Goal: Task Accomplishment & Management: Manage account settings

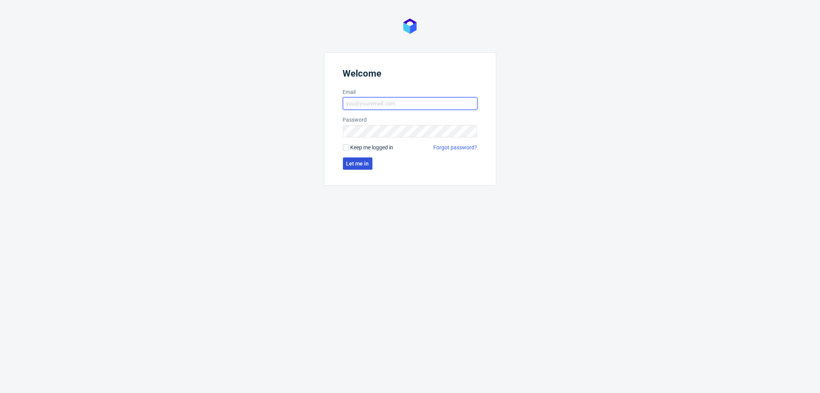
type input "[PERSON_NAME][EMAIL_ADDRESS][DOMAIN_NAME]"
click at [368, 161] on span "Let me in" at bounding box center [357, 163] width 23 height 5
type input "aleksandra.letowska@packhelp.com"
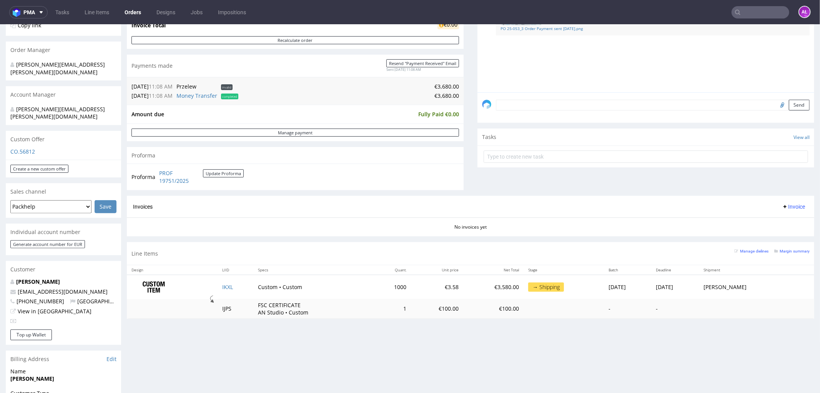
scroll to position [256, 0]
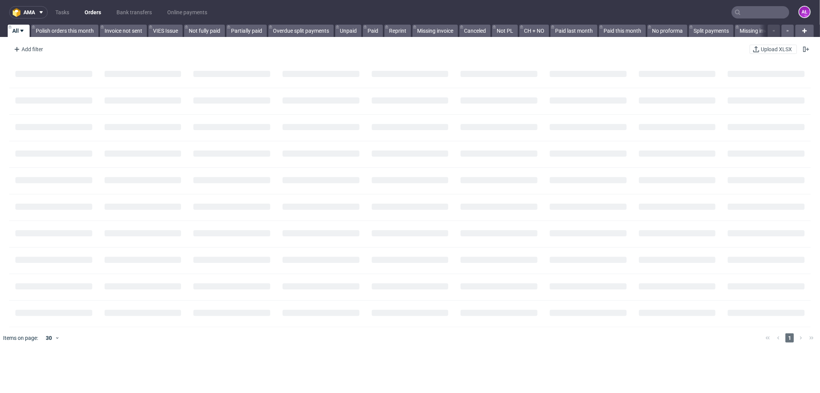
click at [738, 13] on input "text" at bounding box center [761, 12] width 58 height 12
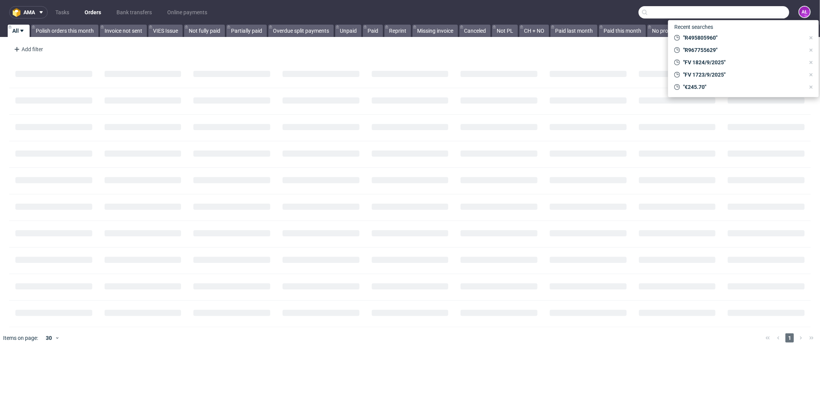
paste input "FV 1358/9/2025"
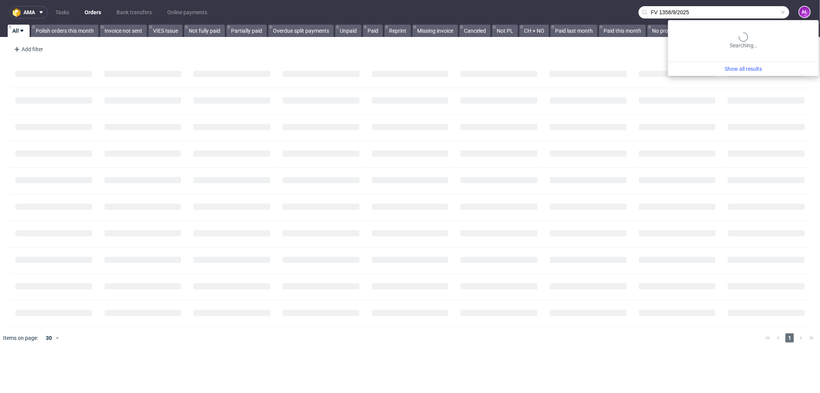
type input "FV 1358/9/2025"
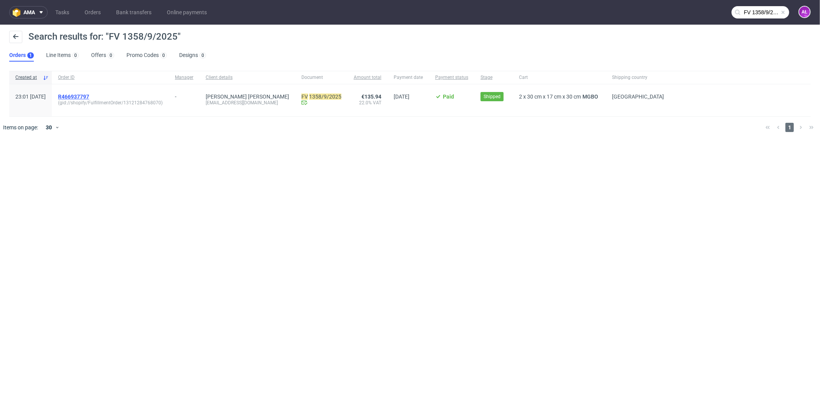
click at [89, 96] on span "R466937797" at bounding box center [73, 96] width 31 height 6
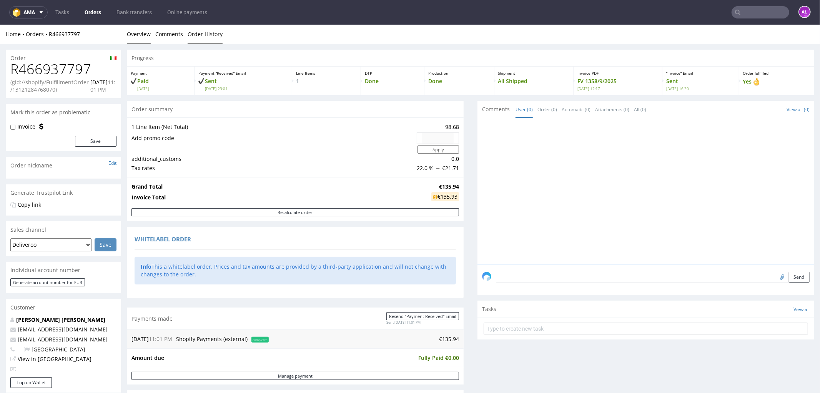
click at [202, 40] on link "Order History" at bounding box center [205, 33] width 35 height 19
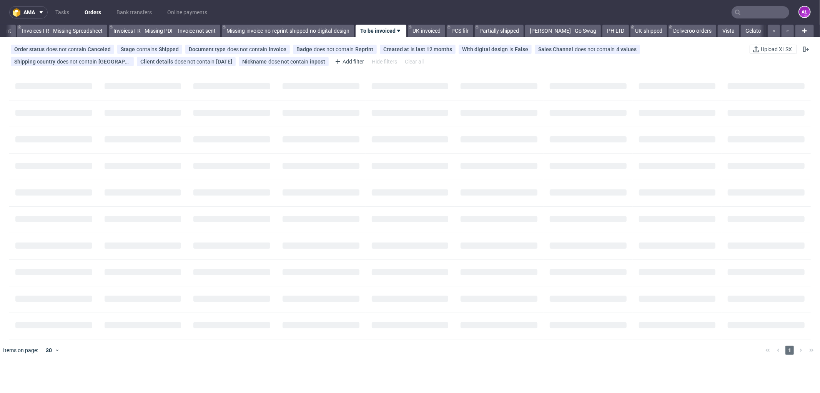
scroll to position [0, 1201]
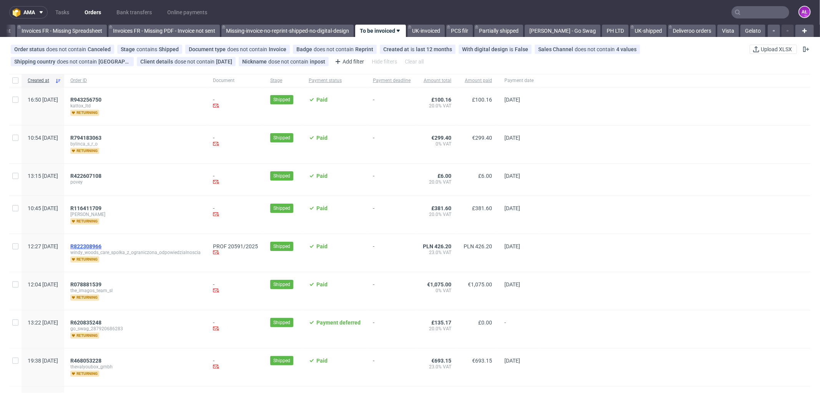
click at [101, 246] on span "R822308966" at bounding box center [85, 246] width 31 height 6
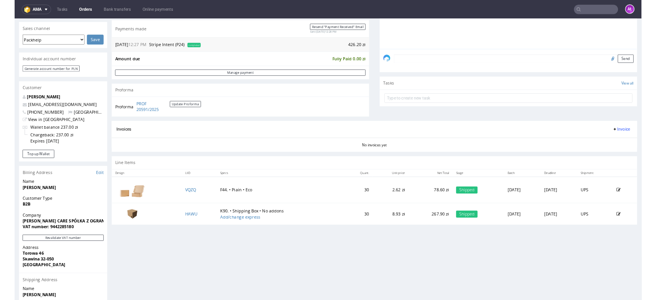
scroll to position [213, 0]
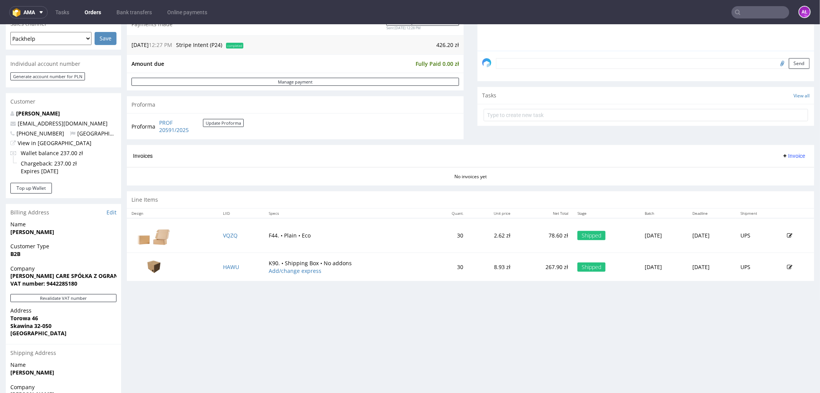
click at [787, 155] on span "Invoice" at bounding box center [793, 155] width 23 height 6
click at [781, 178] on li "Generate" at bounding box center [778, 172] width 50 height 14
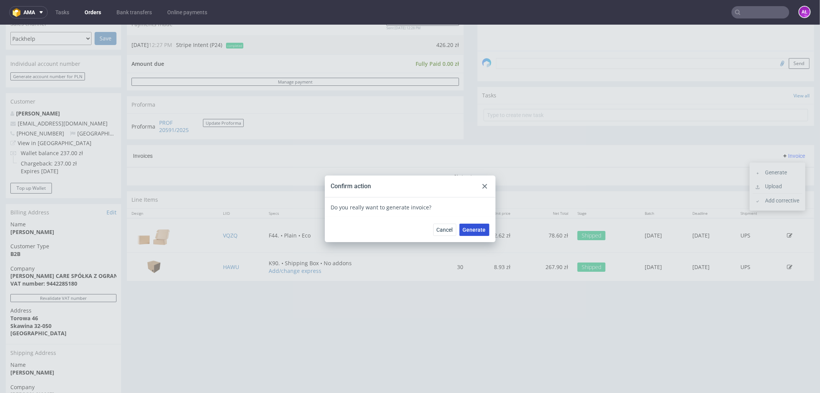
click at [476, 228] on span "Generate" at bounding box center [474, 228] width 23 height 5
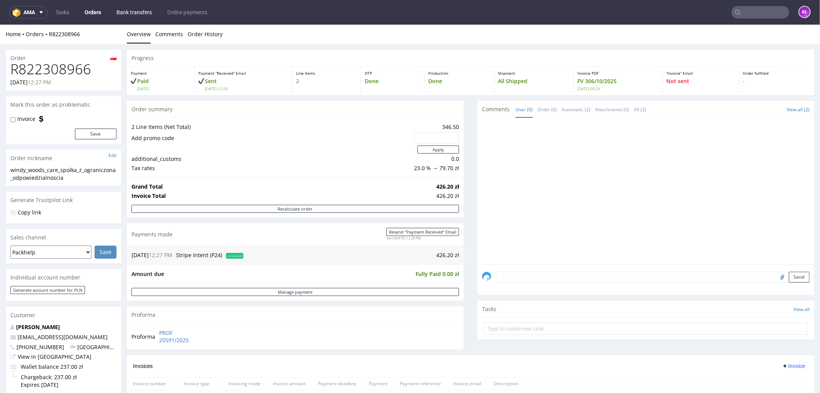
click at [125, 12] on link "Bank transfers" at bounding box center [134, 12] width 45 height 12
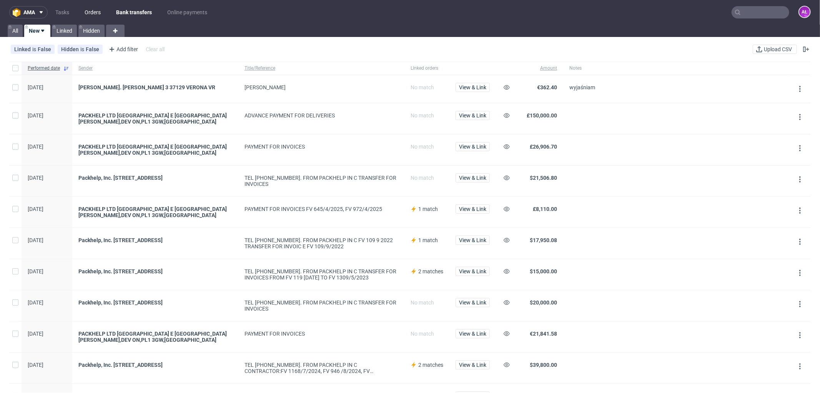
click at [89, 13] on link "Orders" at bounding box center [92, 12] width 25 height 12
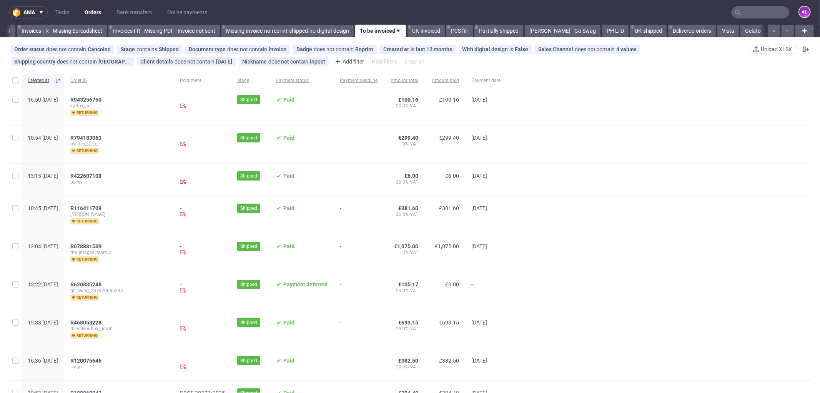
scroll to position [0, 1201]
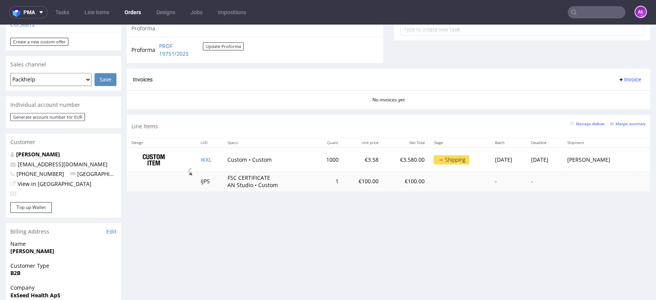
scroll to position [470, 0]
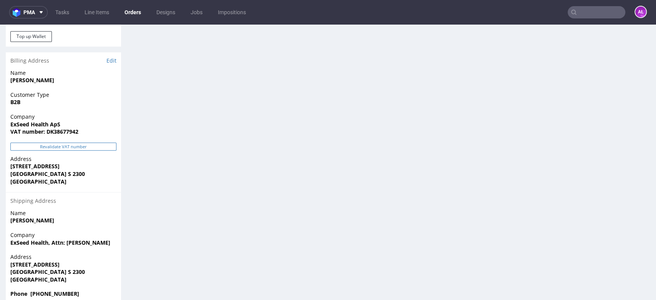
click at [113, 143] on button "Revalidate VAT number" at bounding box center [63, 147] width 106 height 8
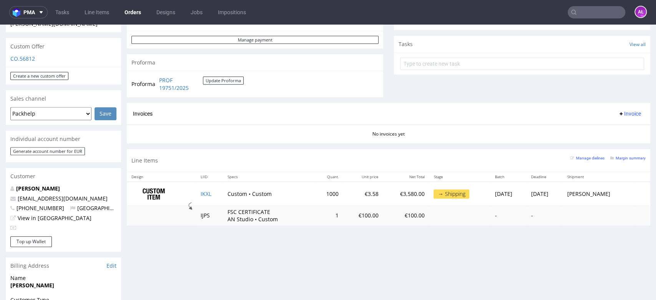
scroll to position [267, 0]
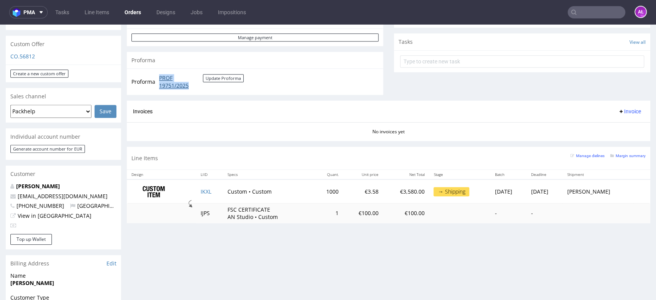
drag, startPoint x: 156, startPoint y: 77, endPoint x: 193, endPoint y: 85, distance: 37.8
click at [193, 85] on tr "Proforma PROF 19751/2025 Update Proforma" at bounding box center [187, 81] width 113 height 17
copy tr "PROF 19751/2025"
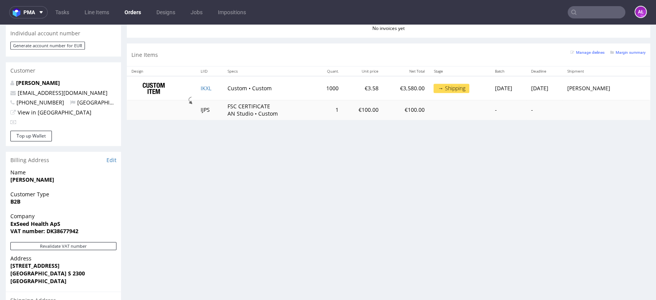
scroll to position [395, 0]
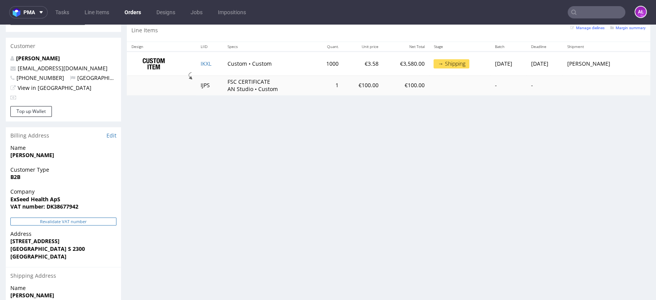
click at [95, 218] on button "Revalidate VAT number" at bounding box center [63, 222] width 106 height 8
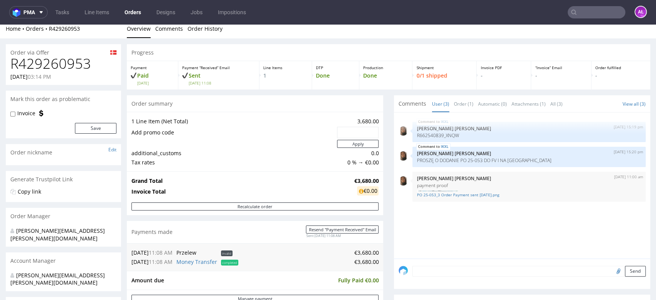
scroll to position [0, 0]
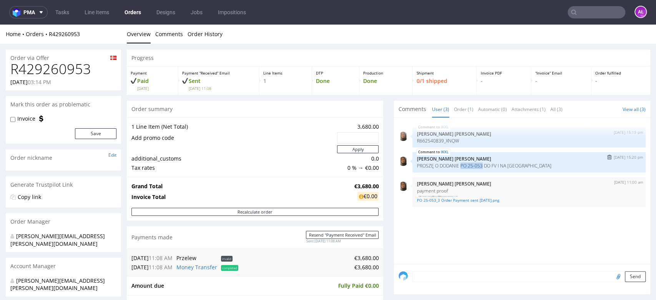
drag, startPoint x: 455, startPoint y: 167, endPoint x: 475, endPoint y: 168, distance: 20.4
click at [475, 168] on p "PROSZĘ O DODANIE PO 25-053 DO FV I NA [GEOGRAPHIC_DATA]" at bounding box center [529, 166] width 224 height 6
copy p "PO 25-053"
click at [209, 34] on link "Order History" at bounding box center [205, 34] width 35 height 19
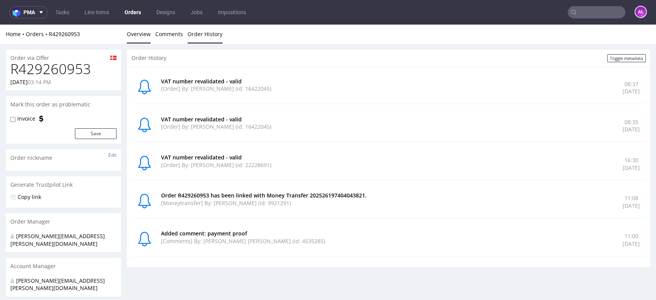
click at [141, 32] on link "Overview" at bounding box center [139, 34] width 24 height 19
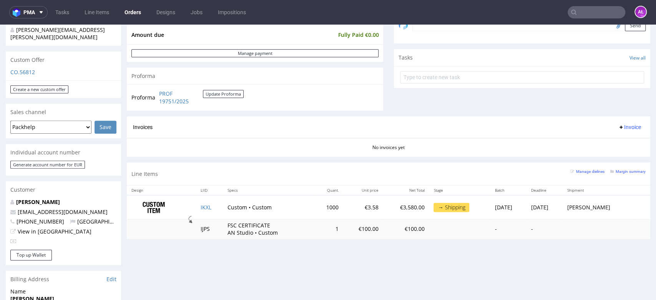
scroll to position [256, 0]
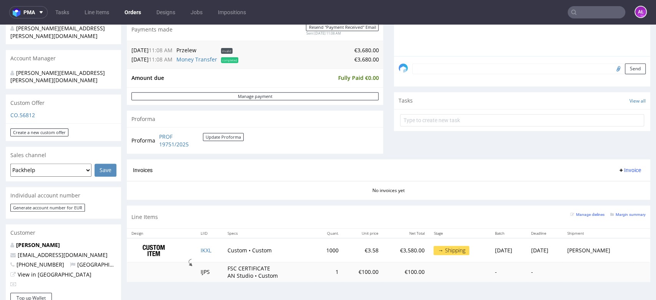
scroll to position [213, 0]
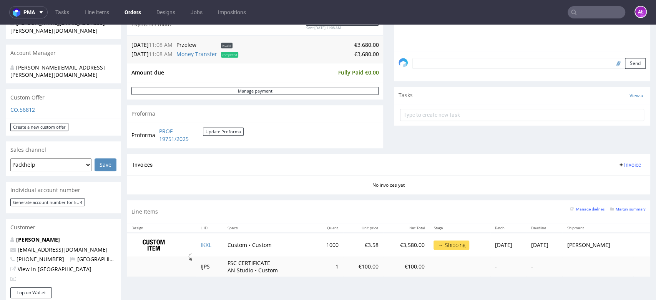
drag, startPoint x: 615, startPoint y: 164, endPoint x: 616, endPoint y: 169, distance: 4.6
click at [618, 164] on span "Invoice" at bounding box center [629, 165] width 23 height 6
click at [621, 191] on span "Upload" at bounding box center [616, 195] width 37 height 8
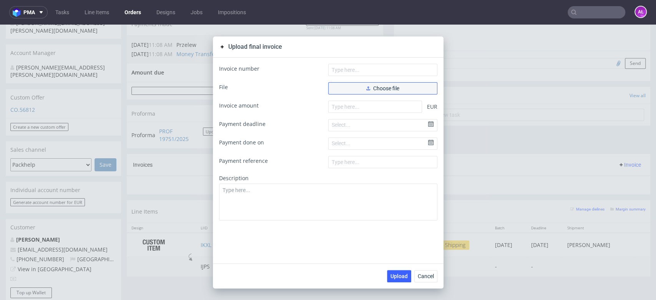
click at [389, 91] on span "Choose file" at bounding box center [382, 88] width 33 height 5
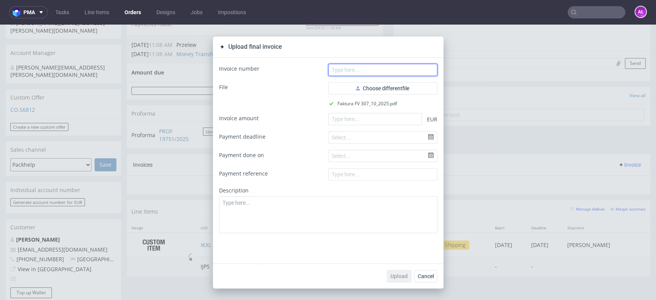
click at [370, 65] on input "text" at bounding box center [382, 70] width 109 height 12
paste input "FV 307/10/2025"
type input "FV 307/10/2025"
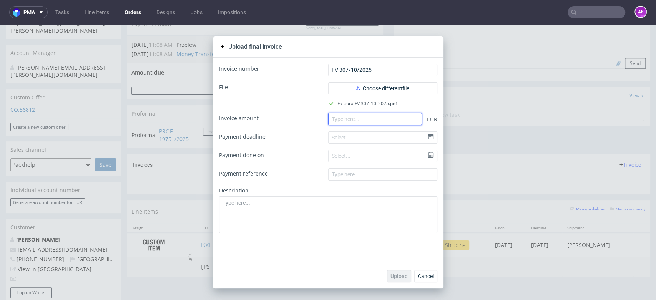
click at [388, 121] on input "number" at bounding box center [375, 119] width 94 height 12
paste input "3680.00"
type input "3680.00"
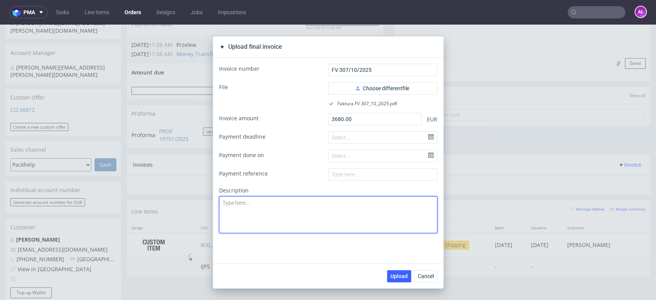
click at [325, 207] on textarea at bounding box center [328, 214] width 218 height 37
paste textarea "PO 25-05"
type textarea "PO 25-053"
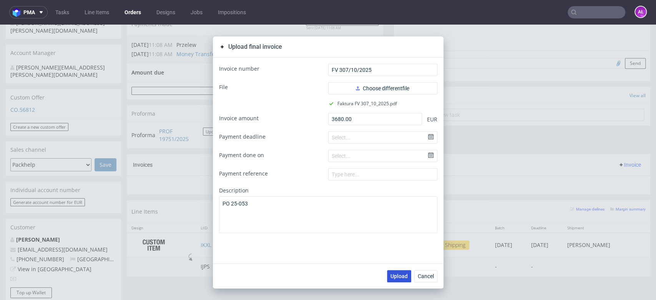
click at [400, 280] on button "Upload" at bounding box center [399, 276] width 24 height 12
click at [394, 275] on span "Upload" at bounding box center [399, 276] width 17 height 5
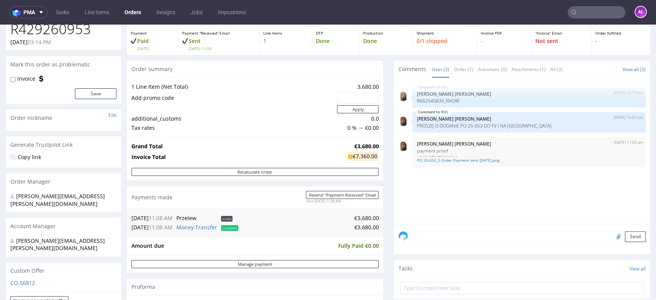
scroll to position [213, 0]
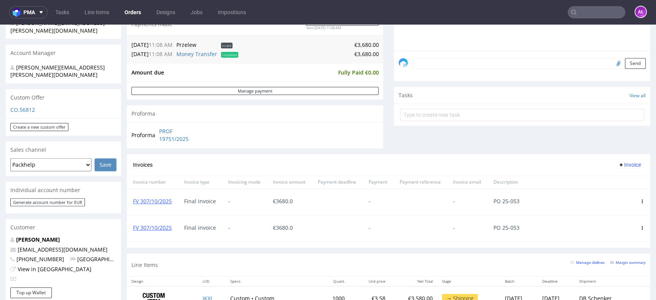
click at [640, 228] on icon at bounding box center [642, 228] width 4 height 4
click at [598, 219] on li "Delete invoice" at bounding box center [608, 215] width 59 height 14
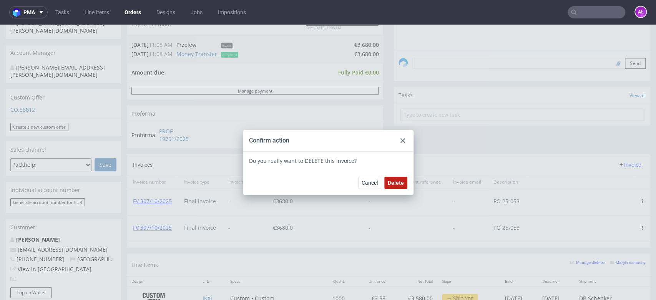
drag, startPoint x: 388, startPoint y: 184, endPoint x: 309, endPoint y: 132, distance: 94.8
click at [388, 183] on span "Delete" at bounding box center [396, 182] width 16 height 5
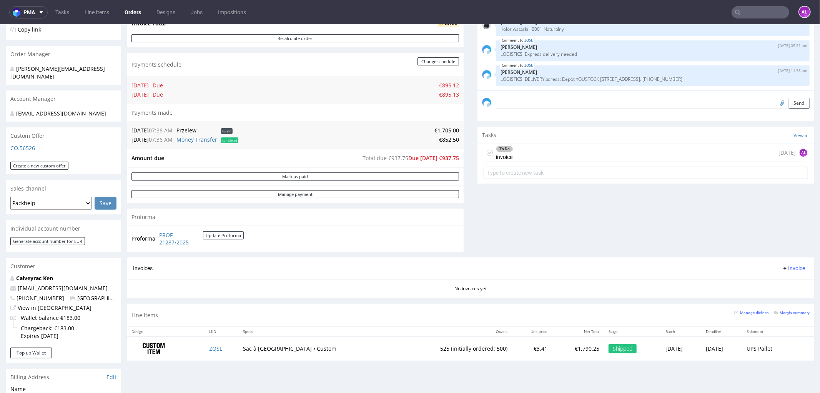
scroll to position [171, 0]
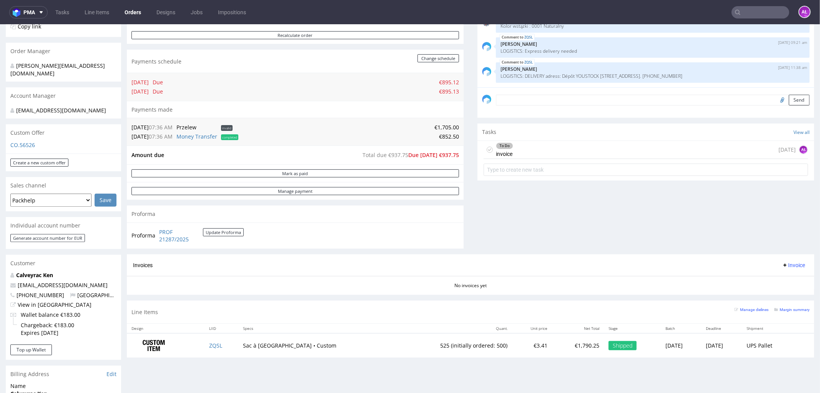
click at [510, 147] on div "To Do invoice [DATE] AŁ" at bounding box center [646, 149] width 324 height 18
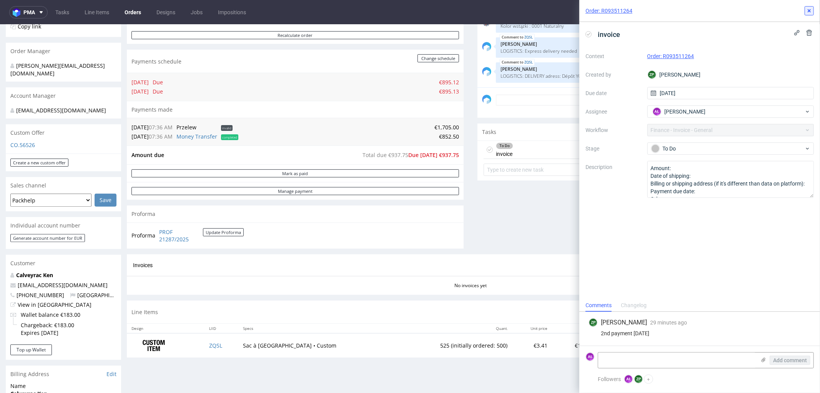
click at [805, 11] on button at bounding box center [809, 10] width 9 height 9
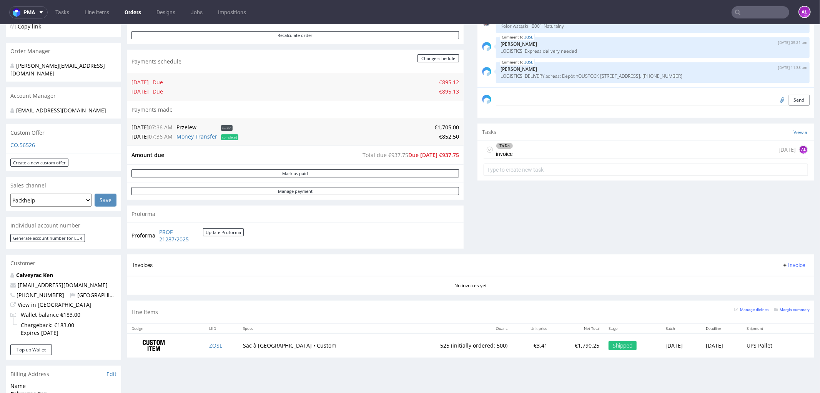
click at [525, 152] on div "To Do invoice 1 day ago AŁ" at bounding box center [646, 149] width 324 height 18
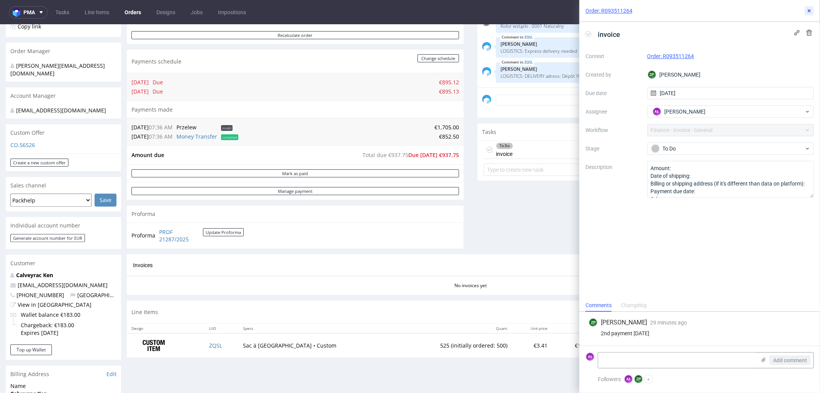
drag, startPoint x: 810, startPoint y: 8, endPoint x: 787, endPoint y: 20, distance: 26.5
click at [810, 8] on icon at bounding box center [809, 11] width 6 height 6
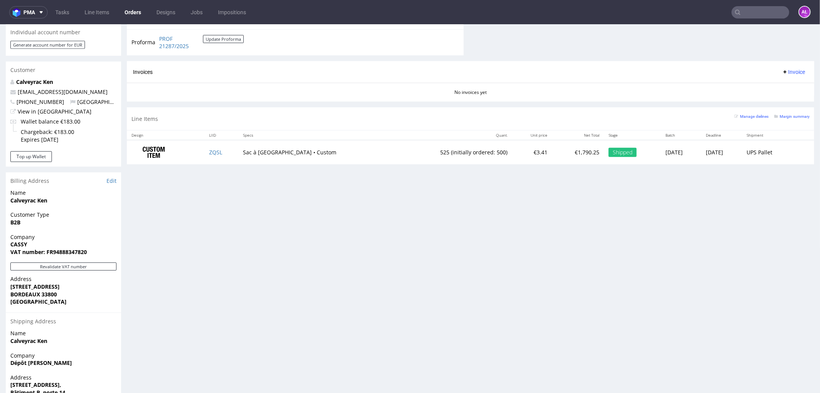
scroll to position [384, 0]
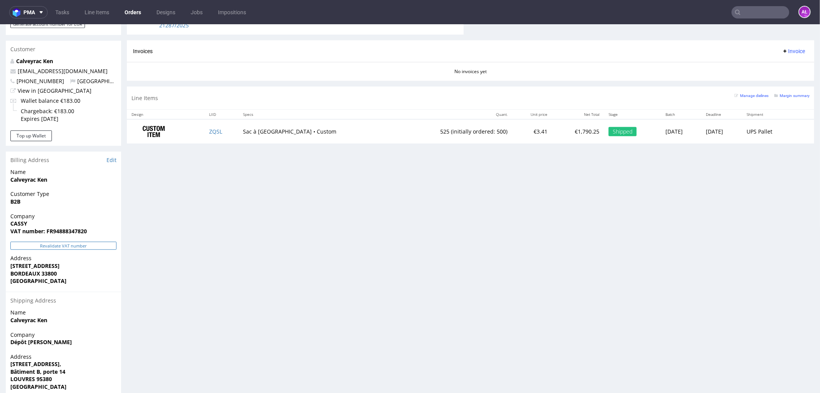
click at [98, 244] on button "Revalidate VAT number" at bounding box center [63, 245] width 106 height 8
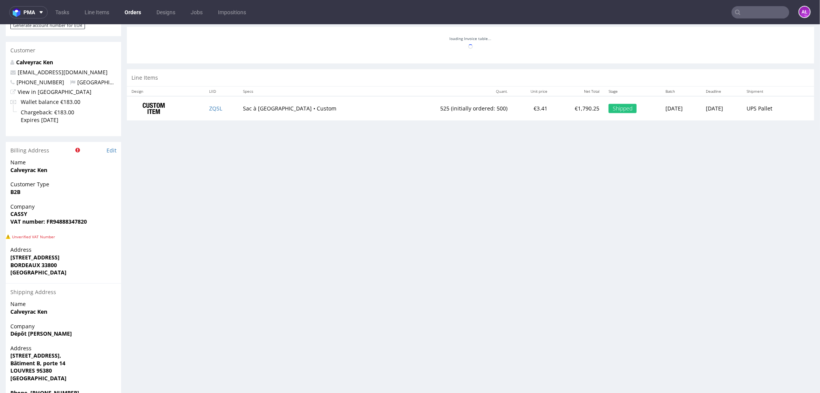
scroll to position [60, 0]
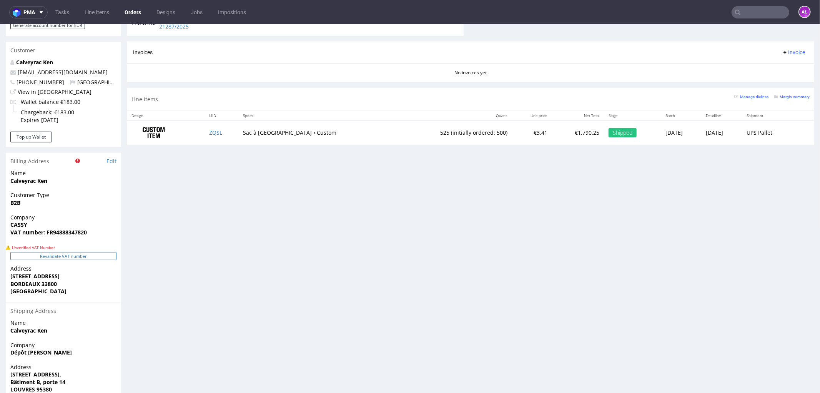
click at [100, 258] on button "Revalidate VAT number" at bounding box center [63, 255] width 106 height 8
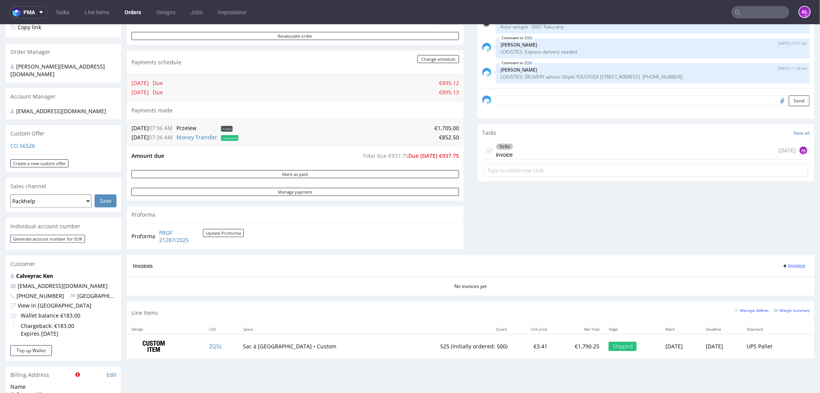
click at [507, 150] on div "To Do invoice 1 day ago AŁ" at bounding box center [646, 150] width 324 height 18
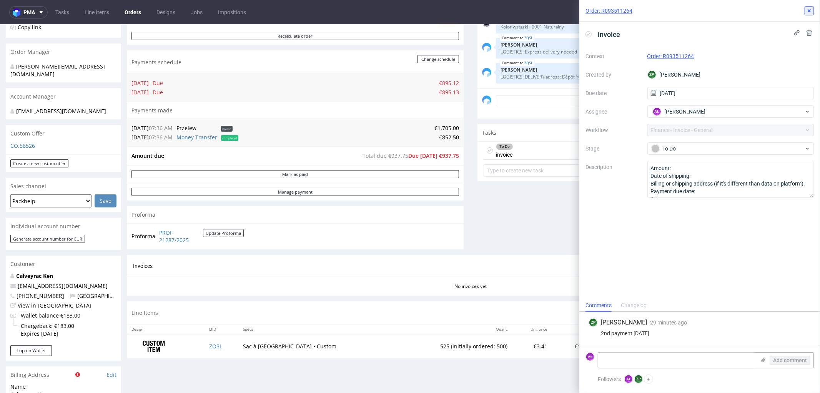
click at [808, 10] on icon at bounding box center [809, 11] width 6 height 6
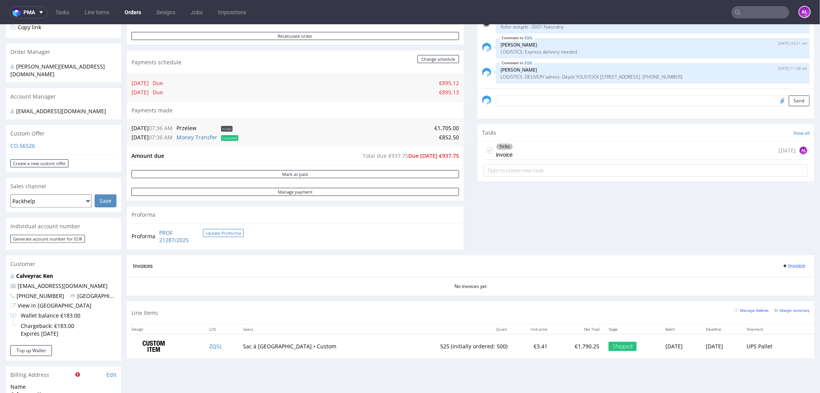
click at [206, 231] on button "Update Proforma" at bounding box center [223, 232] width 41 height 8
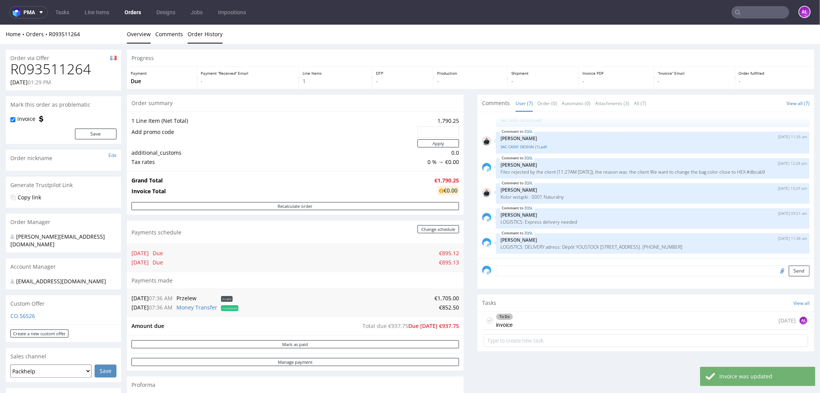
click at [197, 30] on link "Order History" at bounding box center [205, 33] width 35 height 19
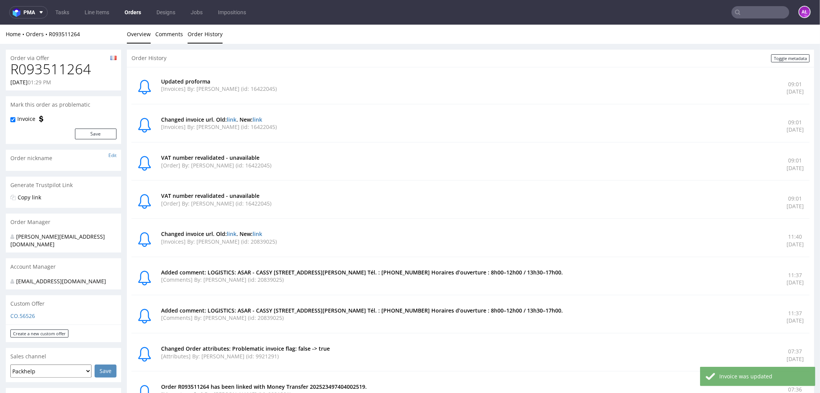
click at [144, 29] on link "Overview" at bounding box center [139, 33] width 24 height 19
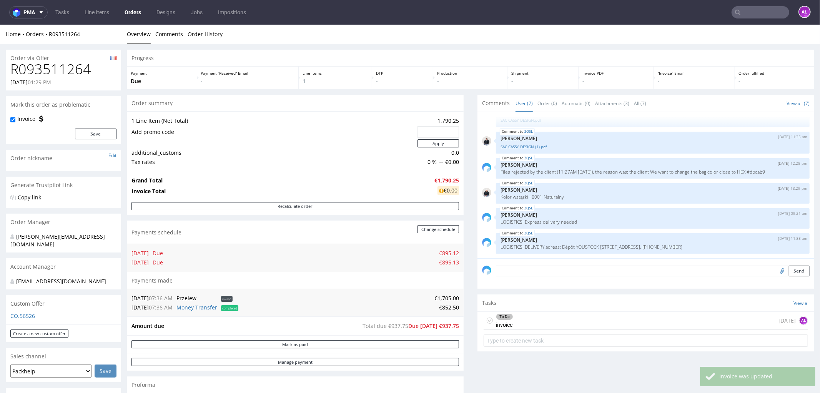
scroll to position [299, 0]
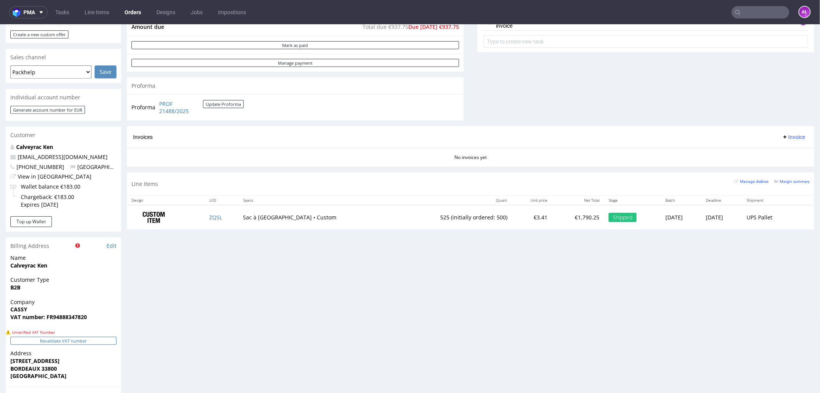
click at [106, 336] on button "Revalidate VAT number" at bounding box center [63, 340] width 106 height 8
click at [101, 342] on button "Revalidate VAT number" at bounding box center [63, 340] width 106 height 8
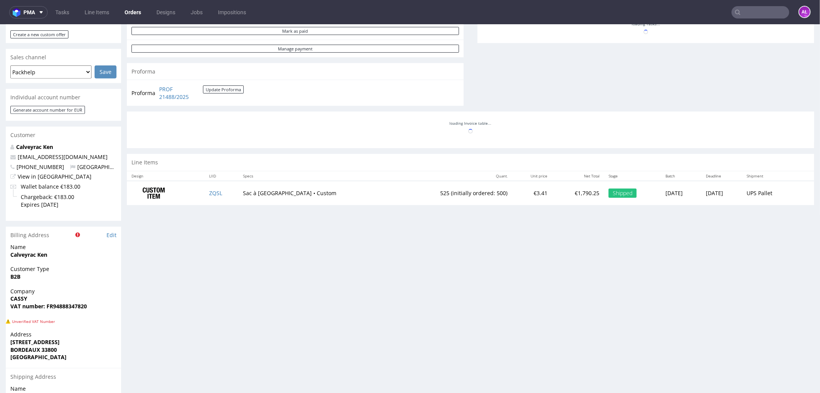
scroll to position [60, 0]
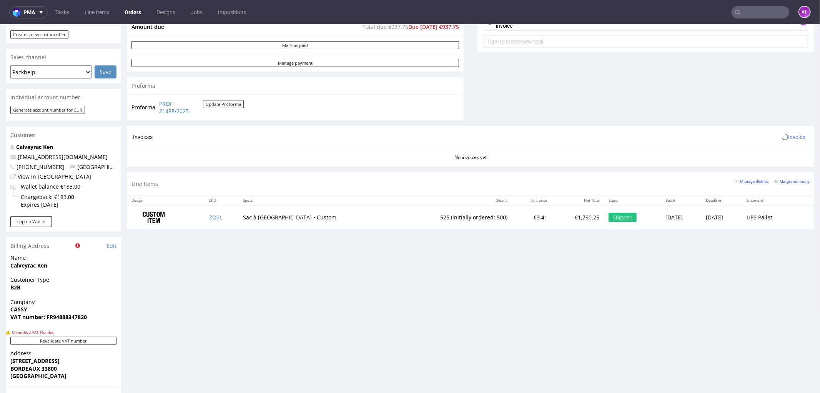
click at [101, 342] on button "Revalidate VAT number" at bounding box center [63, 340] width 106 height 8
click at [99, 342] on button "Revalidate VAT number" at bounding box center [63, 340] width 106 height 8
click at [98, 342] on button "Revalidate VAT number" at bounding box center [63, 340] width 106 height 8
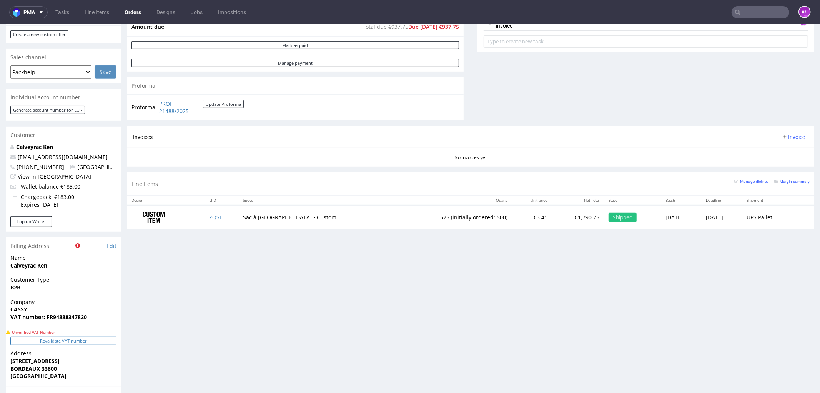
click at [96, 339] on button "Revalidate VAT number" at bounding box center [63, 340] width 106 height 8
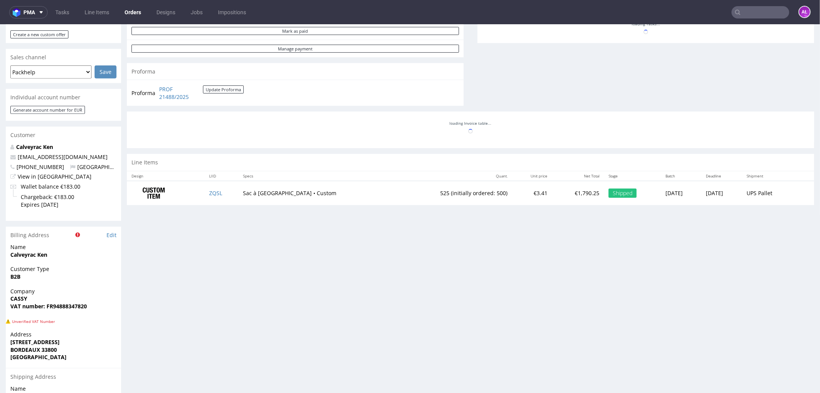
scroll to position [0, 0]
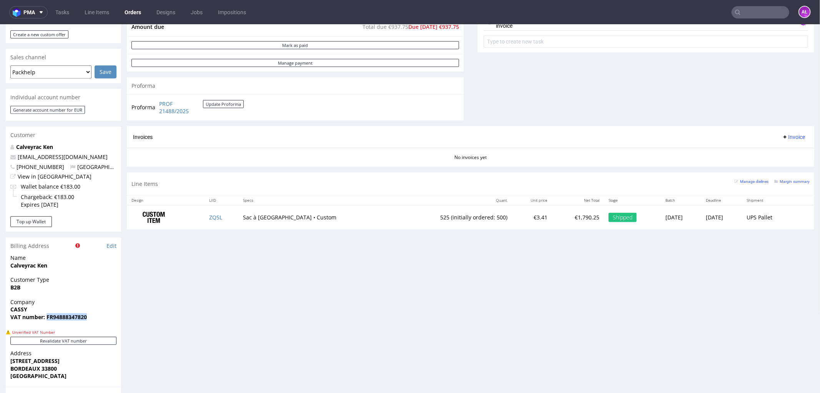
drag, startPoint x: 85, startPoint y: 319, endPoint x: 46, endPoint y: 319, distance: 38.4
click at [46, 319] on div "Company CASSY VAT number: FR94888347820" at bounding box center [63, 313] width 115 height 30
copy strong "FR94888347820"
drag, startPoint x: 784, startPoint y: 137, endPoint x: 784, endPoint y: 142, distance: 5.0
click at [784, 137] on span "Invoice" at bounding box center [793, 136] width 23 height 6
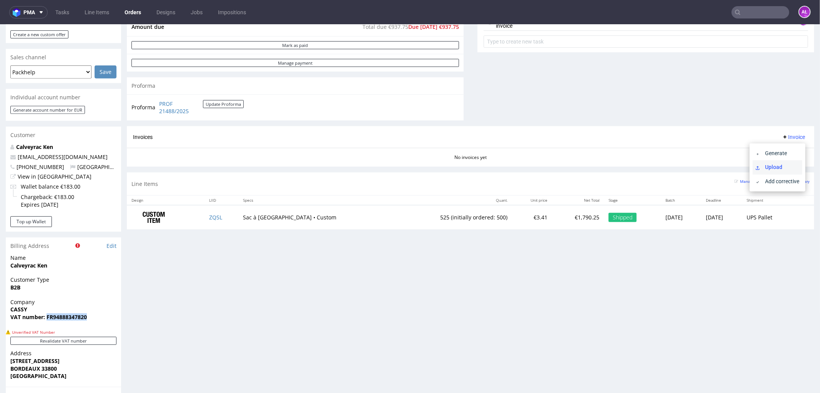
click at [786, 166] on span "Upload" at bounding box center [780, 167] width 37 height 8
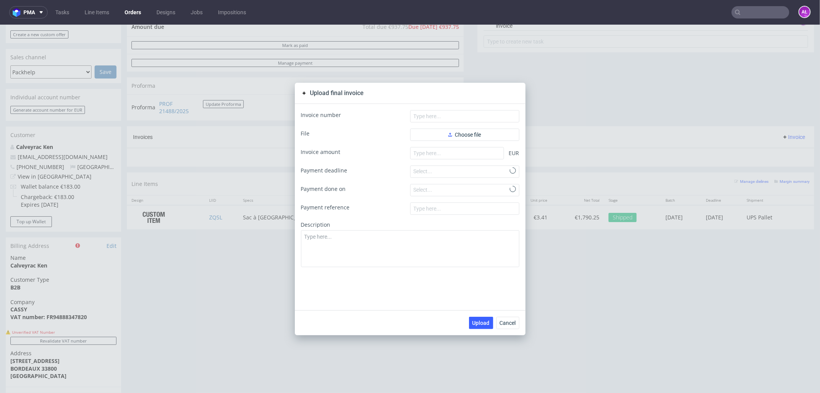
scroll to position [54, 0]
click at [500, 136] on button "Choose file" at bounding box center [464, 134] width 109 height 12
click at [481, 136] on button "Choose file" at bounding box center [464, 134] width 109 height 12
click at [472, 129] on button "Choose file" at bounding box center [464, 134] width 109 height 12
click at [436, 143] on form "Invoice number File Choose file Invoice amount EUR Payment deadline Select... P…" at bounding box center [410, 188] width 218 height 157
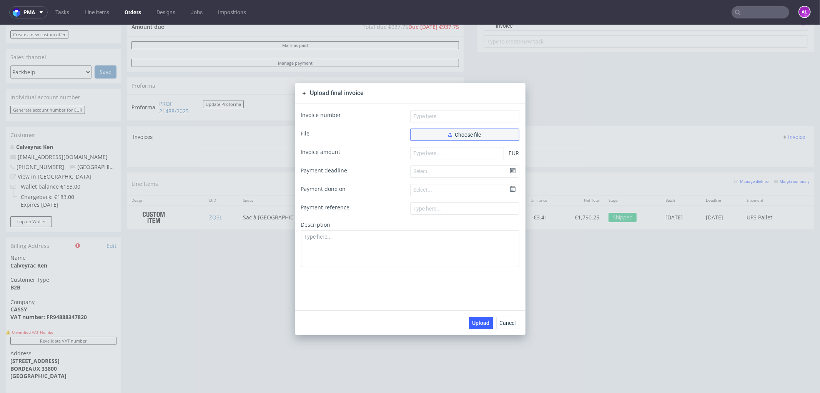
click at [438, 134] on button "Choose file" at bounding box center [464, 134] width 109 height 12
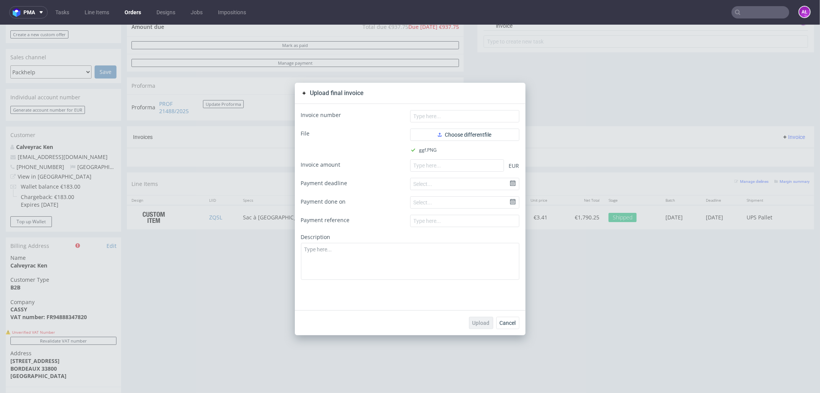
scroll to position [2, 0]
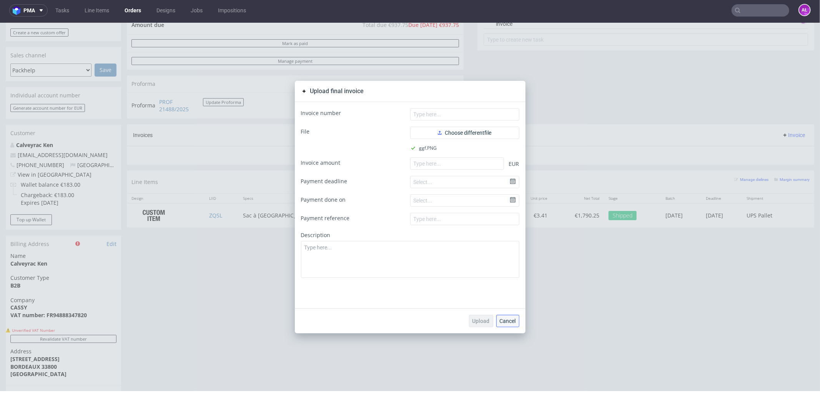
click at [506, 314] on button "Cancel" at bounding box center [507, 320] width 23 height 12
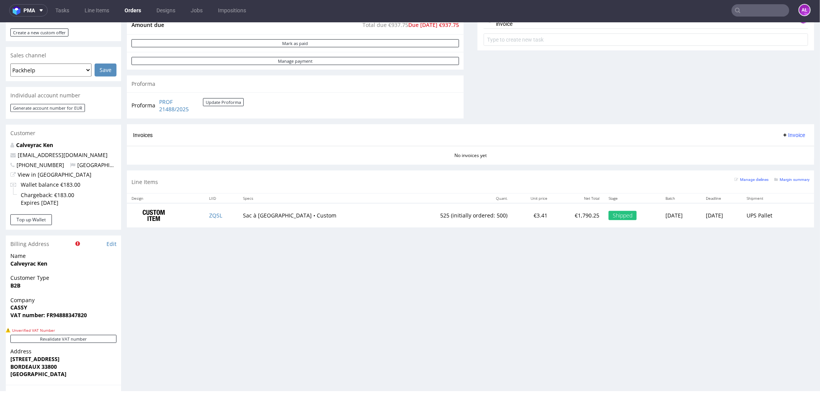
scroll to position [128, 0]
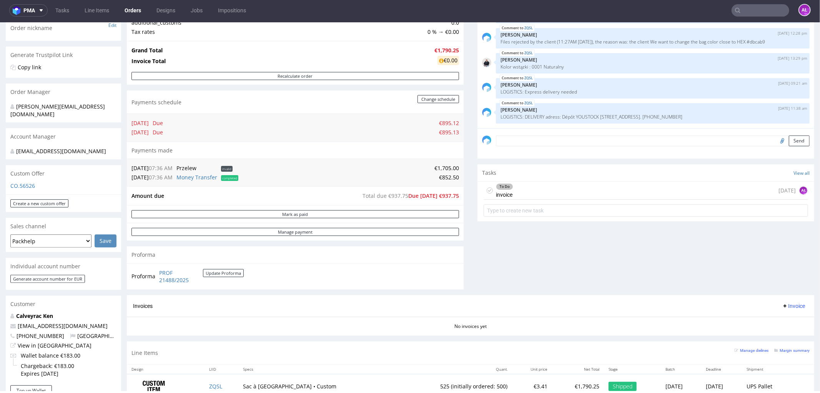
click at [776, 141] on input "file" at bounding box center [781, 140] width 11 height 10
type input "C:\fakepath\ggf.PNG"
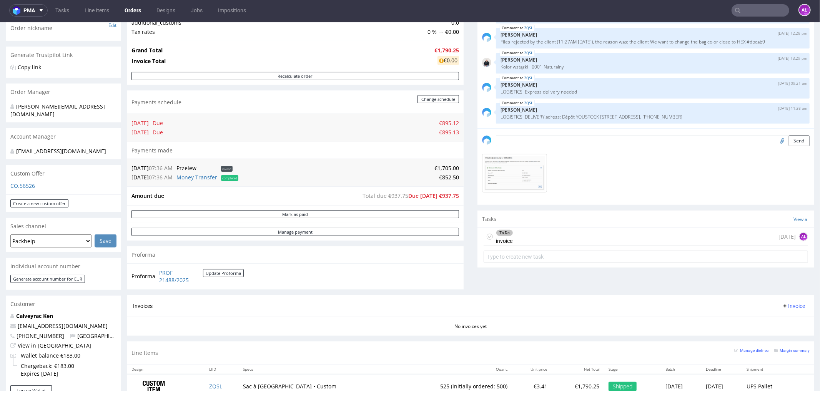
click at [703, 139] on textarea at bounding box center [653, 140] width 314 height 11
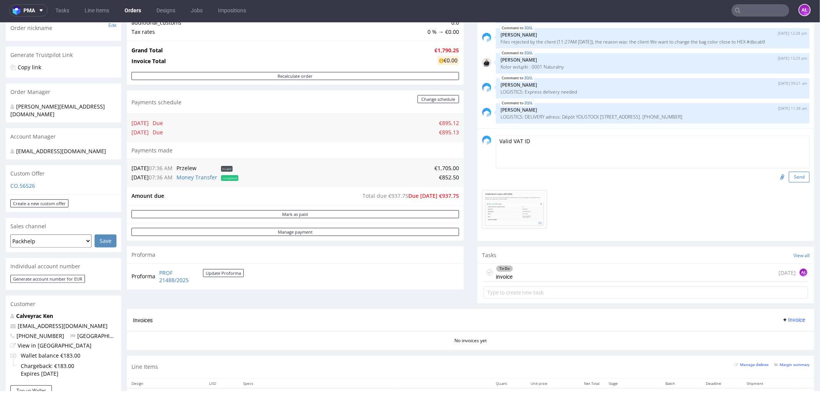
type textarea "Valid VAT ID"
click at [789, 175] on button "Send" at bounding box center [799, 176] width 21 height 11
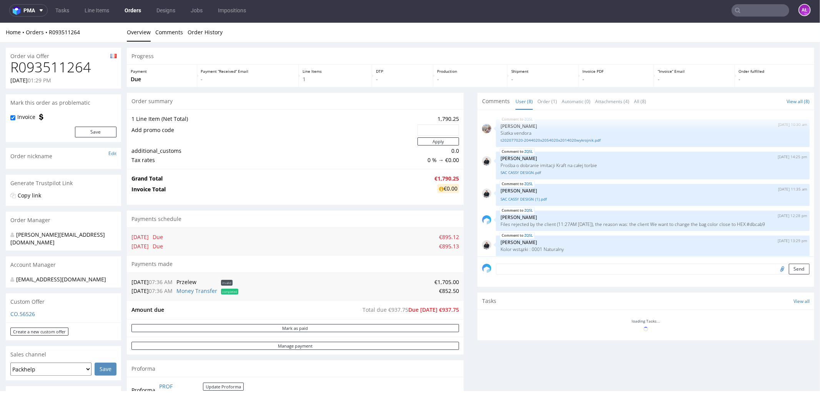
scroll to position [92, 0]
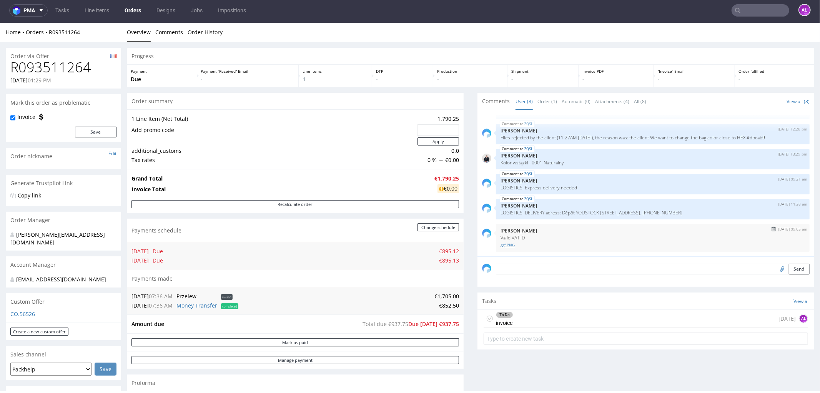
click at [503, 243] on link "ggf.PNG" at bounding box center [653, 244] width 304 height 6
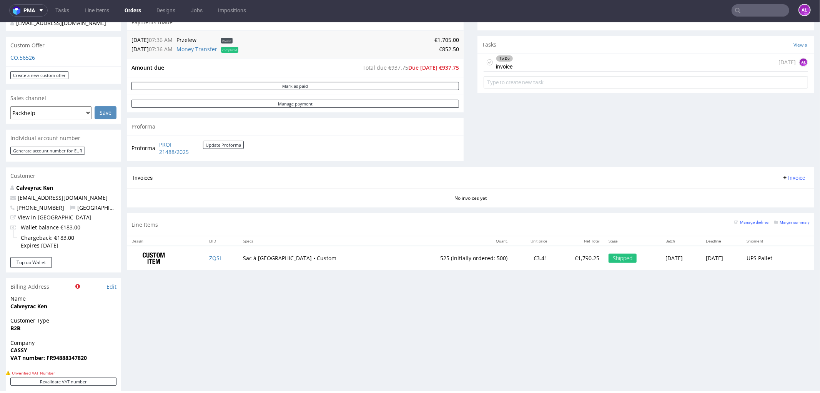
scroll to position [213, 0]
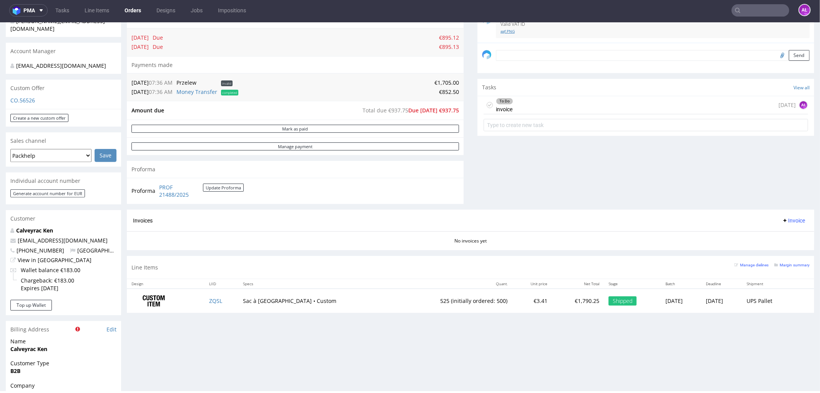
click at [502, 30] on link "ggf.PNG" at bounding box center [653, 31] width 304 height 6
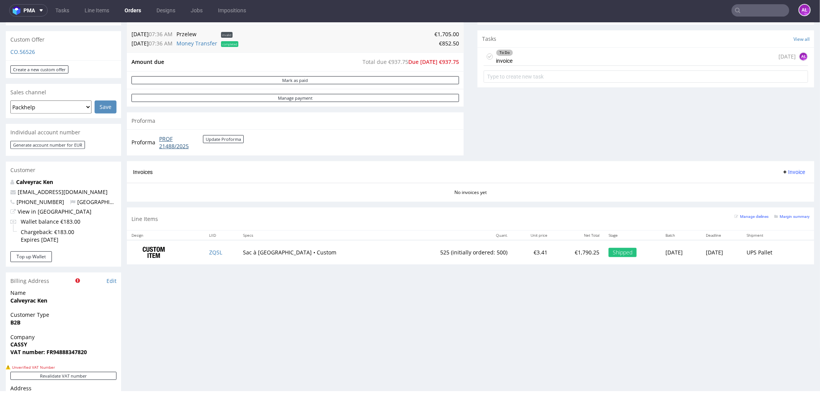
scroll to position [256, 0]
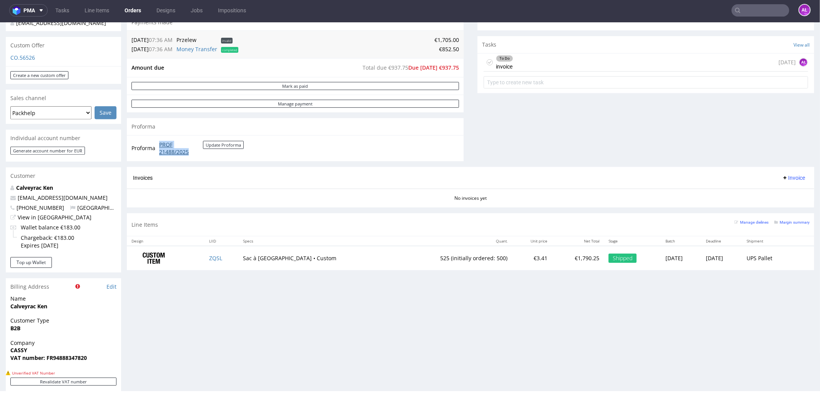
drag, startPoint x: 157, startPoint y: 141, endPoint x: 193, endPoint y: 151, distance: 38.0
click at [193, 151] on td "PROF 21488/2025 Update Proforma" at bounding box center [200, 148] width 87 height 17
copy link "PROF 21488/2025"
click at [530, 60] on div "To Do invoice 1 day ago AŁ" at bounding box center [646, 62] width 324 height 18
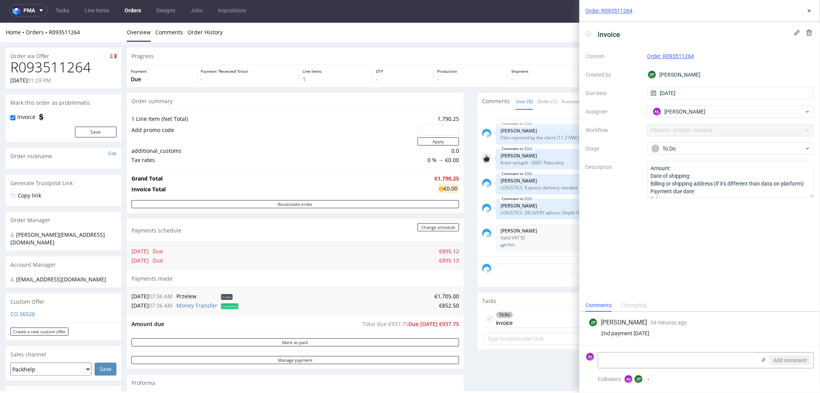
click at [590, 35] on icon at bounding box center [589, 34] width 6 height 6
drag, startPoint x: 808, startPoint y: 10, endPoint x: 800, endPoint y: 17, distance: 10.9
click at [806, 10] on icon at bounding box center [809, 11] width 6 height 6
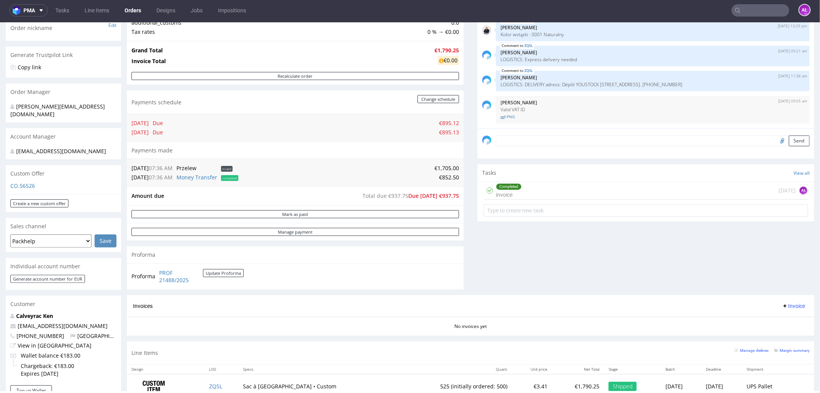
scroll to position [256, 0]
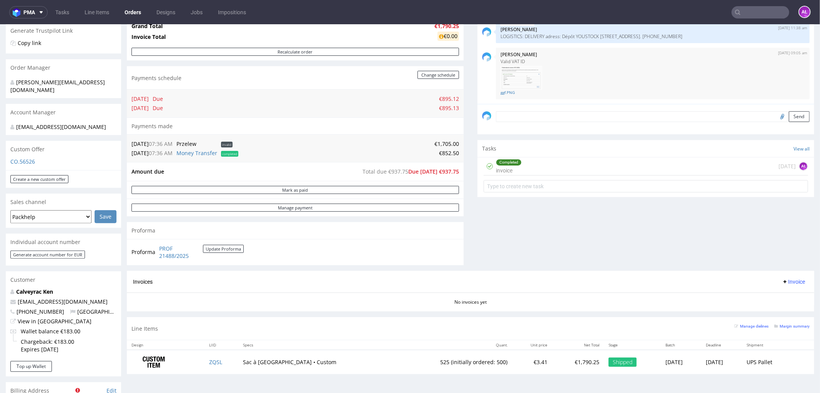
scroll to position [213, 0]
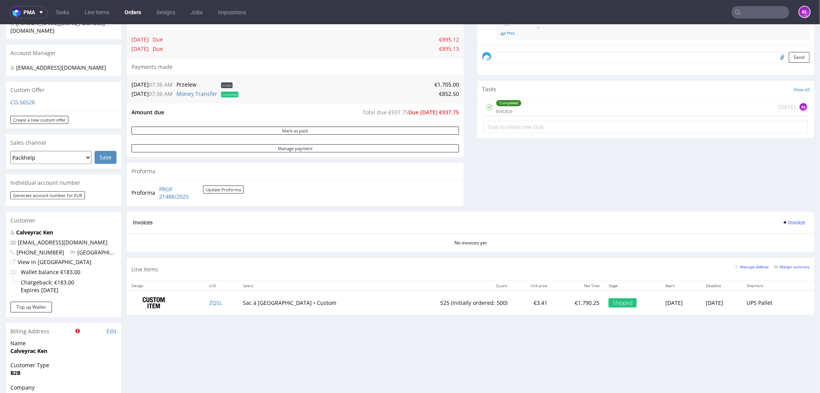
click at [782, 222] on span "Invoice" at bounding box center [793, 222] width 23 height 6
click at [780, 247] on li "Upload" at bounding box center [778, 252] width 50 height 14
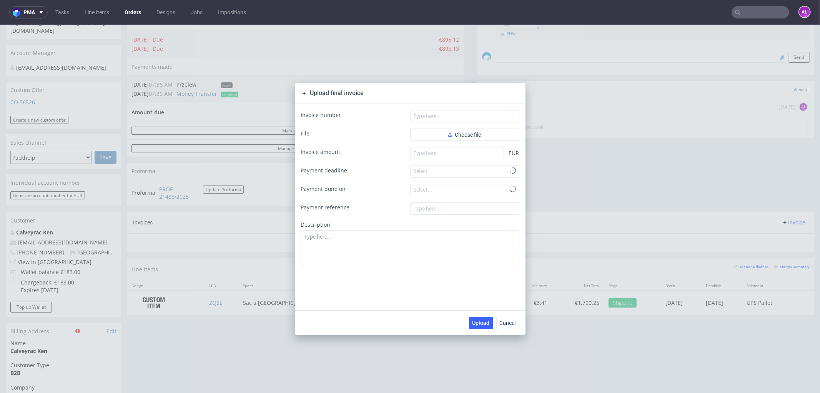
scroll to position [110, 0]
click at [488, 136] on button "Choose file" at bounding box center [464, 134] width 109 height 12
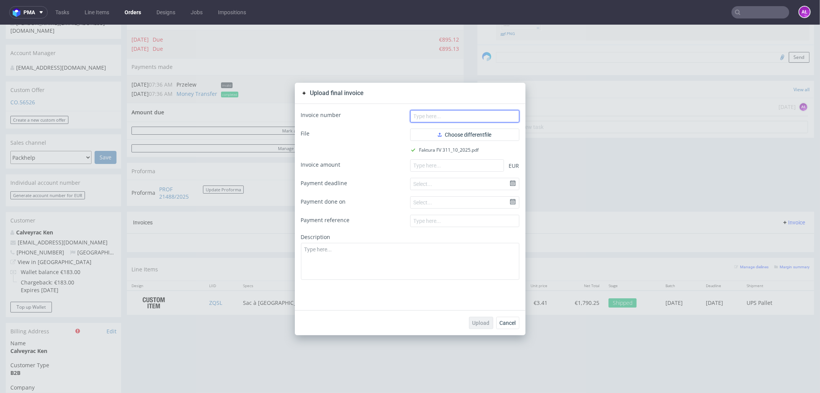
click at [469, 120] on input "text" at bounding box center [464, 116] width 109 height 12
paste input "FV 311/10/2025"
type input "FV 311/10/2025"
drag, startPoint x: 464, startPoint y: 168, endPoint x: 464, endPoint y: 175, distance: 6.5
click at [464, 168] on input "number" at bounding box center [457, 165] width 94 height 12
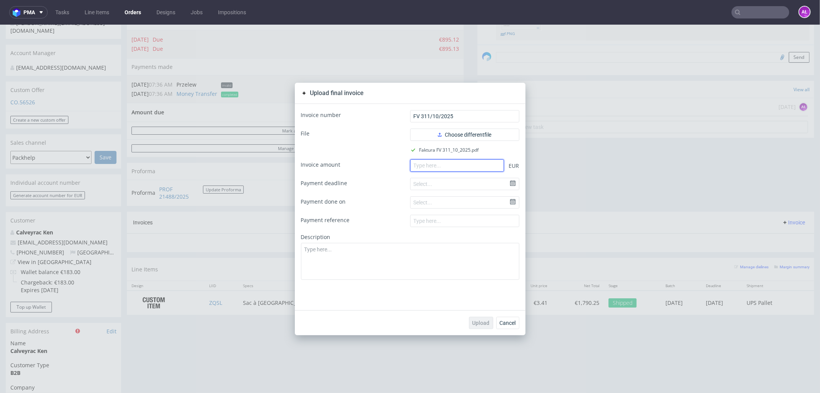
paste input "1705.00"
type input "1705.00"
click at [479, 321] on span "Upload" at bounding box center [480, 321] width 17 height 5
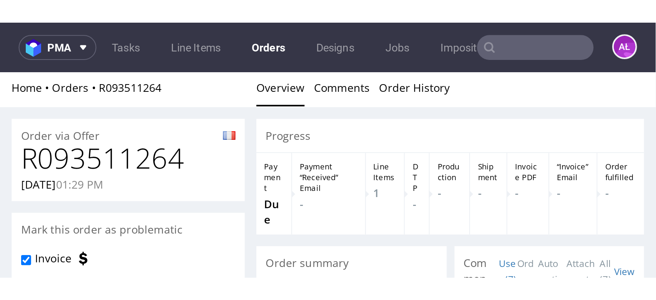
scroll to position [60, 0]
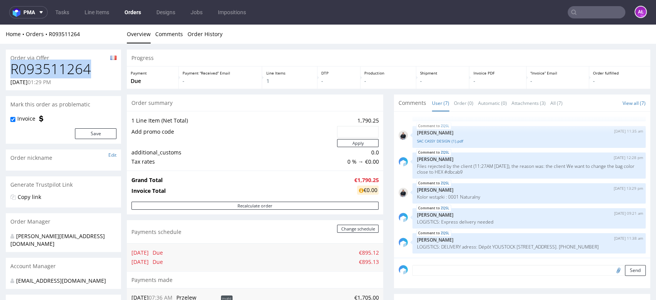
drag, startPoint x: 8, startPoint y: 72, endPoint x: 99, endPoint y: 72, distance: 91.1
click at [99, 72] on div "R093511264 [DATE] 01:29 PM" at bounding box center [63, 76] width 115 height 29
copy h1 "R093511264"
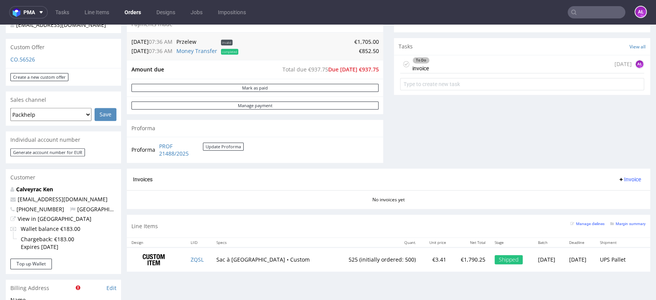
scroll to position [427, 0]
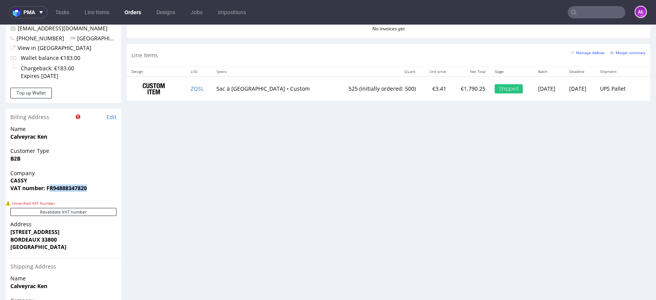
drag, startPoint x: 48, startPoint y: 189, endPoint x: 86, endPoint y: 189, distance: 37.7
click at [87, 188] on span "VAT number: FR94888347820" at bounding box center [63, 189] width 106 height 8
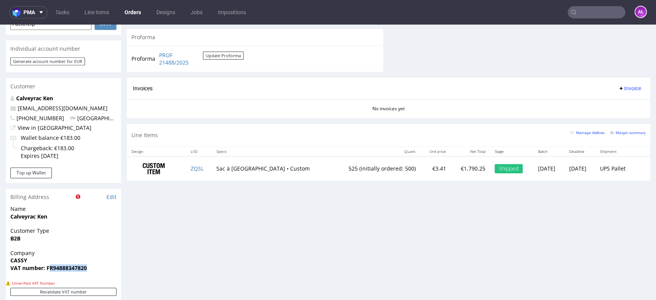
scroll to position [384, 0]
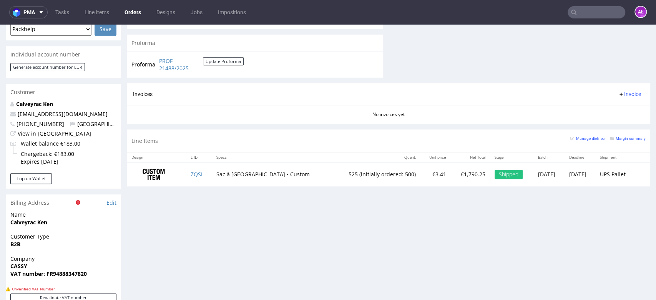
scroll to position [128, 0]
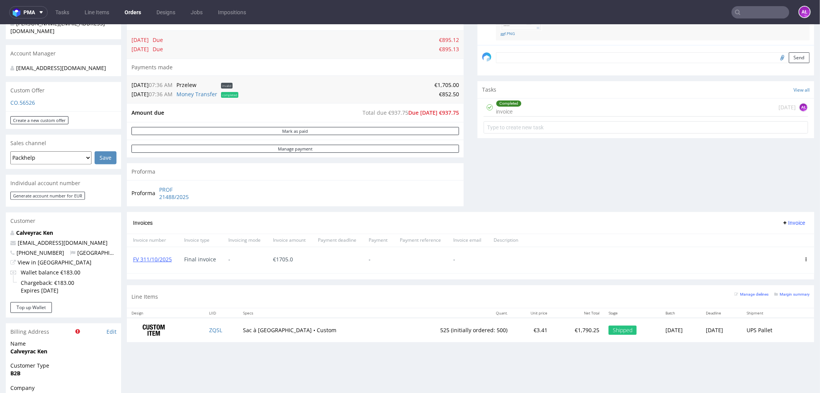
scroll to position [213, 0]
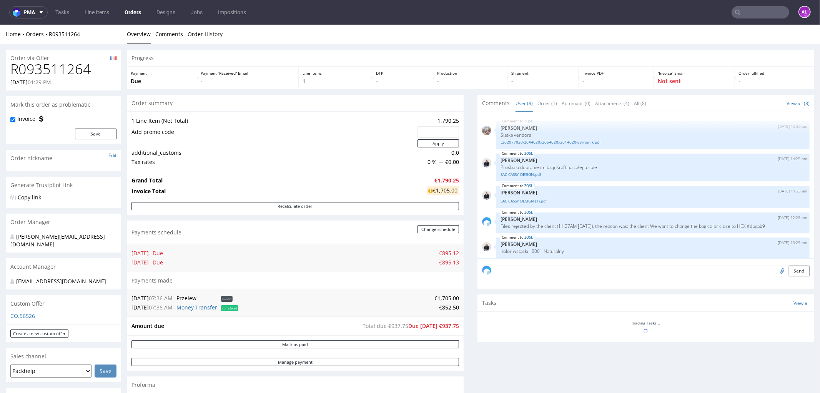
scroll to position [116, 0]
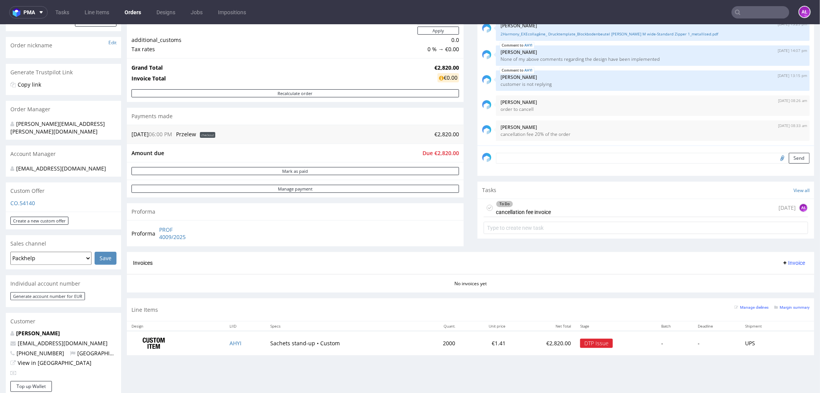
scroll to position [128, 0]
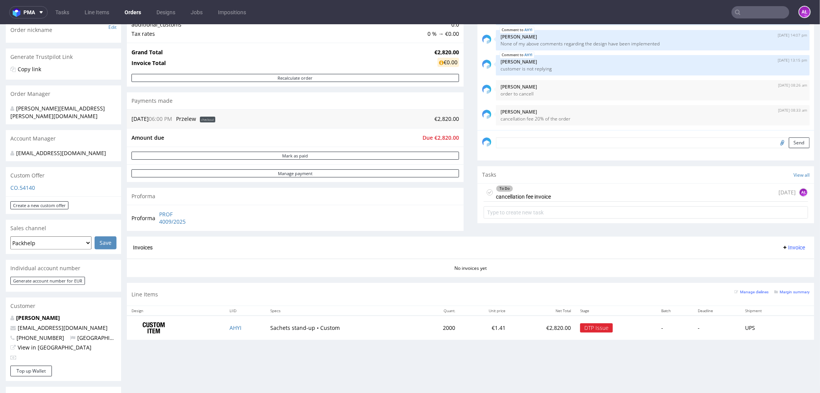
click at [523, 195] on div "To Do cancellation fee invoice" at bounding box center [523, 192] width 55 height 18
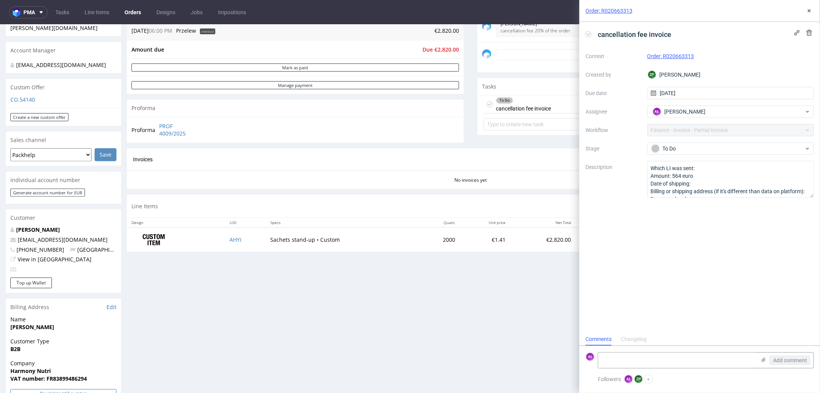
scroll to position [341, 0]
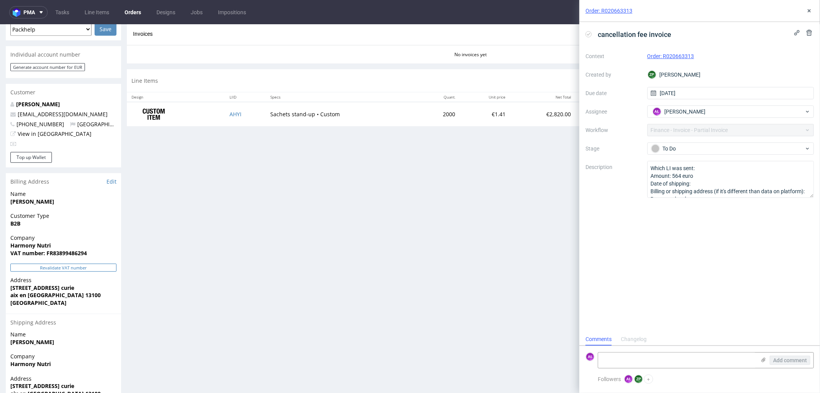
click at [98, 264] on button "Revalidate VAT number" at bounding box center [63, 267] width 106 height 8
click at [810, 13] on icon at bounding box center [809, 11] width 6 height 6
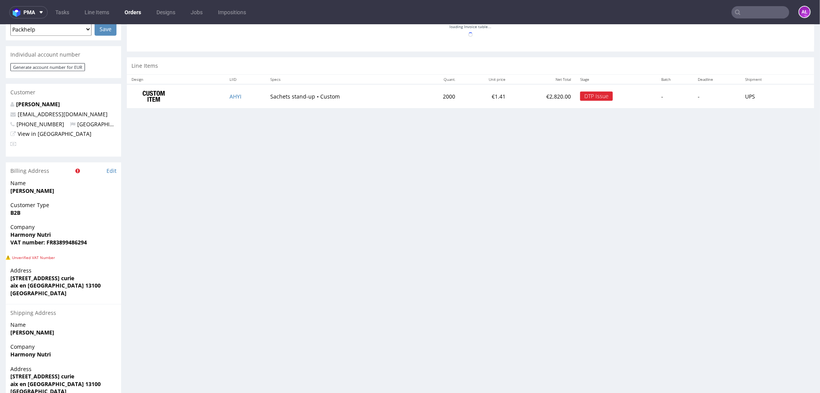
scroll to position [281, 0]
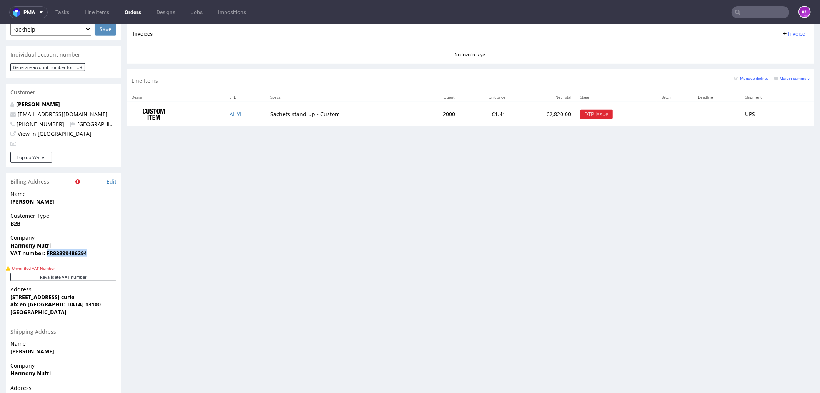
drag, startPoint x: 75, startPoint y: 255, endPoint x: 47, endPoint y: 255, distance: 27.7
click at [47, 255] on span "VAT number: FR83899486294" at bounding box center [63, 253] width 106 height 8
copy strong "FR83899486294"
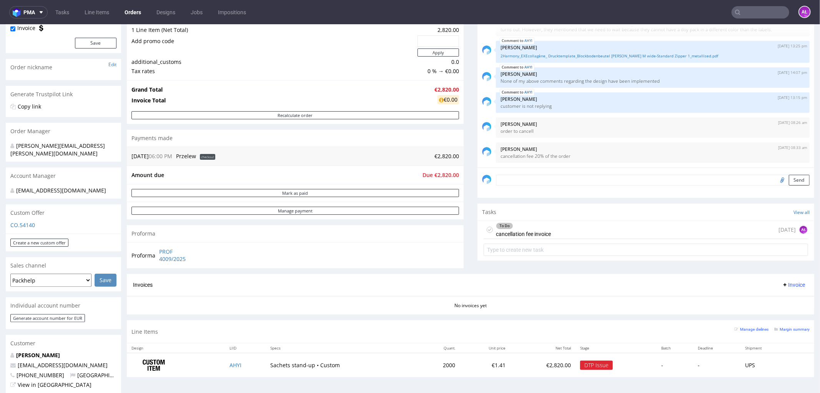
scroll to position [0, 0]
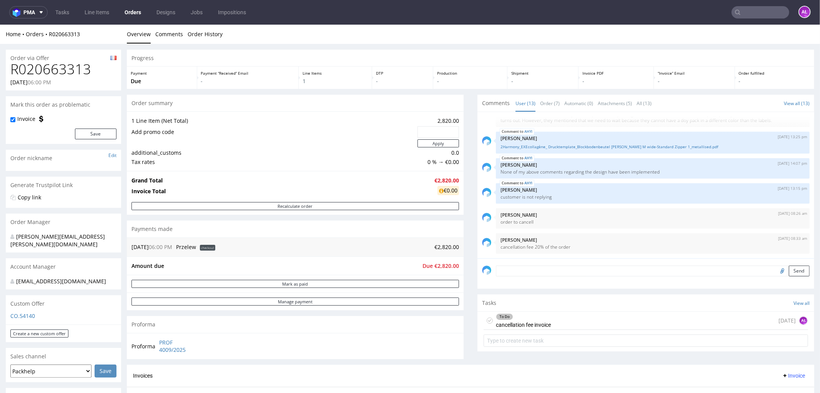
click at [776, 271] on input "file" at bounding box center [781, 270] width 11 height 10
type input "C:\fakepath\88.PNG"
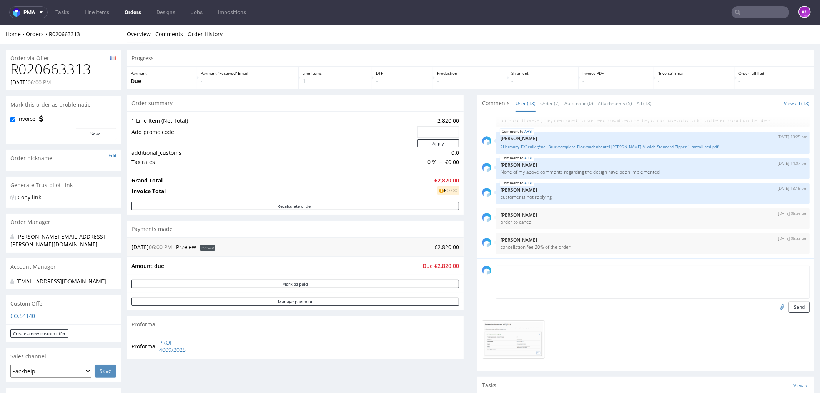
click at [549, 265] on textarea at bounding box center [653, 281] width 314 height 33
type textarea "Valid VAT ID"
click at [789, 309] on button "Send" at bounding box center [799, 306] width 21 height 11
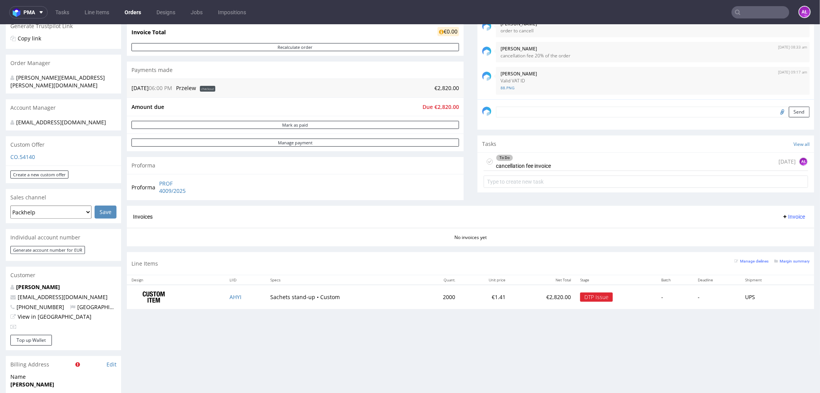
scroll to position [171, 0]
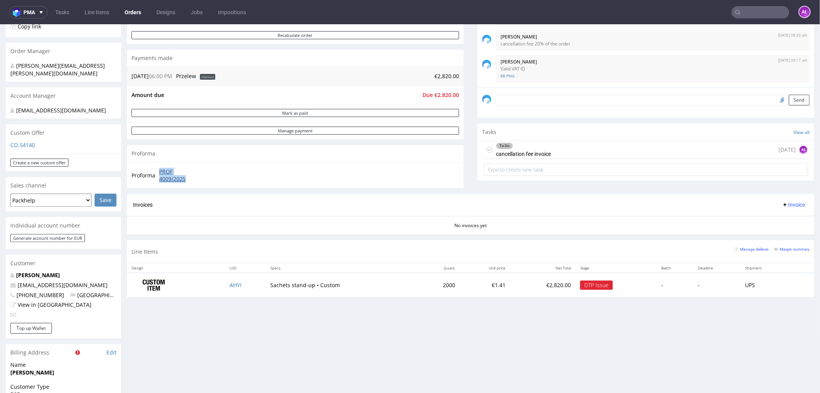
drag, startPoint x: 165, startPoint y: 170, endPoint x: 195, endPoint y: 177, distance: 30.0
click at [195, 177] on td "PROF 4009/2025" at bounding box center [178, 174] width 43 height 17
copy link "PROF 4009/2025"
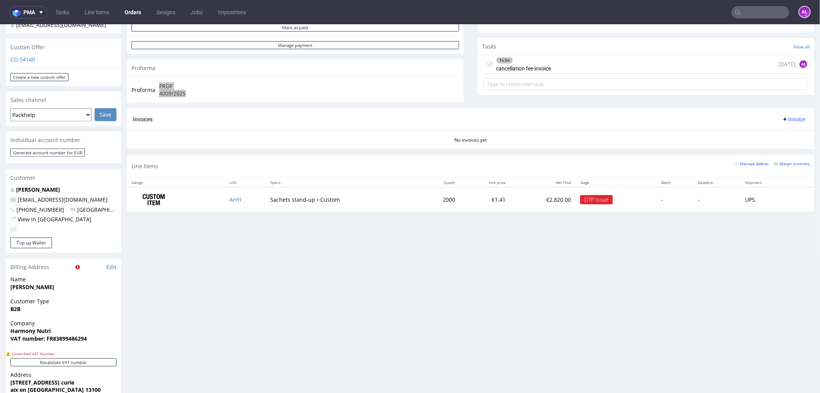
scroll to position [213, 0]
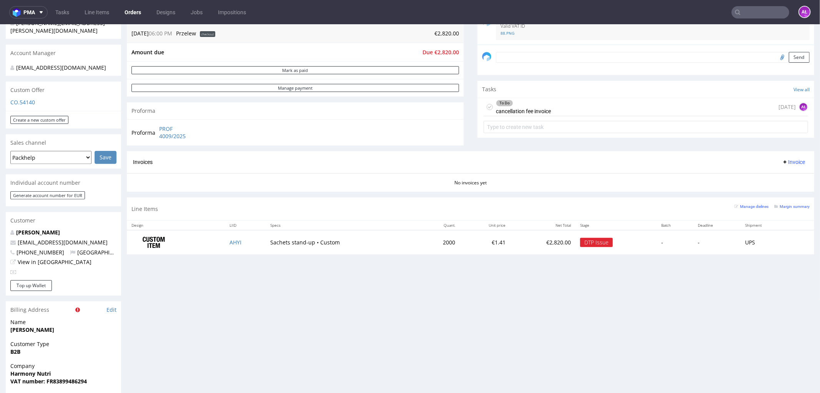
click at [526, 110] on div "To Do cancellation fee invoice" at bounding box center [523, 107] width 55 height 18
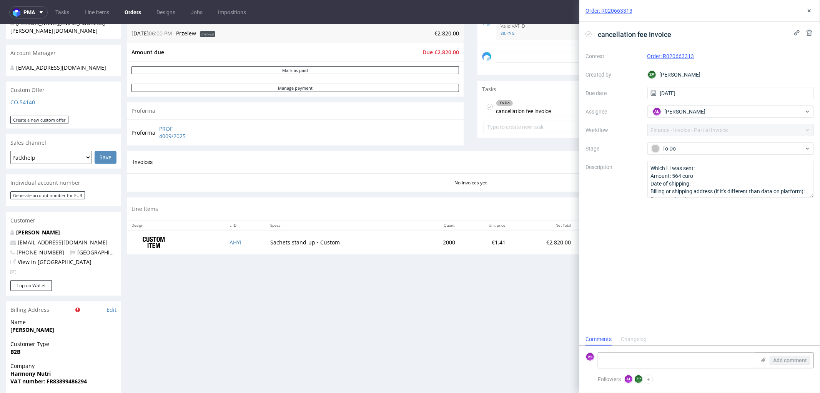
scroll to position [6, 0]
drag, startPoint x: 605, startPoint y: 36, endPoint x: 646, endPoint y: 38, distance: 41.2
click at [646, 38] on span "cancellation fee invoice" at bounding box center [635, 34] width 80 height 13
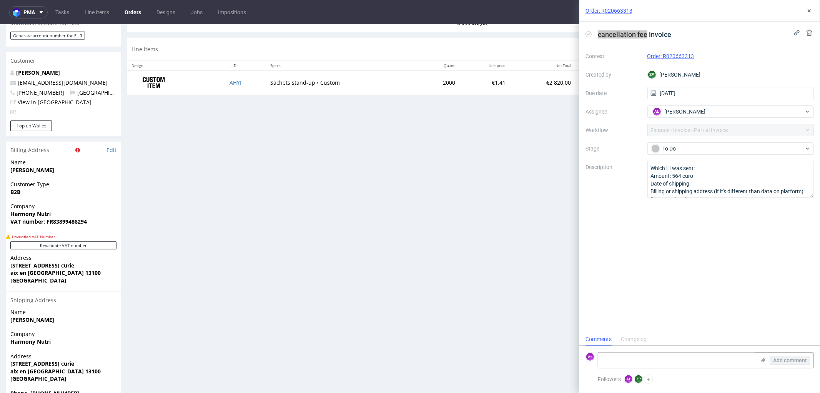
scroll to position [413, 0]
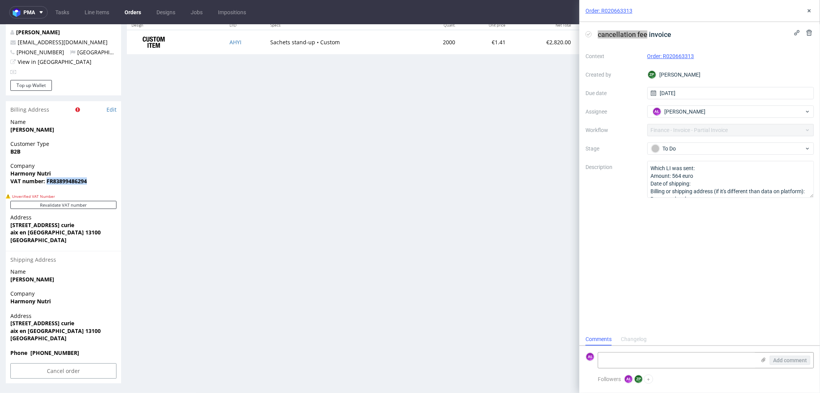
drag, startPoint x: 47, startPoint y: 181, endPoint x: 98, endPoint y: 181, distance: 51.9
click at [98, 181] on span "VAT number: FR83899486294" at bounding box center [63, 181] width 106 height 8
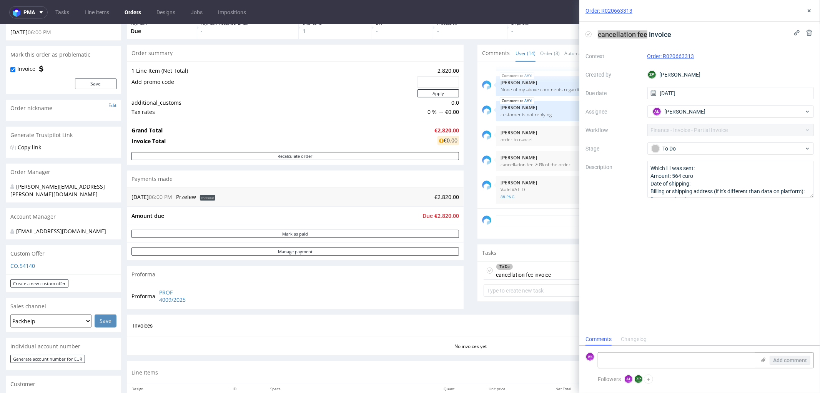
scroll to position [171, 0]
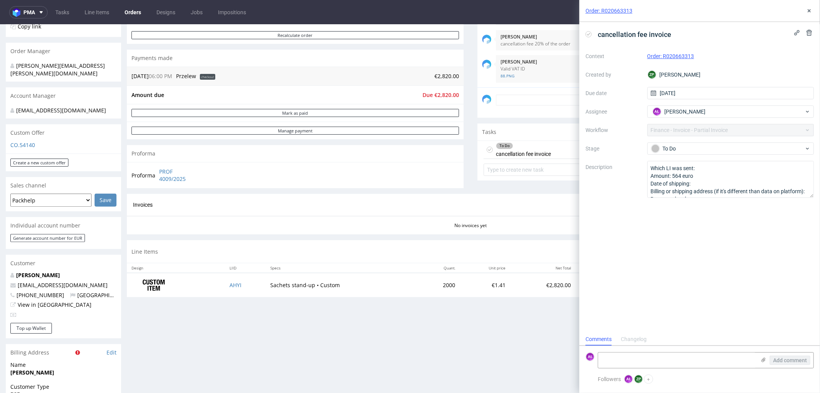
drag, startPoint x: 672, startPoint y: 274, endPoint x: 669, endPoint y: 249, distance: 24.7
click at [671, 272] on div "cancellation fee invoice Context Order: R020663313 Created by ZP Zuzanna Pawlic…" at bounding box center [699, 177] width 241 height 311
click at [587, 35] on use at bounding box center [588, 34] width 3 height 3
drag, startPoint x: 808, startPoint y: 8, endPoint x: 801, endPoint y: 15, distance: 10.3
click at [808, 8] on icon at bounding box center [809, 11] width 6 height 6
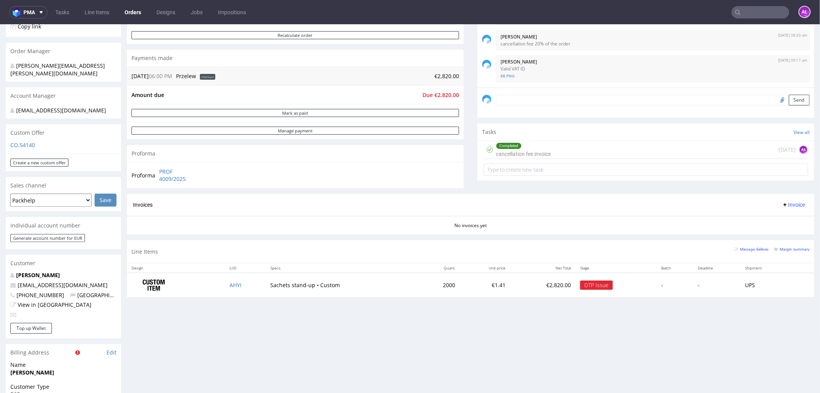
click at [782, 205] on span "Invoice" at bounding box center [793, 204] width 23 height 6
click at [778, 221] on span "Upload" at bounding box center [780, 221] width 37 height 8
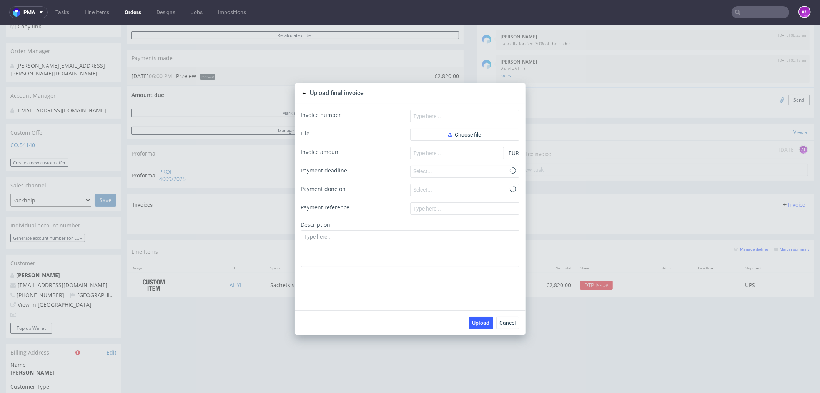
scroll to position [307, 0]
click at [497, 133] on button "Choose file" at bounding box center [464, 134] width 109 height 12
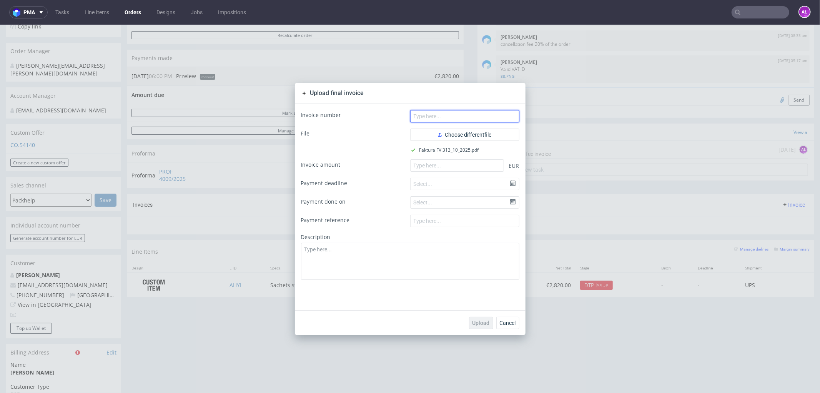
drag, startPoint x: 448, startPoint y: 119, endPoint x: 406, endPoint y: 128, distance: 43.0
click at [448, 119] on input "text" at bounding box center [464, 116] width 109 height 12
paste input "FV 313/10/2025"
type input "FV 313/10/2025"
click at [414, 167] on input "number" at bounding box center [457, 165] width 94 height 12
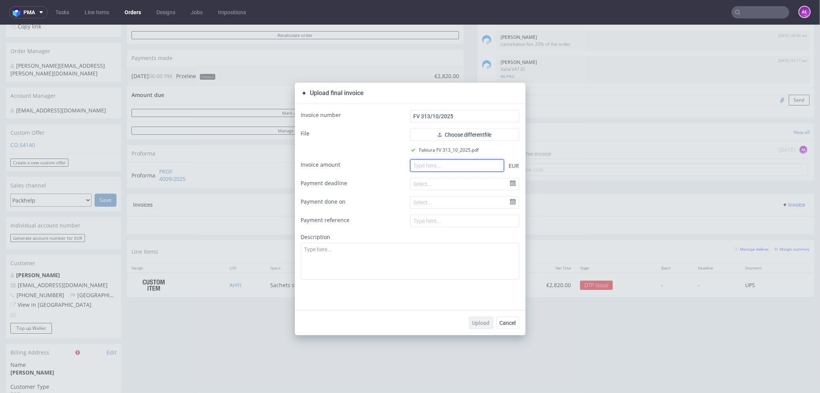
paste input "564.00"
type input "564.00"
click at [480, 319] on span "Upload" at bounding box center [480, 321] width 17 height 5
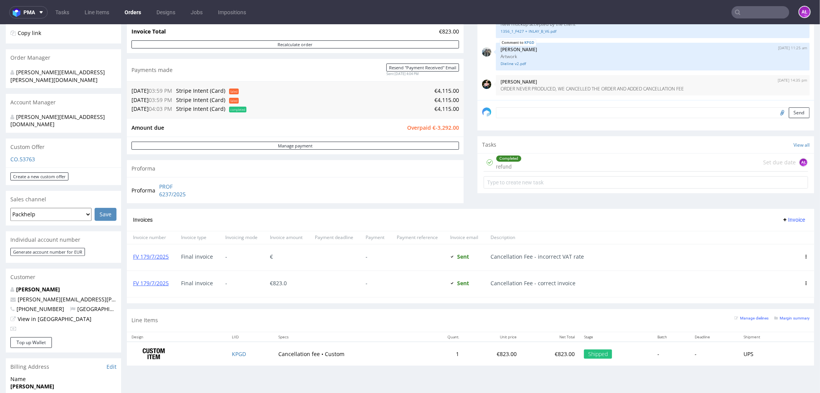
scroll to position [171, 0]
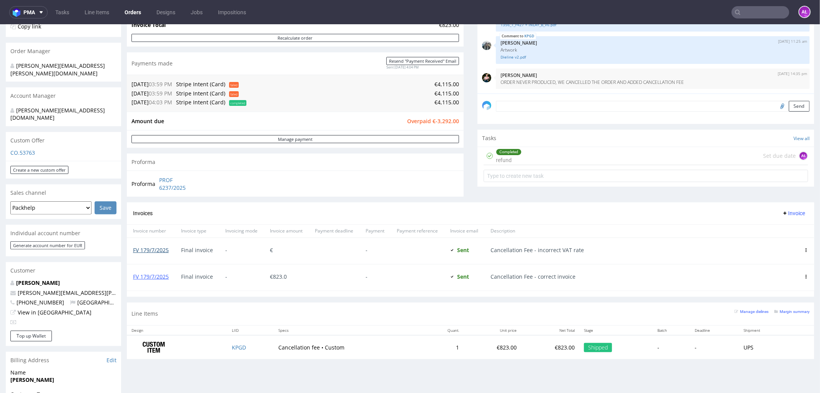
click at [163, 250] on link "FV 179/7/2025" at bounding box center [151, 249] width 36 height 7
click at [154, 274] on link "FV 179/7/2025" at bounding box center [151, 275] width 36 height 7
click at [160, 278] on link "FV 179/7/2025" at bounding box center [151, 275] width 36 height 7
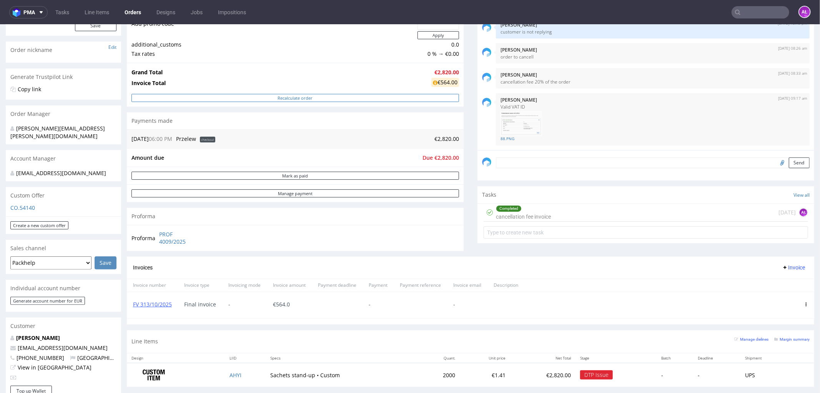
scroll to position [128, 0]
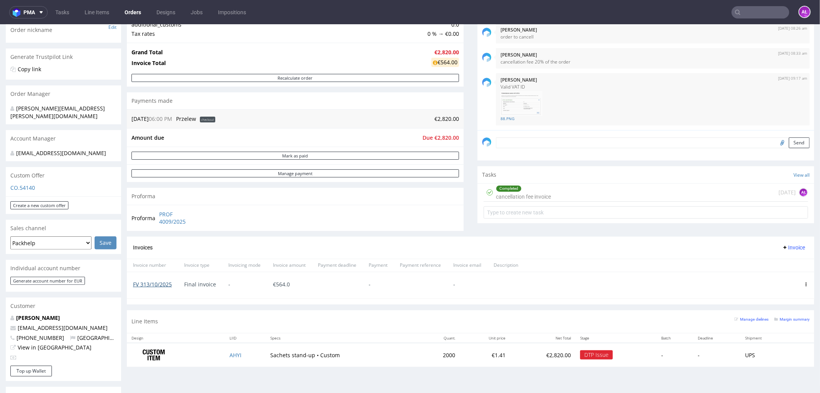
click at [164, 283] on link "FV 313/10/2025" at bounding box center [152, 283] width 39 height 7
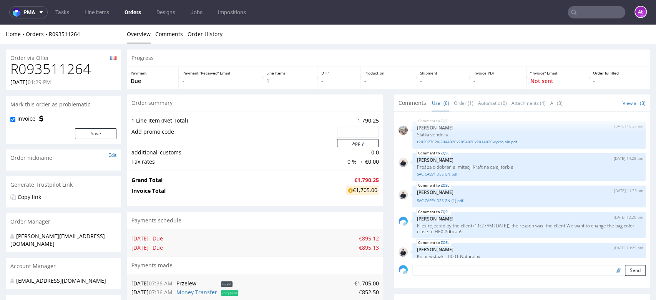
scroll to position [122, 0]
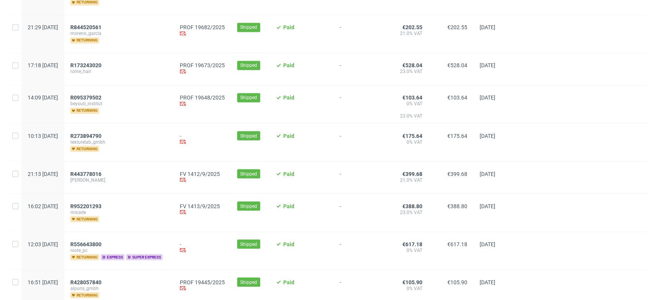
scroll to position [919, 0]
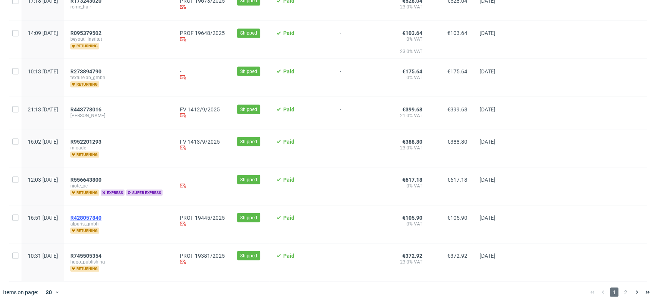
click at [101, 215] on span "R428057840" at bounding box center [85, 218] width 31 height 6
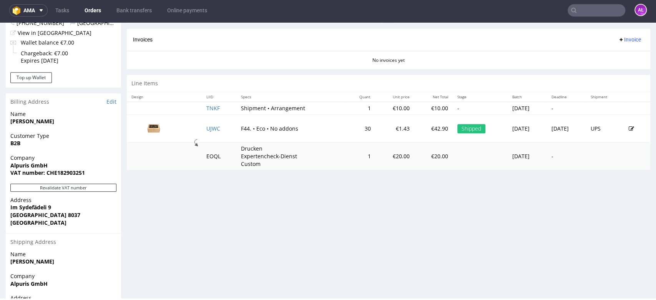
scroll to position [213, 0]
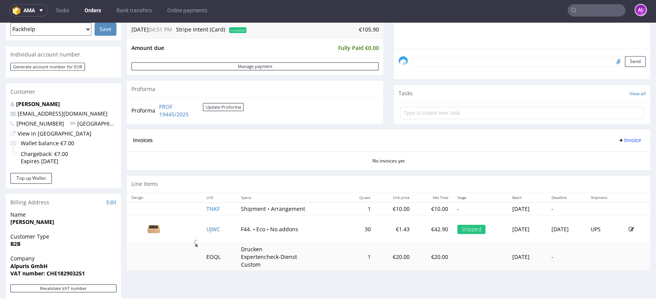
click at [619, 140] on span "Invoice" at bounding box center [629, 140] width 23 height 6
click at [620, 153] on span "Generate" at bounding box center [616, 156] width 37 height 8
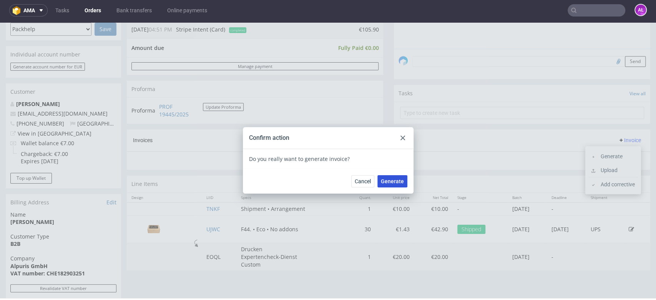
click at [392, 177] on button "Generate" at bounding box center [393, 181] width 30 height 12
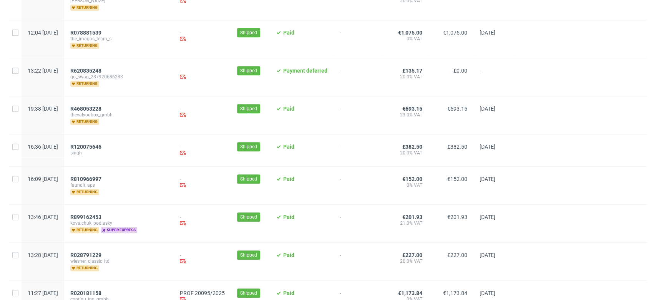
scroll to position [128, 0]
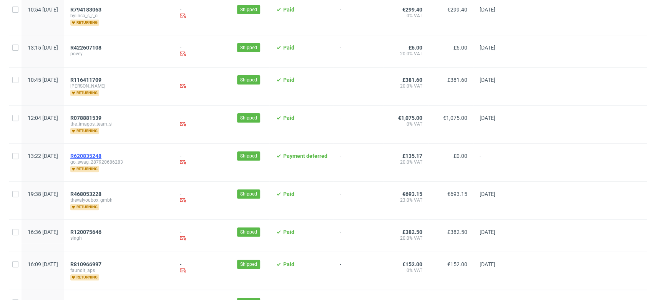
click at [101, 153] on span "R620835248" at bounding box center [85, 156] width 31 height 6
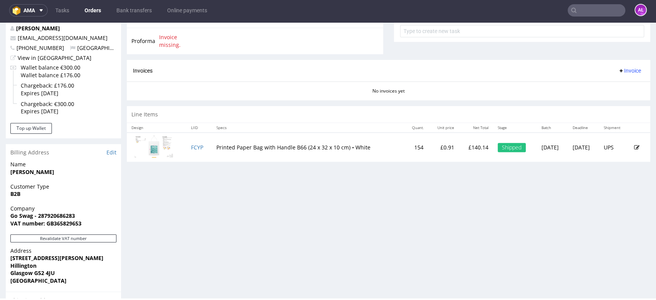
scroll to position [304, 0]
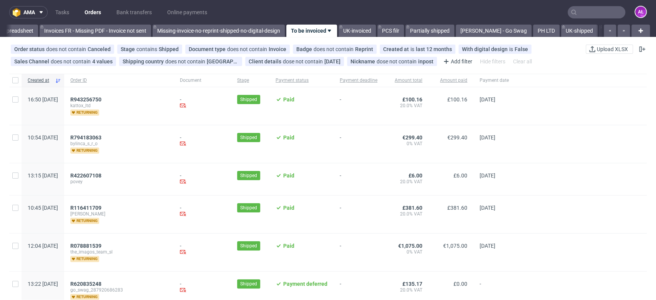
scroll to position [0, 1288]
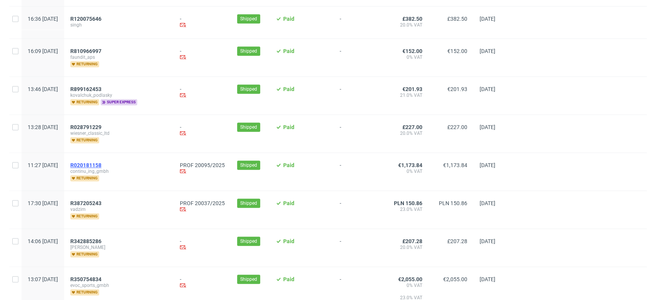
click at [101, 162] on span "R020181158" at bounding box center [85, 165] width 31 height 6
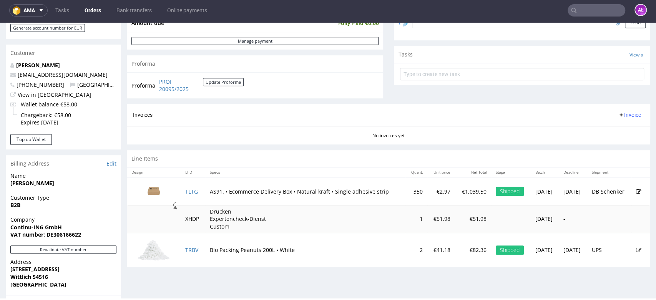
scroll to position [299, 0]
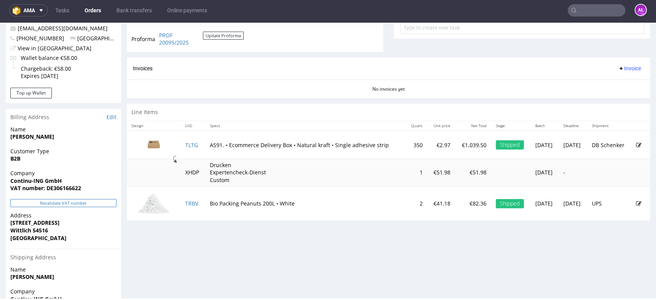
click at [95, 203] on button "Revalidate VAT number" at bounding box center [63, 203] width 106 height 8
click at [619, 68] on span "Invoice" at bounding box center [629, 68] width 23 height 6
click at [617, 87] on span "Generate" at bounding box center [616, 85] width 37 height 8
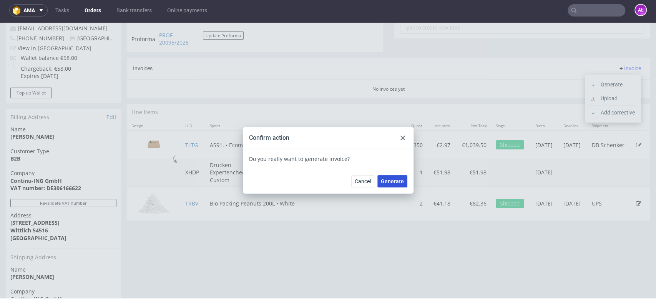
click at [381, 184] on span "Generate" at bounding box center [392, 181] width 23 height 5
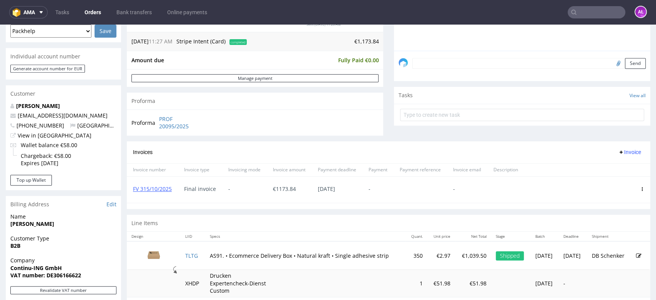
scroll to position [299, 0]
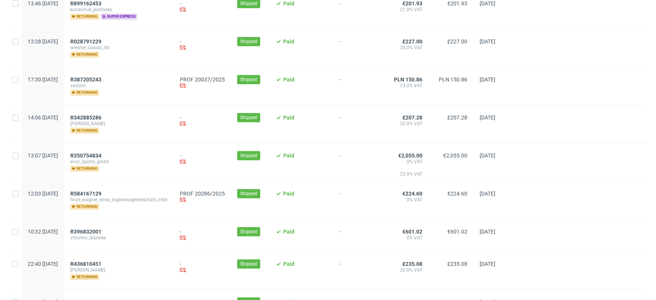
scroll to position [640, 0]
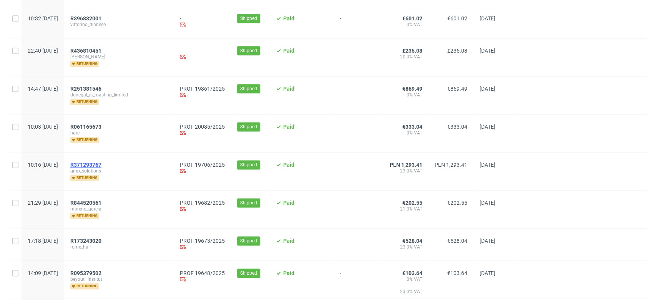
click at [101, 162] on span "R371293767" at bounding box center [85, 165] width 31 height 6
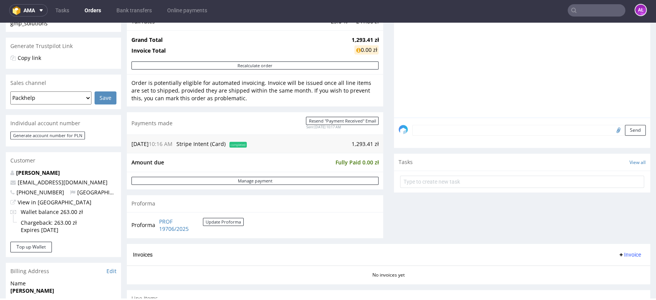
scroll to position [256, 0]
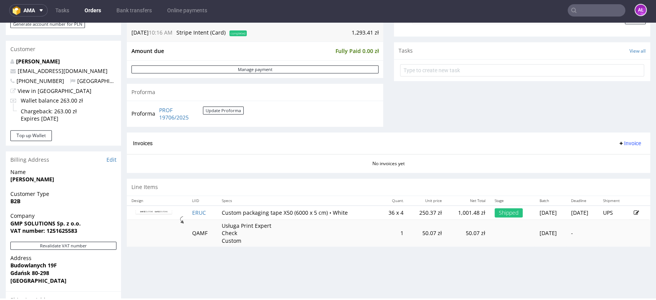
click at [625, 144] on span "Invoice" at bounding box center [629, 143] width 23 height 6
click at [621, 158] on span "Generate" at bounding box center [616, 160] width 37 height 8
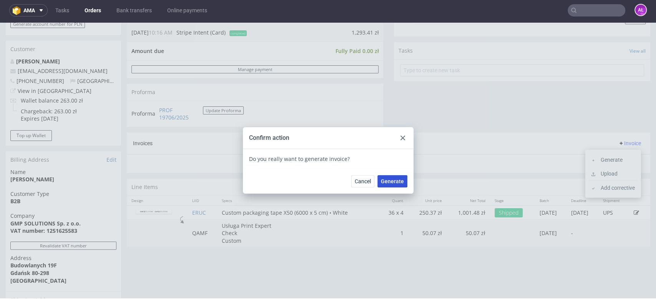
click at [398, 177] on button "Generate" at bounding box center [393, 181] width 30 height 12
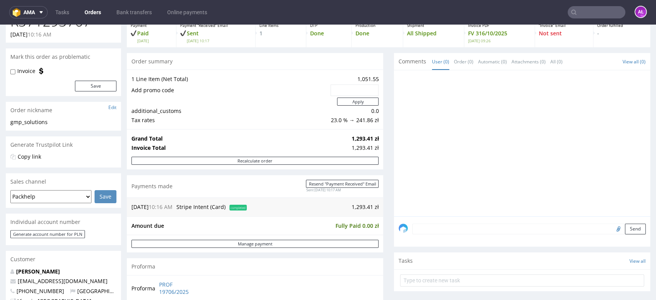
scroll to position [213, 0]
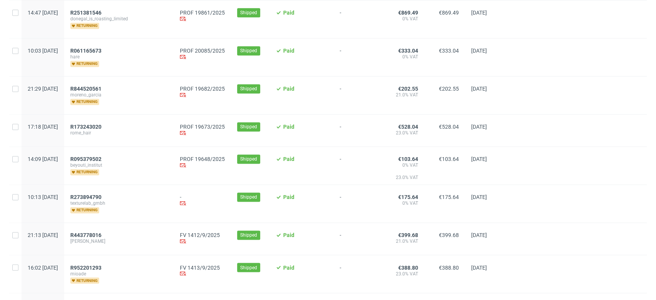
scroll to position [726, 0]
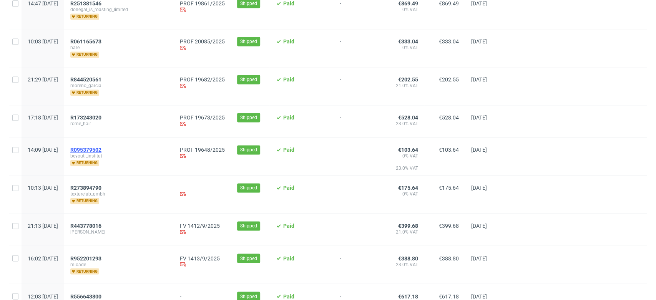
click at [101, 147] on span "R095379502" at bounding box center [85, 150] width 31 height 6
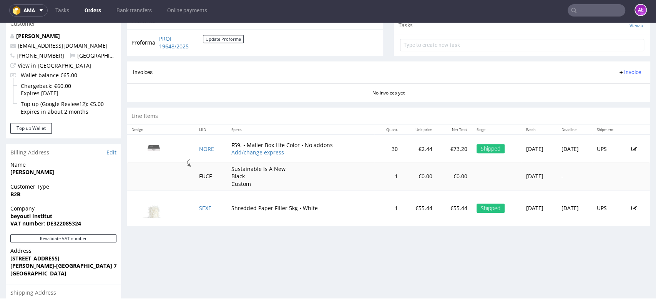
scroll to position [341, 0]
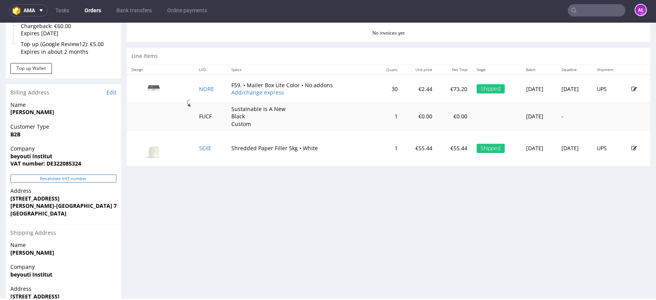
click at [111, 182] on button "Revalidate VAT number" at bounding box center [63, 179] width 106 height 8
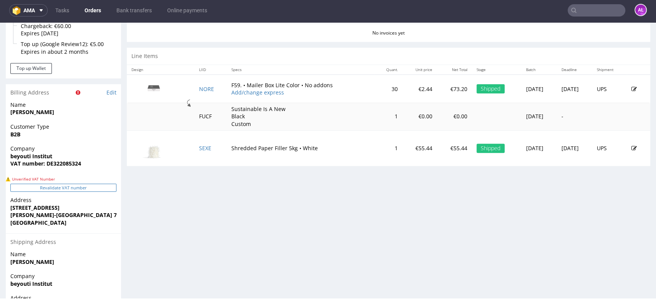
click at [111, 188] on button "Revalidate VAT number" at bounding box center [63, 188] width 106 height 8
click at [106, 188] on button "Revalidate VAT number" at bounding box center [63, 188] width 106 height 8
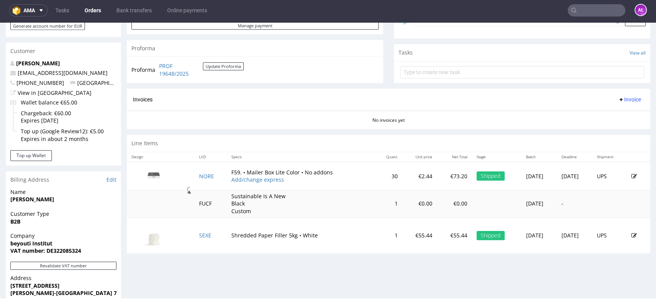
scroll to position [256, 0]
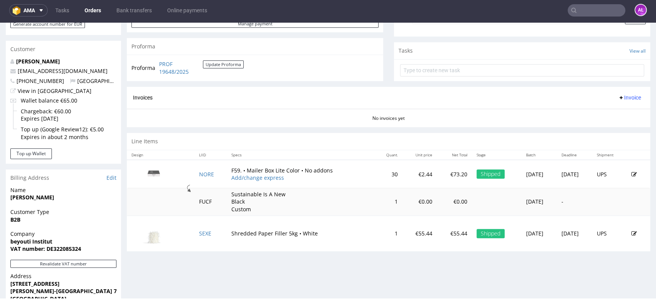
click at [618, 95] on span "Invoice" at bounding box center [629, 98] width 23 height 6
click at [615, 113] on span "Generate" at bounding box center [616, 114] width 37 height 8
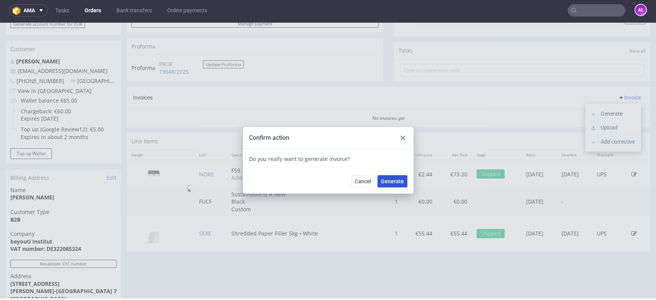
click at [401, 179] on button "Generate" at bounding box center [393, 181] width 30 height 12
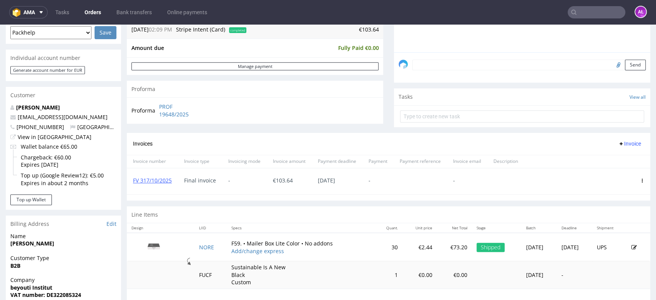
scroll to position [213, 0]
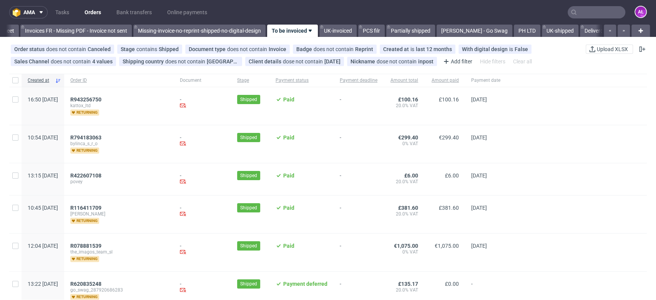
scroll to position [0, 1288]
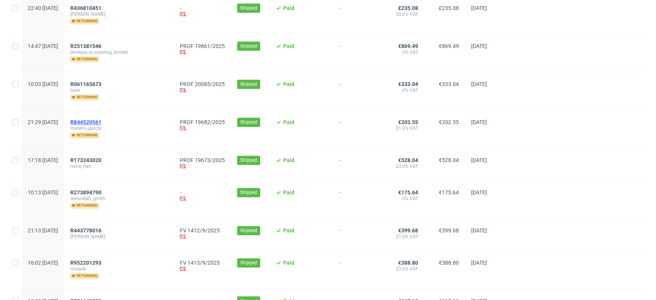
click at [101, 119] on span "R844520561" at bounding box center [85, 122] width 31 height 6
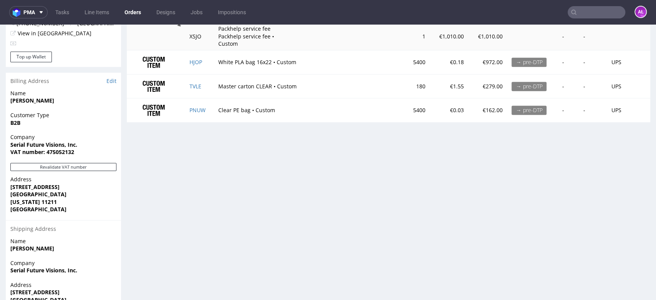
scroll to position [470, 0]
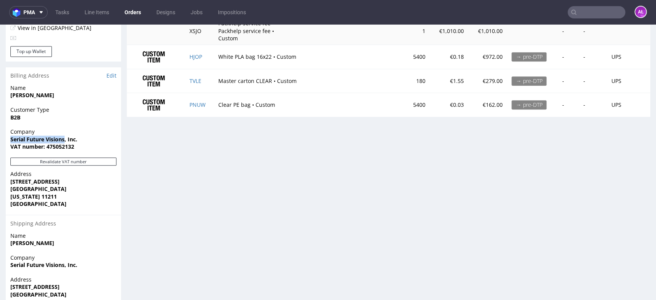
drag, startPoint x: 8, startPoint y: 123, endPoint x: 65, endPoint y: 127, distance: 56.6
click at [65, 128] on div "Company Serial Future Visions, Inc. VAT number: 475052132" at bounding box center [63, 143] width 115 height 30
copy strong "Serial Future Visions"
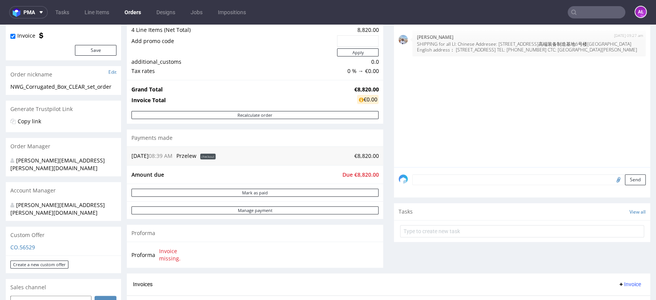
scroll to position [0, 0]
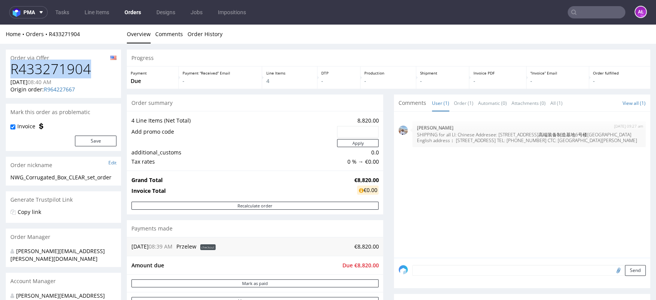
drag, startPoint x: 89, startPoint y: 68, endPoint x: 119, endPoint y: 105, distance: 47.6
click at [12, 75] on h1 "R433271904" at bounding box center [63, 69] width 106 height 15
copy h1 "R433271904"
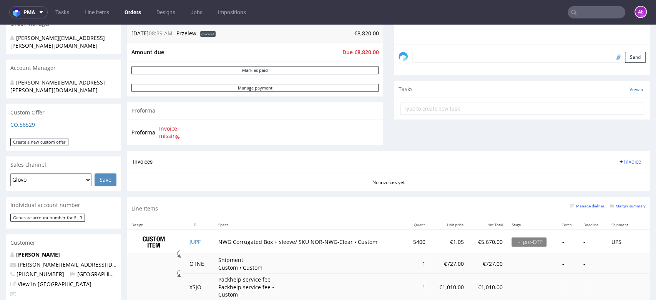
scroll to position [256, 0]
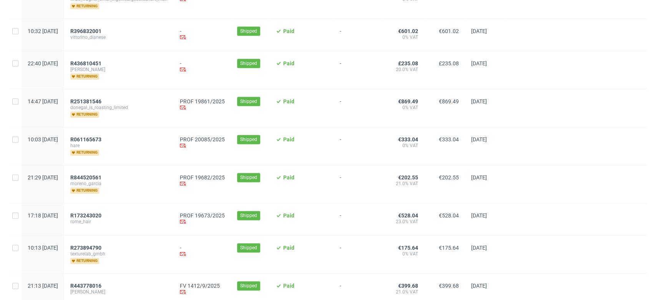
scroll to position [555, 0]
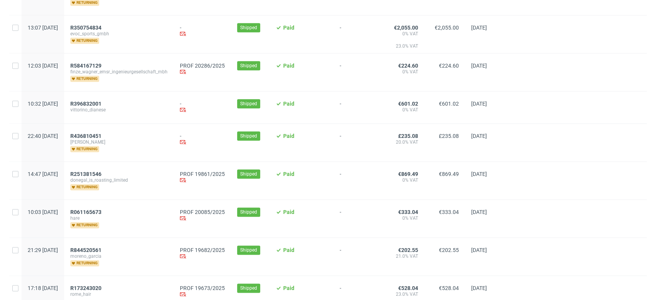
click at [116, 69] on span "finze_wagner_emsr_ingenieurgesellschaft_mbh" at bounding box center [118, 72] width 97 height 6
click at [101, 65] on span "R584167129" at bounding box center [85, 66] width 31 height 6
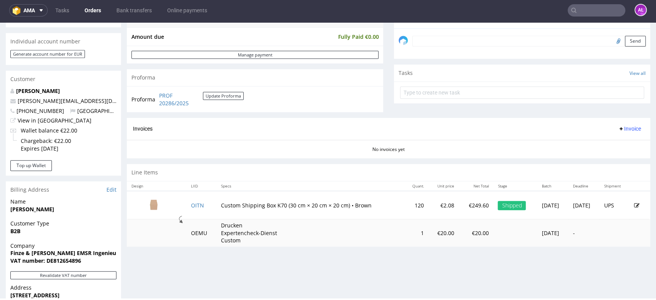
scroll to position [299, 0]
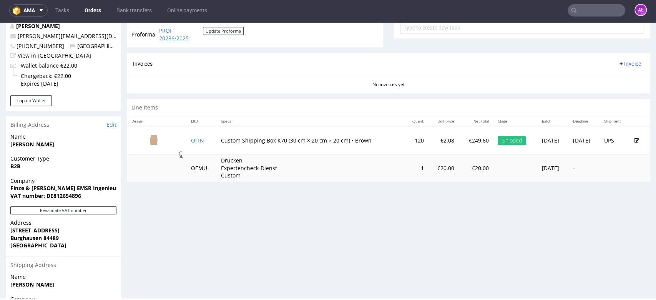
click at [93, 205] on div "Company Finze & Wagner EMSR Ingenieurgesellschaft mbH VAT number: DE812654896" at bounding box center [63, 192] width 115 height 30
click at [95, 208] on button "Revalidate VAT number" at bounding box center [63, 210] width 106 height 8
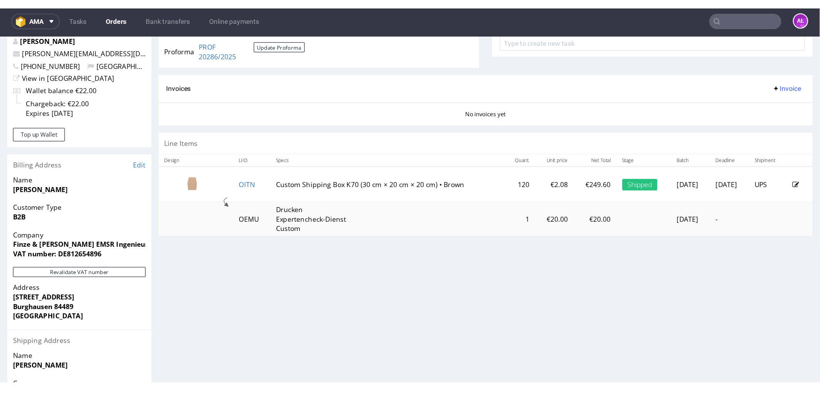
scroll to position [2, 0]
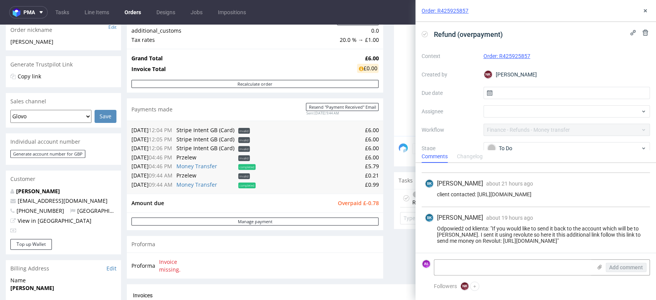
scroll to position [171, 0]
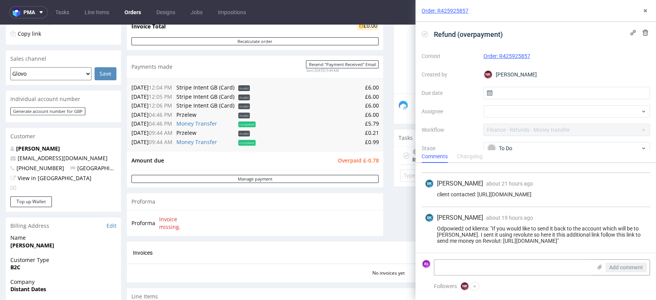
drag, startPoint x: 519, startPoint y: 243, endPoint x: 589, endPoint y: 243, distance: 70.4
click at [589, 243] on div "Odpowiedź od klienta: "If you would like to send it back to the account which w…" at bounding box center [536, 235] width 222 height 18
copy div "https://revolut.me/isabelk73v"
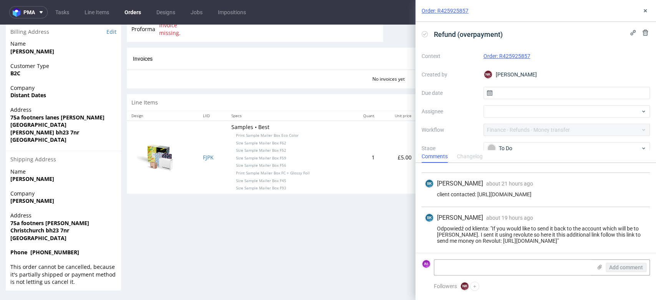
scroll to position [108, 0]
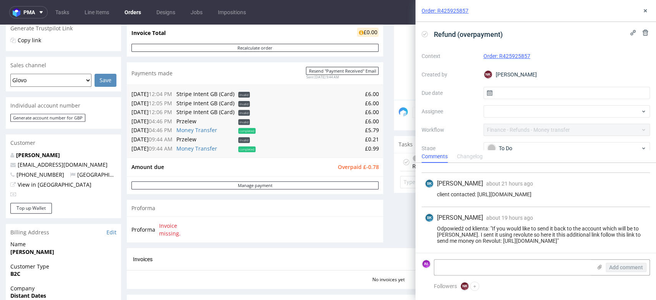
scroll to position [171, 0]
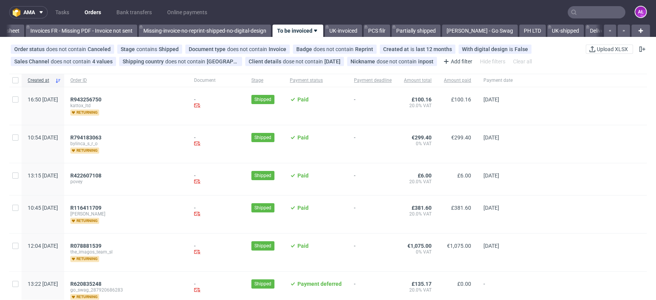
scroll to position [0, 1288]
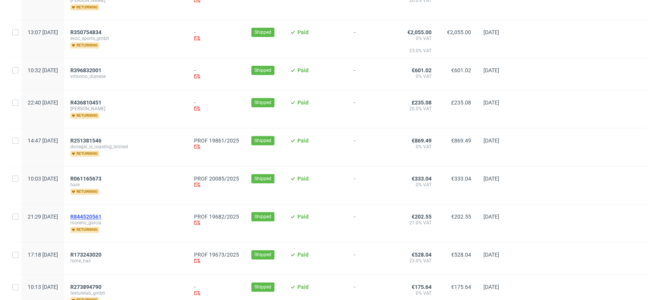
click at [101, 214] on span "R844520561" at bounding box center [85, 217] width 31 height 6
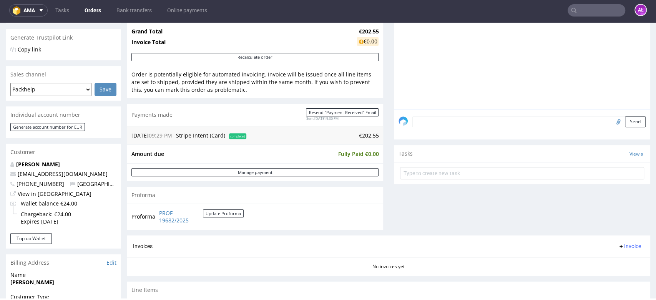
scroll to position [256, 0]
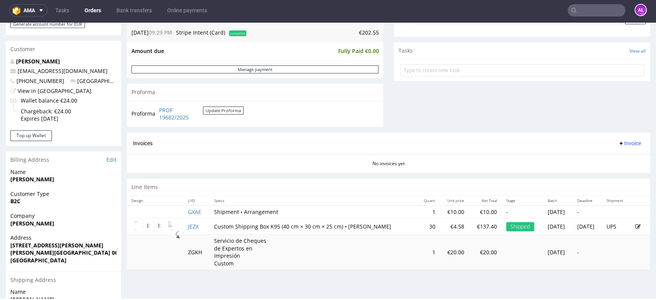
click at [618, 143] on span "Invoice" at bounding box center [629, 143] width 23 height 6
click at [620, 156] on span "Generate" at bounding box center [616, 160] width 37 height 8
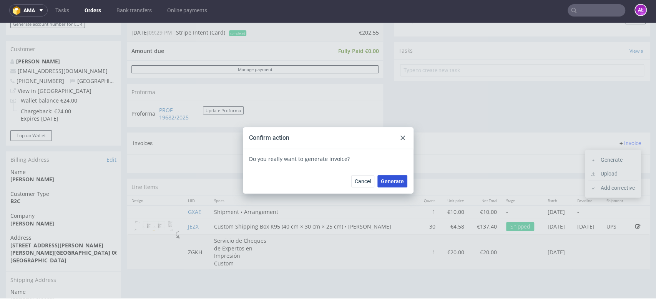
click at [400, 179] on span "Generate" at bounding box center [392, 181] width 23 height 5
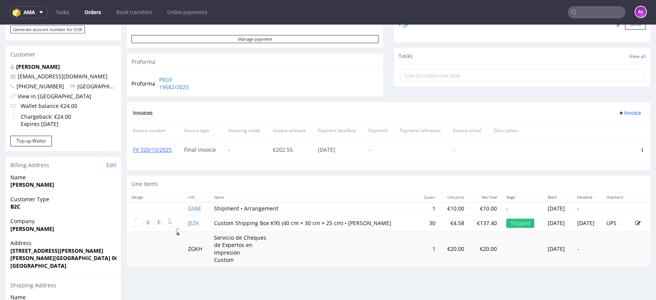
scroll to position [256, 0]
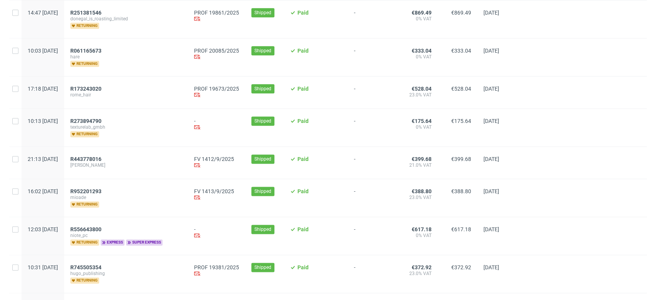
scroll to position [897, 0]
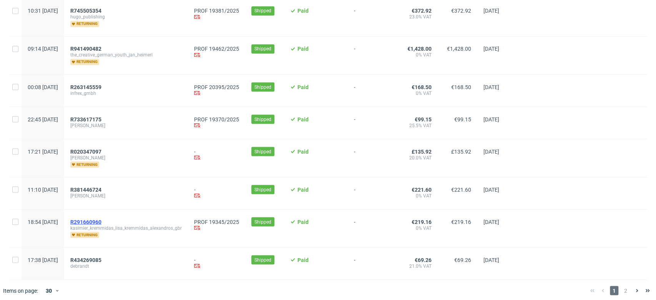
click at [101, 219] on span "R291660960" at bounding box center [85, 222] width 31 height 6
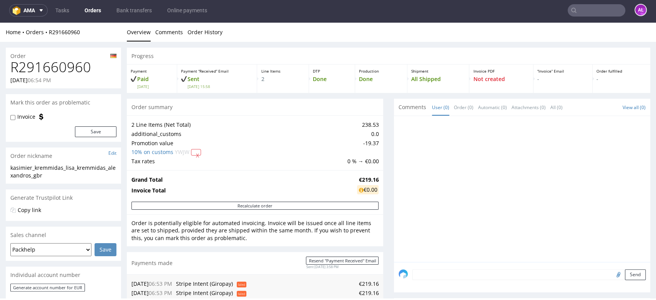
scroll to position [299, 0]
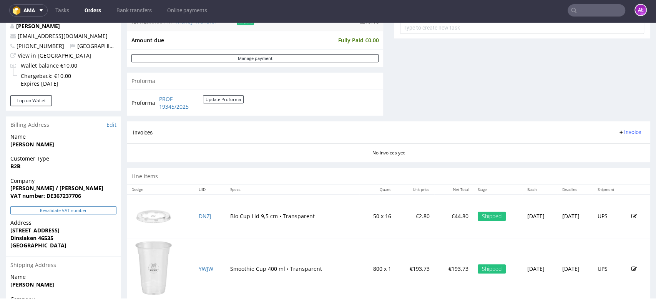
click at [93, 213] on button "Revalidate VAT number" at bounding box center [63, 210] width 106 height 8
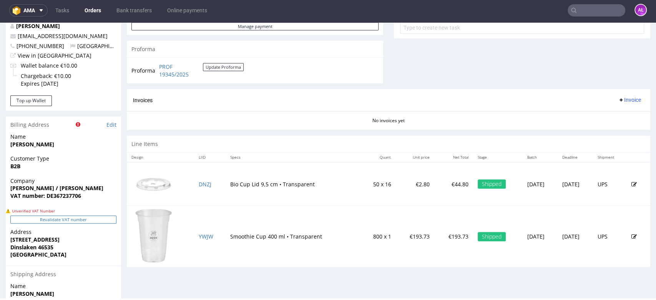
click at [92, 222] on button "Revalidate VAT number" at bounding box center [63, 220] width 106 height 8
click at [92, 219] on button "Revalidate VAT number" at bounding box center [63, 220] width 106 height 8
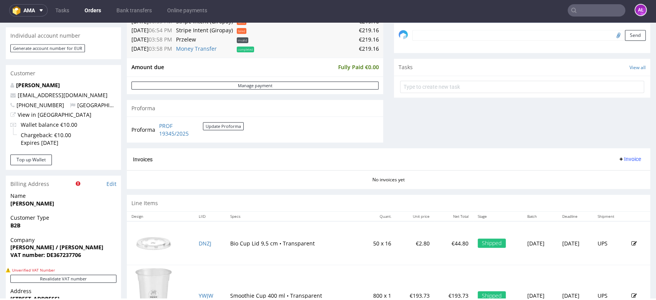
scroll to position [341, 0]
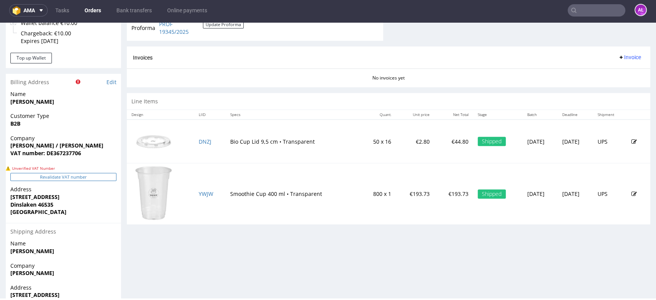
click at [106, 173] on button "Revalidate VAT number" at bounding box center [63, 177] width 106 height 8
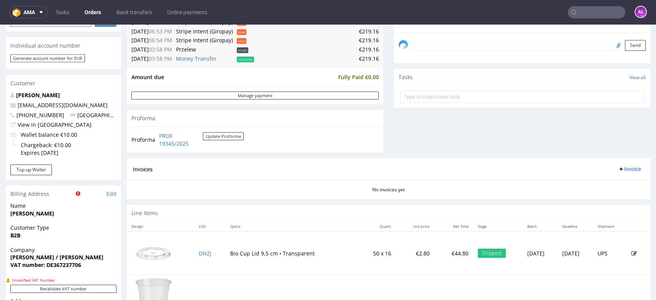
scroll to position [299, 0]
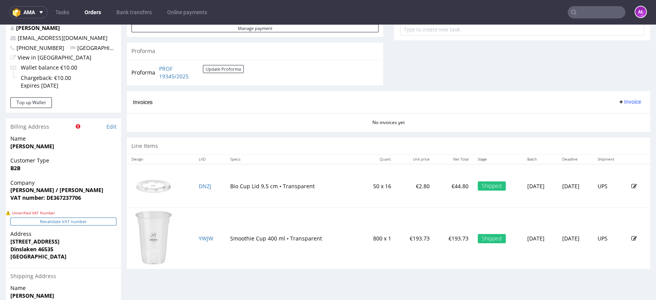
click at [107, 223] on button "Revalidate VAT number" at bounding box center [63, 222] width 106 height 8
click at [103, 221] on button "Revalidate VAT number" at bounding box center [63, 222] width 106 height 8
click at [102, 221] on button "Revalidate VAT number" at bounding box center [63, 222] width 106 height 8
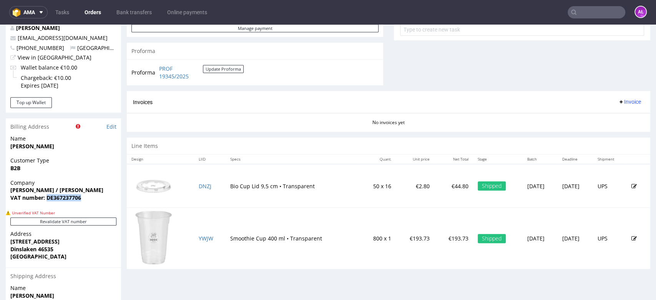
drag, startPoint x: 91, startPoint y: 199, endPoint x: 46, endPoint y: 202, distance: 45.5
click at [46, 202] on div "Company Kasimier-Kremmidas Lisa / Kremmidas Alexandros GbR VAT number: DE367237…" at bounding box center [63, 194] width 115 height 30
copy strong "DE367237706"
click at [105, 222] on button "Revalidate VAT number" at bounding box center [63, 222] width 106 height 8
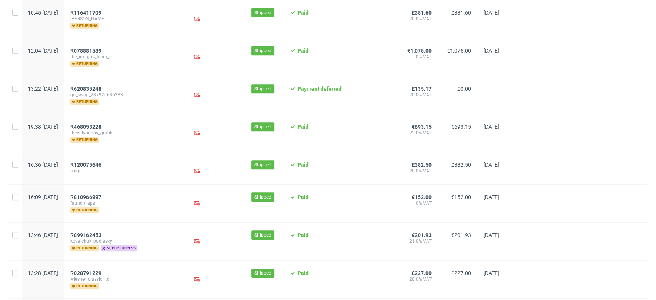
scroll to position [299, 0]
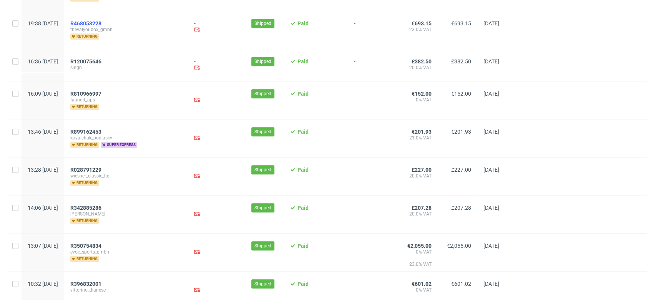
click at [101, 22] on span "R468053228" at bounding box center [85, 23] width 31 height 6
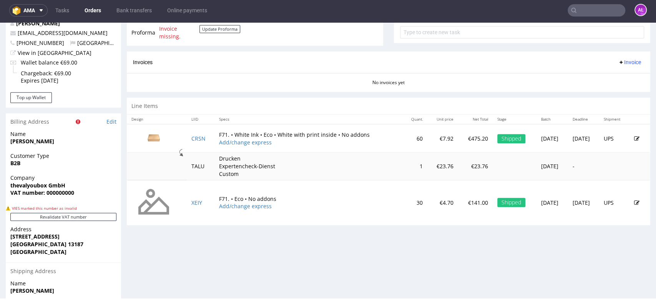
scroll to position [422, 0]
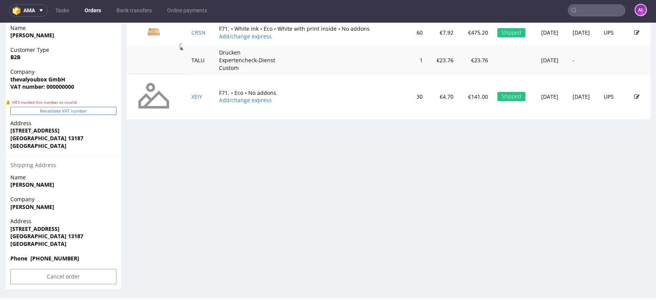
click at [105, 110] on button "Revalidate VAT number" at bounding box center [63, 111] width 106 height 8
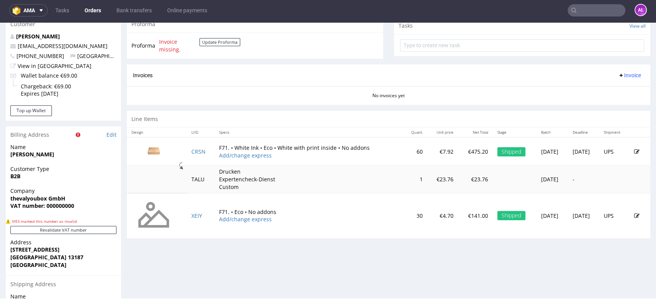
scroll to position [200, 0]
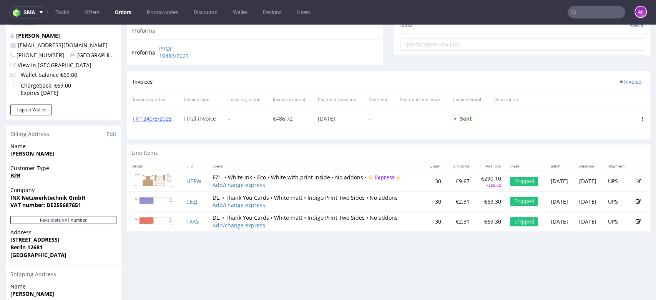
scroll to position [299, 0]
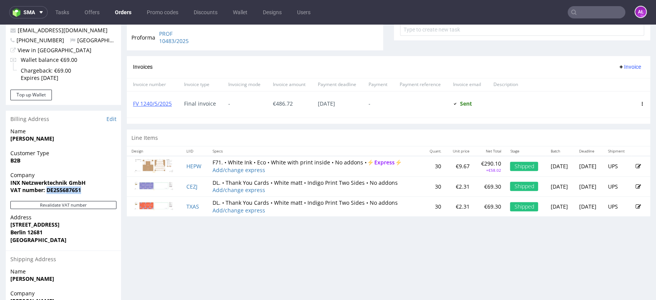
drag, startPoint x: 85, startPoint y: 190, endPoint x: 47, endPoint y: 192, distance: 38.1
click at [47, 192] on span "VAT number: DE255687651" at bounding box center [63, 190] width 106 height 8
copy strong "DE255687651"
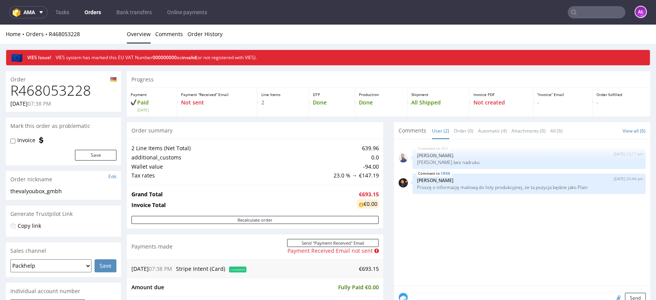
scroll to position [299, 0]
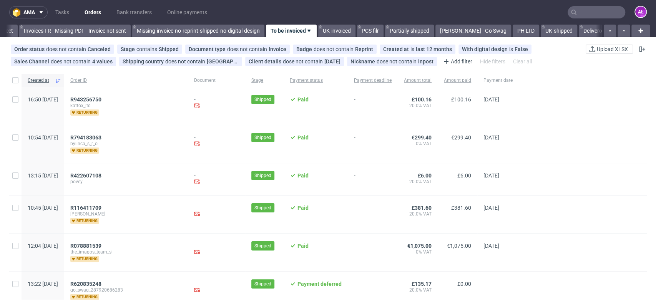
scroll to position [0, 1288]
click at [101, 135] on span "R794183063" at bounding box center [85, 138] width 31 height 6
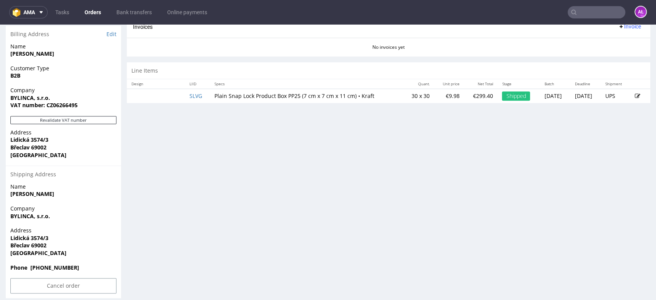
scroll to position [391, 0]
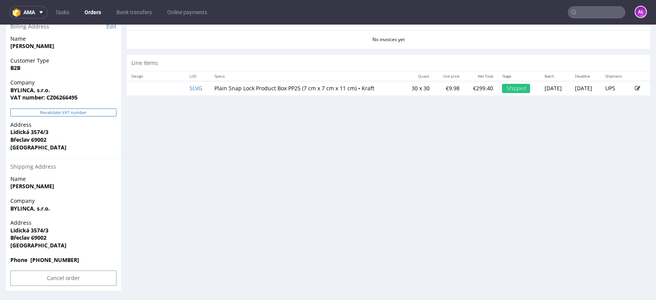
click at [103, 113] on button "Revalidate VAT number" at bounding box center [63, 112] width 106 height 8
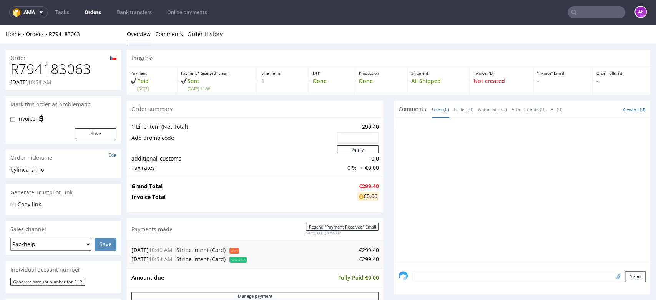
scroll to position [387, 0]
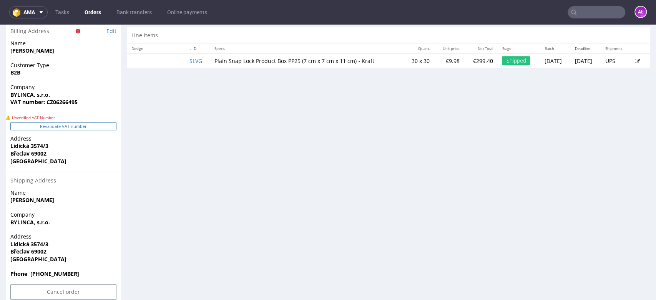
click at [105, 125] on button "Revalidate VAT number" at bounding box center [63, 126] width 106 height 8
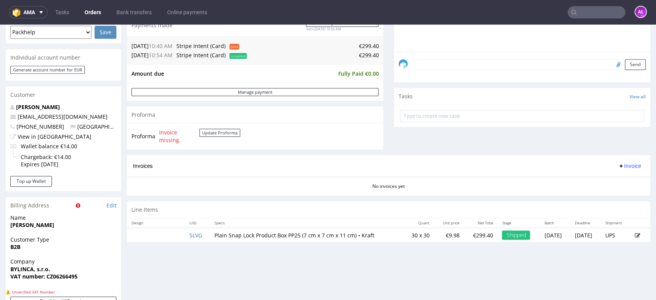
scroll to position [211, 0]
click at [218, 137] on button "Update Proforma" at bounding box center [220, 134] width 41 height 8
click at [216, 133] on button "Update Proforma" at bounding box center [220, 134] width 41 height 8
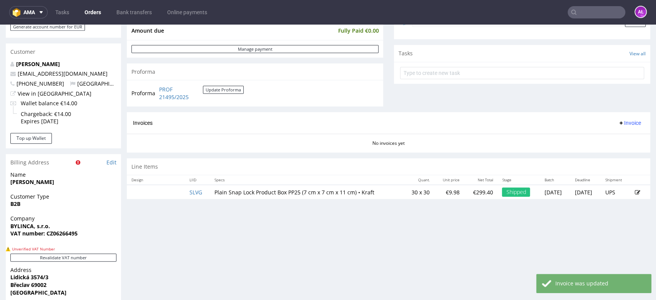
scroll to position [256, 0]
click at [104, 252] on section "Billing Address Edit Name Michaela Zapletalová Customer Type B2B Company BYLINC…" at bounding box center [63, 294] width 115 height 282
click at [106, 256] on button "Revalidate VAT number" at bounding box center [63, 257] width 106 height 8
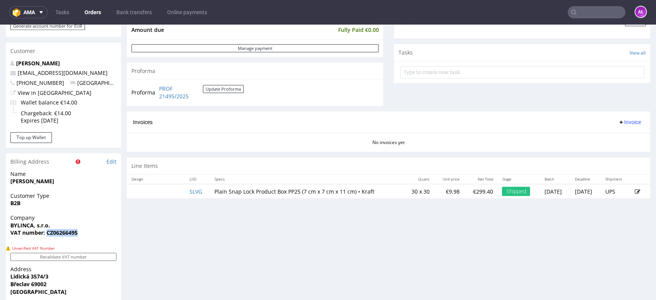
drag, startPoint x: 87, startPoint y: 231, endPoint x: 46, endPoint y: 234, distance: 40.5
click at [46, 234] on span "VAT number: CZ06266495" at bounding box center [63, 233] width 106 height 8
copy strong "CZ06266495"
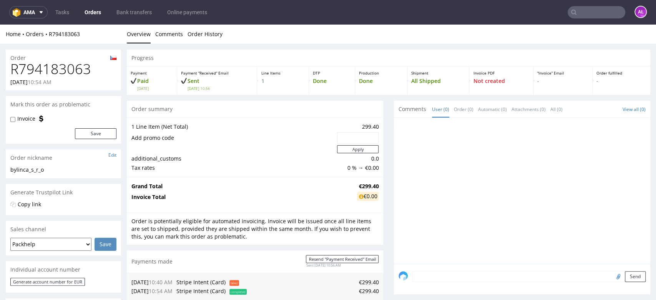
scroll to position [255, 0]
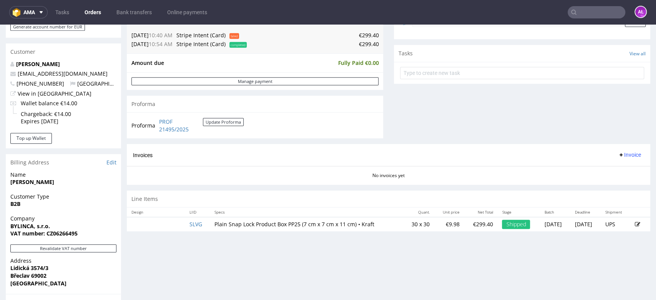
click at [618, 158] on icon at bounding box center [621, 155] width 6 height 6
click at [614, 174] on span "Generate" at bounding box center [616, 172] width 37 height 8
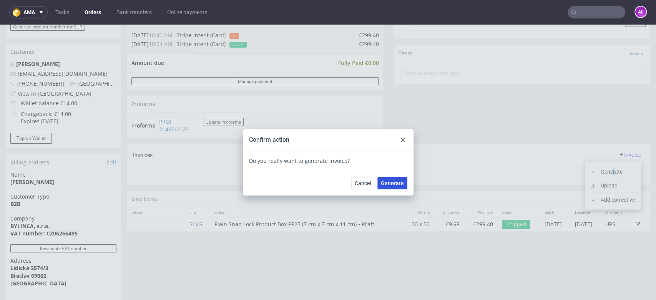
click at [397, 183] on span "Generate" at bounding box center [392, 183] width 23 height 5
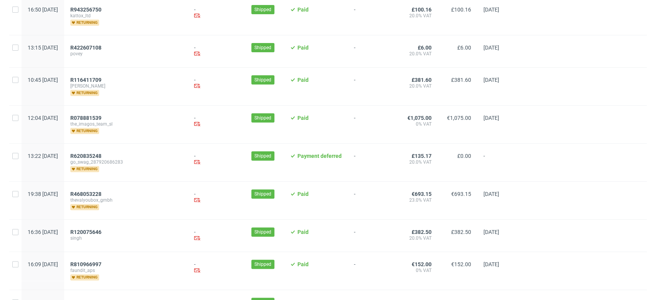
scroll to position [128, 0]
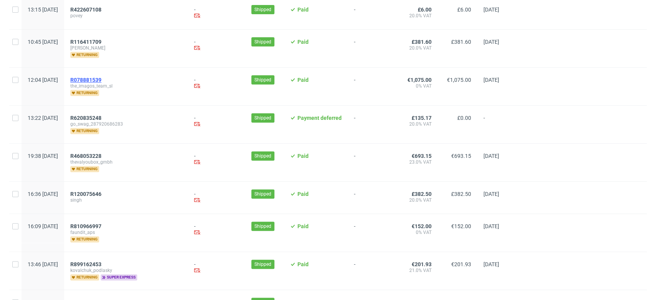
click at [101, 77] on span "R078881539" at bounding box center [85, 80] width 31 height 6
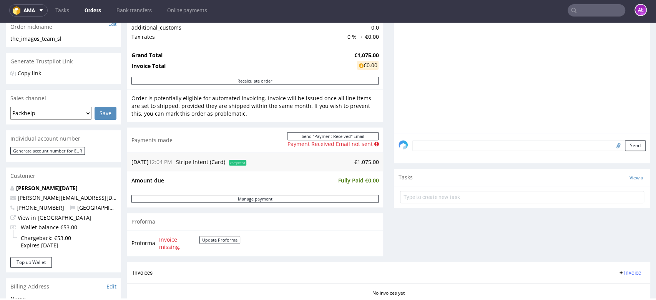
scroll to position [256, 0]
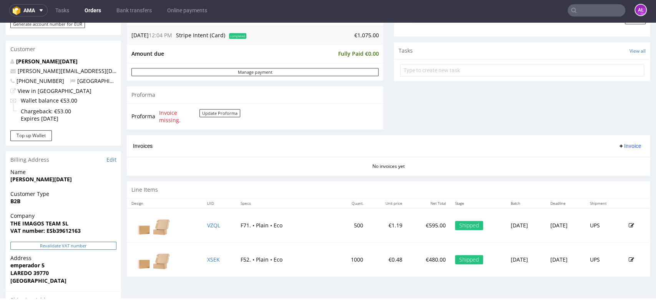
click at [106, 244] on button "Revalidate VAT number" at bounding box center [63, 246] width 106 height 8
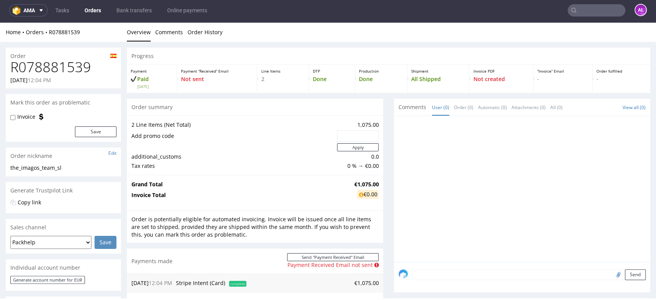
scroll to position [255, 0]
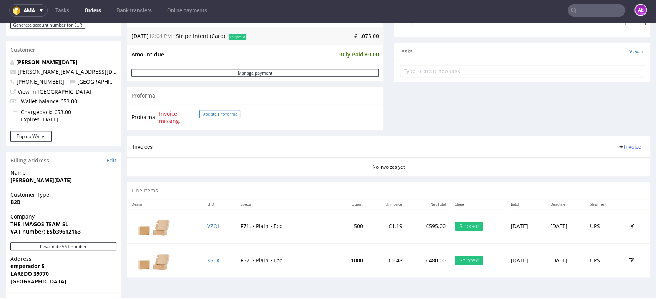
click at [208, 115] on button "Update Proforma" at bounding box center [220, 114] width 41 height 8
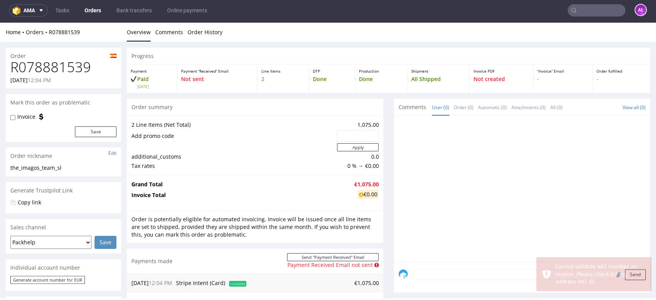
scroll to position [0, 0]
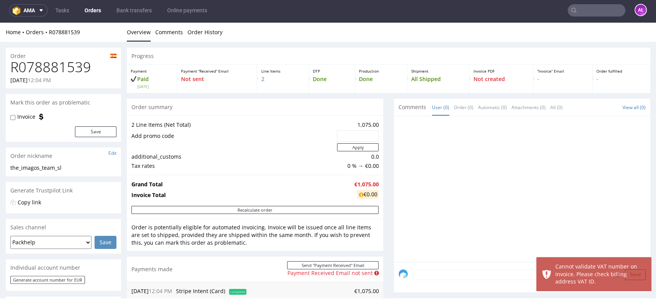
drag, startPoint x: 205, startPoint y: 224, endPoint x: 189, endPoint y: 246, distance: 27.1
click at [189, 248] on div "Order is potentially eligible for automated invoicing. Invoice will be issued o…" at bounding box center [255, 235] width 256 height 32
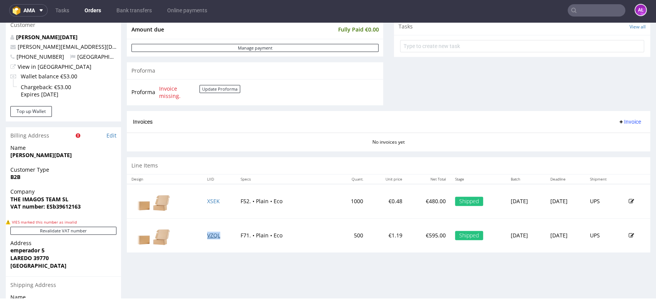
scroll to position [280, 0]
click at [112, 136] on link "Edit" at bounding box center [111, 136] width 10 height 8
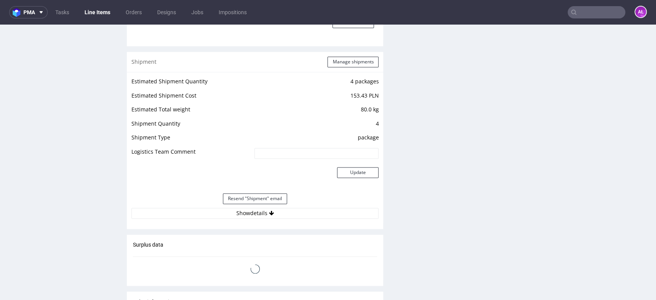
scroll to position [812, 0]
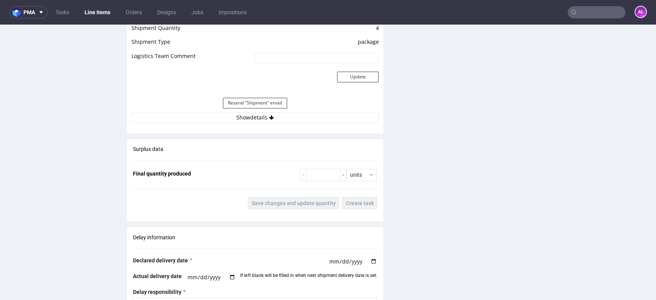
click at [288, 108] on div "Resend "Shipment" email" at bounding box center [254, 103] width 247 height 18
click at [291, 116] on button "Show details" at bounding box center [254, 117] width 247 height 11
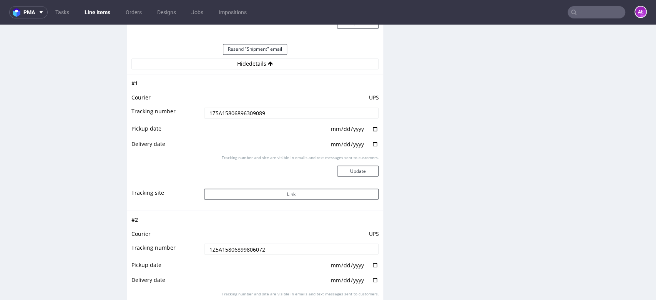
scroll to position [854, 0]
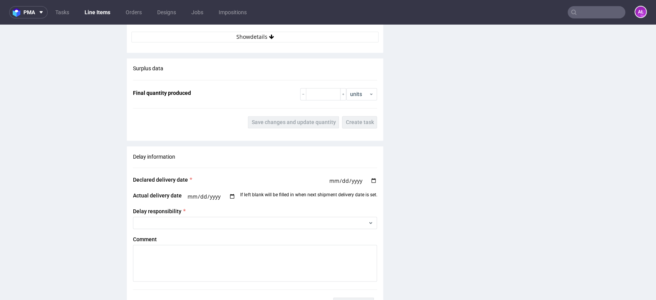
scroll to position [812, 0]
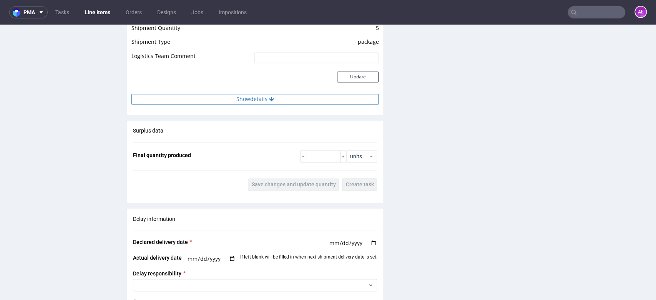
click at [278, 101] on button "Show details" at bounding box center [254, 99] width 247 height 11
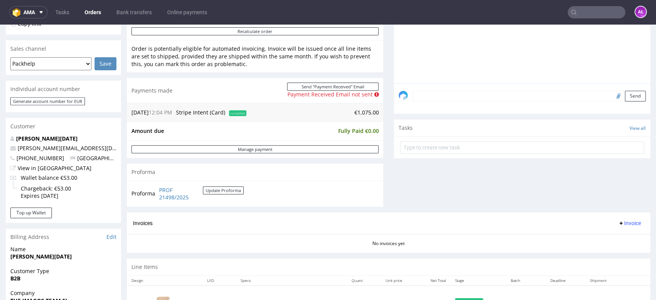
scroll to position [256, 0]
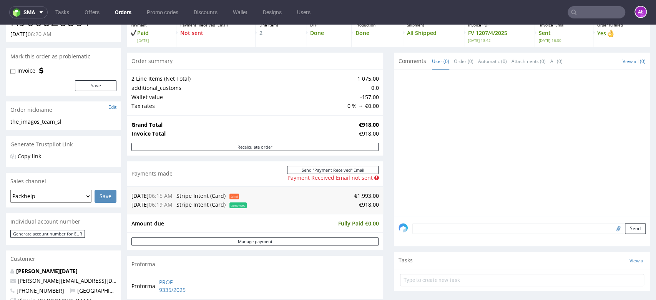
scroll to position [213, 0]
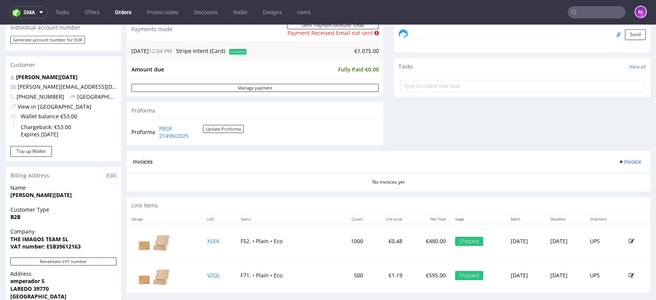
scroll to position [256, 0]
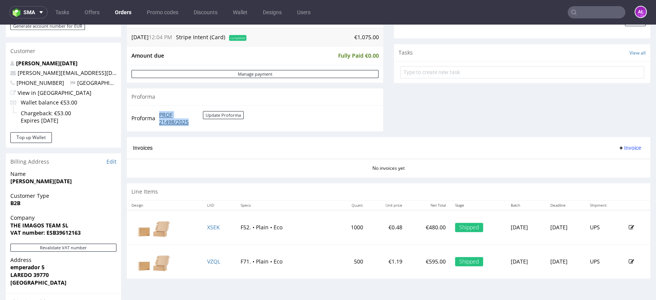
drag, startPoint x: 157, startPoint y: 110, endPoint x: 190, endPoint y: 121, distance: 35.1
click at [190, 121] on tr "Proforma PROF 21498/2025 Update Proforma" at bounding box center [187, 118] width 113 height 17
copy tr "PROF 21498/2025"
click at [622, 147] on span "Invoice" at bounding box center [629, 148] width 23 height 6
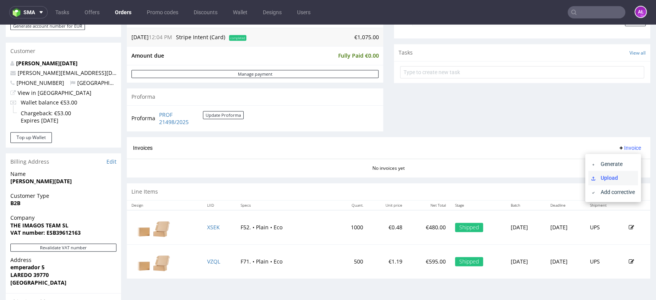
click at [622, 174] on span "Upload" at bounding box center [616, 178] width 37 height 8
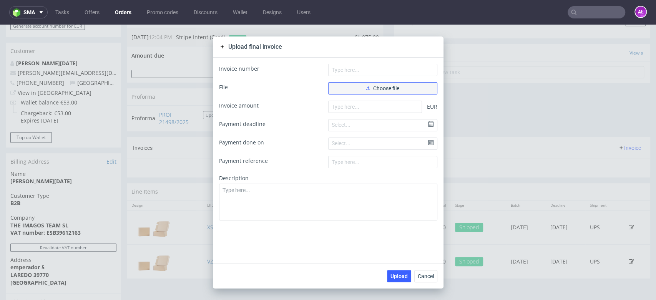
click at [349, 91] on button "Choose file" at bounding box center [382, 88] width 109 height 12
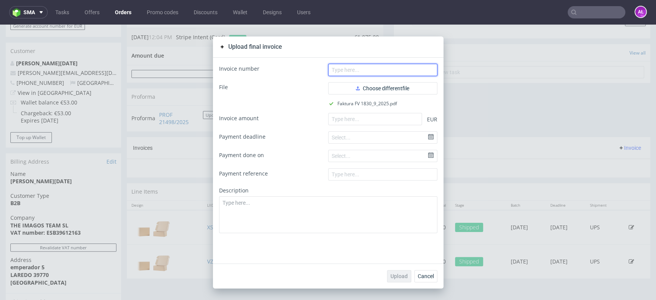
click at [413, 70] on input "text" at bounding box center [382, 70] width 109 height 12
paste input "FV 1830/9/2025"
type input "FV 1830/9/2025"
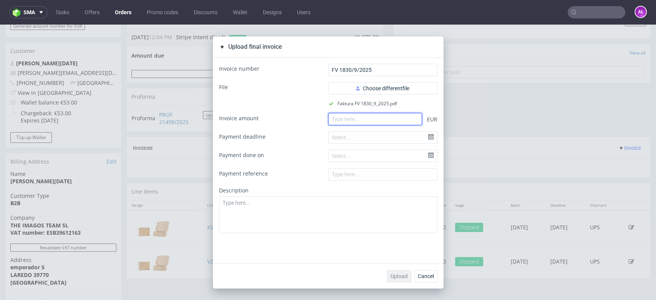
click at [368, 122] on input "number" at bounding box center [375, 119] width 94 height 12
paste input "1075.00"
type input "1075.00"
click at [403, 274] on span "Upload" at bounding box center [399, 276] width 17 height 5
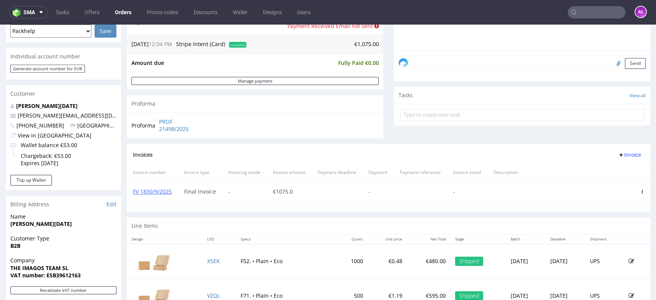
scroll to position [171, 0]
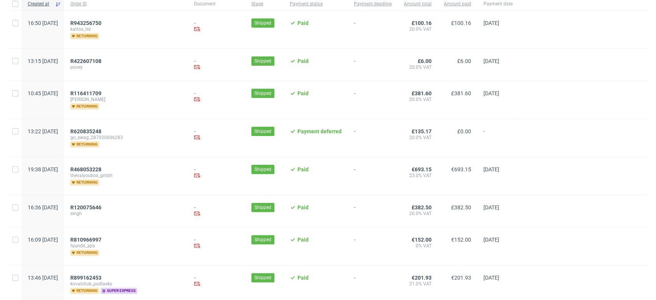
scroll to position [85, 0]
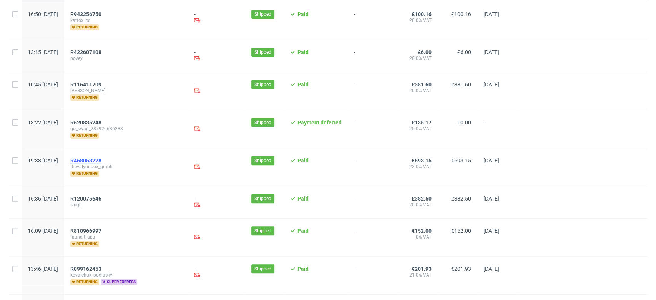
click at [101, 158] on span "R468053228" at bounding box center [85, 161] width 31 height 6
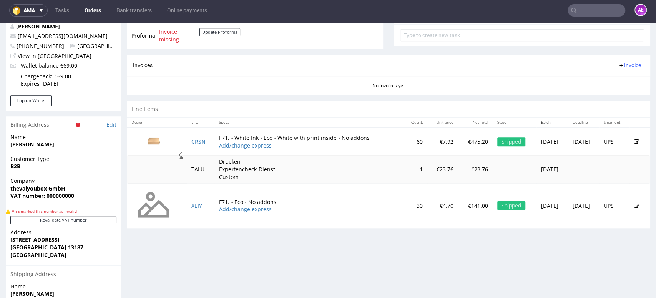
scroll to position [251, 0]
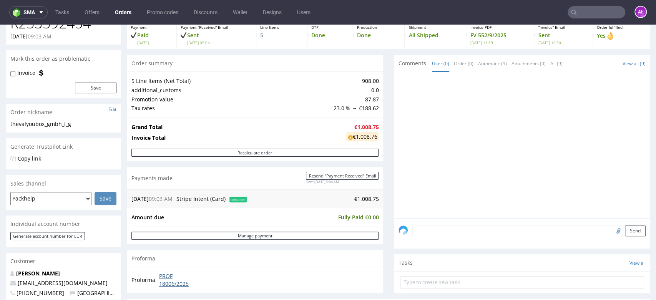
scroll to position [213, 0]
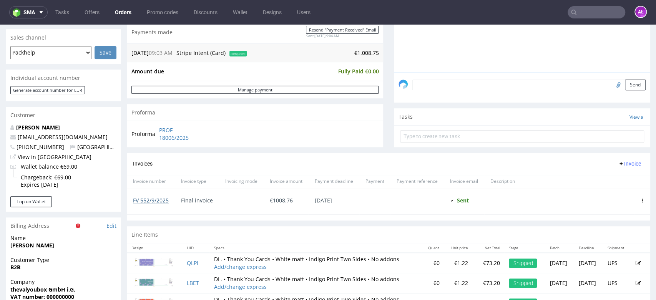
click at [160, 198] on link "FV 552/9/2025" at bounding box center [151, 200] width 36 height 7
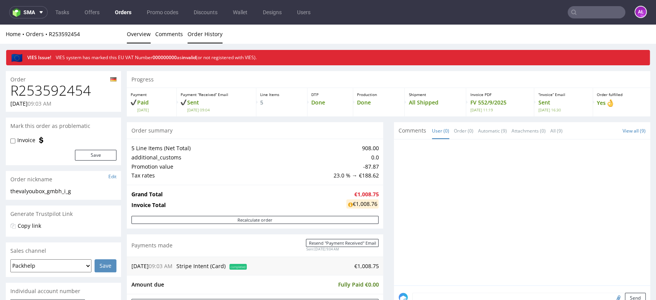
click at [211, 31] on link "Order History" at bounding box center [205, 34] width 35 height 19
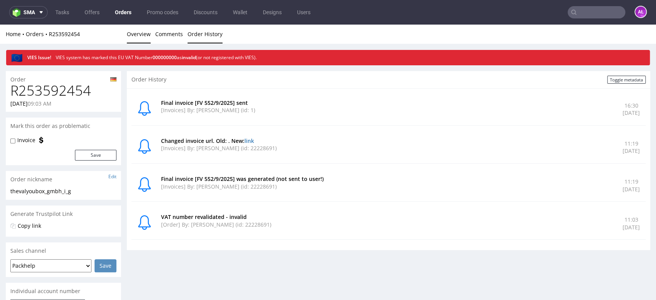
click at [138, 32] on link "Overview" at bounding box center [139, 34] width 24 height 19
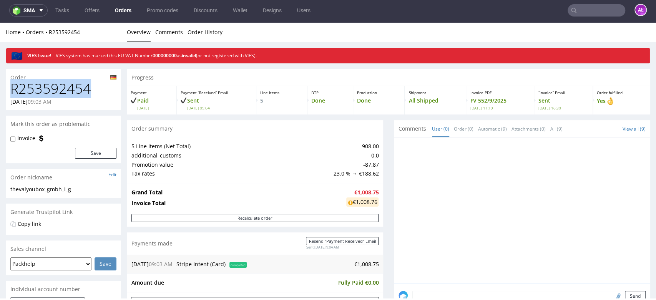
drag, startPoint x: 95, startPoint y: 83, endPoint x: 10, endPoint y: 87, distance: 84.7
click at [10, 87] on h1 "R253592454" at bounding box center [63, 88] width 106 height 15
copy h1 "R253592454"
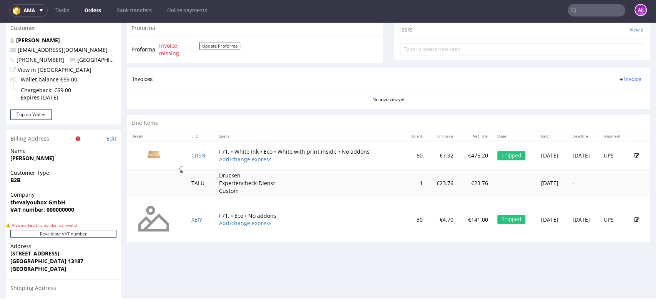
scroll to position [341, 0]
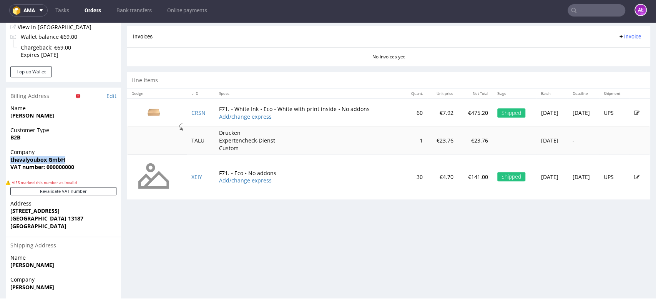
drag, startPoint x: 8, startPoint y: 158, endPoint x: 76, endPoint y: 160, distance: 67.7
click at [76, 160] on div "Company thevalyoubox GmbH VAT number: 000000000" at bounding box center [63, 163] width 115 height 30
copy strong "thevalyoubox GmbH"
drag, startPoint x: 16, startPoint y: 210, endPoint x: 44, endPoint y: 228, distance: 33.4
click at [44, 228] on p "Address Görschstrasse 13 Berlin 13187 Germany" at bounding box center [63, 215] width 106 height 30
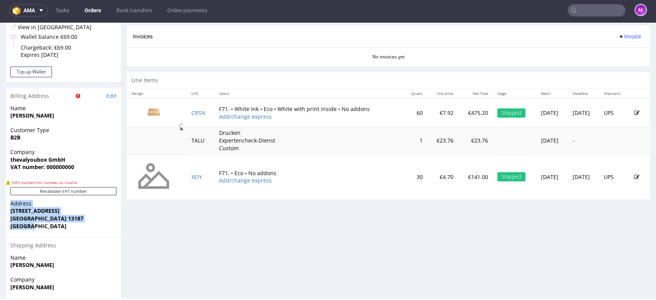
copy p "Address Görschstrasse 13 Berlin 13187 Germany"
click at [300, 227] on div "Progress Payment Paid Tue 23 Sep Payment “Received” Email Not sent Line Items 2…" at bounding box center [389, 49] width 524 height 642
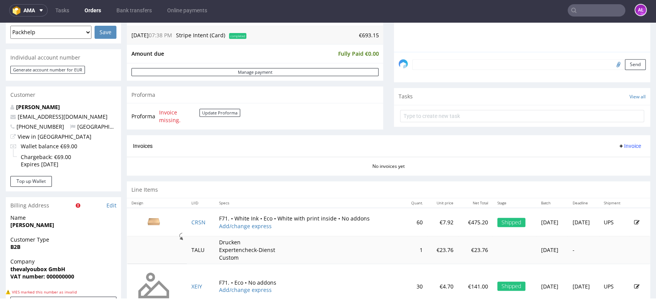
scroll to position [171, 0]
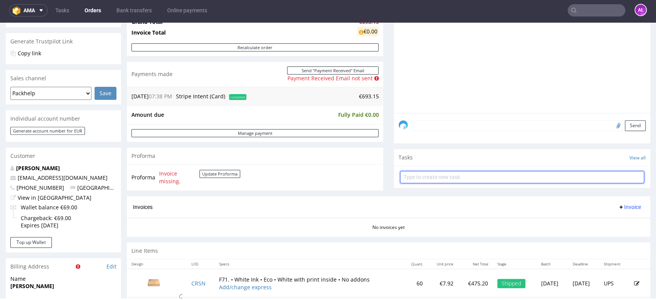
click at [448, 173] on input "text" at bounding box center [522, 177] width 244 height 12
type input "invoice"
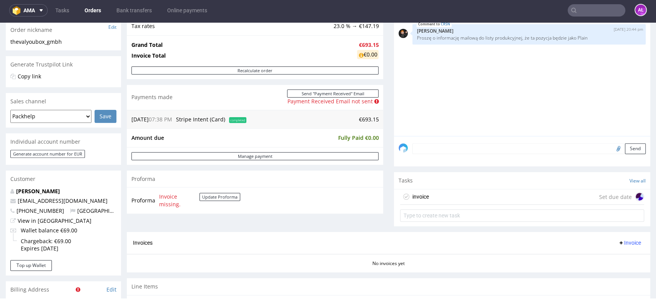
scroll to position [128, 0]
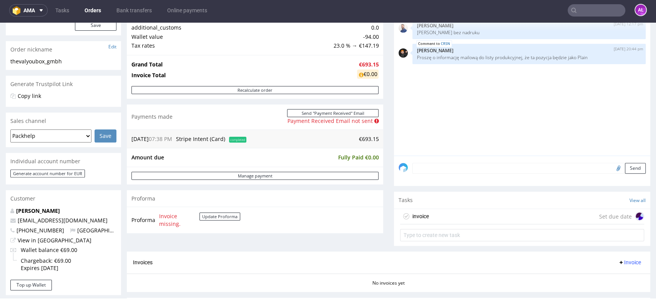
click at [457, 216] on div "invoice Set due date" at bounding box center [522, 216] width 244 height 15
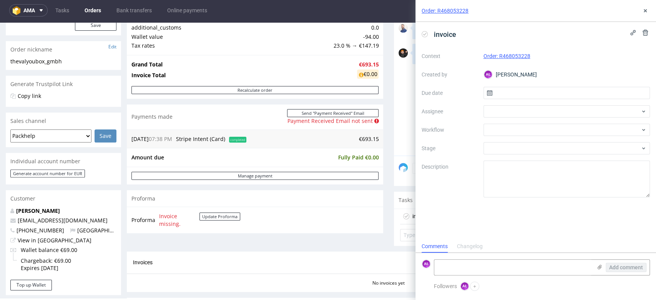
scroll to position [6, 0]
click at [532, 124] on div at bounding box center [567, 130] width 167 height 12
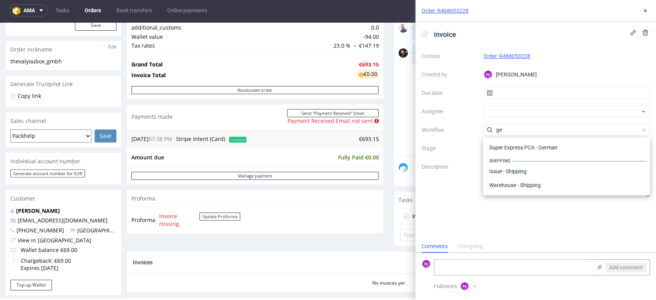
scroll to position [10, 0]
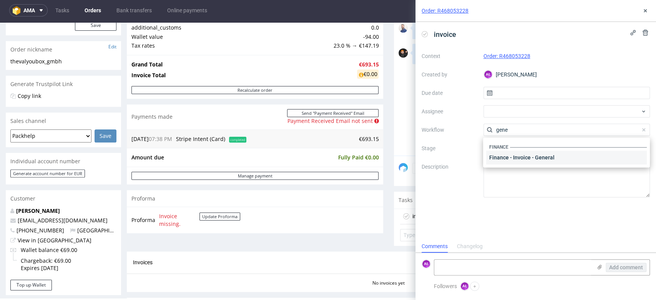
type input "gene"
click at [547, 159] on div "Finance - Invoice - General" at bounding box center [566, 158] width 161 height 14
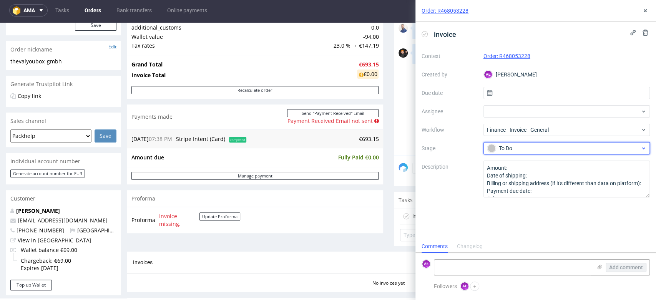
click at [519, 151] on div "To Do" at bounding box center [563, 148] width 153 height 8
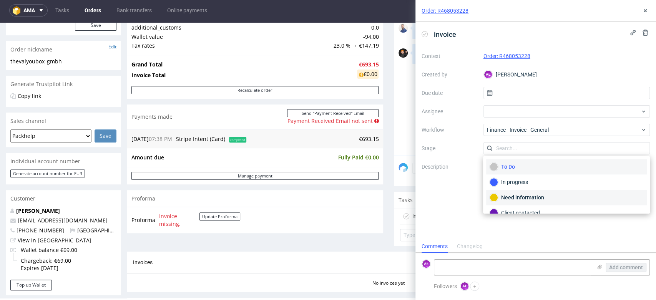
drag, startPoint x: 535, startPoint y: 197, endPoint x: 529, endPoint y: 201, distance: 7.1
click at [534, 197] on div "Need information" at bounding box center [567, 197] width 154 height 8
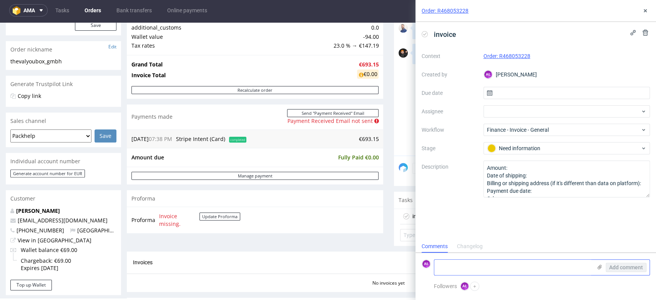
click at [505, 269] on textarea at bounding box center [513, 267] width 158 height 15
type textarea "A"
click at [447, 267] on textarea "Post on the financial-issues" at bounding box center [513, 267] width 158 height 15
type textarea "Posted on the financial-issues"
click at [619, 265] on span "Add comment" at bounding box center [626, 267] width 34 height 5
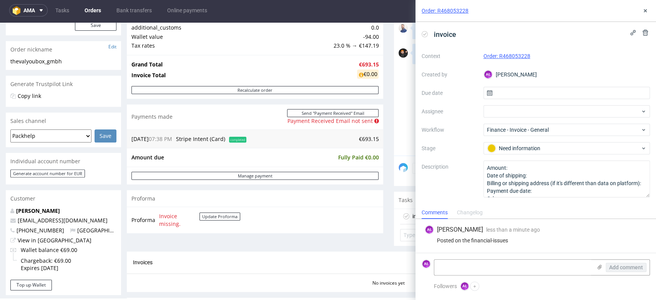
scroll to position [0, 0]
click at [649, 9] on button at bounding box center [645, 10] width 9 height 9
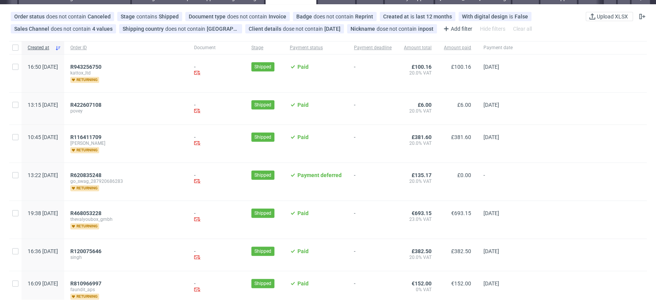
scroll to position [85, 0]
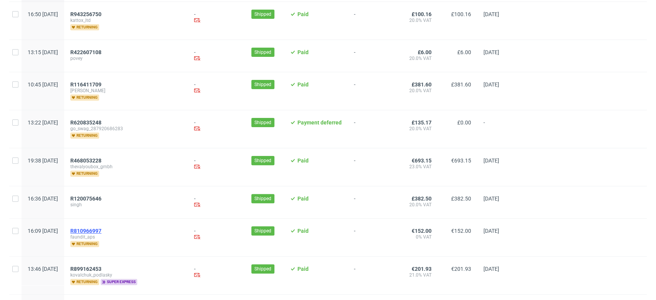
click at [101, 228] on span "R810966997" at bounding box center [85, 231] width 31 height 6
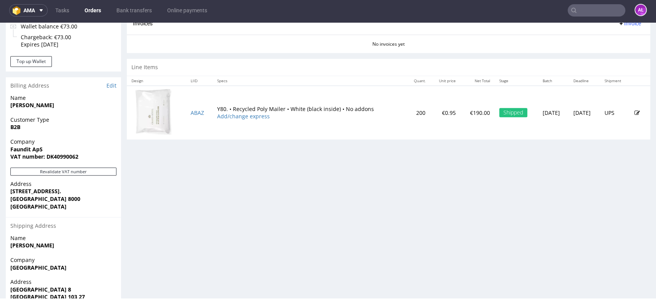
scroll to position [306, 0]
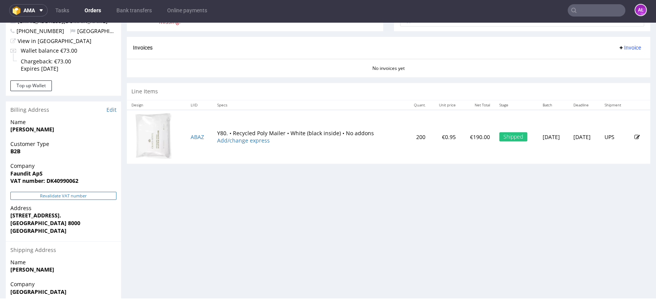
click at [109, 195] on button "Revalidate VAT number" at bounding box center [63, 196] width 106 height 8
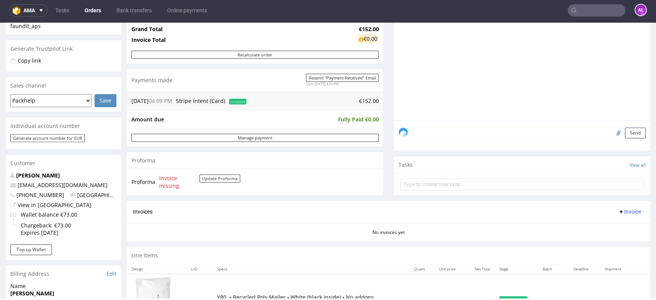
scroll to position [135, 0]
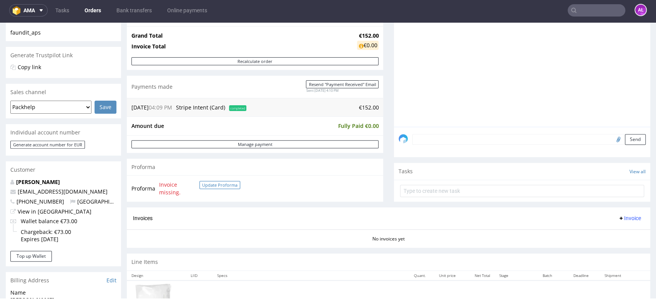
click at [209, 185] on button "Update Proforma" at bounding box center [220, 185] width 41 height 8
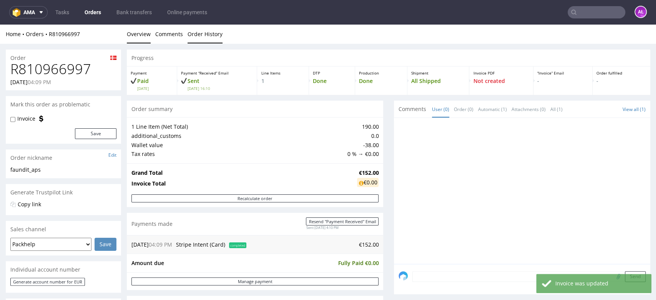
scroll to position [0, 0]
click at [201, 26] on link "Order History" at bounding box center [205, 34] width 35 height 19
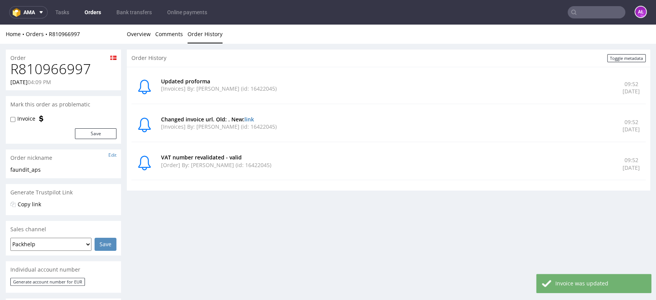
click at [205, 36] on link "Order History" at bounding box center [205, 34] width 35 height 19
click at [143, 39] on link "Overview" at bounding box center [139, 34] width 24 height 19
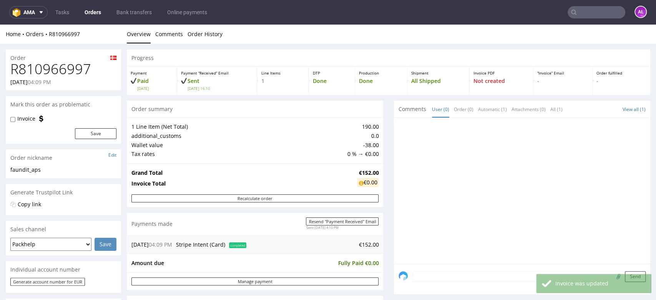
scroll to position [213, 0]
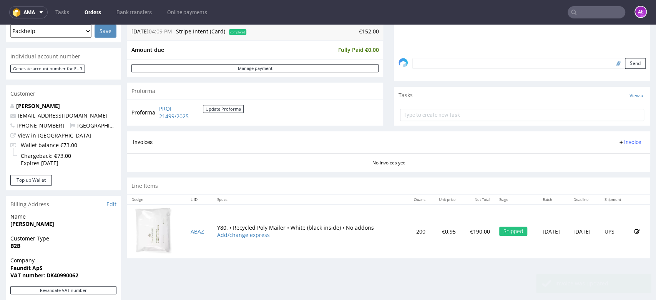
click at [624, 138] on button "Invoice" at bounding box center [629, 142] width 29 height 9
click at [622, 156] on span "Generate" at bounding box center [616, 158] width 37 height 8
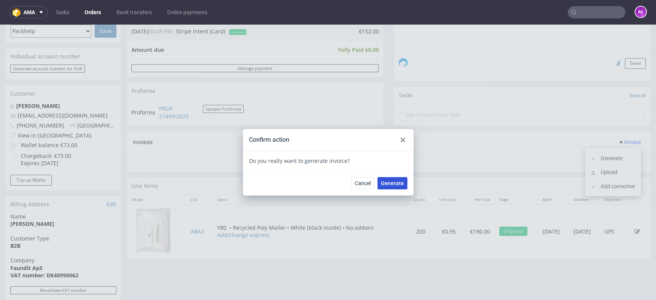
click at [389, 183] on span "Generate" at bounding box center [392, 183] width 23 height 5
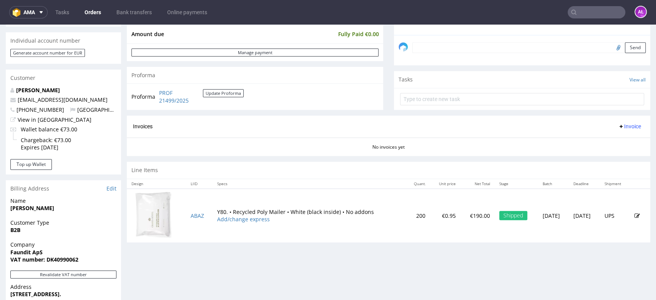
scroll to position [256, 0]
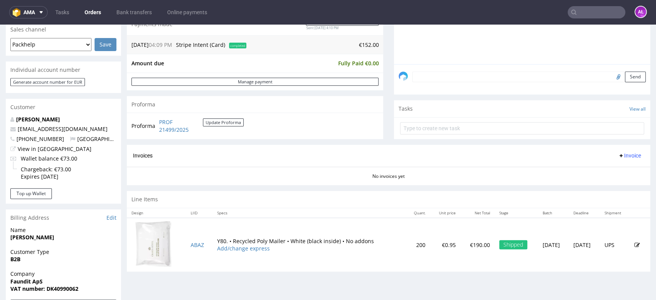
scroll to position [256, 0]
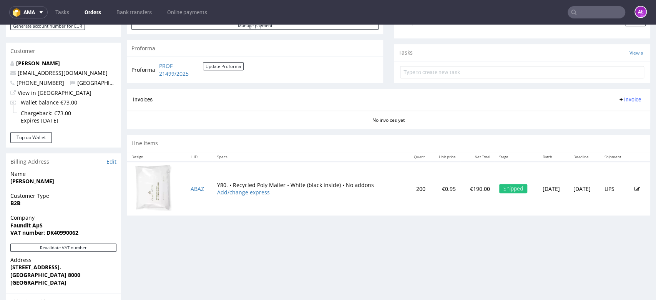
click at [615, 95] on button "Invoice" at bounding box center [629, 99] width 29 height 9
click at [619, 111] on span "Generate" at bounding box center [616, 115] width 37 height 8
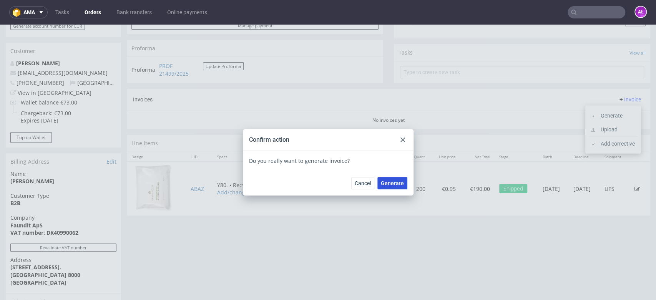
click at [395, 181] on span "Generate" at bounding box center [392, 183] width 23 height 5
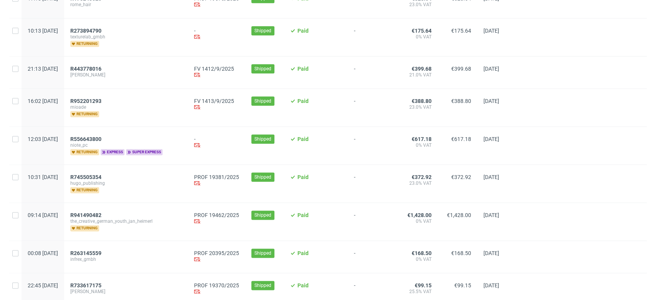
scroll to position [555, 0]
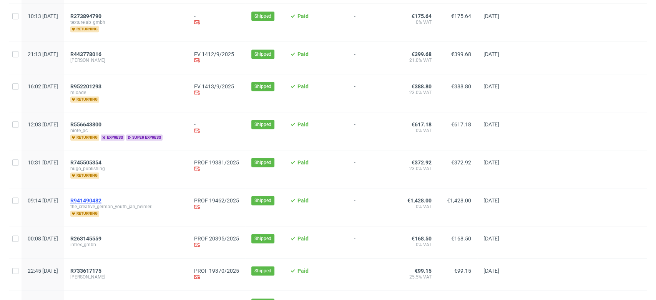
click at [101, 199] on span "R941490482" at bounding box center [85, 201] width 31 height 6
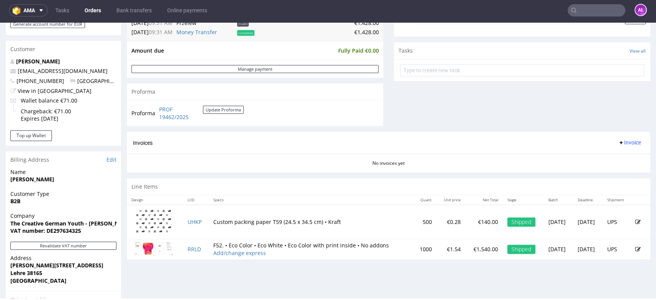
scroll to position [299, 0]
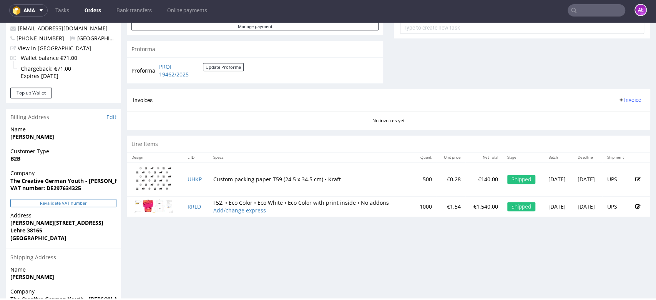
click at [105, 204] on button "Revalidate VAT number" at bounding box center [63, 203] width 106 height 8
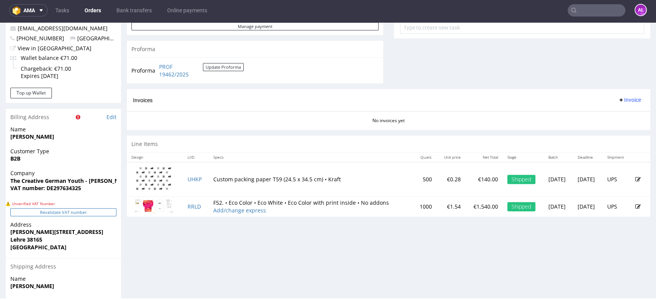
click at [107, 214] on button "Revalidate VAT number" at bounding box center [63, 212] width 106 height 8
click at [102, 214] on button "Revalidate VAT number" at bounding box center [63, 212] width 106 height 8
click at [76, 210] on button "Revalidate VAT number" at bounding box center [63, 212] width 106 height 8
click at [77, 213] on button "Revalidate VAT number" at bounding box center [63, 212] width 106 height 8
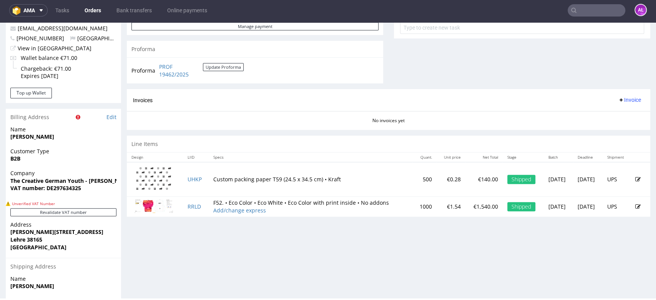
click at [77, 213] on button "Revalidate VAT number" at bounding box center [63, 212] width 106 height 8
click at [78, 213] on button "Revalidate VAT number" at bounding box center [63, 212] width 106 height 8
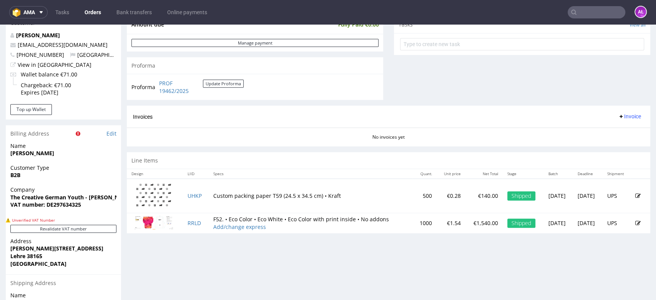
scroll to position [299, 0]
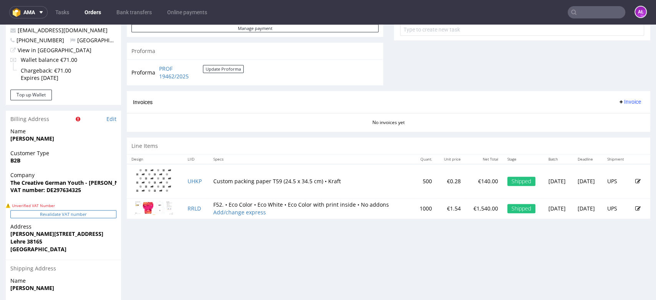
click at [94, 215] on button "Revalidate VAT number" at bounding box center [63, 214] width 106 height 8
click at [95, 215] on button "Revalidate VAT number" at bounding box center [63, 214] width 106 height 8
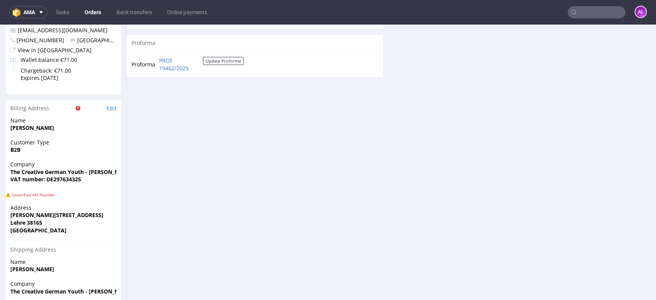
drag, startPoint x: 95, startPoint y: 215, endPoint x: 142, endPoint y: 255, distance: 62.1
click at [142, 255] on div "Progress Payment Paid Fri 12 Sep Payment “Received” Email Sent Fri 12 Sep 09:31…" at bounding box center [389, 66] width 524 height 630
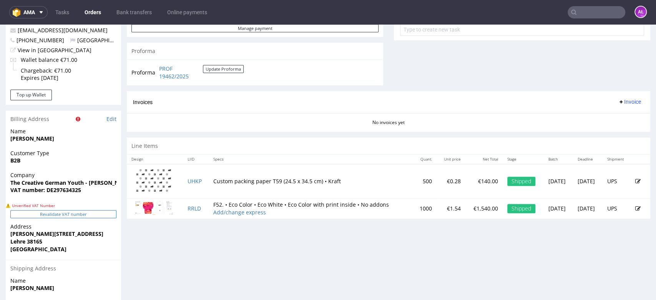
click at [80, 213] on button "Revalidate VAT number" at bounding box center [63, 214] width 106 height 8
click at [105, 215] on button "Revalidate VAT number" at bounding box center [63, 214] width 106 height 8
click at [101, 211] on button "Revalidate VAT number" at bounding box center [63, 214] width 106 height 8
click at [103, 215] on button "Revalidate VAT number" at bounding box center [63, 214] width 106 height 8
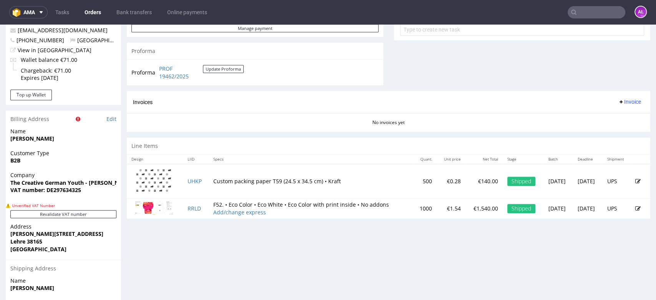
click at [103, 215] on button "Revalidate VAT number" at bounding box center [63, 214] width 106 height 8
click at [76, 210] on button "Revalidate VAT number" at bounding box center [63, 214] width 106 height 8
click at [77, 214] on button "Revalidate VAT number" at bounding box center [63, 214] width 106 height 8
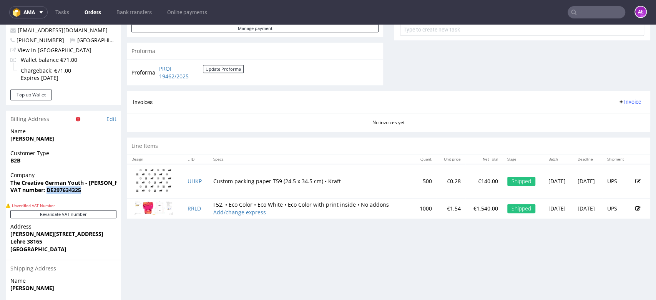
drag, startPoint x: 88, startPoint y: 193, endPoint x: 46, endPoint y: 195, distance: 42.3
click at [46, 195] on div "Company The Creative German Youth - Jan Heimerl VAT number: DE297634325" at bounding box center [63, 186] width 115 height 30
copy strong "DE297634325"
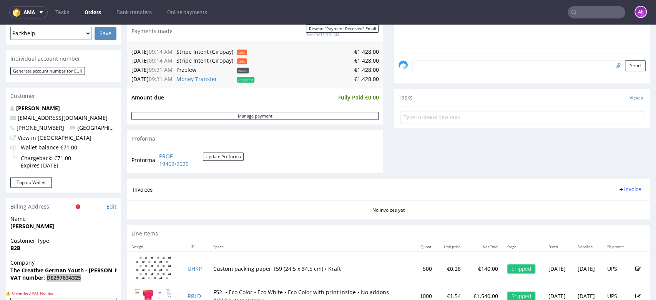
scroll to position [128, 0]
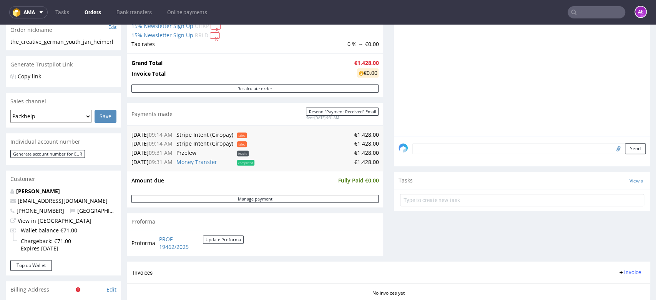
click at [612, 146] on input "file" at bounding box center [617, 148] width 11 height 10
type input "C:\fakepath\21.PNG"
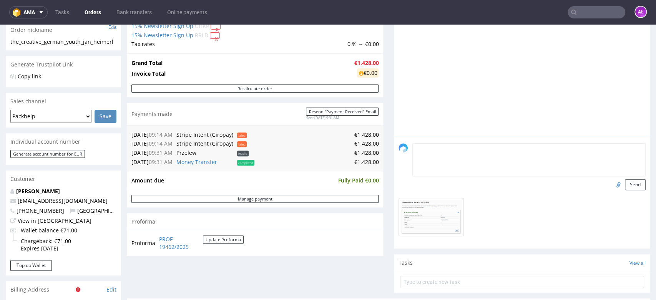
click at [432, 147] on textarea at bounding box center [529, 159] width 233 height 33
type textarea "Valid VAT ID"
click at [625, 181] on button "Send" at bounding box center [635, 185] width 21 height 11
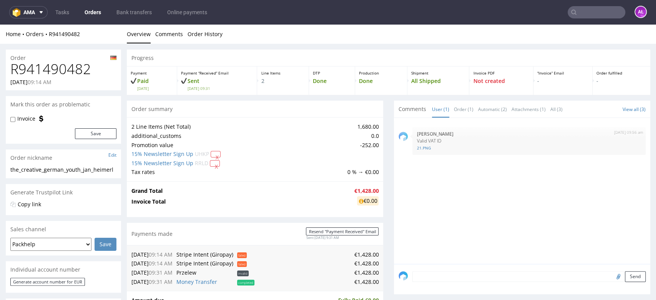
scroll to position [0, 0]
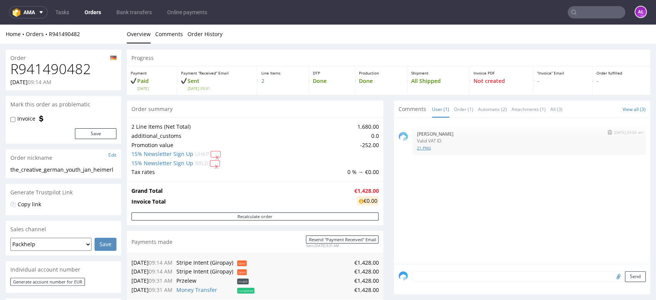
click at [417, 149] on link "21.PNG" at bounding box center [529, 148] width 224 height 6
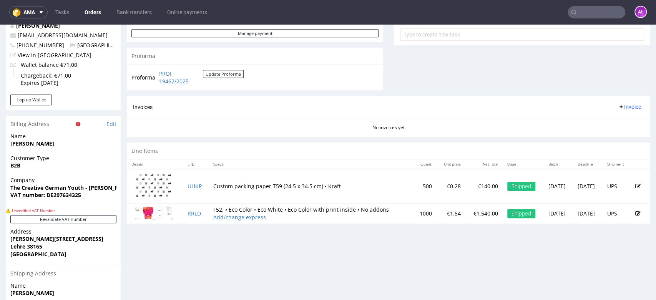
scroll to position [299, 0]
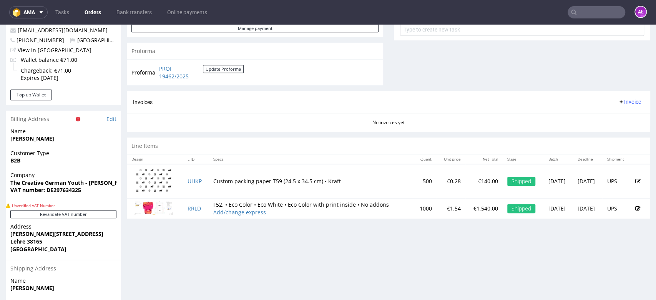
click at [620, 101] on span "Invoice" at bounding box center [629, 102] width 23 height 6
click at [622, 121] on span "Generate" at bounding box center [616, 119] width 37 height 8
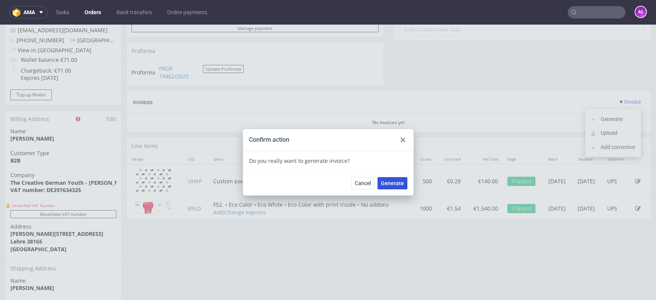
click at [388, 184] on span "Generate" at bounding box center [392, 183] width 23 height 5
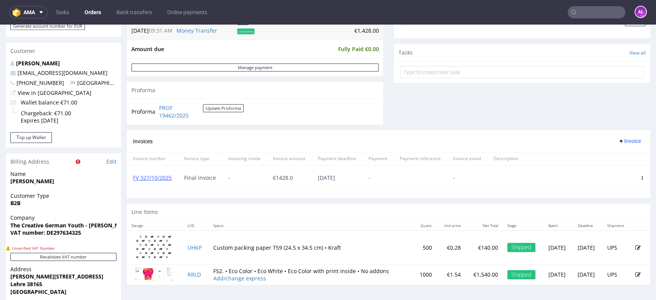
scroll to position [43, 0]
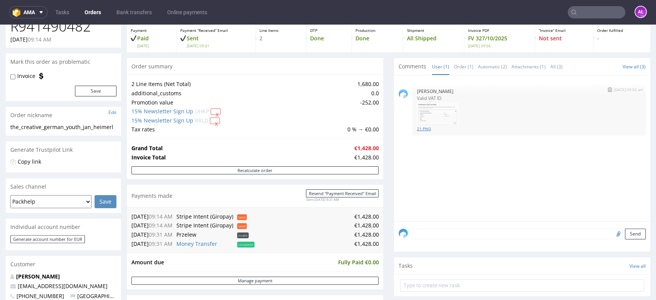
click at [417, 126] on link "21.PNG" at bounding box center [529, 129] width 224 height 6
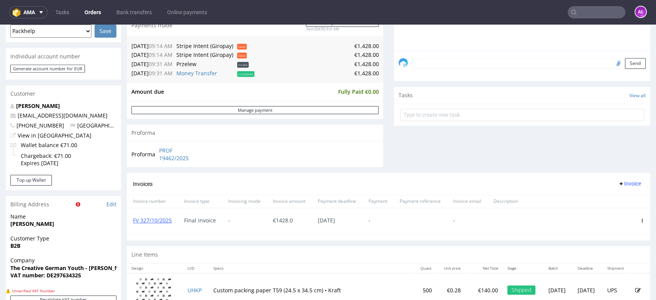
scroll to position [299, 0]
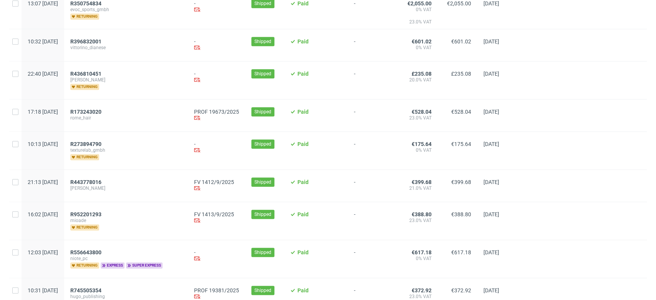
scroll to position [598, 0]
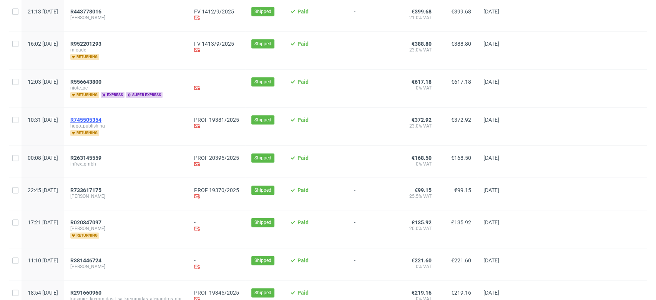
click at [101, 118] on span "R745505354" at bounding box center [85, 120] width 31 height 6
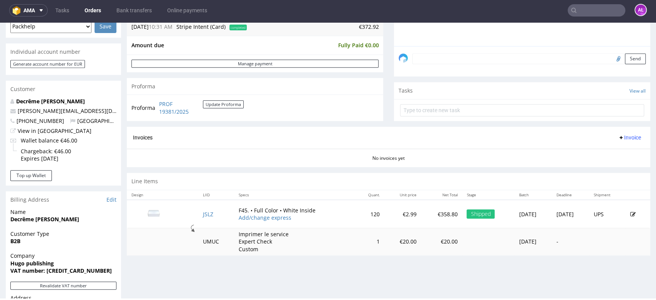
scroll to position [299, 0]
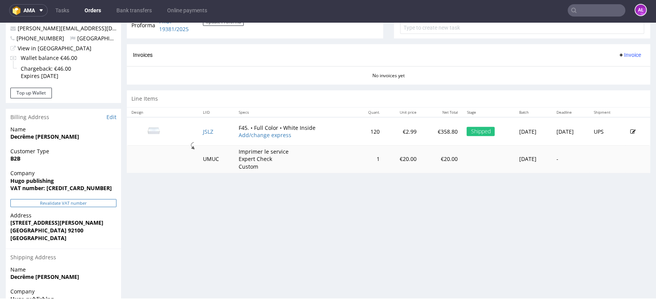
click at [98, 203] on button "Revalidate VAT number" at bounding box center [63, 203] width 106 height 8
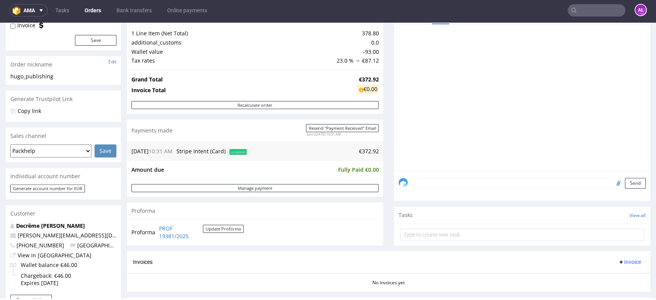
scroll to position [128, 0]
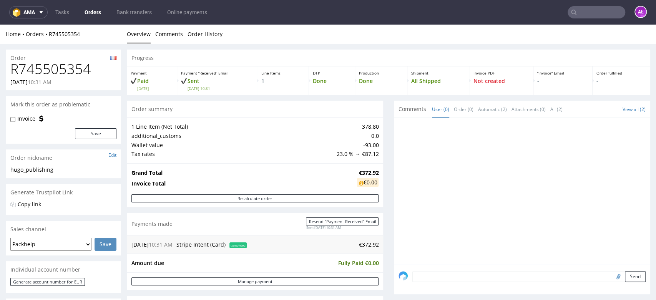
scroll to position [256, 0]
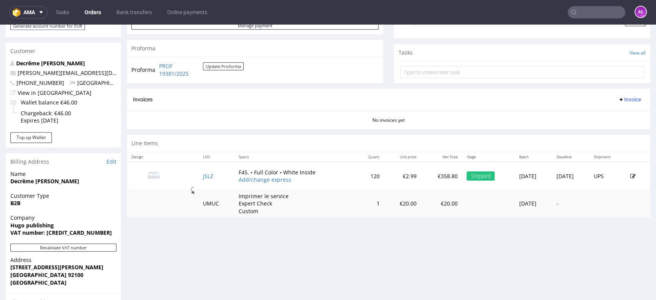
click at [620, 98] on span "Invoice" at bounding box center [629, 99] width 23 height 6
click at [620, 113] on span "Generate" at bounding box center [616, 115] width 37 height 8
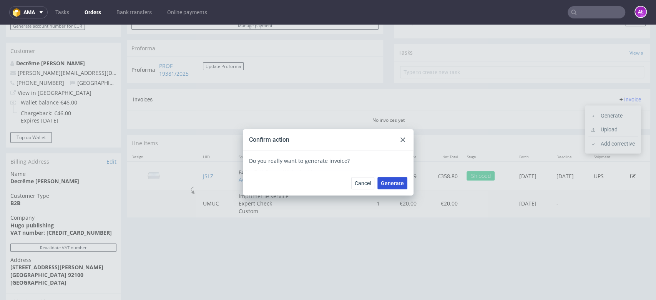
click at [388, 183] on span "Generate" at bounding box center [392, 183] width 23 height 5
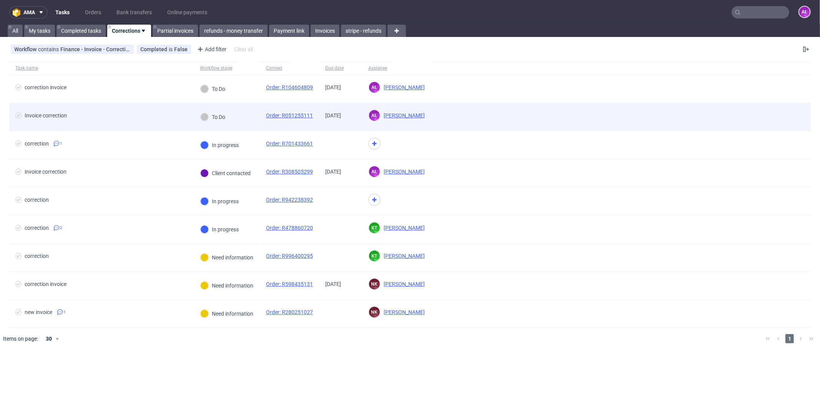
click at [248, 118] on div "To Do" at bounding box center [227, 117] width 66 height 28
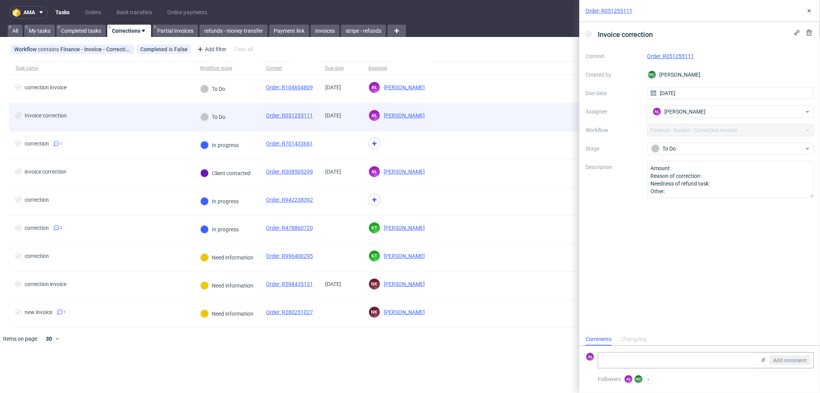
scroll to position [6, 0]
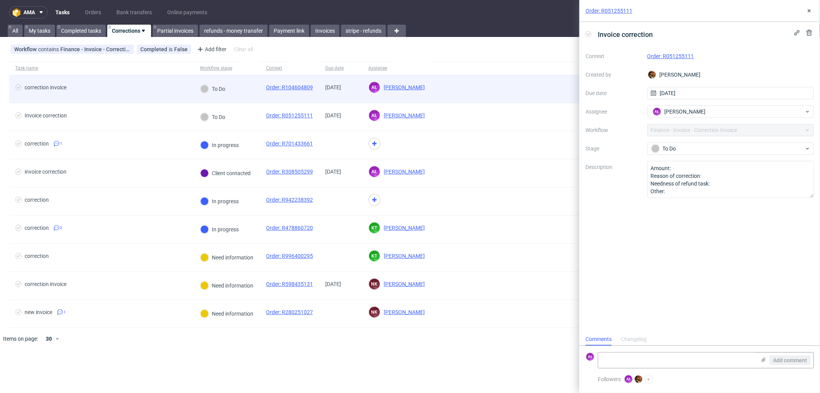
click at [245, 82] on div "To Do" at bounding box center [227, 89] width 66 height 28
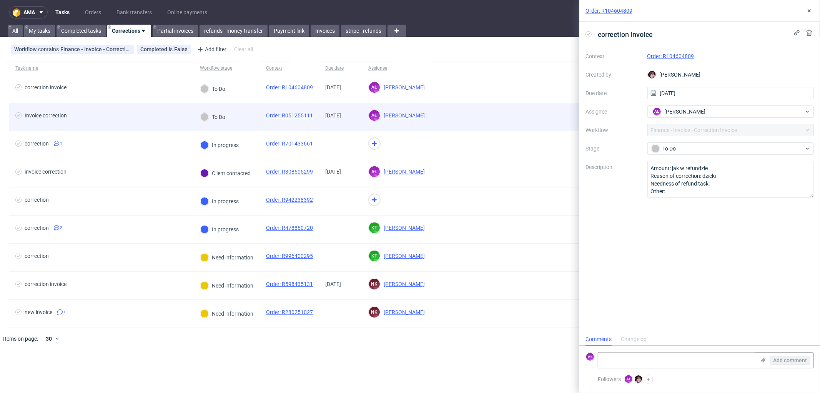
click at [244, 114] on div "To Do" at bounding box center [227, 117] width 66 height 28
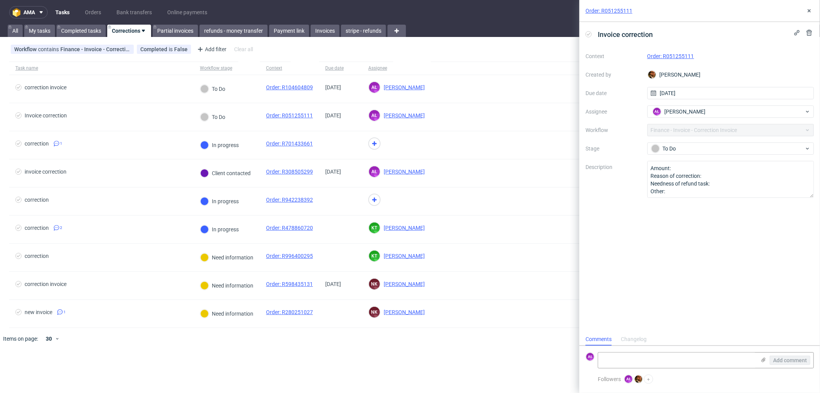
scroll to position [6, 0]
click at [688, 55] on link "Order: R051255111" at bounding box center [670, 56] width 47 height 6
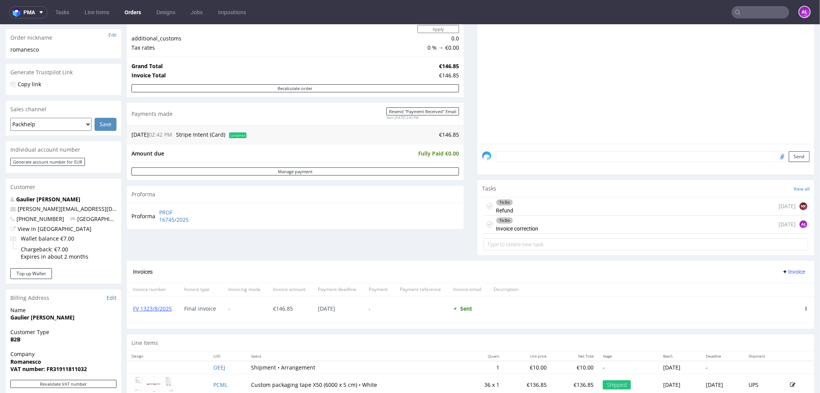
scroll to position [128, 0]
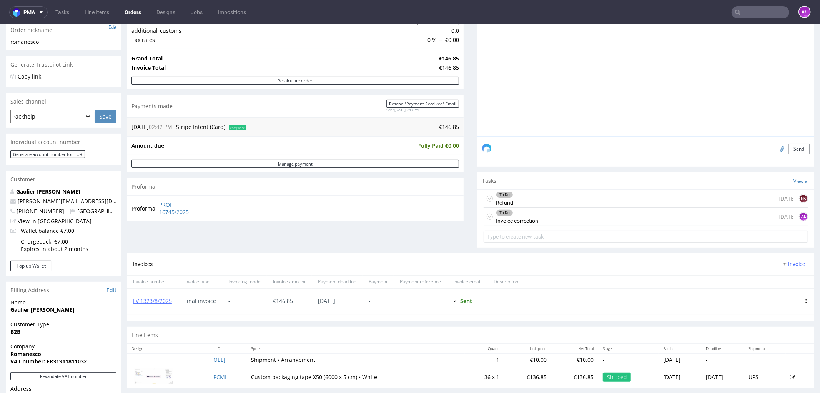
click at [521, 195] on div "To Do Refund [DATE] NK" at bounding box center [646, 198] width 324 height 18
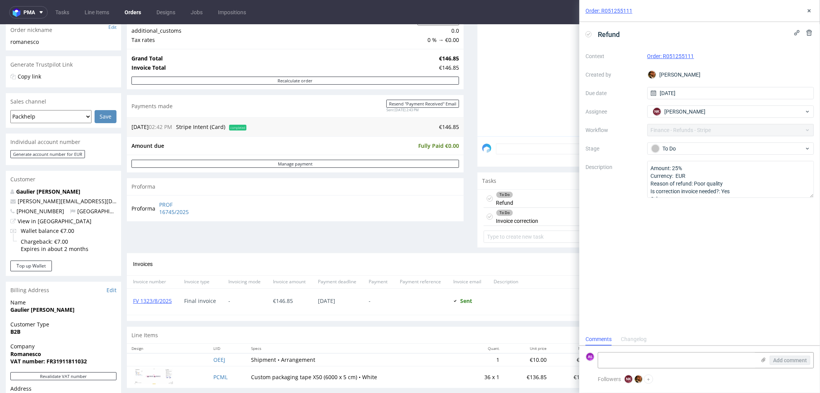
scroll to position [6, 0]
click at [529, 218] on div "To Do Invoice correction" at bounding box center [517, 216] width 42 height 18
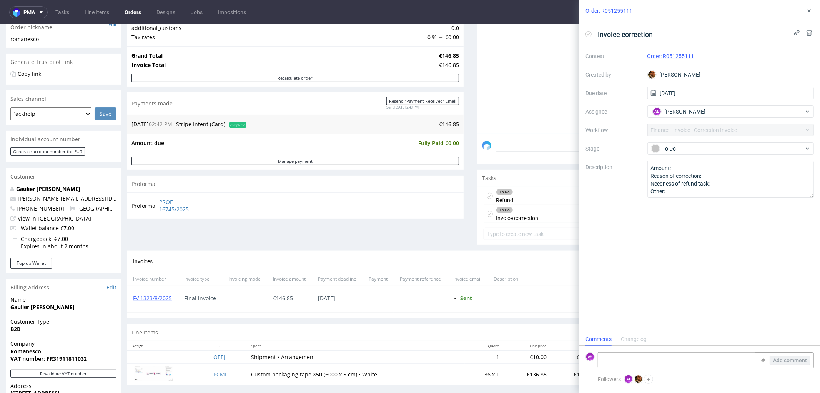
scroll to position [128, 0]
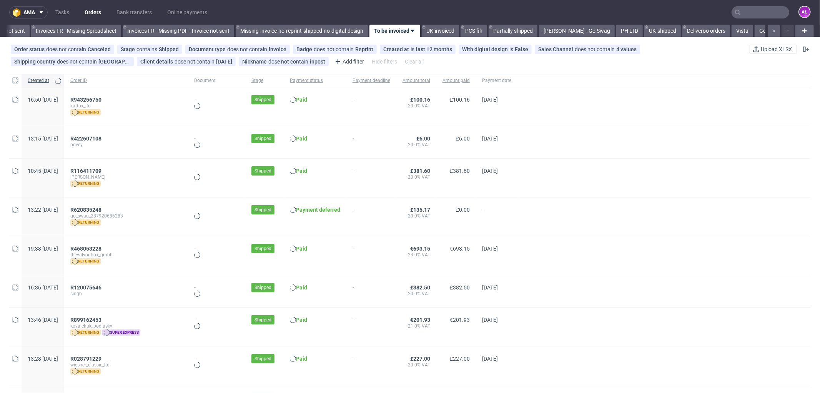
scroll to position [0, 1201]
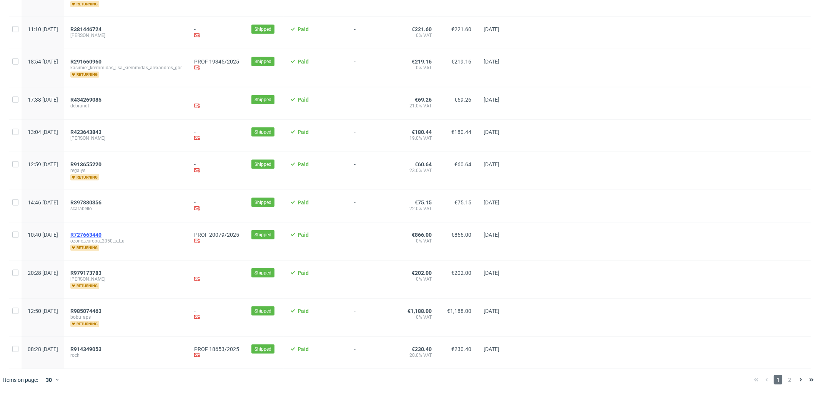
click at [101, 235] on span "R727663440" at bounding box center [85, 234] width 31 height 6
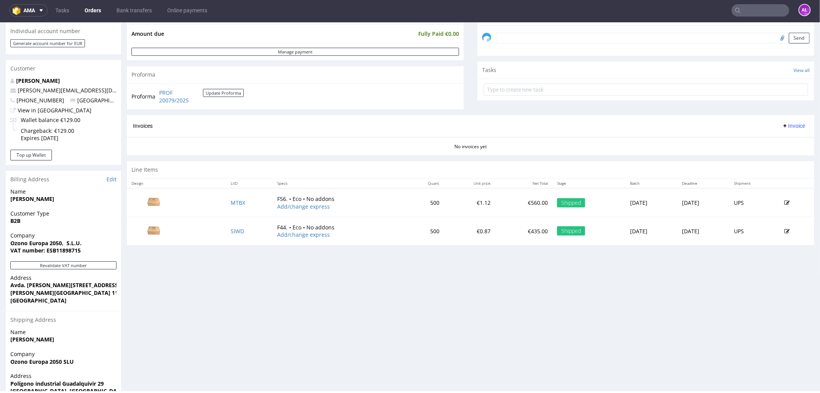
scroll to position [256, 0]
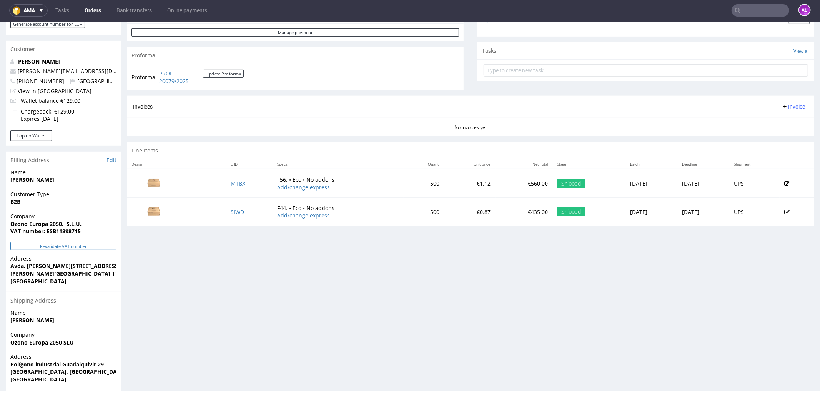
click at [106, 241] on button "Revalidate VAT number" at bounding box center [63, 245] width 106 height 8
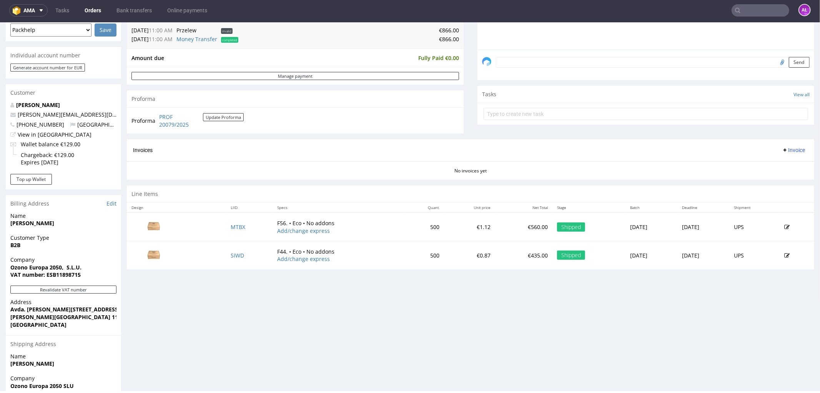
click at [782, 150] on span "Invoice" at bounding box center [793, 149] width 23 height 6
click at [784, 164] on span "Generate" at bounding box center [780, 166] width 37 height 8
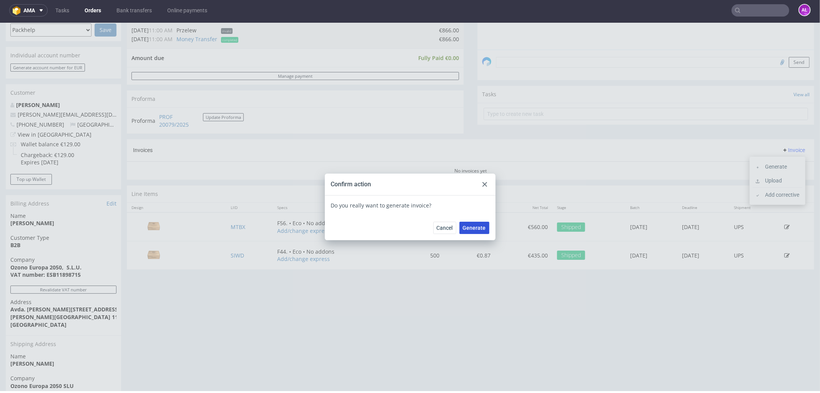
click at [468, 227] on span "Generate" at bounding box center [474, 227] width 23 height 5
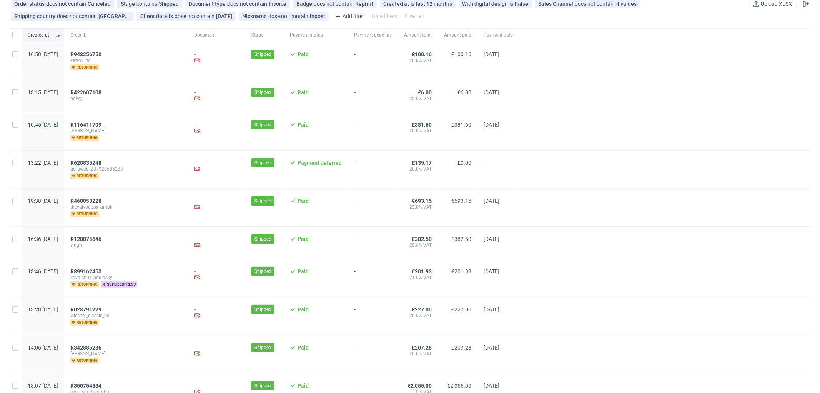
scroll to position [43, 0]
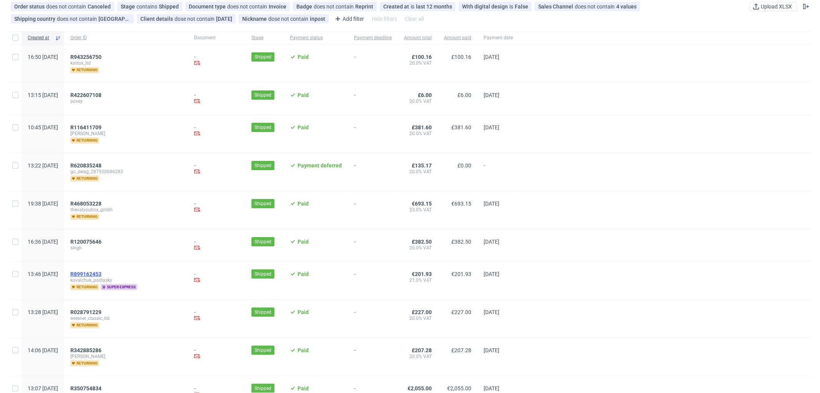
click at [101, 272] on span "R899162453" at bounding box center [85, 274] width 31 height 6
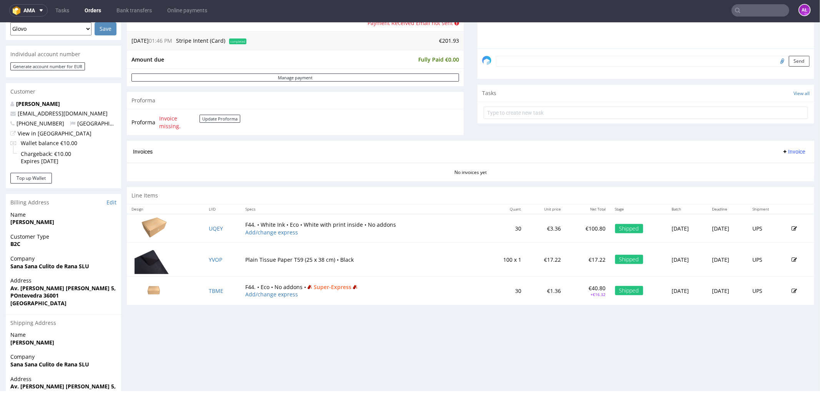
scroll to position [151, 0]
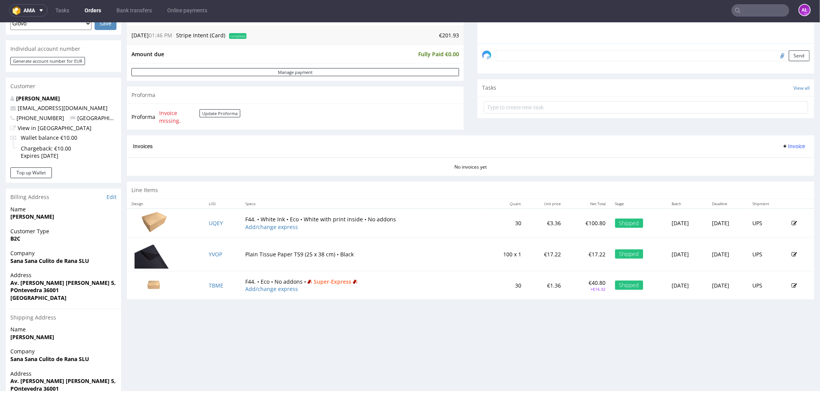
scroll to position [193, 0]
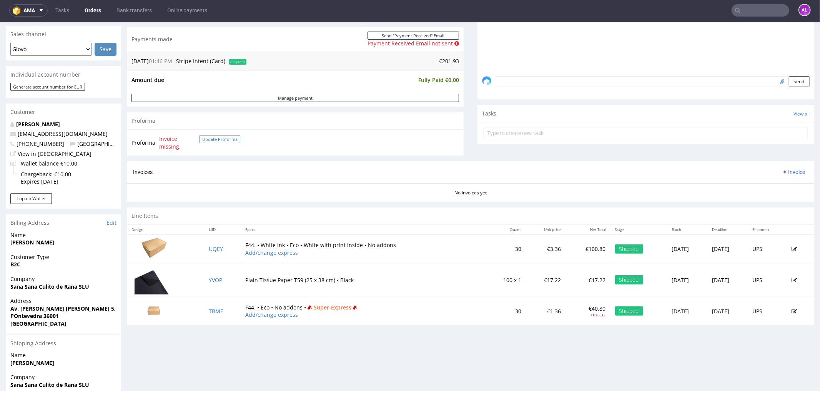
click at [220, 136] on button "Update Proforma" at bounding box center [220, 139] width 41 height 8
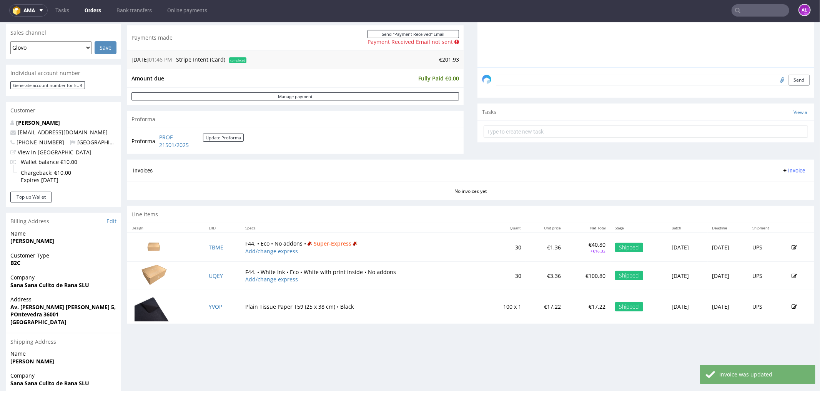
scroll to position [213, 0]
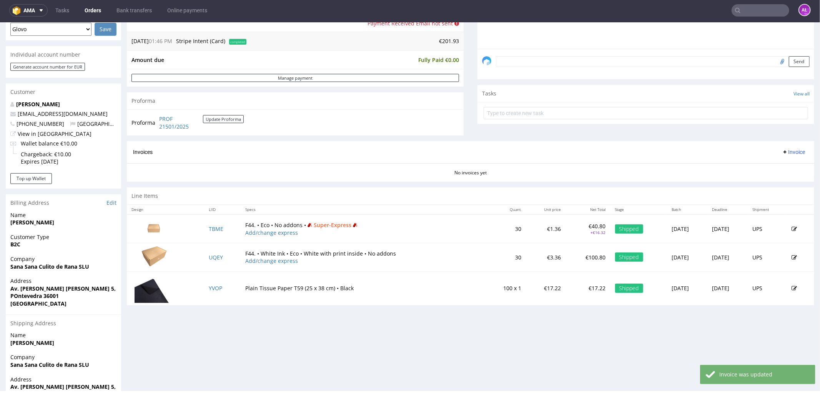
click at [782, 151] on span "Invoice" at bounding box center [793, 151] width 23 height 6
click at [775, 166] on span "Generate" at bounding box center [780, 168] width 37 height 8
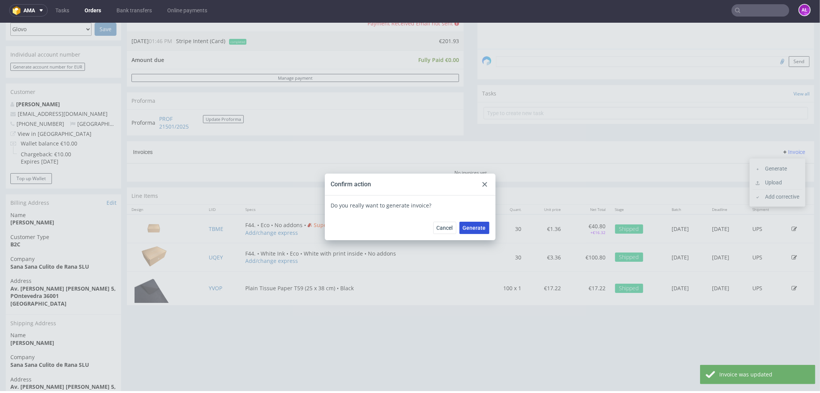
click at [477, 225] on span "Generate" at bounding box center [474, 227] width 23 height 5
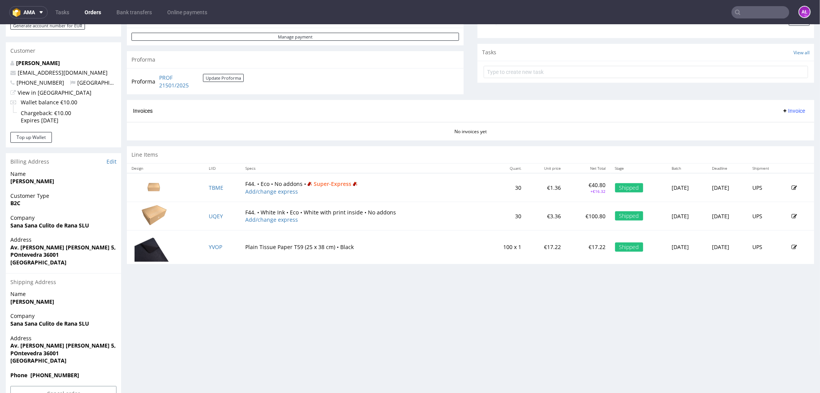
scroll to position [236, 0]
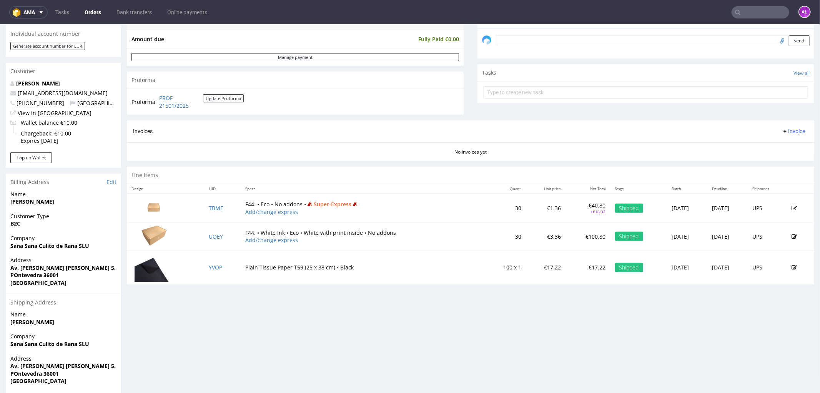
click at [782, 132] on span "Invoice" at bounding box center [793, 131] width 23 height 6
click at [787, 143] on span "Generate" at bounding box center [780, 147] width 37 height 8
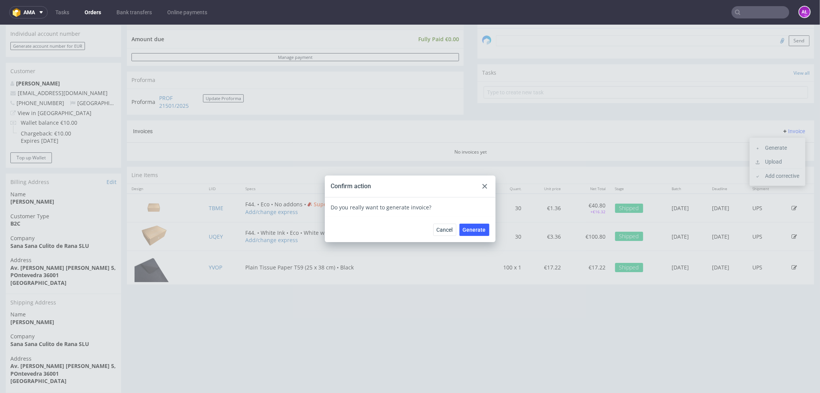
click at [483, 185] on icon at bounding box center [484, 185] width 5 height 5
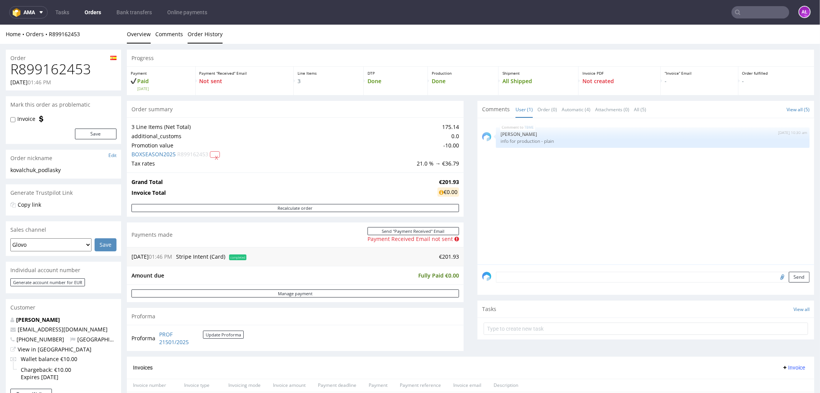
click at [212, 37] on link "Order History" at bounding box center [205, 33] width 35 height 19
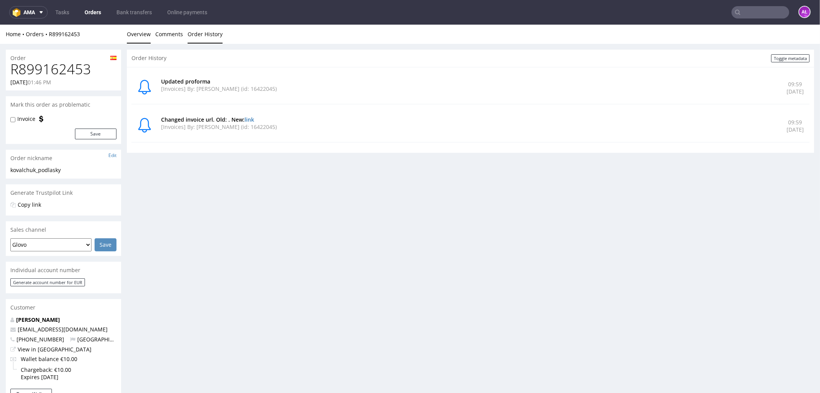
click at [145, 32] on link "Overview" at bounding box center [139, 33] width 24 height 19
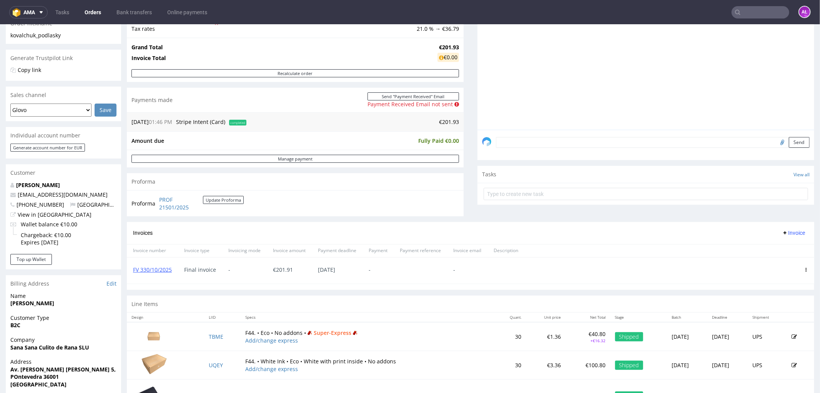
scroll to position [85, 0]
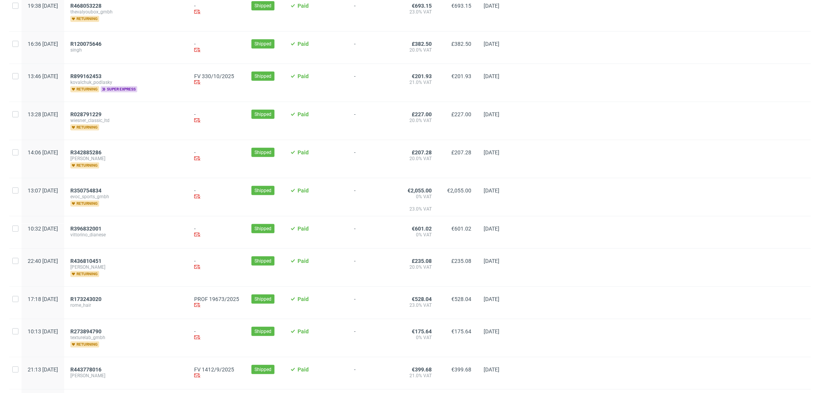
scroll to position [256, 0]
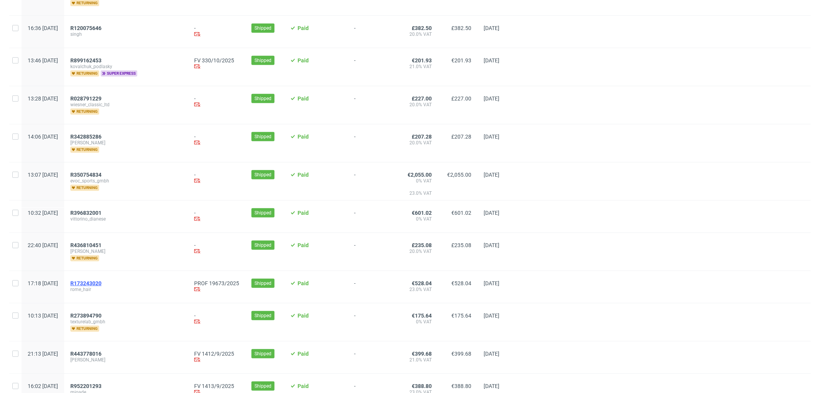
click at [101, 280] on span "R173243020" at bounding box center [85, 283] width 31 height 6
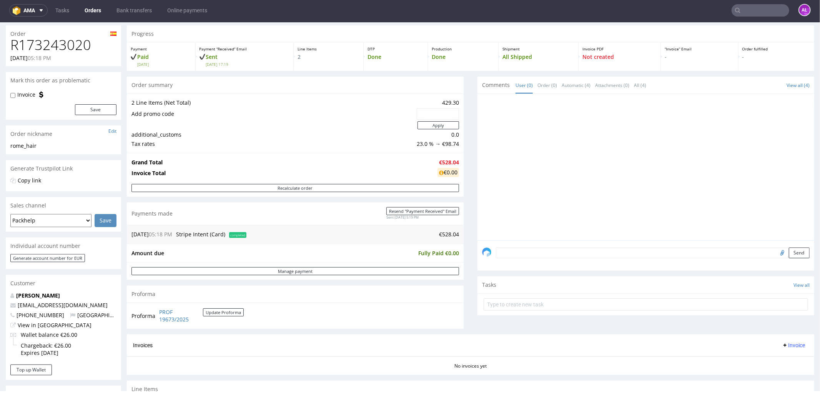
scroll to position [213, 0]
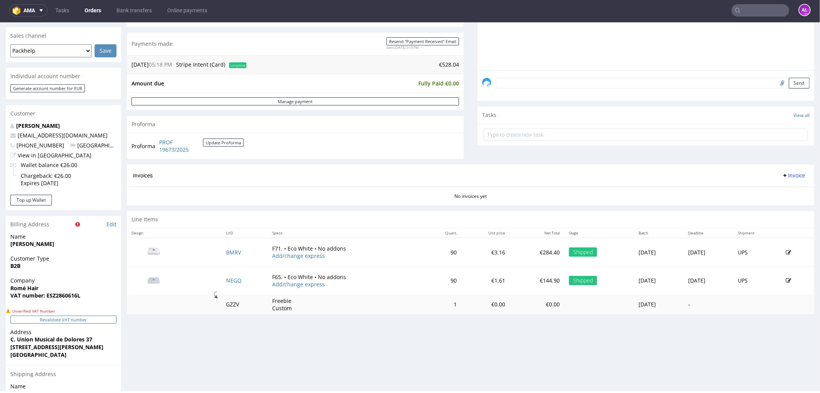
click at [95, 318] on button "Revalidate VAT number" at bounding box center [63, 319] width 106 height 8
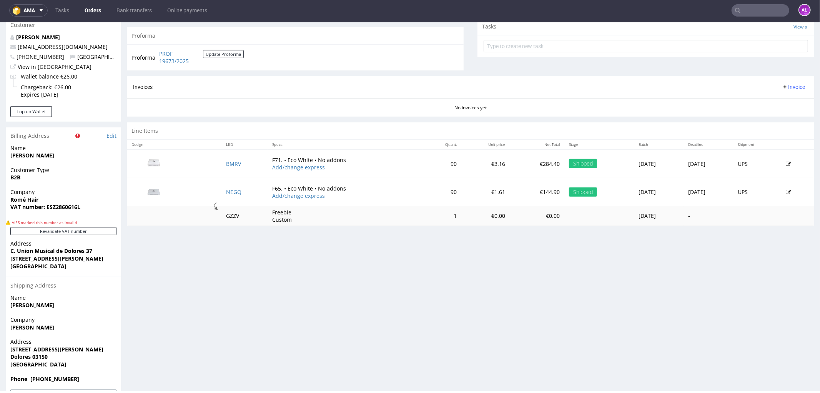
scroll to position [287, 0]
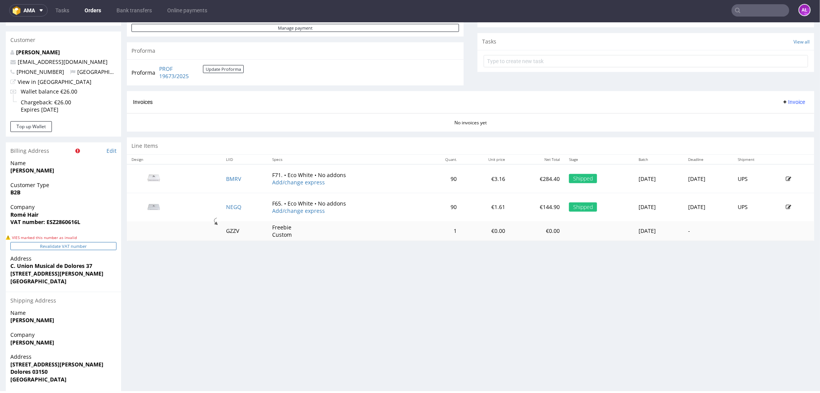
click at [98, 246] on button "Revalidate VAT number" at bounding box center [63, 245] width 106 height 8
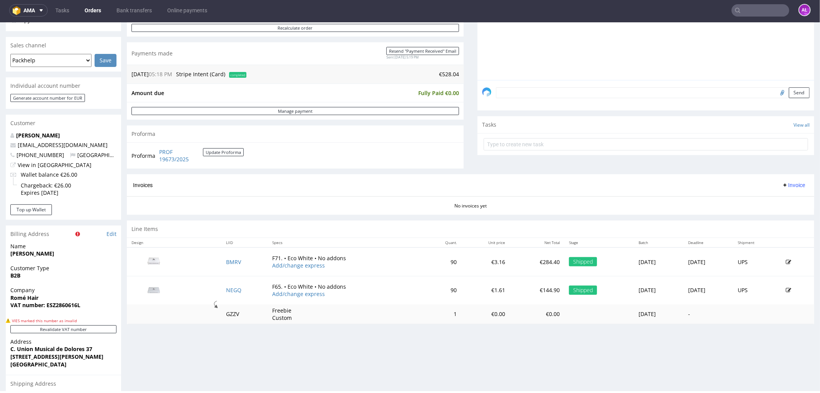
scroll to position [201, 0]
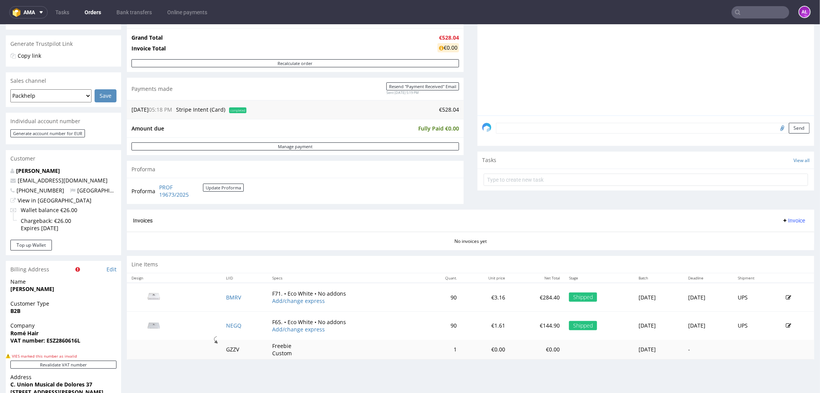
scroll to position [171, 0]
click at [782, 221] on span "Invoice" at bounding box center [793, 219] width 23 height 6
click at [783, 231] on li "Generate" at bounding box center [778, 236] width 50 height 14
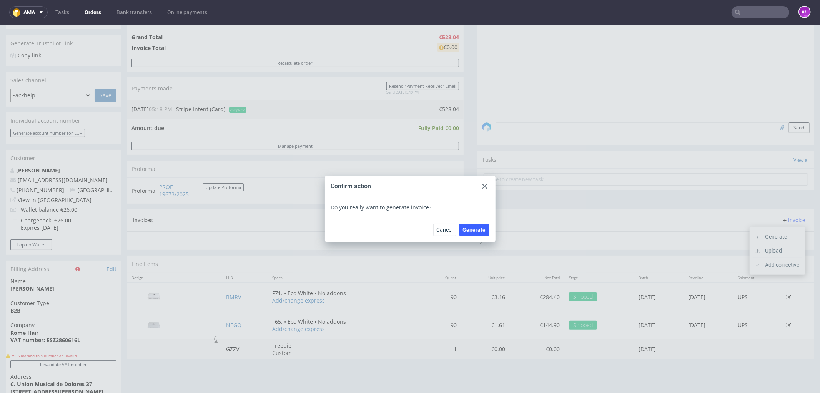
click at [488, 226] on div "Cancel Generate" at bounding box center [410, 228] width 171 height 25
click at [477, 227] on span "Generate" at bounding box center [474, 228] width 23 height 5
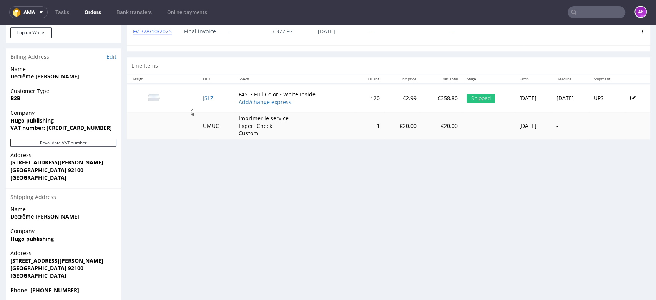
scroll to position [349, 0]
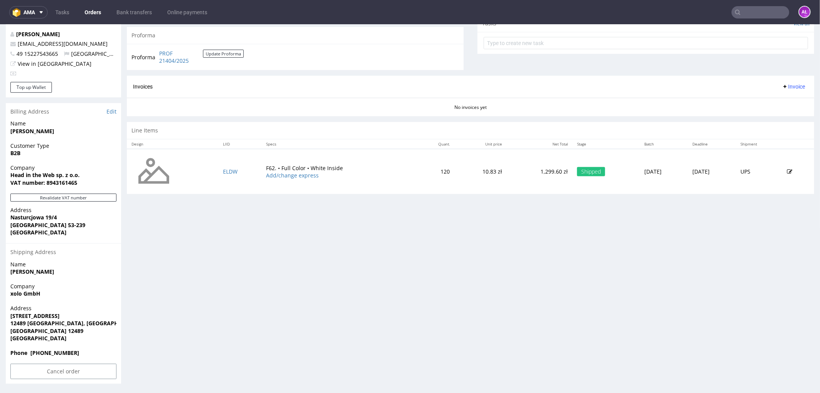
scroll to position [2, 0]
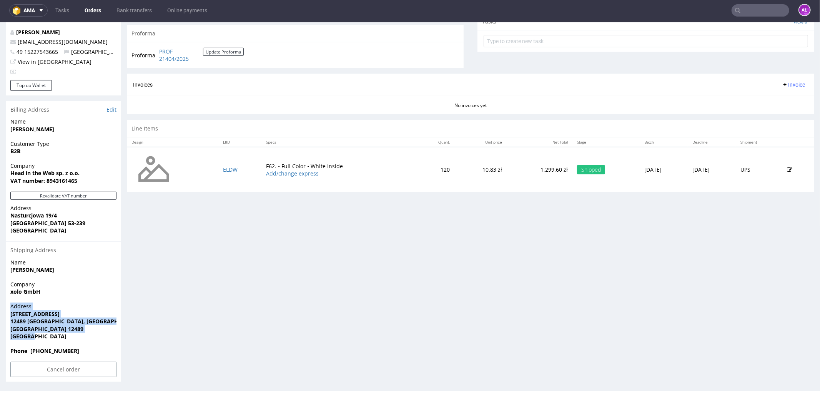
drag, startPoint x: 40, startPoint y: 337, endPoint x: 2, endPoint y: 307, distance: 48.4
click at [2, 307] on div "Order R566948721 [DATE] 07:42 PM Mark this order as problematic Invoice Save Or…" at bounding box center [410, 71] width 820 height 630
click at [47, 333] on span "[GEOGRAPHIC_DATA]" at bounding box center [63, 336] width 106 height 8
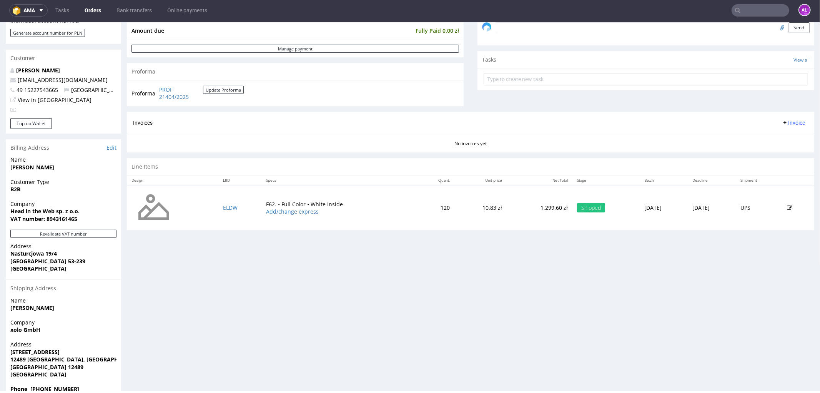
scroll to position [200, 0]
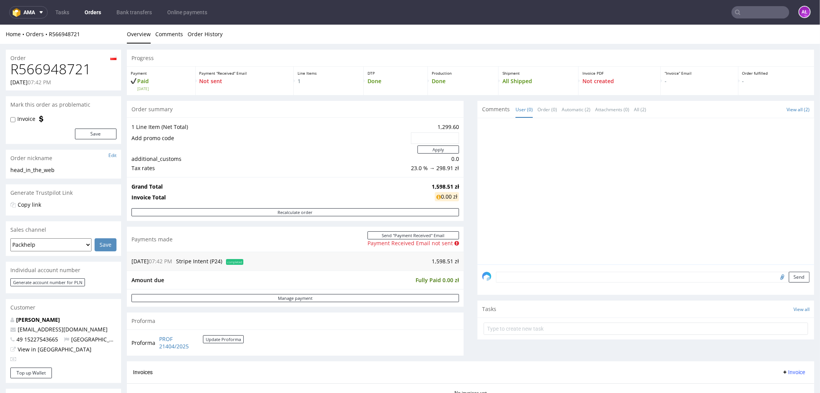
click at [201, 43] on div "Order R566948721 [DATE] 07:42 PM Mark this order as problematic Invoice Save Or…" at bounding box center [410, 358] width 820 height 630
click at [204, 39] on link "Order History" at bounding box center [205, 33] width 35 height 19
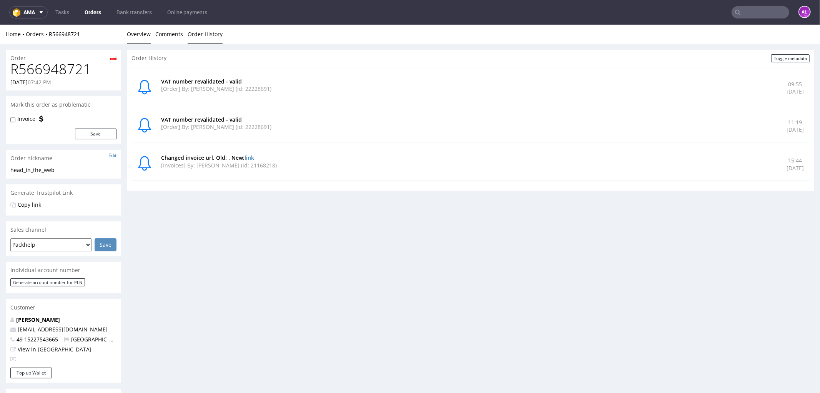
click at [140, 30] on link "Overview" at bounding box center [139, 33] width 24 height 19
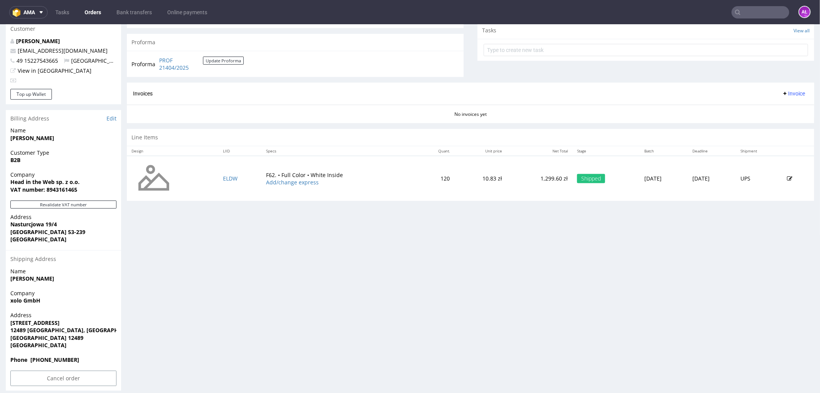
scroll to position [285, 0]
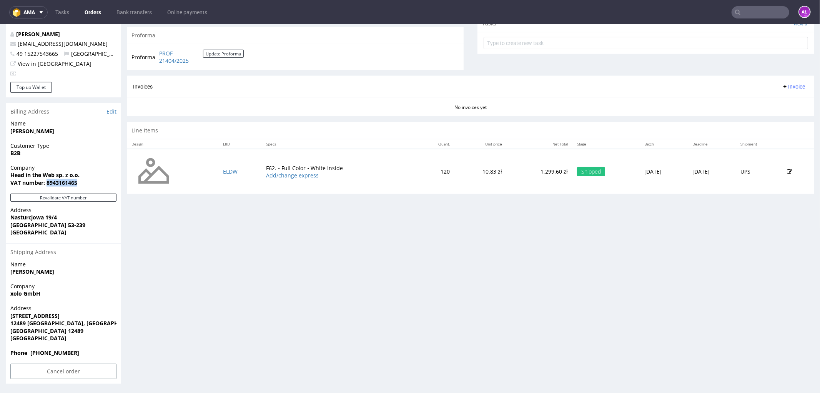
drag, startPoint x: 78, startPoint y: 181, endPoint x: 47, endPoint y: 184, distance: 31.3
click at [47, 184] on span "VAT number: 8943161465" at bounding box center [63, 182] width 106 height 8
click at [174, 308] on div "Progress Payment Paid [DATE] Payment “Received” Email Not sent Line Items 1 DTP…" at bounding box center [470, 73] width 687 height 619
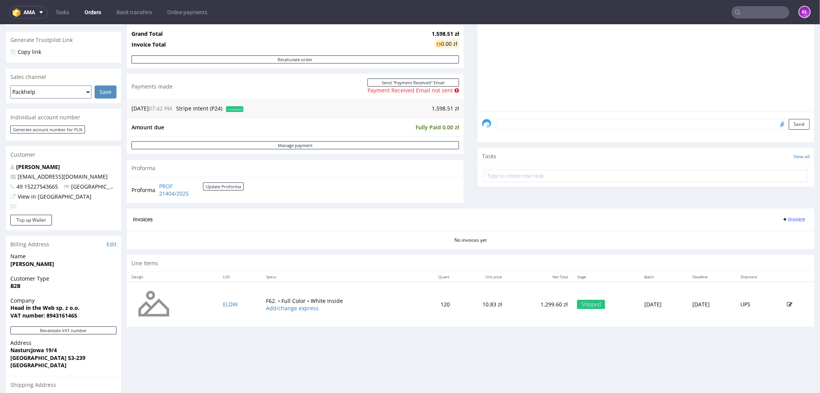
scroll to position [157, 0]
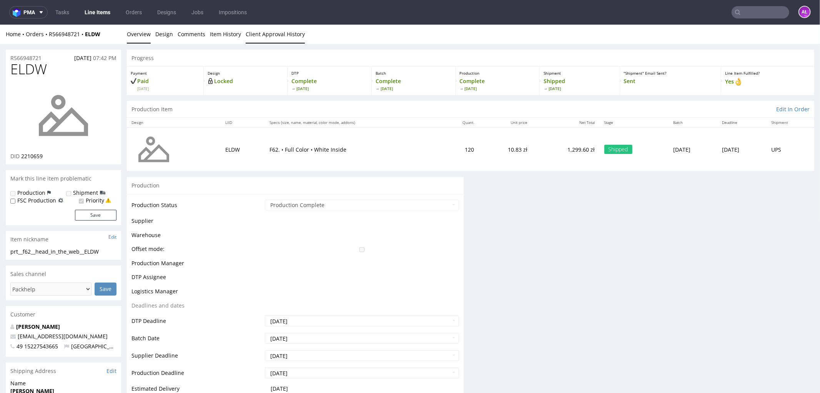
click at [271, 27] on link "Client Approval History" at bounding box center [275, 33] width 59 height 19
click at [210, 31] on link "Item History" at bounding box center [225, 33] width 31 height 19
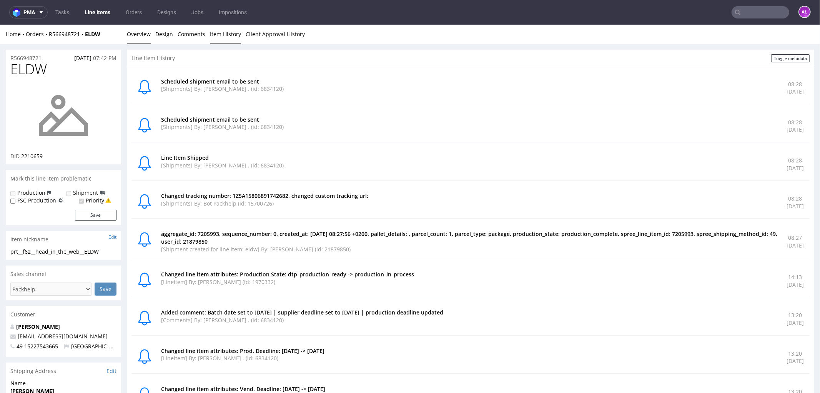
click at [139, 31] on link "Overview" at bounding box center [139, 33] width 24 height 19
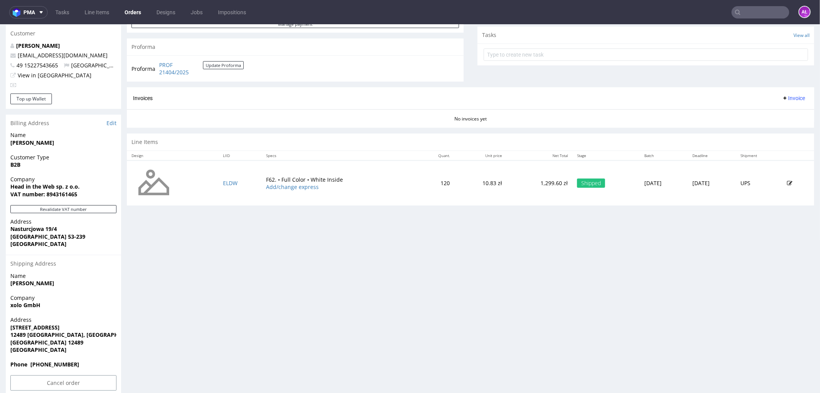
scroll to position [285, 0]
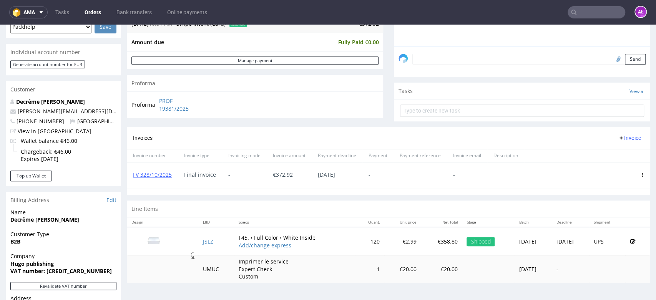
scroll to position [213, 0]
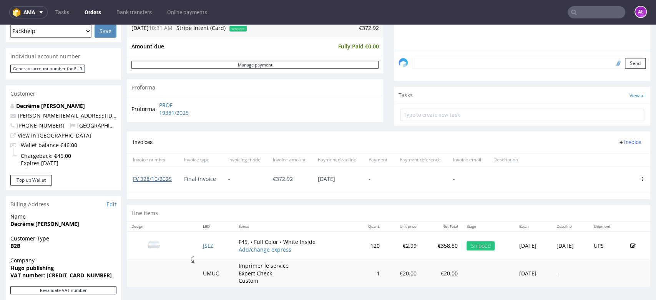
click at [166, 175] on link "FV 328/10/2025" at bounding box center [152, 178] width 39 height 7
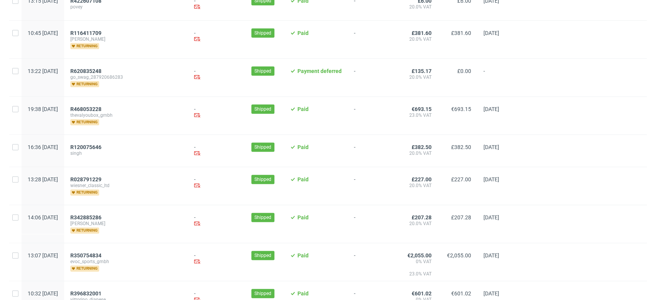
scroll to position [256, 0]
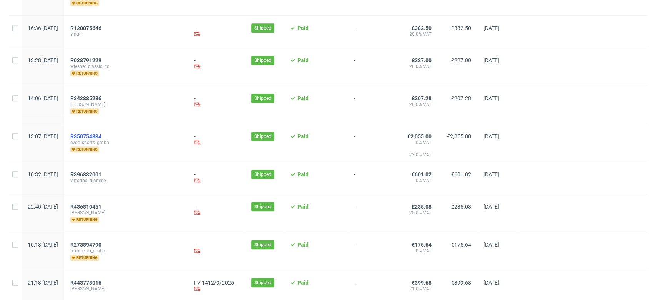
click at [101, 135] on span "R350754834" at bounding box center [85, 136] width 31 height 6
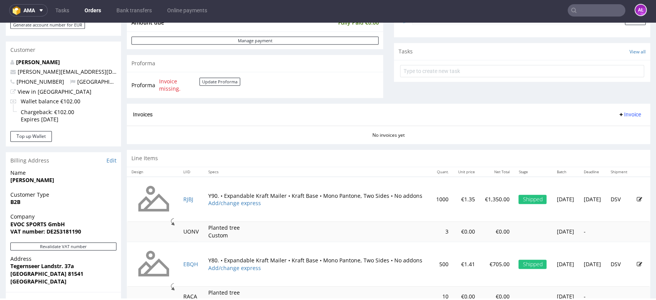
scroll to position [341, 0]
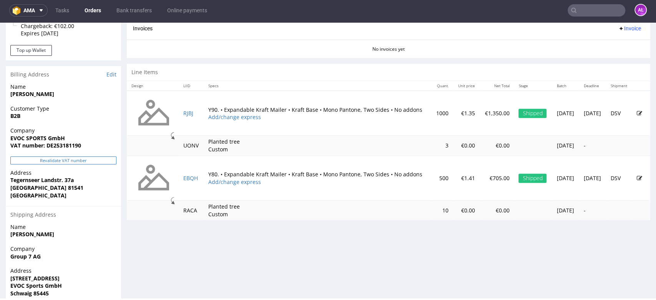
click at [100, 159] on button "Revalidate VAT number" at bounding box center [63, 160] width 106 height 8
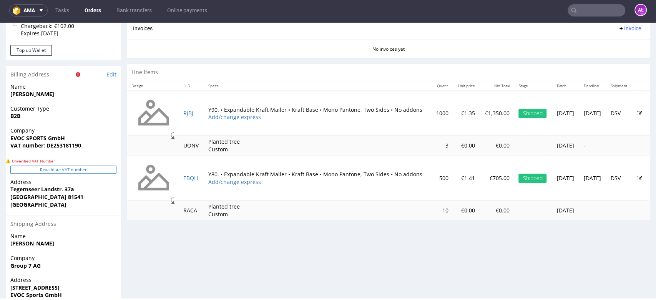
click at [103, 170] on button "Revalidate VAT number" at bounding box center [63, 170] width 106 height 8
click at [103, 173] on div "Revalidate VAT number" at bounding box center [63, 172] width 115 height 13
click at [103, 171] on button "Revalidate VAT number" at bounding box center [63, 170] width 106 height 8
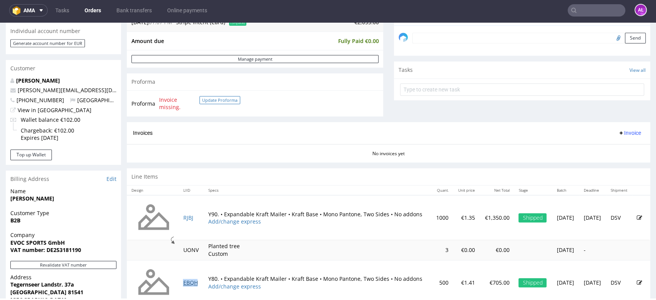
scroll to position [228, 0]
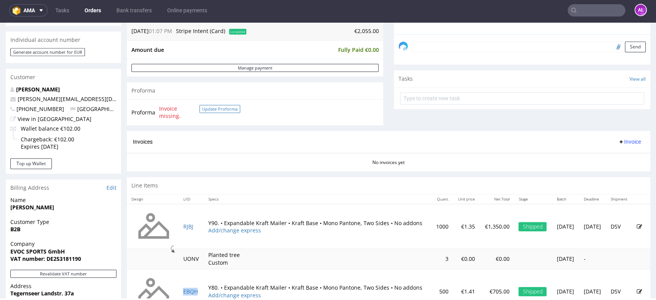
click at [213, 109] on button "Update Proforma" at bounding box center [220, 109] width 41 height 8
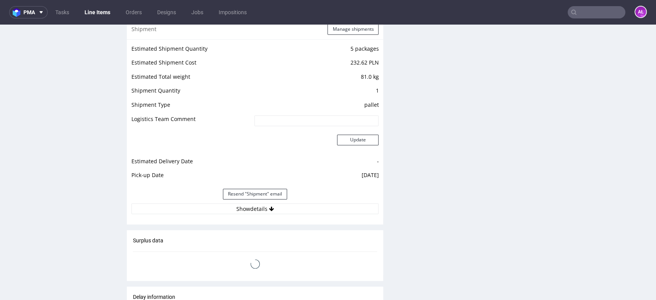
scroll to position [940, 0]
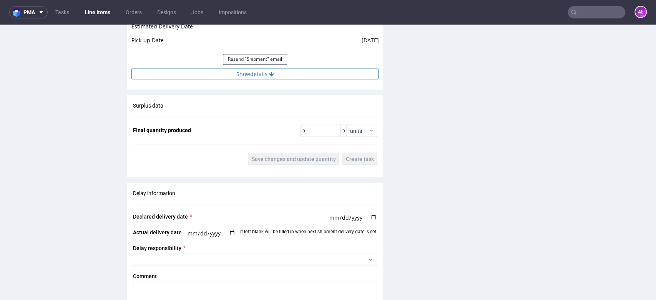
click at [283, 72] on button "Show details" at bounding box center [254, 73] width 247 height 11
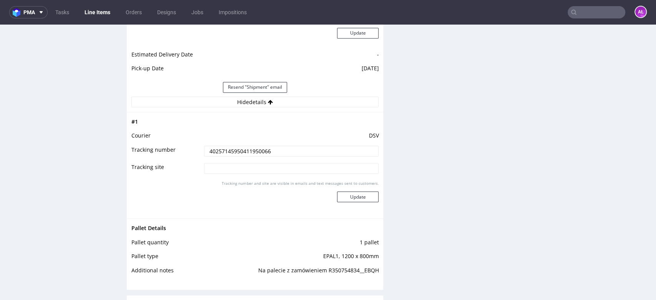
scroll to position [897, 0]
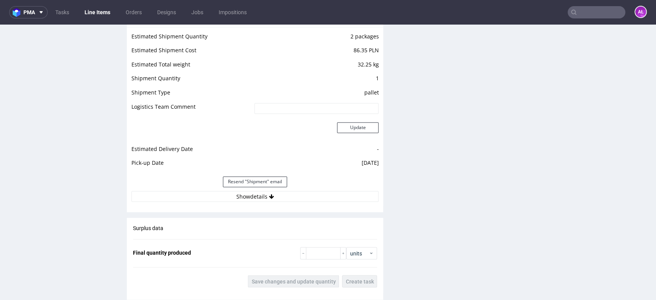
scroll to position [897, 0]
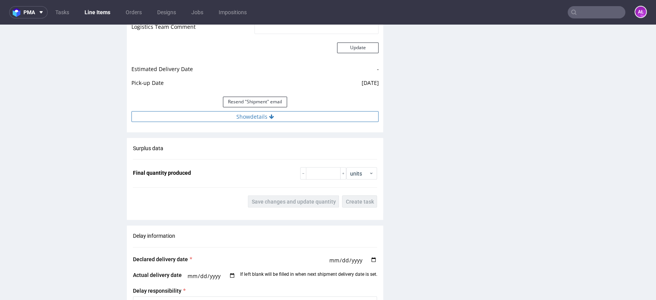
click at [292, 121] on button "Show details" at bounding box center [254, 116] width 247 height 11
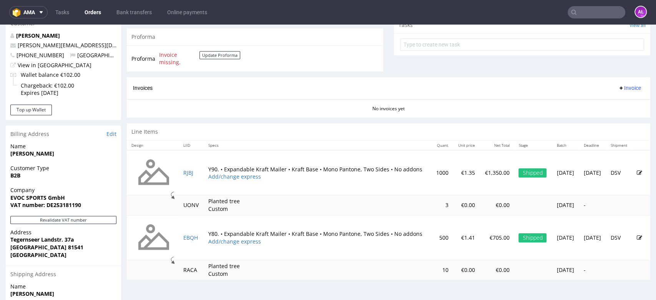
scroll to position [341, 0]
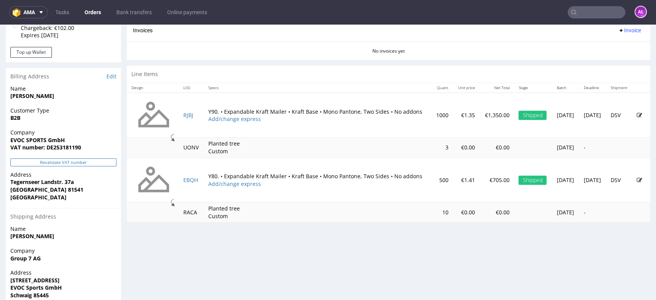
click at [105, 160] on button "Revalidate VAT number" at bounding box center [63, 162] width 106 height 8
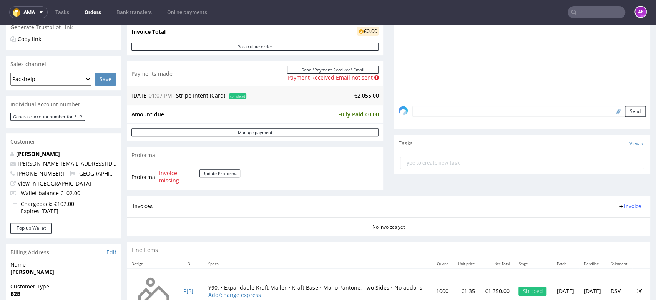
scroll to position [185, 0]
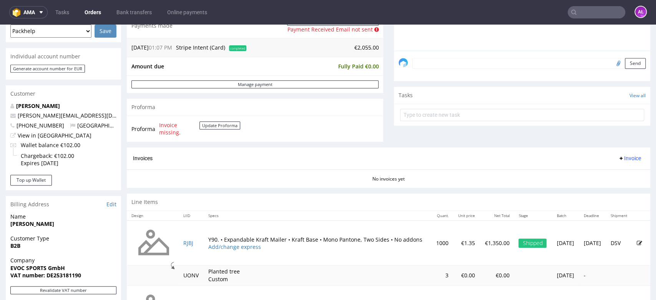
scroll to position [299, 0]
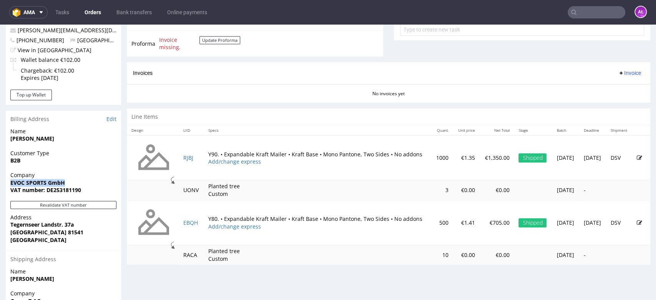
drag, startPoint x: 72, startPoint y: 184, endPoint x: 8, endPoint y: 181, distance: 63.9
click at [8, 181] on div "Company EVOC SPORTS GmbH VAT number: DE253181190" at bounding box center [63, 186] width 115 height 30
copy strong "EVOC SPORTS GmbH"
drag, startPoint x: 47, startPoint y: 190, endPoint x: 87, endPoint y: 188, distance: 39.3
click at [87, 188] on span "VAT number: DE253181190" at bounding box center [63, 190] width 106 height 8
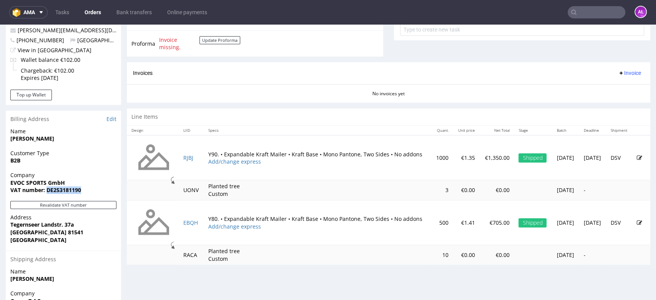
copy strong "DE253181190"
drag, startPoint x: 10, startPoint y: 226, endPoint x: 92, endPoint y: 224, distance: 82.3
click at [92, 224] on div "Address Tegernseer Landstr. 37a München 81541 Germany" at bounding box center [63, 232] width 115 height 37
copy strong "Tegernseer Landstr. 37a"
drag, startPoint x: 8, startPoint y: 235, endPoint x: 147, endPoint y: 213, distance: 140.8
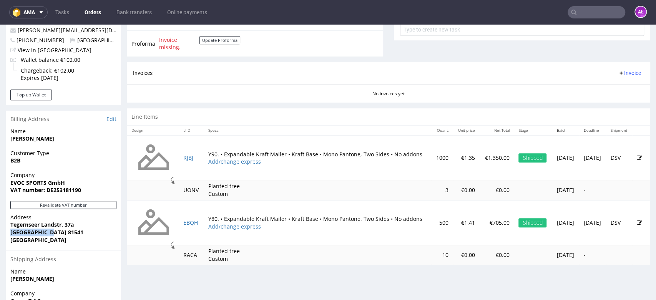
click at [54, 232] on div "Address Tegernseer Landstr. 37a München 81541 Germany" at bounding box center [63, 232] width 115 height 37
copy strong "München 81541"
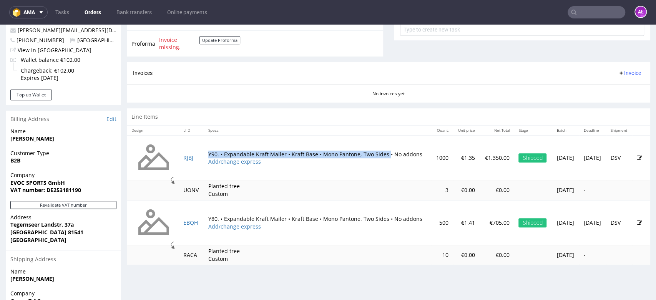
drag, startPoint x: 203, startPoint y: 148, endPoint x: 383, endPoint y: 150, distance: 180.3
click at [383, 150] on td "Y90. • Expandable Kraft Mailer • Kraft Base • Mono Pantone, Two Sides • No addo…" at bounding box center [318, 157] width 228 height 45
copy td "Y90. • Expandable Kraft Mailer • Kraft Base • Mono Pantone, Two Sides"
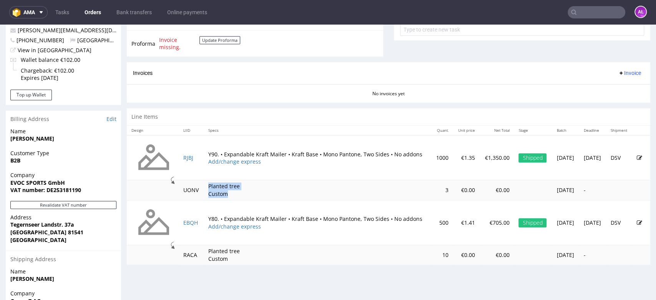
drag, startPoint x: 206, startPoint y: 184, endPoint x: 244, endPoint y: 191, distance: 38.4
click at [244, 191] on td "Planted tree Custom" at bounding box center [318, 190] width 228 height 20
copy p "Planted tree Custom"
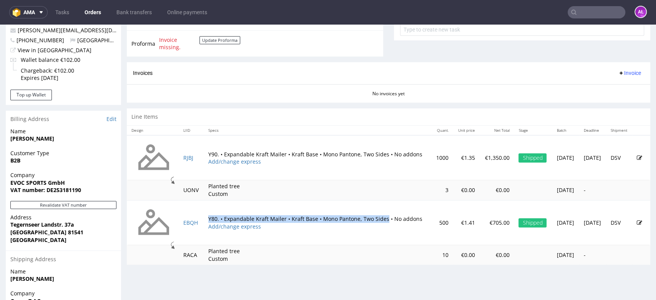
drag, startPoint x: 216, startPoint y: 215, endPoint x: 383, endPoint y: 216, distance: 166.9
click at [383, 216] on td "Y80. • Expandable Kraft Mailer • Kraft Base • Mono Pantone, Two Sides • No addo…" at bounding box center [318, 222] width 228 height 45
copy td "Y80. • Expandable Kraft Mailer • Kraft Base • Mono Pantone, Two Sides"
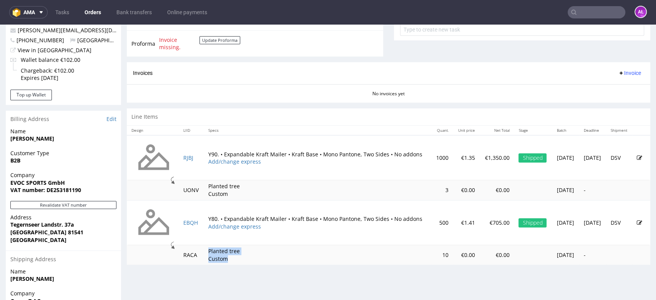
drag, startPoint x: 205, startPoint y: 249, endPoint x: 251, endPoint y: 264, distance: 48.5
click at [251, 264] on td "Planted tree Custom" at bounding box center [318, 255] width 228 height 20
copy p "Planted tree Custom"
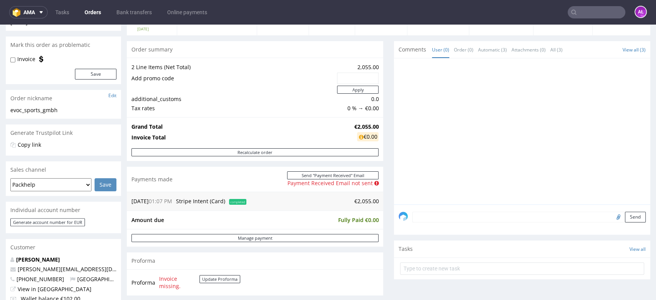
scroll to position [0, 0]
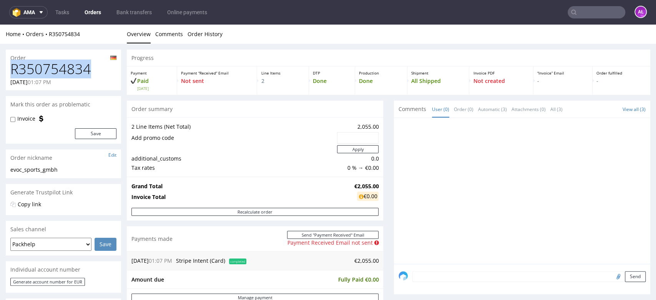
drag, startPoint x: 45, startPoint y: 68, endPoint x: 9, endPoint y: 64, distance: 36.4
click at [9, 64] on div "R350754834 18.09.2025 01:07 PM" at bounding box center [63, 76] width 115 height 29
copy h1 "R350754834"
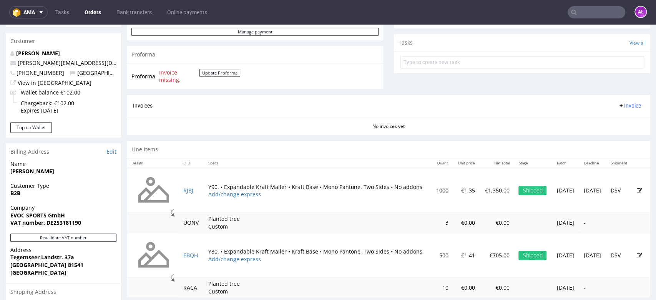
scroll to position [256, 0]
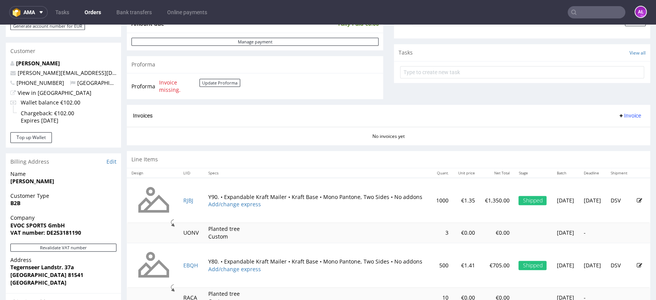
drag, startPoint x: 618, startPoint y: 113, endPoint x: 618, endPoint y: 120, distance: 7.3
click at [618, 113] on span "Invoice" at bounding box center [629, 116] width 23 height 6
click at [619, 144] on span "Upload" at bounding box center [616, 146] width 37 height 8
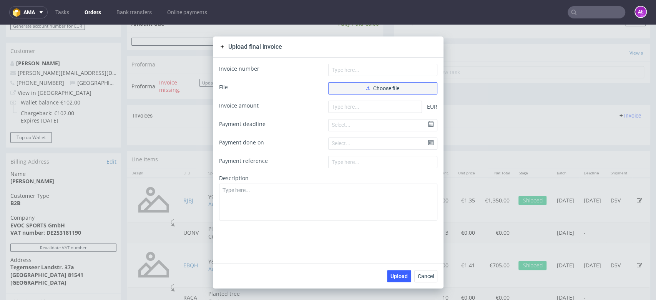
click at [372, 89] on span "Choose file" at bounding box center [382, 88] width 33 height 5
click at [369, 89] on span "Choose file" at bounding box center [382, 88] width 33 height 5
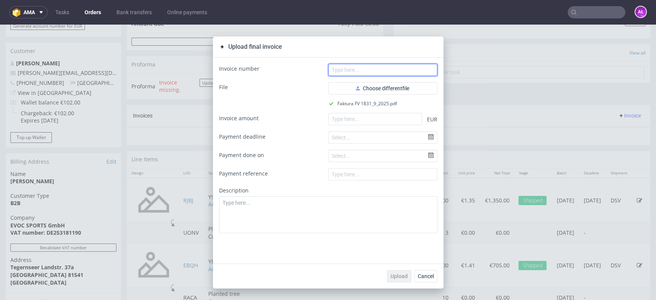
click at [404, 69] on input "text" at bounding box center [382, 70] width 109 height 12
paste input "FV 1831/9/2025"
type input "FV 1831/9/2025"
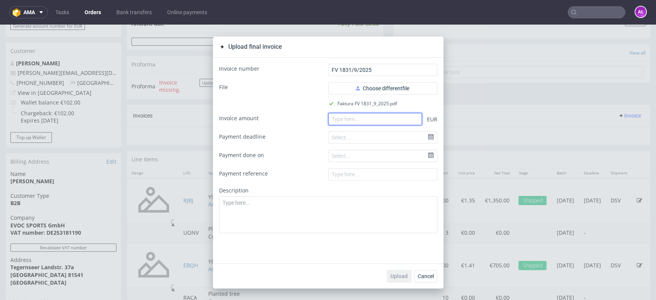
click at [406, 125] on form "Invoice number FV 1831/9/2025 File Choose different file Faktura FV 1831_9_2025…" at bounding box center [328, 149] width 218 height 170
paste input "2055.00"
type input "2055.00"
click at [392, 276] on span "Upload" at bounding box center [399, 276] width 17 height 5
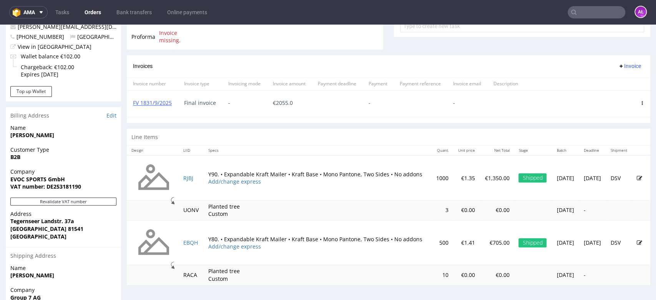
scroll to position [341, 0]
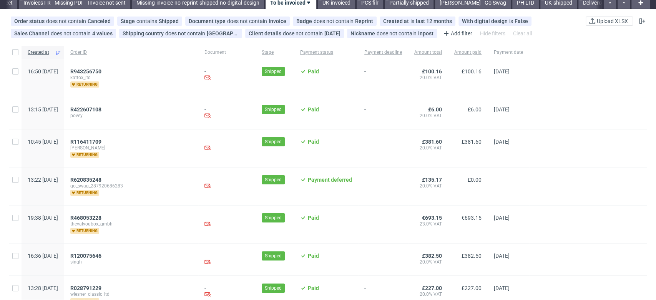
scroll to position [85, 0]
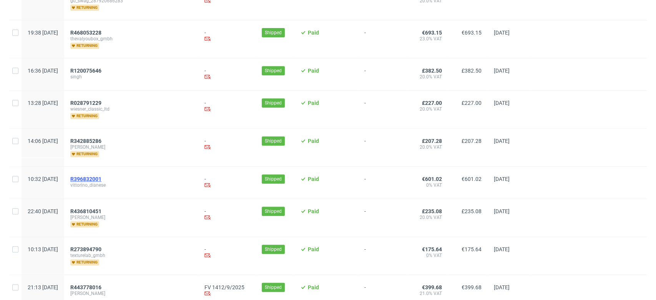
click at [101, 176] on span "R396832001" at bounding box center [85, 179] width 31 height 6
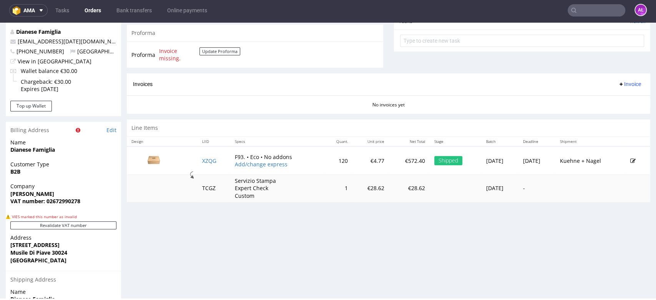
scroll to position [299, 0]
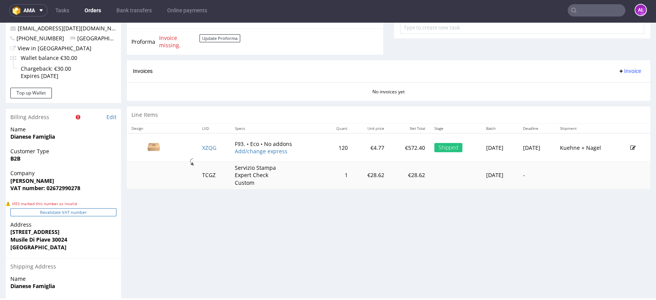
click at [111, 213] on button "Revalidate VAT number" at bounding box center [63, 212] width 106 height 8
click at [106, 214] on button "Revalidate VAT number" at bounding box center [63, 212] width 106 height 8
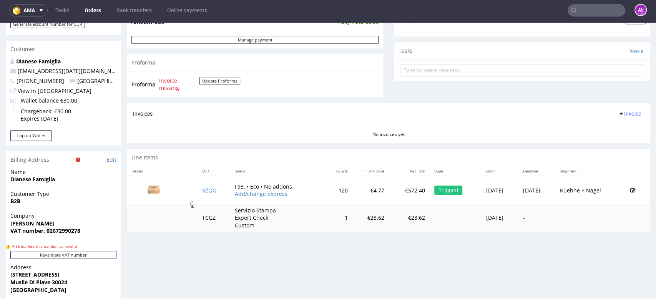
scroll to position [171, 0]
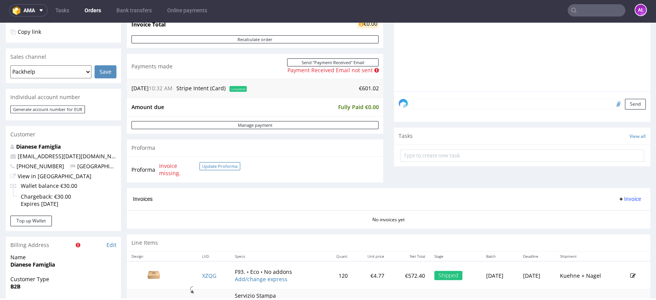
click at [208, 165] on button "Update Proforma" at bounding box center [220, 166] width 41 height 8
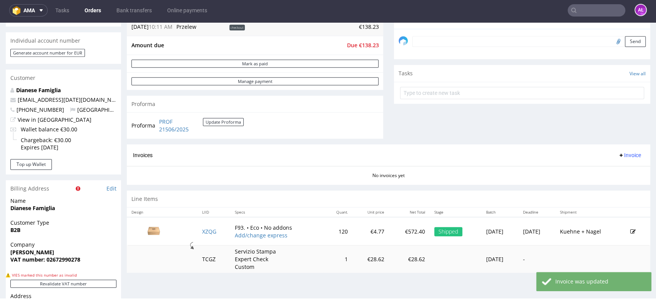
scroll to position [213, 0]
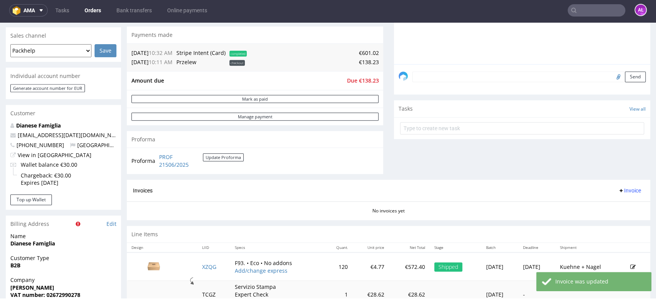
click at [618, 190] on span "Invoice" at bounding box center [629, 191] width 23 height 6
click at [616, 206] on span "Generate" at bounding box center [616, 207] width 37 height 8
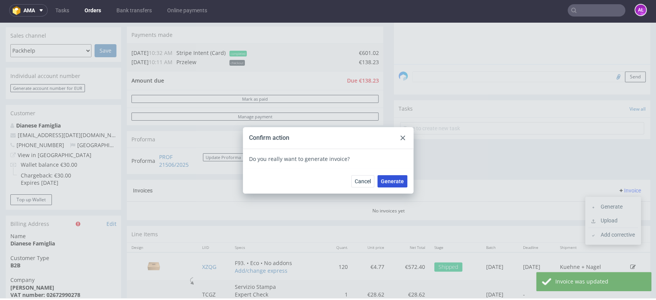
click at [386, 181] on span "Generate" at bounding box center [392, 181] width 23 height 5
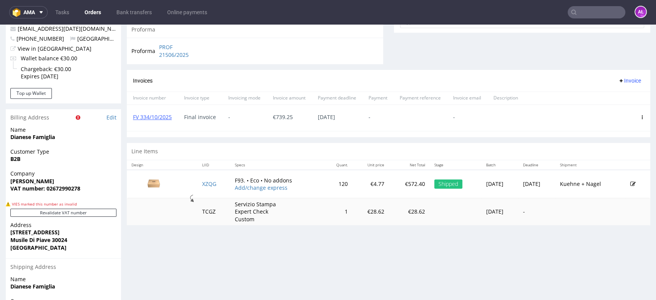
scroll to position [341, 0]
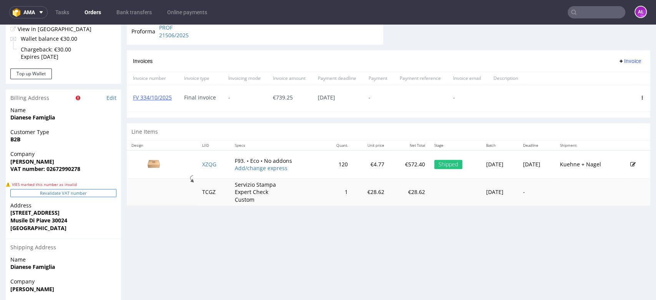
click at [94, 195] on button "Revalidate VAT number" at bounding box center [63, 193] width 106 height 8
drag, startPoint x: 88, startPoint y: 168, endPoint x: 52, endPoint y: 170, distance: 35.8
click at [46, 171] on span "VAT number: 02672990278" at bounding box center [63, 169] width 106 height 8
copy strong "02672990278"
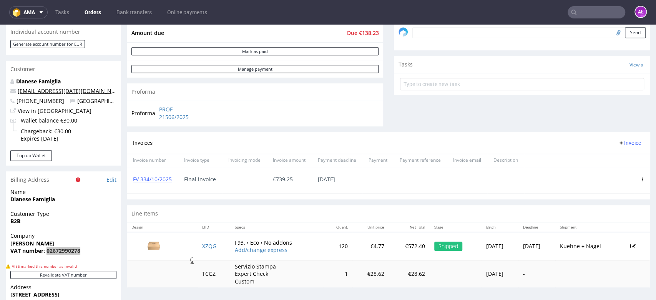
scroll to position [256, 0]
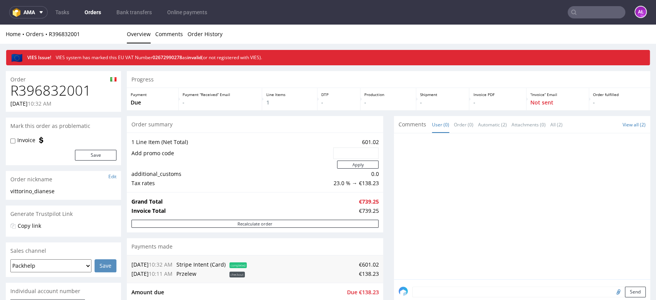
scroll to position [85, 0]
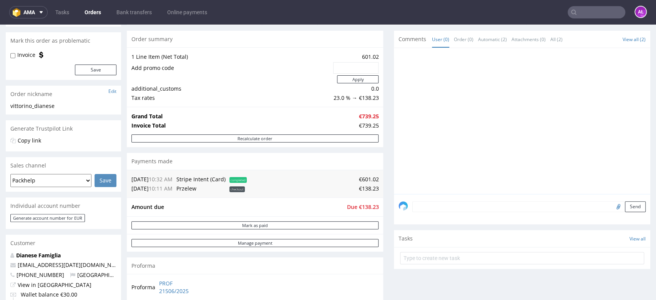
click at [612, 205] on input "file" at bounding box center [617, 206] width 11 height 10
type input "C:\fakepath\ivi.PNG"
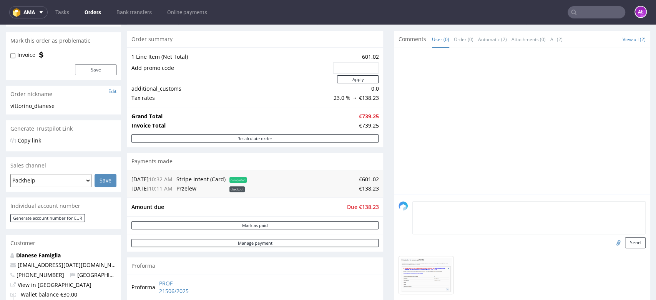
drag, startPoint x: 434, startPoint y: 208, endPoint x: 433, endPoint y: 204, distance: 4.6
click at [434, 208] on textarea at bounding box center [529, 217] width 233 height 33
type textarea "Invalid VAT ID"
click at [625, 243] on button "Send" at bounding box center [635, 243] width 21 height 11
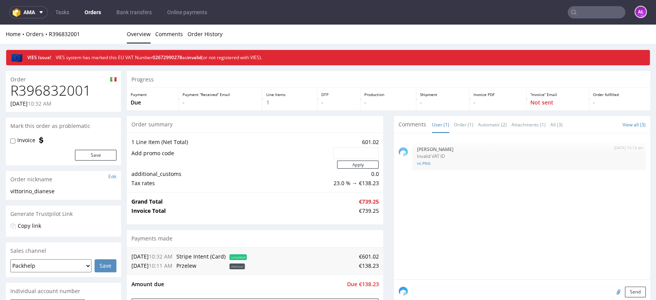
scroll to position [0, 0]
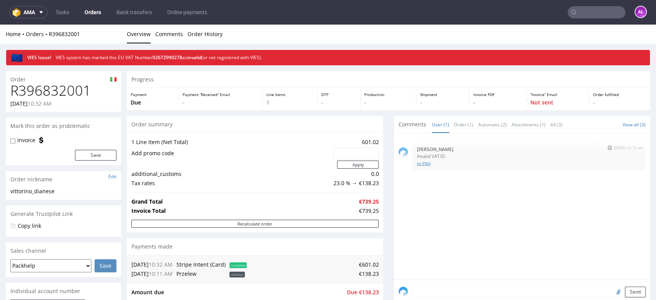
click at [419, 162] on link "ivi.PNG" at bounding box center [529, 164] width 224 height 6
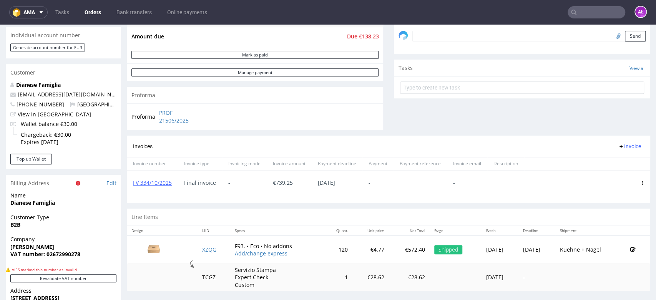
scroll to position [299, 0]
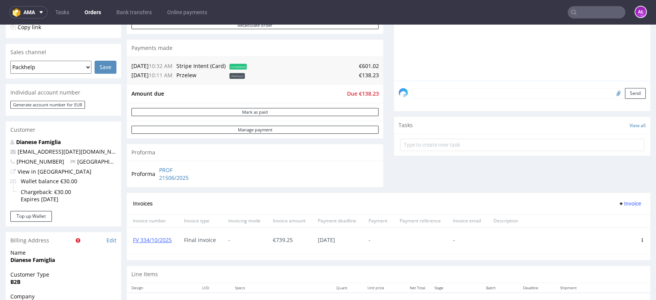
scroll to position [213, 0]
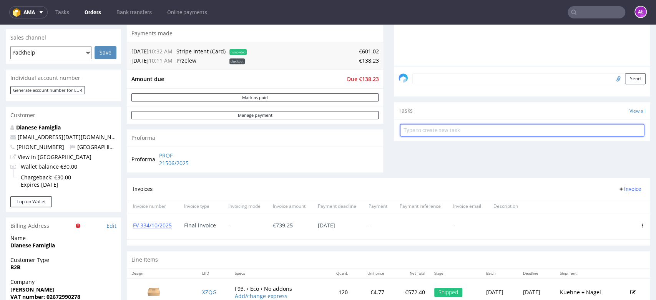
click at [418, 128] on input "text" at bounding box center [522, 130] width 244 height 12
type input "VAT ID"
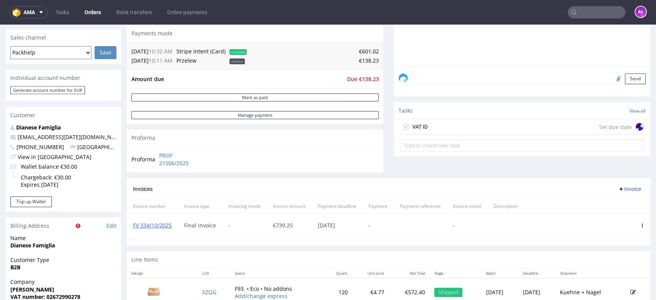
click at [421, 128] on div "VAT ID" at bounding box center [420, 126] width 15 height 9
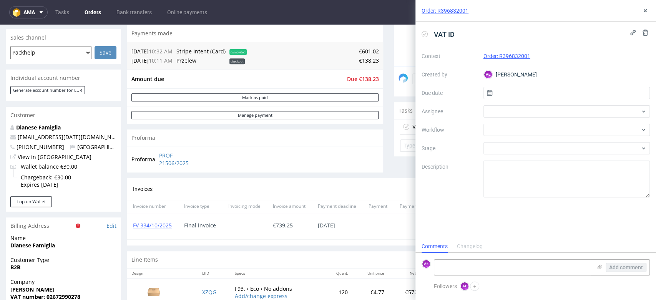
scroll to position [6, 0]
click at [512, 128] on div at bounding box center [567, 130] width 167 height 12
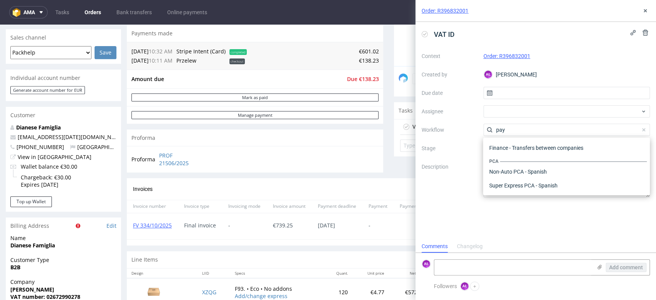
scroll to position [28, 0]
type input "pay"
click at [534, 153] on div "Finance - Payment links - Stripe" at bounding box center [566, 158] width 161 height 14
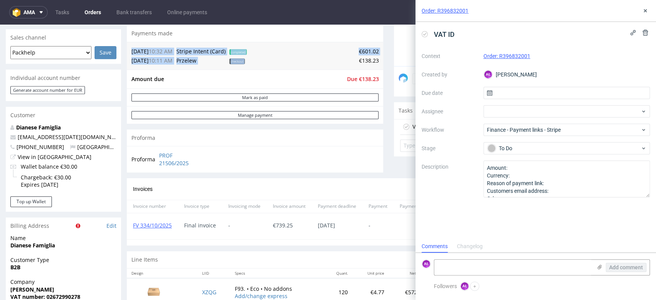
drag, startPoint x: 352, startPoint y: 63, endPoint x: 374, endPoint y: 62, distance: 21.9
click at [374, 62] on div "[DATE] 10:32 AM Stripe Intent (Card) completed €601.02 [DATE] 10:11 AM Przelew …" at bounding box center [255, 56] width 256 height 28
copy table "[DATE] 10:32 AM Stripe Intent (Card) completed €601.02 [DATE] 10:11 AM Przelew …"
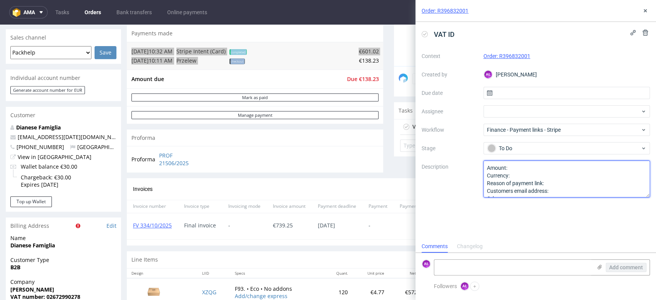
click at [529, 175] on textarea "Amount: Currency: Reason of payment link: Customers email address: Other:" at bounding box center [567, 179] width 167 height 37
click at [529, 167] on textarea "Amount: Currency: Reason of payment link: Customers email address: Other:" at bounding box center [567, 179] width 167 height 37
paste textarea "€138.23"
click at [559, 186] on textarea "Amount: Currency: Reason of payment link: Customers email address: Other:" at bounding box center [567, 179] width 167 height 37
type textarea "Amount: €138.23 Currency: Reason of payment link: invalid VAT ID Customers emai…"
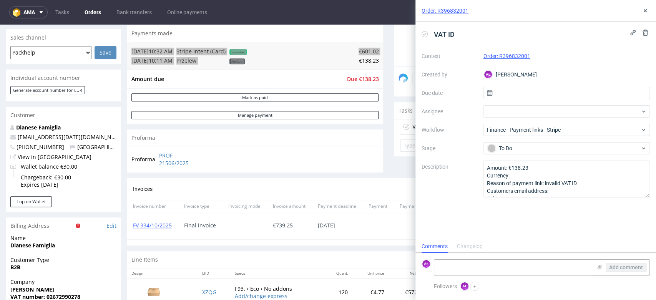
click at [547, 237] on div "VAT ID Context Order: R396832001 Created by AŁ Aleksandra Łętowska Due date Ass…" at bounding box center [536, 131] width 241 height 218
click at [563, 232] on div "VAT ID Context Order: R396832001 Created by AŁ Aleksandra Łętowska Due date Ass…" at bounding box center [536, 131] width 241 height 218
click at [643, 12] on icon at bounding box center [645, 11] width 6 height 6
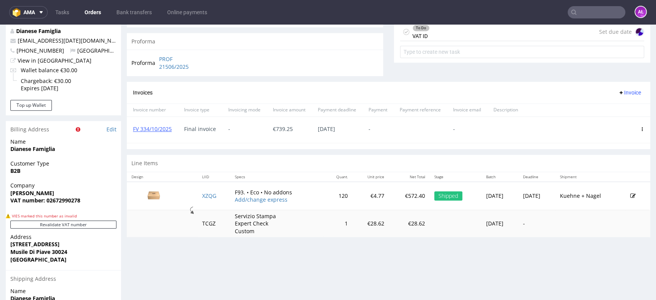
scroll to position [384, 0]
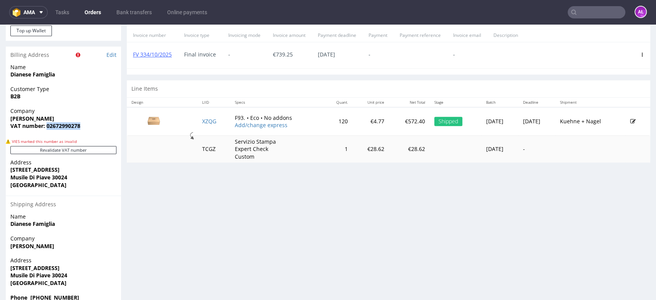
drag, startPoint x: 89, startPoint y: 123, endPoint x: 47, endPoint y: 130, distance: 42.4
click at [47, 130] on span "VAT number: 02672990278" at bounding box center [63, 126] width 106 height 8
copy strong "02672990278"
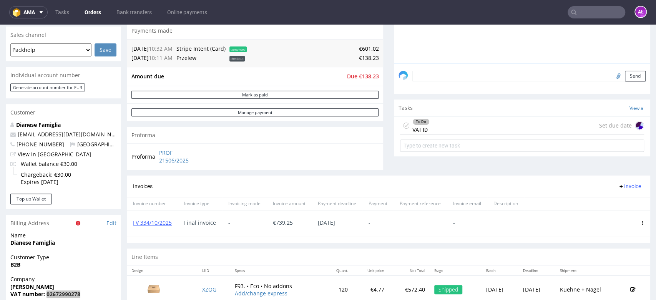
scroll to position [213, 0]
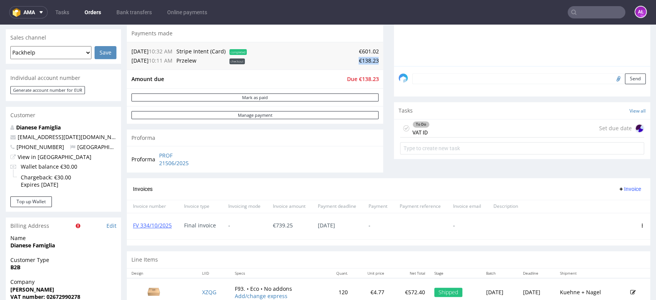
drag, startPoint x: 357, startPoint y: 61, endPoint x: 636, endPoint y: 142, distance: 290.7
click at [373, 61] on div "18.09.25 10:32 AM Stripe Intent (Card) completed €601.02 07.10.25 10:11 AM Prze…" at bounding box center [255, 56] width 256 height 28
copy td "€138.23"
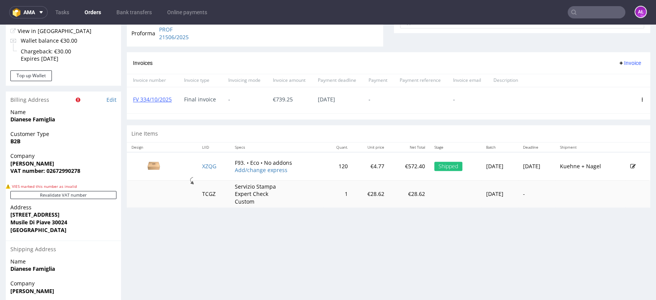
scroll to position [341, 0]
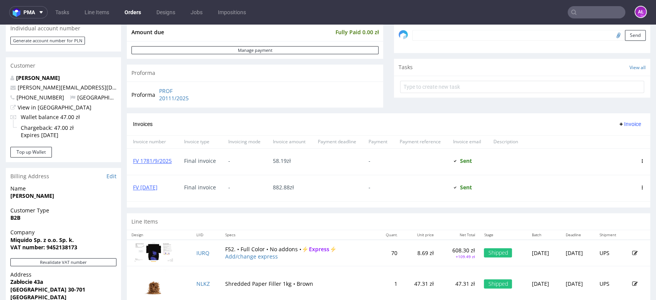
scroll to position [256, 0]
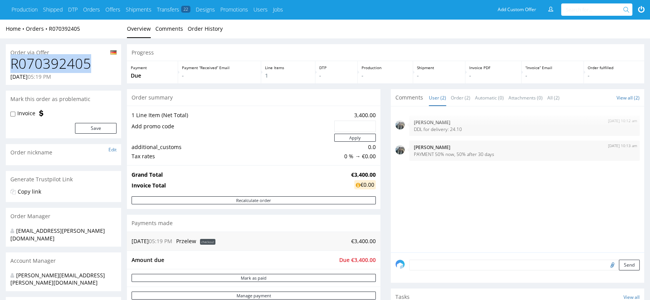
drag, startPoint x: 91, startPoint y: 67, endPoint x: 0, endPoint y: 68, distance: 90.7
copy h1 "R070392405"
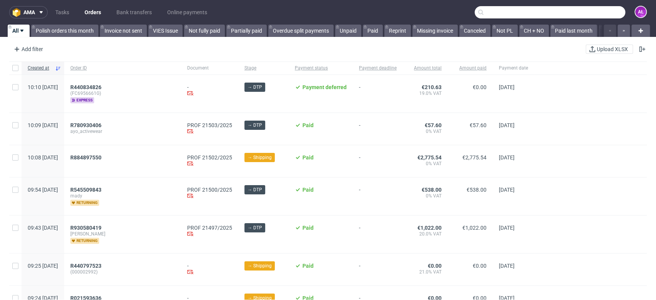
click at [591, 13] on input "text" at bounding box center [550, 12] width 151 height 12
paste input "R070392405"
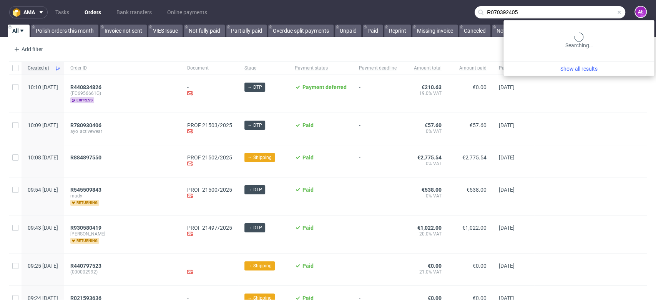
type input "R070392405"
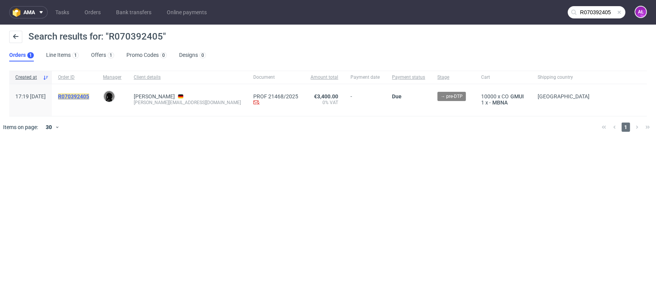
click at [89, 95] on mark "R070392405" at bounding box center [73, 96] width 31 height 6
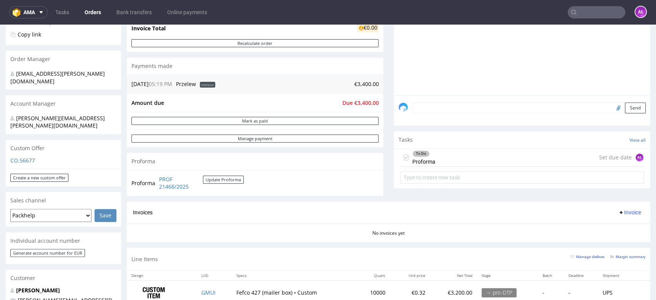
scroll to position [171, 0]
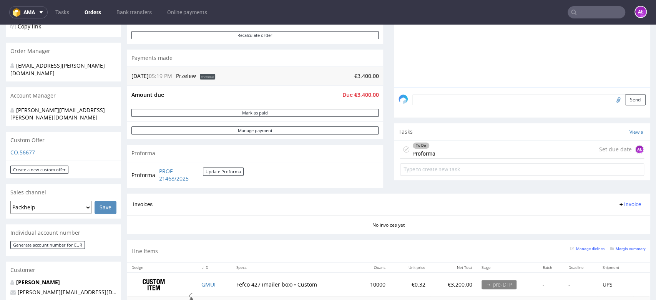
click at [462, 151] on div "To Do Proforma Set due date AŁ" at bounding box center [522, 150] width 244 height 18
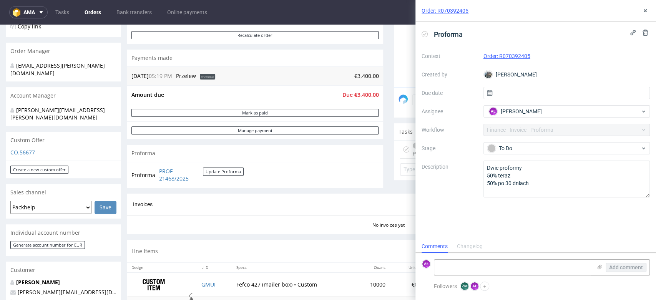
scroll to position [6, 0]
drag, startPoint x: 643, startPoint y: 10, endPoint x: 526, endPoint y: 40, distance: 121.2
click at [643, 10] on icon at bounding box center [645, 11] width 6 height 6
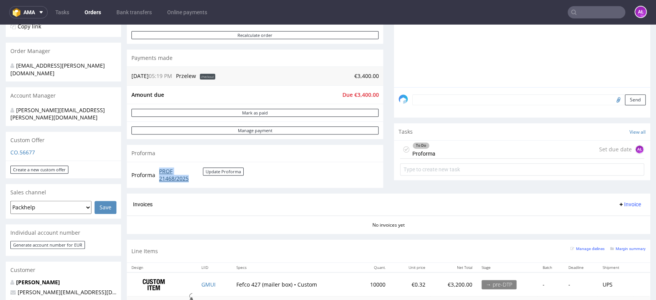
drag, startPoint x: 157, startPoint y: 169, endPoint x: 197, endPoint y: 183, distance: 42.2
click at [197, 178] on tr "Proforma PROF 21468/2025 Update Proforma" at bounding box center [187, 175] width 113 height 17
click at [462, 150] on div "To Do Proforma Set due date AŁ" at bounding box center [522, 150] width 244 height 18
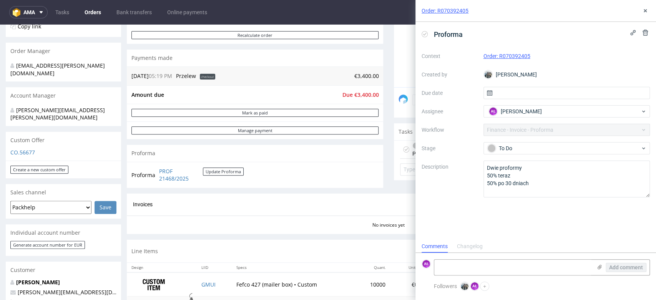
scroll to position [6, 0]
drag, startPoint x: 514, startPoint y: 60, endPoint x: 499, endPoint y: 61, distance: 14.6
click at [499, 61] on div "Context Order: R070392405 Created by Zeniuk Magdalena Due date Assignee AŁ Alek…" at bounding box center [536, 124] width 228 height 148
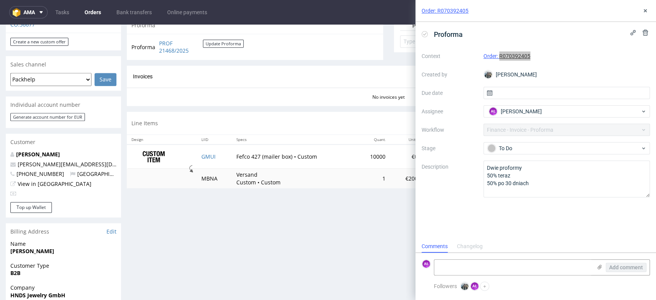
scroll to position [384, 0]
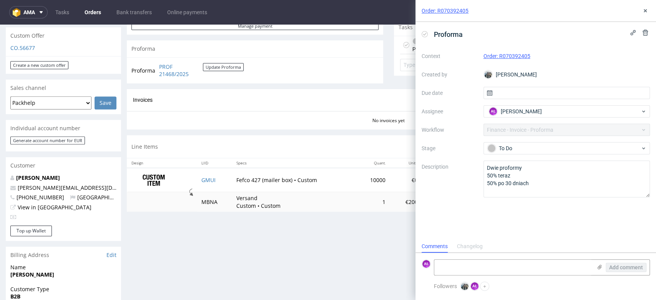
scroll to position [299, 0]
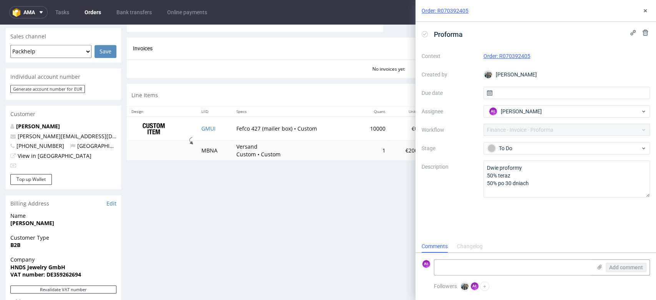
scroll to position [341, 0]
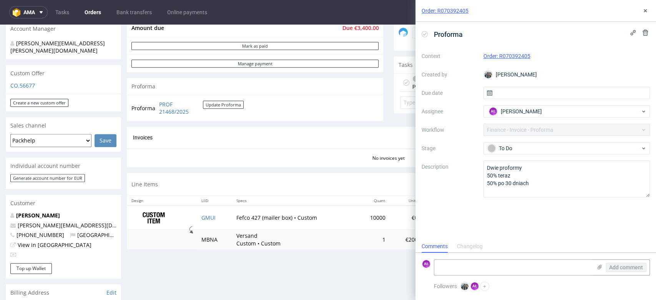
scroll to position [256, 0]
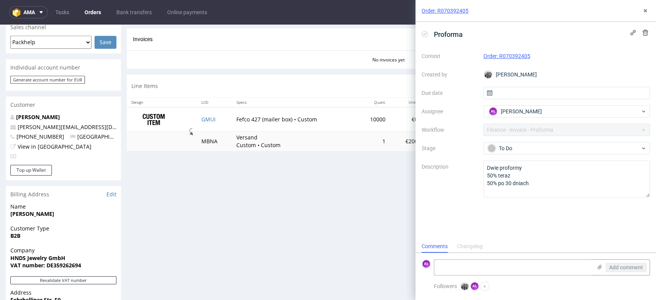
scroll to position [299, 0]
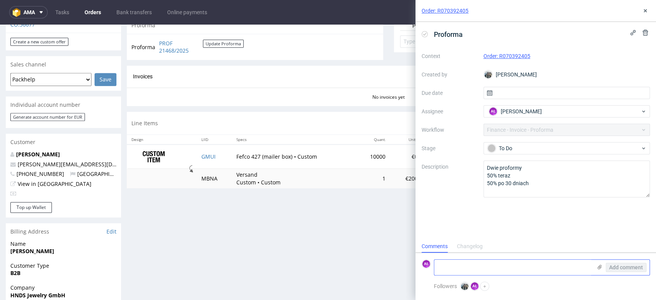
click at [588, 269] on textarea at bounding box center [513, 267] width 158 height 15
type textarea "1."
click at [598, 268] on icon at bounding box center [600, 267] width 6 height 6
click at [0, 0] on input "file" at bounding box center [0, 0] width 0 height 0
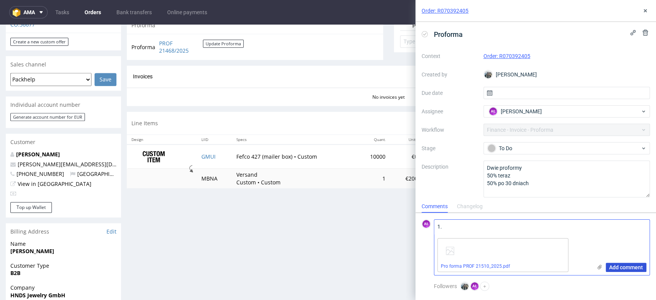
click at [627, 268] on span "Add comment" at bounding box center [626, 267] width 34 height 5
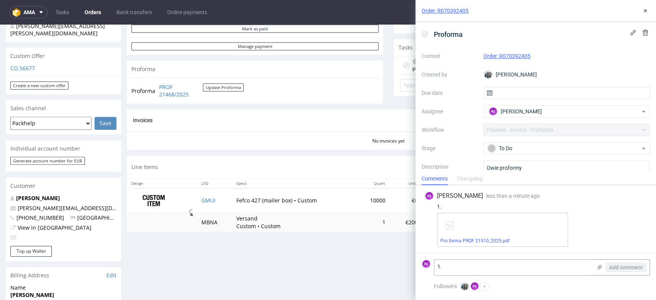
scroll to position [213, 0]
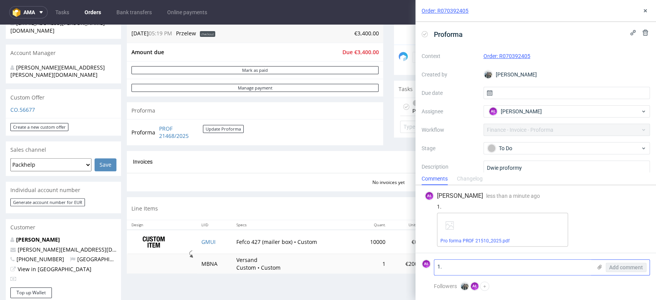
click at [507, 276] on div "1. Add comment" at bounding box center [542, 268] width 216 height 16
click at [523, 269] on textarea "1." at bounding box center [513, 267] width 158 height 15
type textarea "2."
click at [602, 266] on icon at bounding box center [600, 267] width 6 height 6
click at [0, 0] on input "file" at bounding box center [0, 0] width 0 height 0
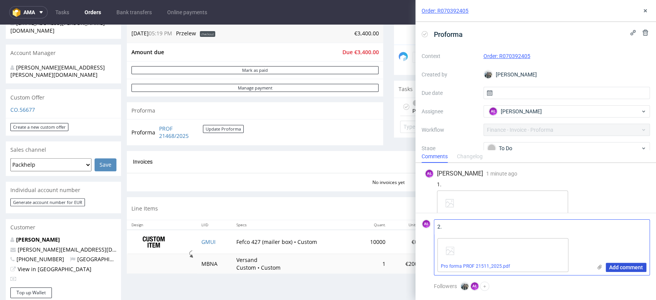
click at [616, 269] on span "Add comment" at bounding box center [626, 267] width 34 height 5
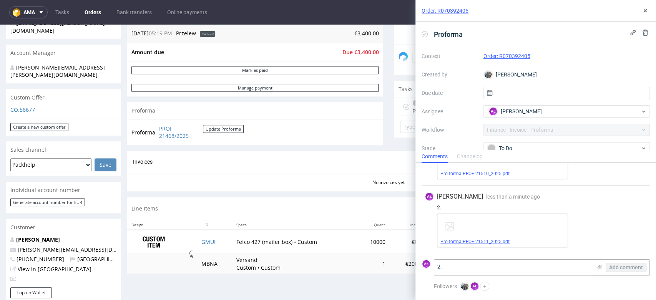
click at [483, 240] on link "Pro forma PROF 21511_2025.pdf" at bounding box center [475, 241] width 69 height 5
drag, startPoint x: 644, startPoint y: 9, endPoint x: 610, endPoint y: 15, distance: 33.9
click at [644, 9] on icon at bounding box center [645, 11] width 6 height 6
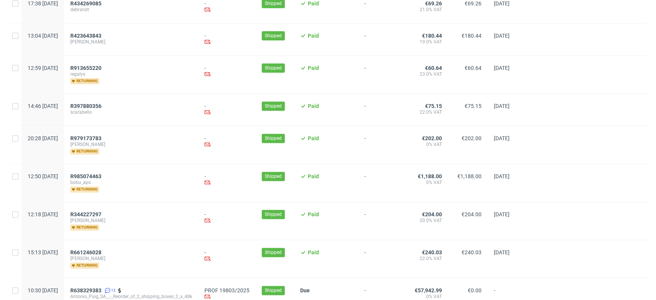
scroll to position [640, 0]
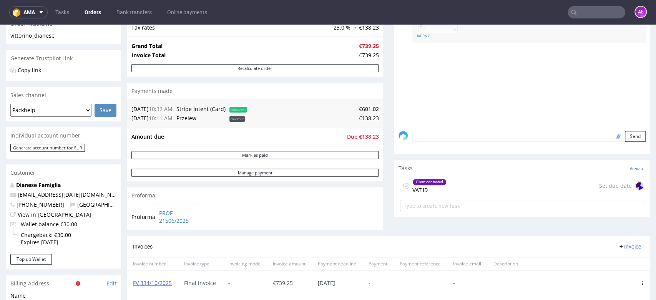
scroll to position [171, 0]
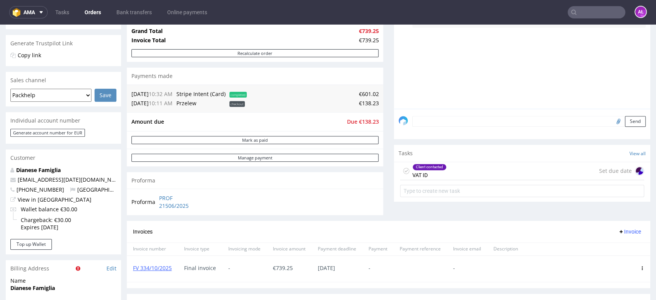
click at [413, 174] on div "Client contacted VAT ID" at bounding box center [430, 171] width 34 height 18
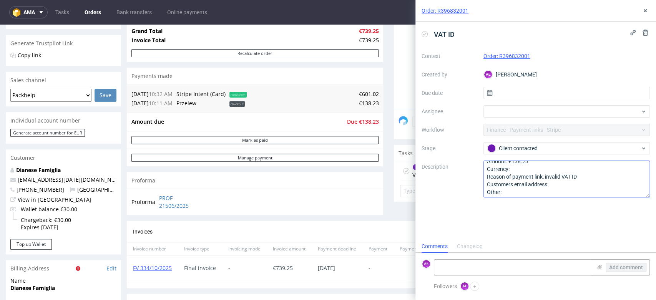
scroll to position [8, 0]
drag, startPoint x: 117, startPoint y: 182, endPoint x: 14, endPoint y: 182, distance: 103.0
click at [14, 182] on div "Dianese Famiglia [EMAIL_ADDRESS][DATE][DOMAIN_NAME] [PHONE_NUMBER] [GEOGRAPHIC_…" at bounding box center [63, 202] width 115 height 73
copy span "[EMAIL_ADDRESS][DATE][DOMAIN_NAME]"
drag, startPoint x: 535, startPoint y: 55, endPoint x: 501, endPoint y: 60, distance: 33.8
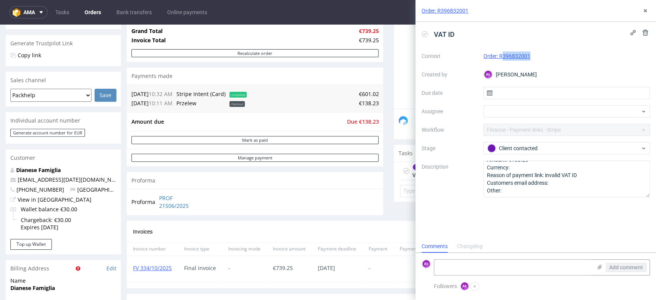
click at [501, 60] on div "Order: R396832001" at bounding box center [567, 56] width 167 height 9
click at [548, 36] on div "VAT ID" at bounding box center [536, 34] width 228 height 13
drag, startPoint x: 542, startPoint y: 58, endPoint x: 498, endPoint y: 62, distance: 44.4
click at [498, 62] on div "Context Order: R396832001 Created by AŁ [PERSON_NAME] Due date Assignee Workflo…" at bounding box center [536, 124] width 228 height 148
copy link "R396832001"
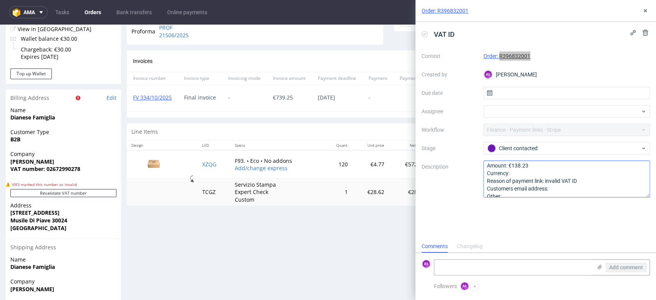
scroll to position [0, 0]
drag, startPoint x: 512, startPoint y: 171, endPoint x: 531, endPoint y: 170, distance: 18.9
click at [531, 170] on textarea "Amount: €138.23 Currency: Reason of payment link: invalid VAT ID Customers emai…" at bounding box center [567, 179] width 167 height 37
drag, startPoint x: 545, startPoint y: 57, endPoint x: 501, endPoint y: 65, distance: 45.2
click at [500, 63] on div "Context Order: R396832001 Created by AŁ [PERSON_NAME] Due date Assignee Workflo…" at bounding box center [536, 124] width 228 height 148
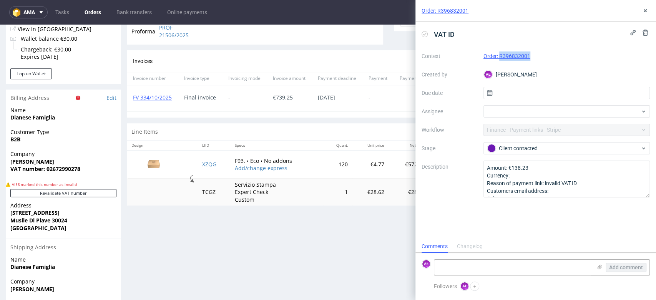
copy link "R396832001"
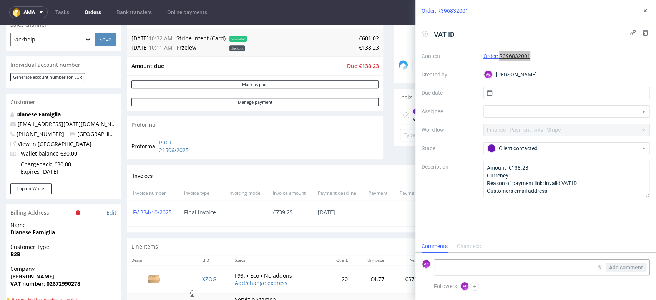
scroll to position [213, 0]
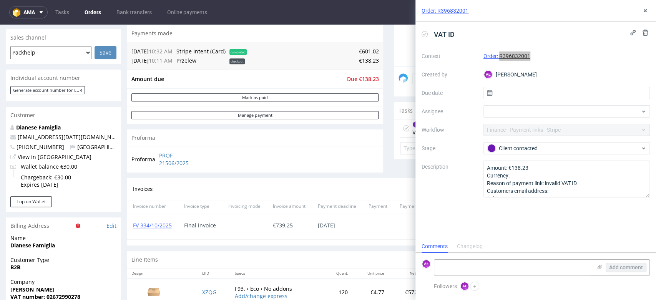
click at [108, 117] on div "Customer" at bounding box center [63, 115] width 115 height 17
drag, startPoint x: 117, startPoint y: 141, endPoint x: 16, endPoint y: 138, distance: 101.1
click at [16, 138] on div "Dianese Famiglia famigliadianese.since1993@gmail.com +393289568590 Italy View i…" at bounding box center [63, 160] width 115 height 73
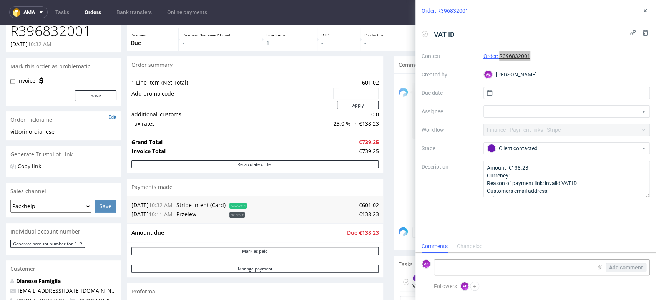
scroll to position [128, 0]
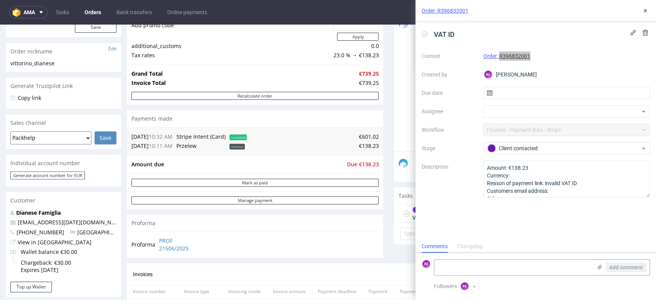
click at [386, 186] on div "Progress Payment Due Payment “Received” Email - Line Items 1 DTP - Production -…" at bounding box center [389, 184] width 524 height 482
click at [509, 267] on textarea at bounding box center [513, 267] width 158 height 15
type textarea "sent"
click at [616, 272] on button "Add comment" at bounding box center [626, 267] width 41 height 9
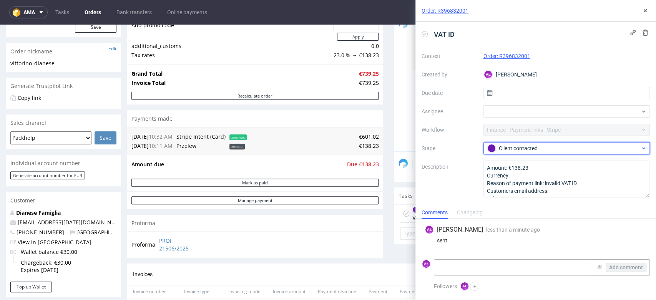
click at [527, 147] on div "Client contacted" at bounding box center [563, 148] width 153 height 8
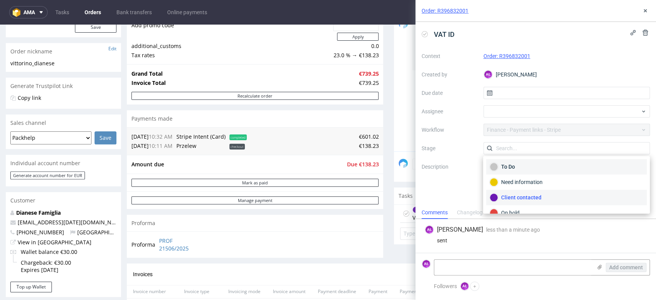
scroll to position [43, 0]
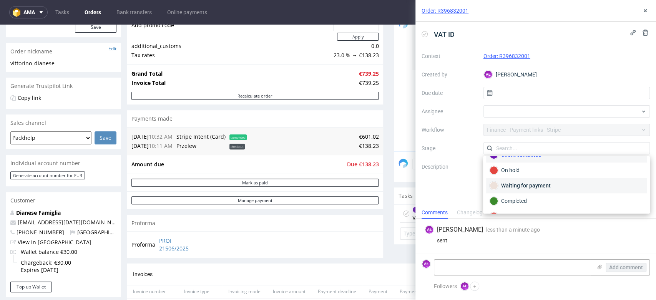
click at [540, 184] on div "Waiting for payment" at bounding box center [567, 185] width 154 height 8
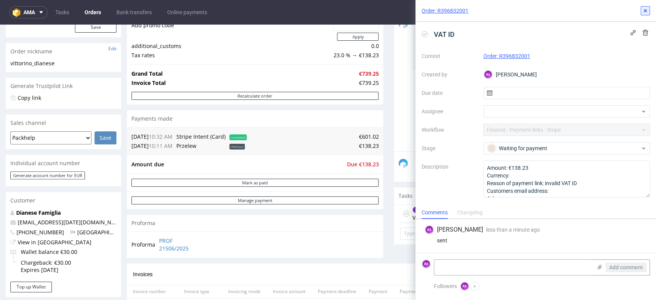
click at [648, 11] on icon at bounding box center [645, 11] width 6 height 6
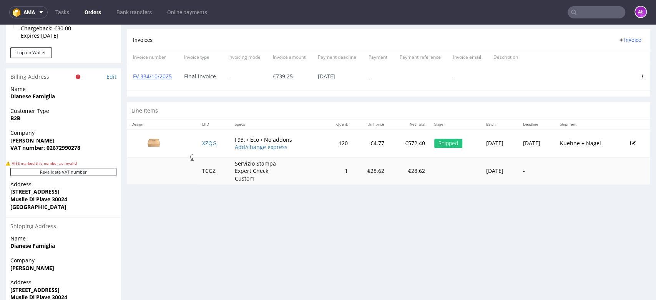
scroll to position [341, 0]
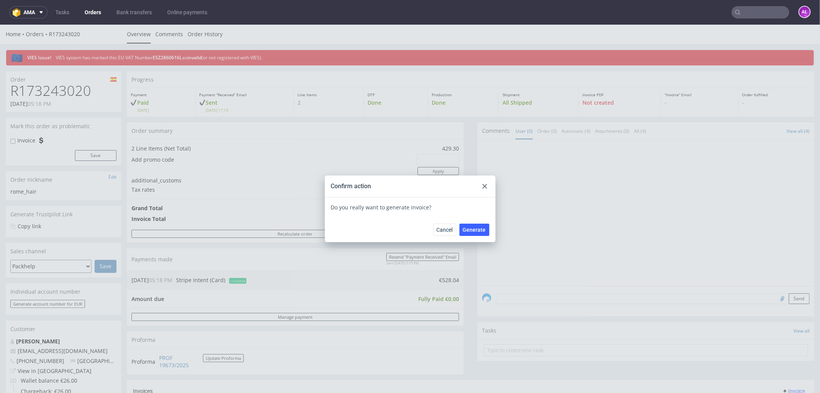
scroll to position [171, 0]
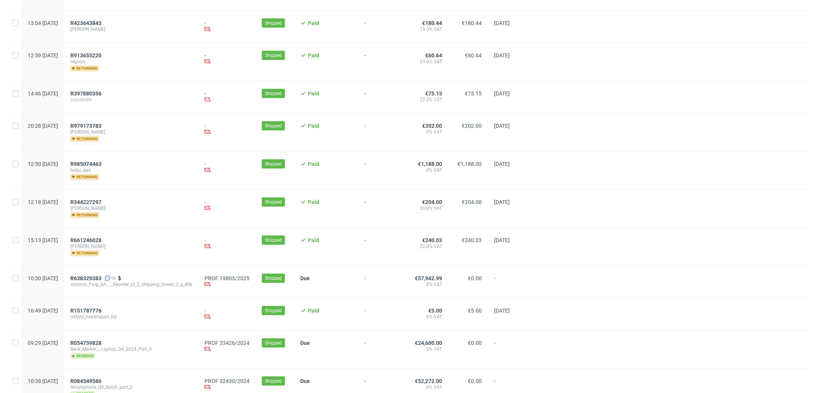
scroll to position [384, 0]
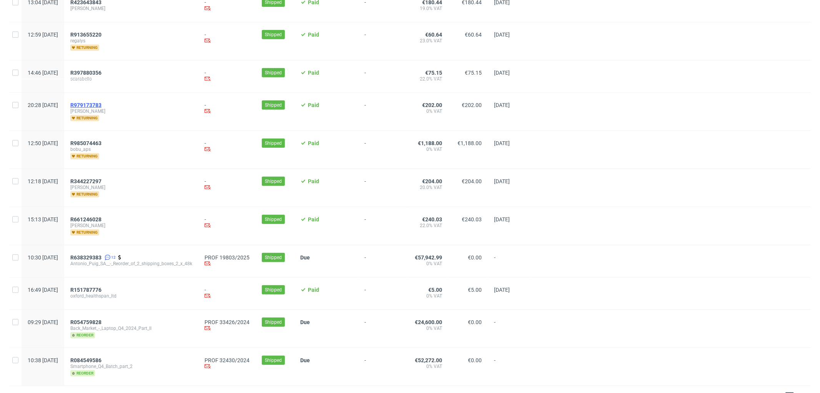
click at [101, 102] on span "R979173783" at bounding box center [85, 105] width 31 height 6
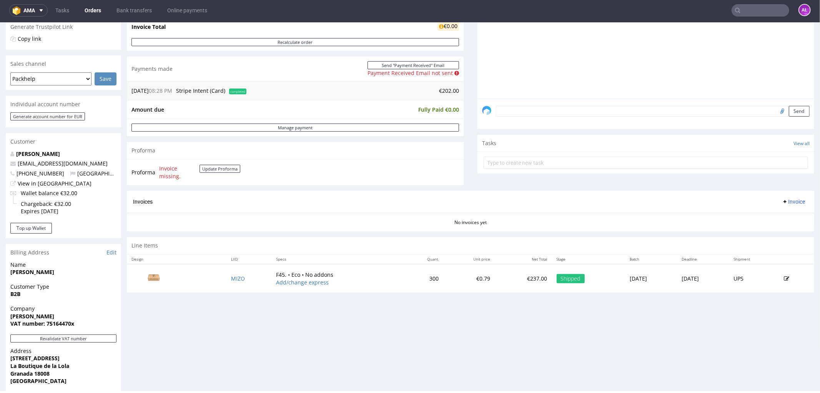
scroll to position [213, 0]
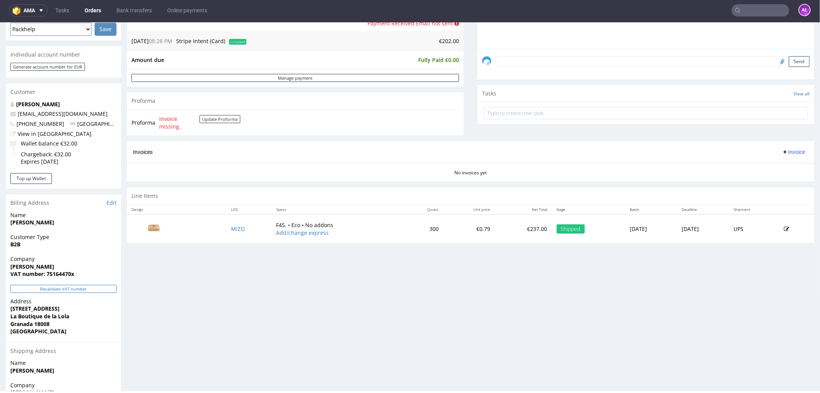
click at [101, 286] on button "Revalidate VAT number" at bounding box center [63, 288] width 106 height 8
click at [102, 284] on button "Revalidate VAT number" at bounding box center [63, 288] width 106 height 8
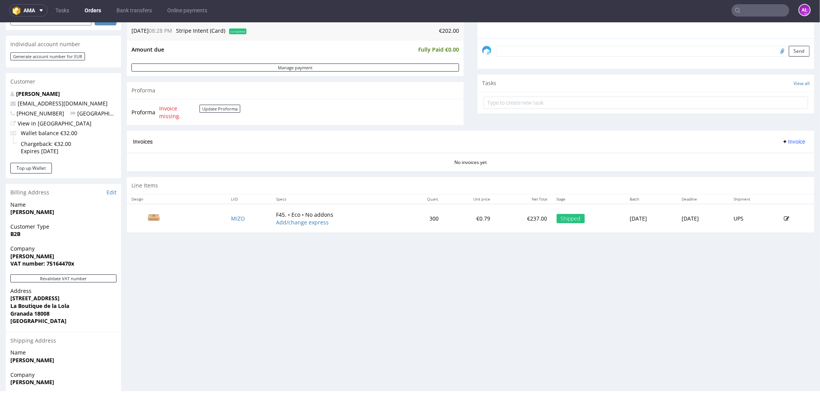
scroll to position [256, 0]
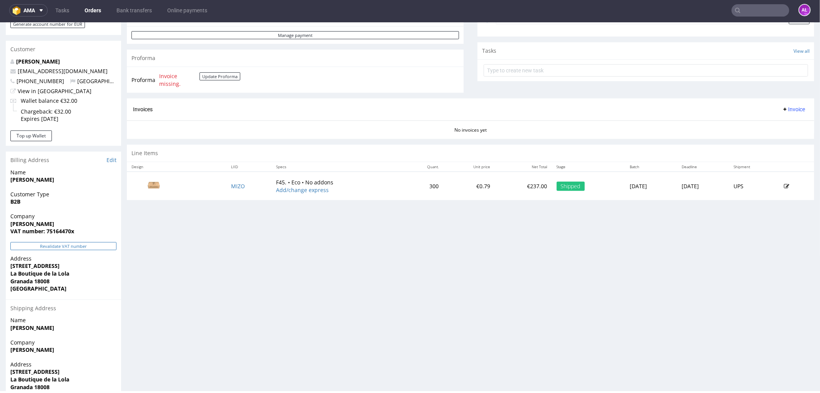
click at [110, 243] on button "Revalidate VAT number" at bounding box center [63, 245] width 106 height 8
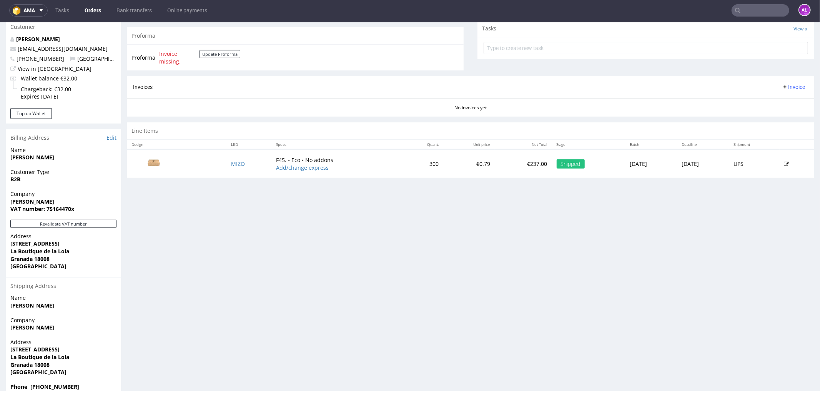
scroll to position [298, 0]
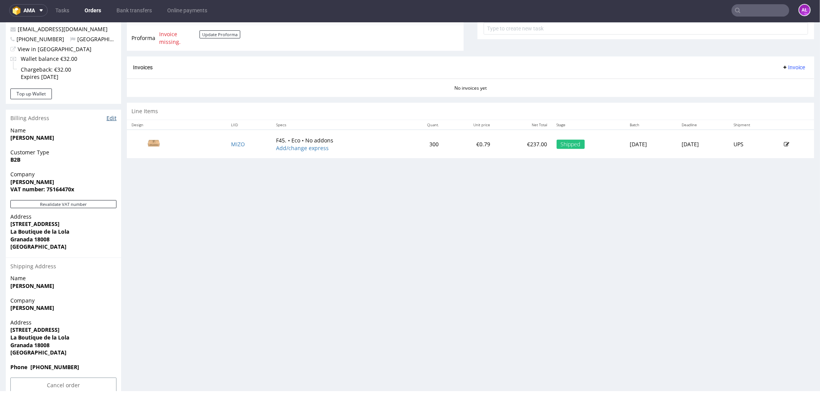
click at [111, 117] on link "Edit" at bounding box center [111, 118] width 10 height 8
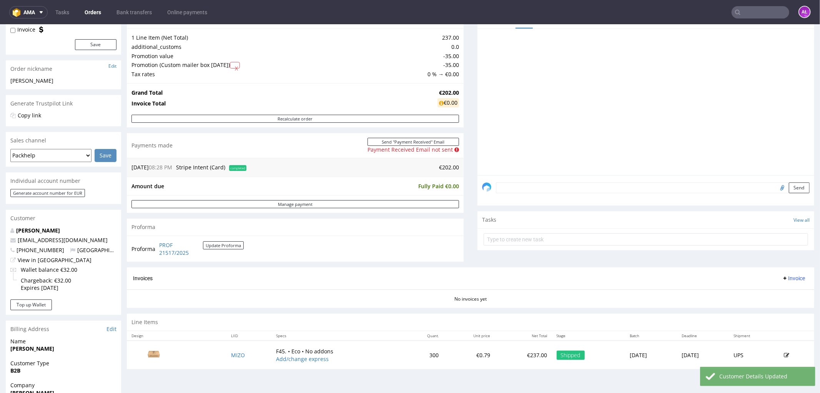
scroll to position [171, 0]
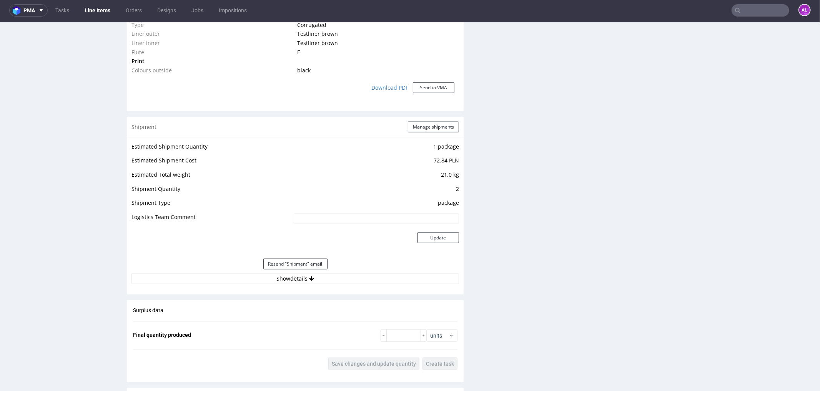
scroll to position [724, 0]
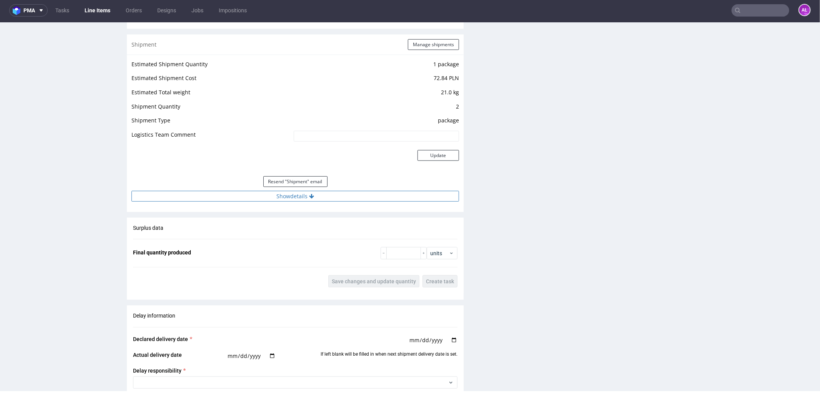
click at [323, 193] on button "Show details" at bounding box center [295, 195] width 328 height 11
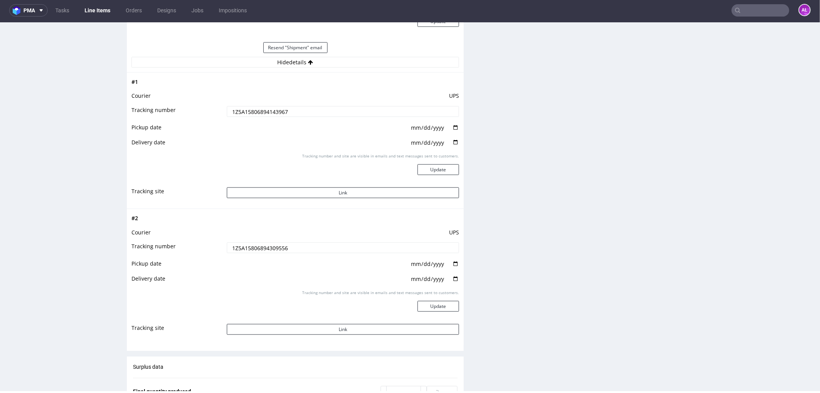
scroll to position [852, 0]
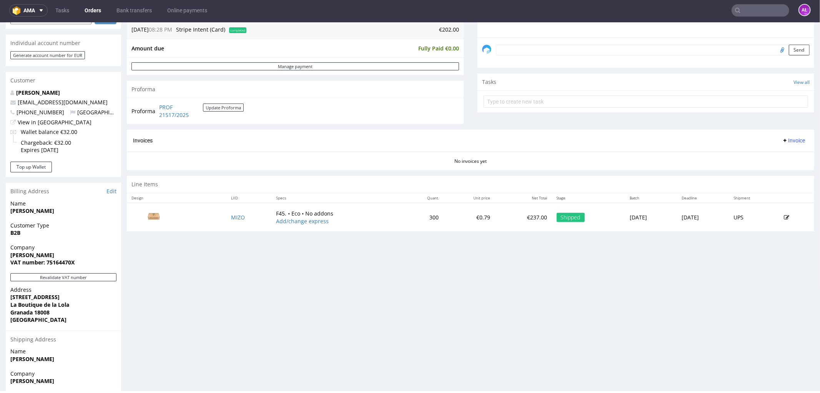
scroll to position [256, 0]
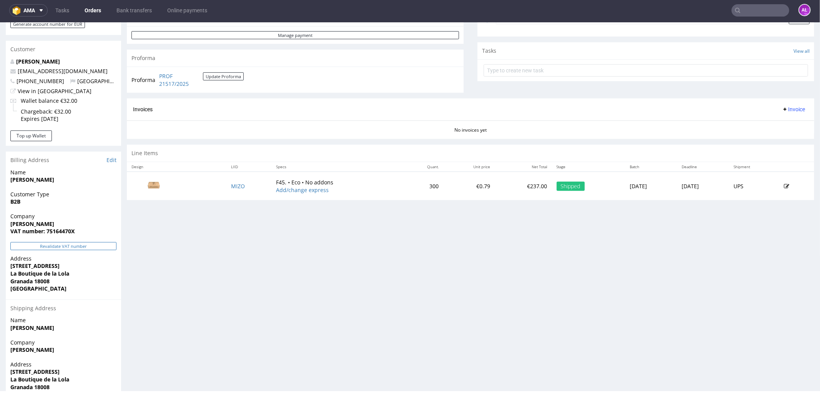
click at [78, 245] on button "Revalidate VAT number" at bounding box center [63, 245] width 106 height 8
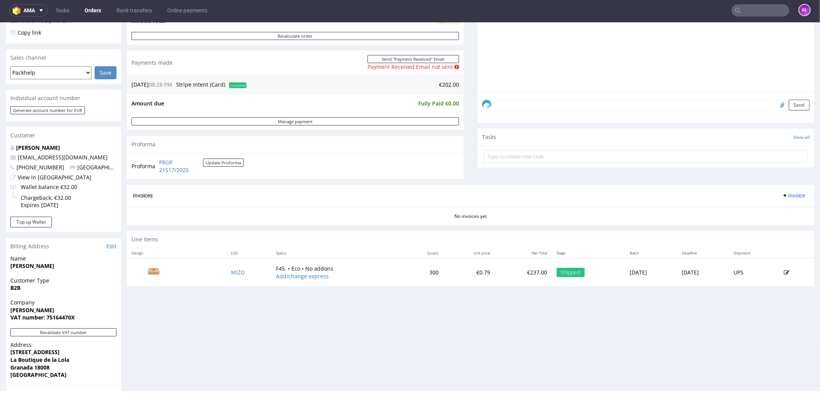
scroll to position [127, 0]
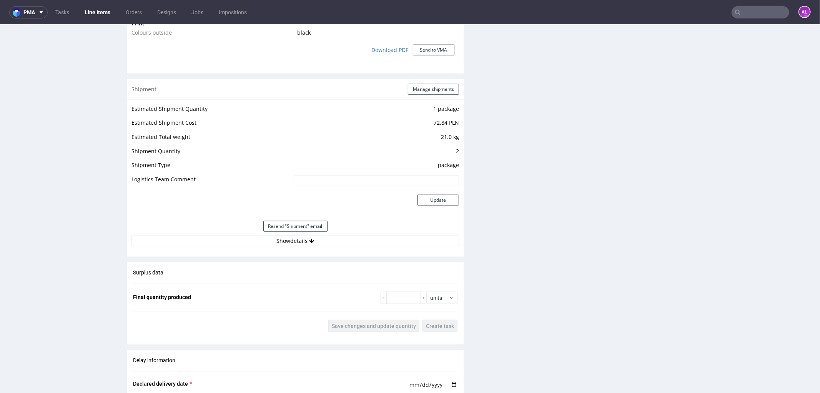
scroll to position [809, 0]
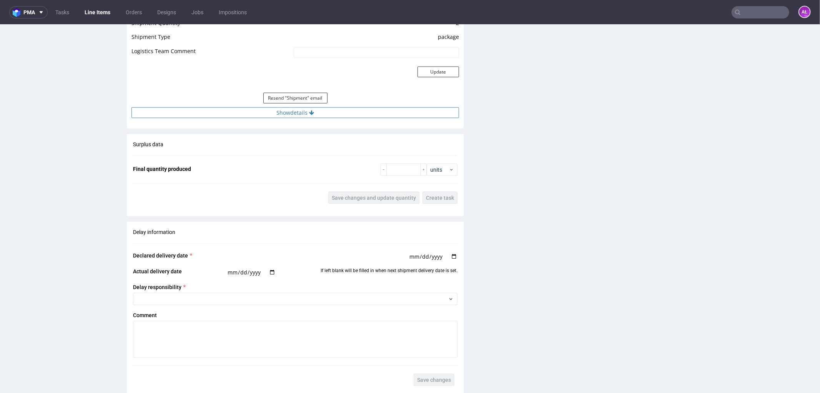
click at [304, 111] on button "Show details" at bounding box center [295, 112] width 328 height 11
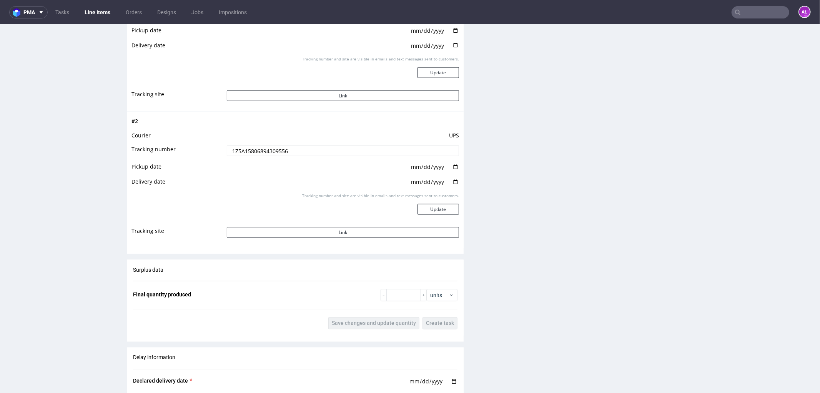
scroll to position [849, 0]
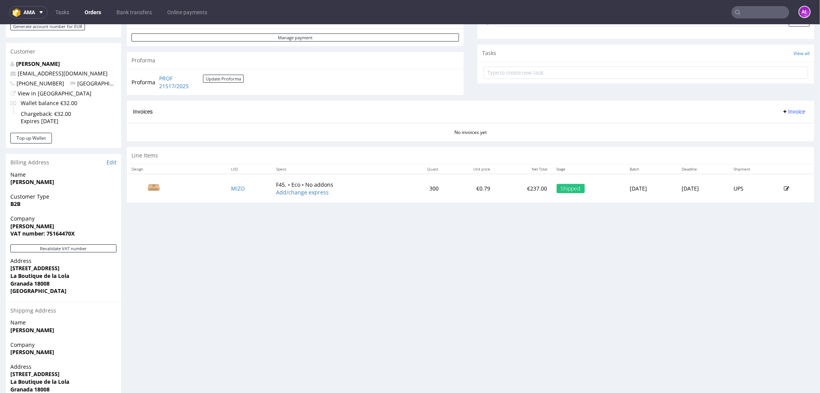
scroll to position [256, 0]
click at [106, 247] on button "Revalidate VAT number" at bounding box center [63, 247] width 106 height 8
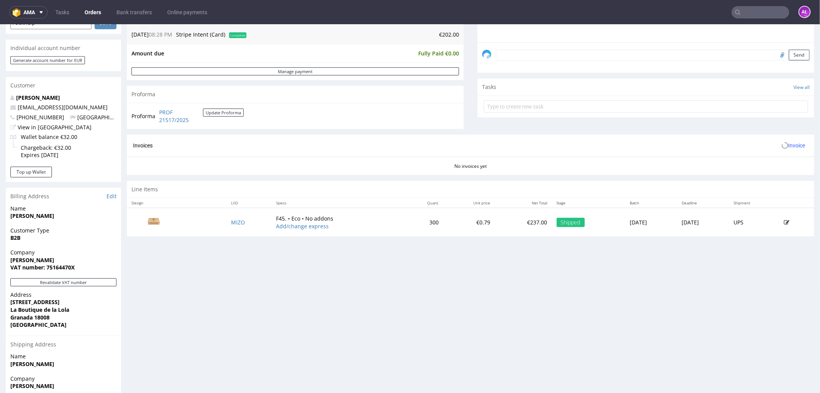
scroll to position [170, 0]
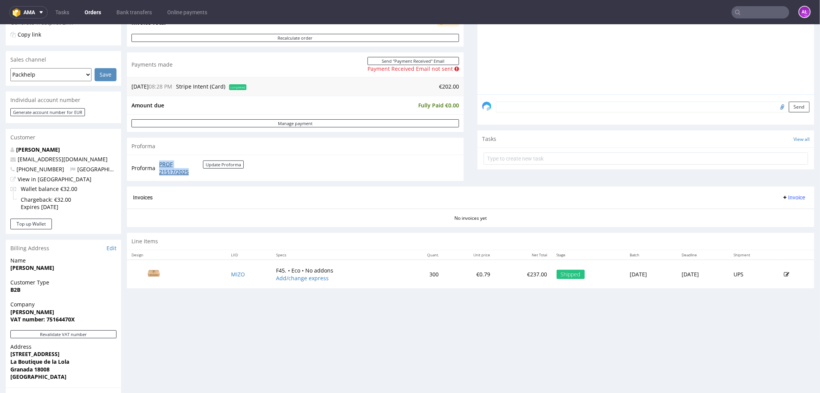
drag, startPoint x: 158, startPoint y: 160, endPoint x: 194, endPoint y: 173, distance: 37.7
click at [194, 173] on td "PROF 21517/2025 Update Proforma" at bounding box center [200, 167] width 87 height 17
copy link "PROF 21517/2025"
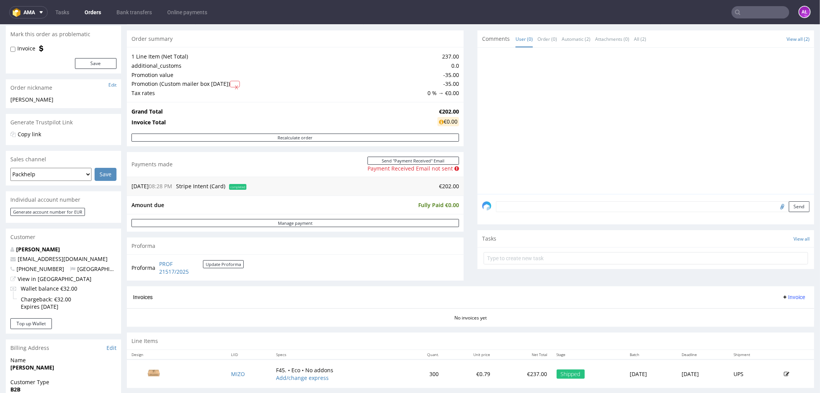
scroll to position [213, 0]
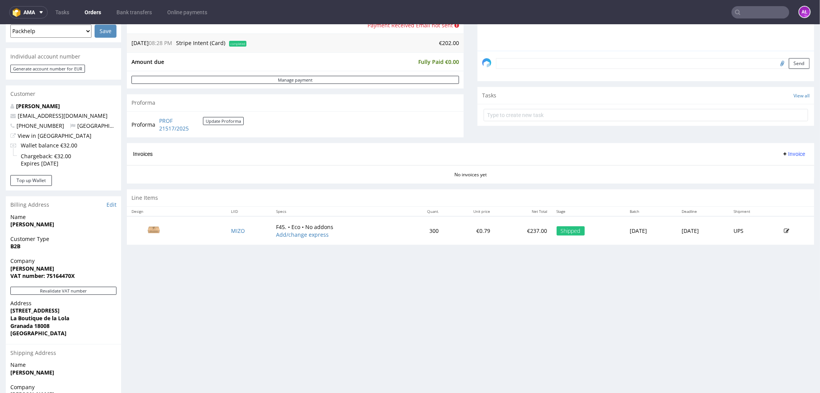
click at [782, 153] on span "Invoice" at bounding box center [793, 153] width 23 height 6
click at [784, 185] on span "Upload" at bounding box center [780, 184] width 37 height 8
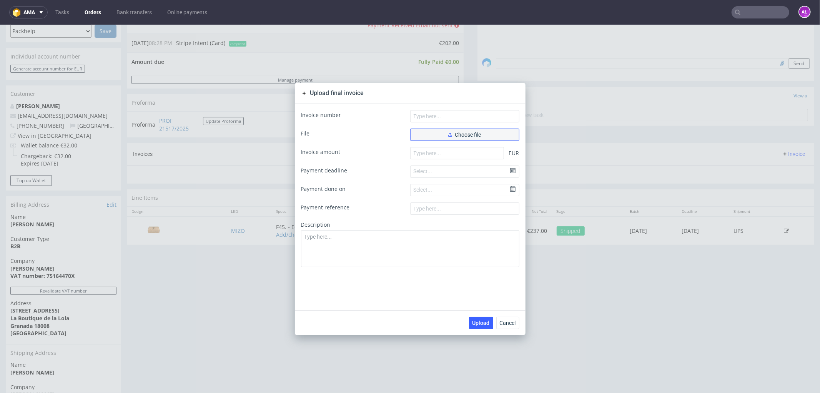
click at [456, 136] on span "Choose file" at bounding box center [464, 133] width 33 height 5
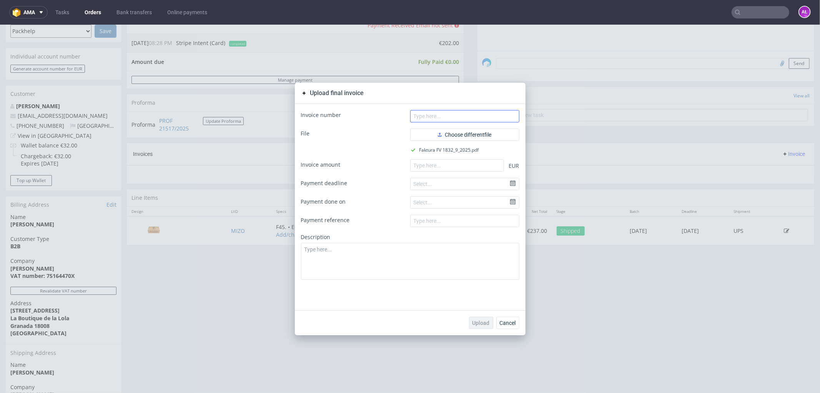
drag, startPoint x: 458, startPoint y: 124, endPoint x: 457, endPoint y: 118, distance: 5.8
click at [458, 124] on form "Invoice number File Choose different file Faktura FV 1832_9_2025.pdf Invoice am…" at bounding box center [410, 195] width 218 height 170
drag, startPoint x: 457, startPoint y: 118, endPoint x: 409, endPoint y: 136, distance: 51.6
click at [457, 118] on input "text" at bounding box center [464, 116] width 109 height 12
paste input "FV 1832/9/2025"
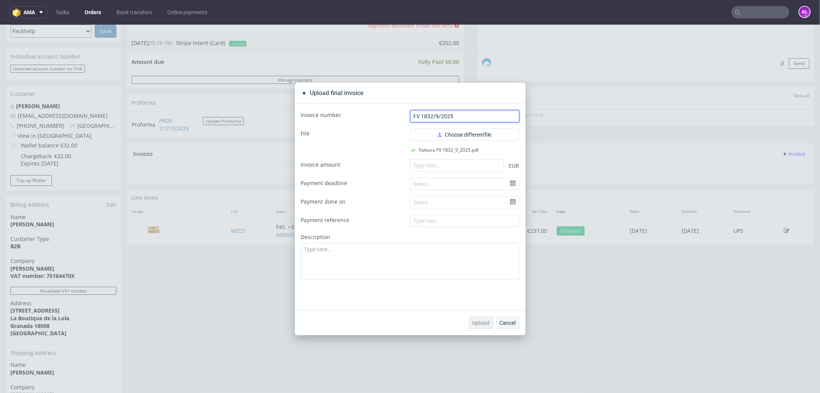
type input "FV 1832/9/2025"
drag, startPoint x: 503, startPoint y: 321, endPoint x: 50, endPoint y: 206, distance: 467.0
click at [500, 319] on span "Cancel" at bounding box center [508, 321] width 16 height 5
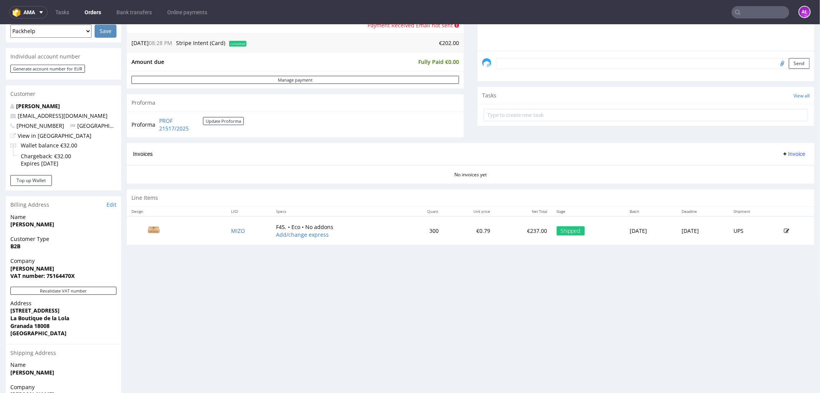
click at [784, 155] on span "Invoice" at bounding box center [793, 153] width 23 height 6
click at [780, 181] on span "Upload" at bounding box center [780, 184] width 37 height 8
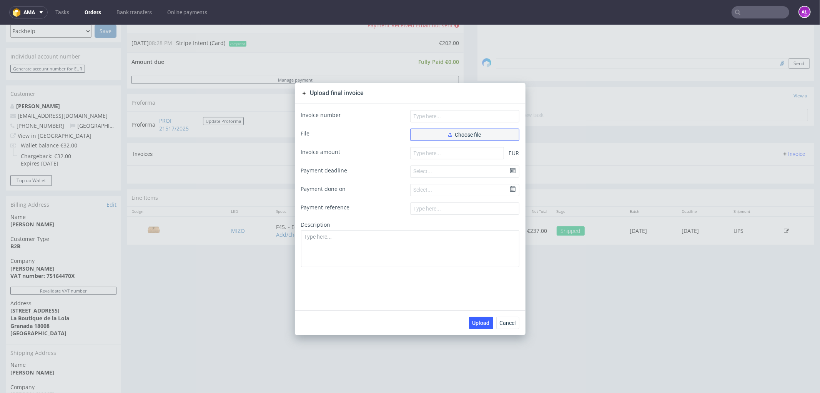
click at [479, 135] on button "Choose file" at bounding box center [464, 134] width 109 height 12
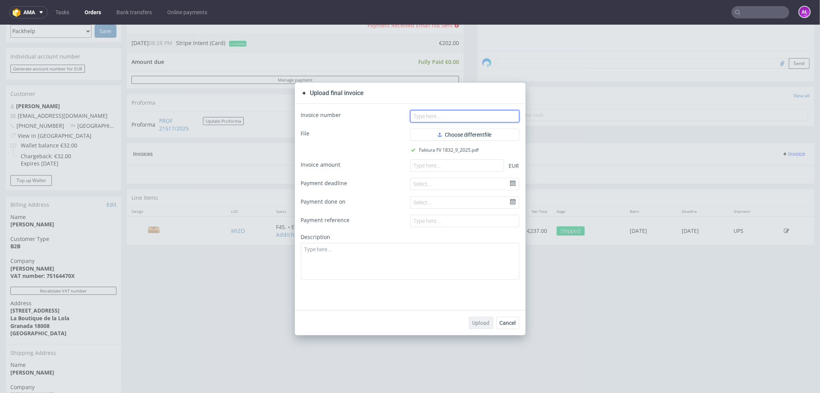
click at [423, 111] on input "text" at bounding box center [464, 116] width 109 height 12
paste input "FV 1832/9/2025"
type input "FV 1832/9/2025"
drag, startPoint x: 462, startPoint y: 163, endPoint x: 464, endPoint y: 177, distance: 14.8
click at [462, 163] on input "number" at bounding box center [457, 165] width 94 height 12
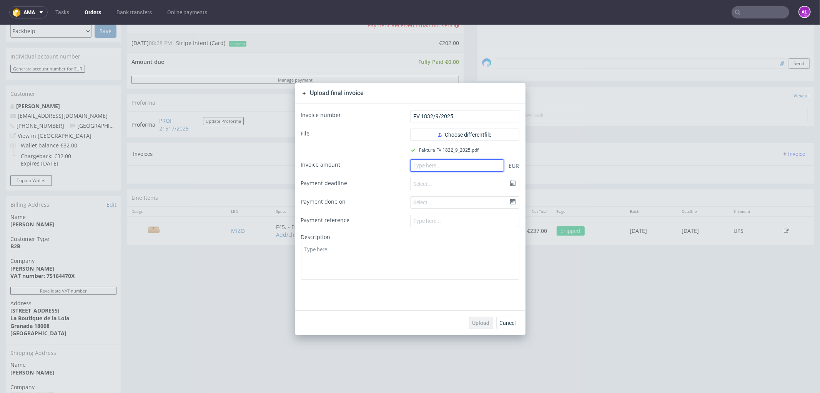
paste input "202.00"
type input "202.00"
click at [480, 324] on span "Upload" at bounding box center [480, 321] width 17 height 5
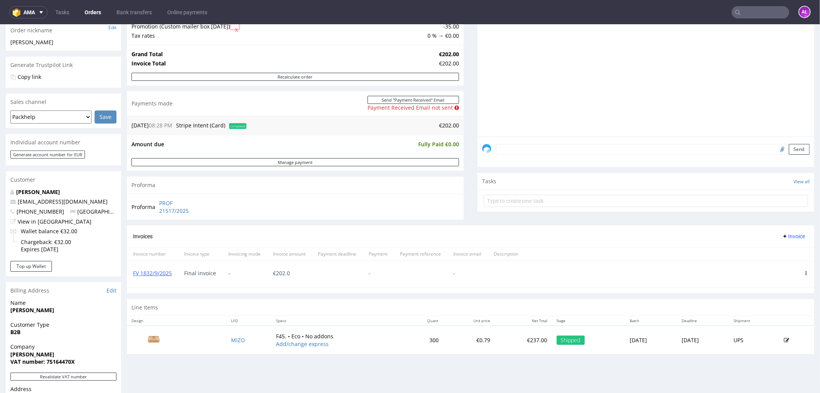
scroll to position [128, 0]
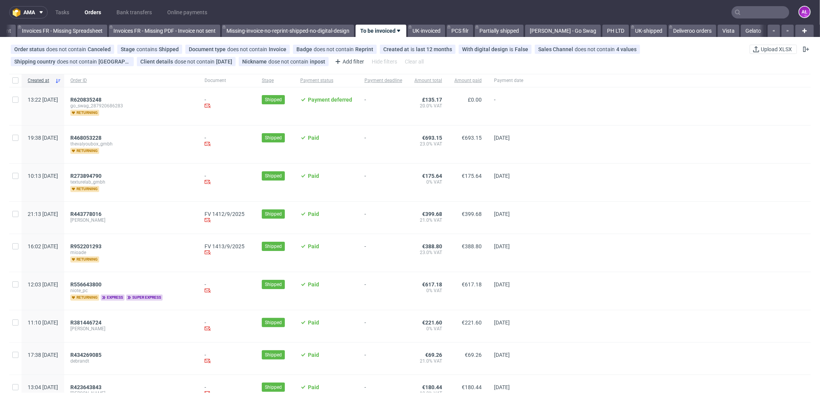
scroll to position [0, 1201]
click at [101, 176] on span "R273894790" at bounding box center [85, 176] width 31 height 6
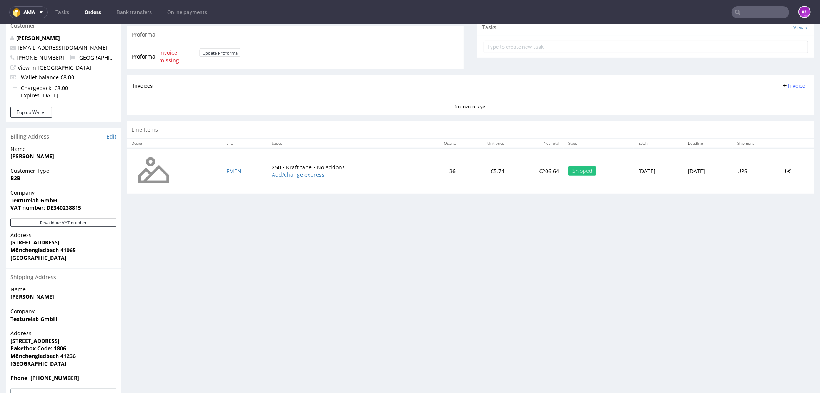
scroll to position [306, 0]
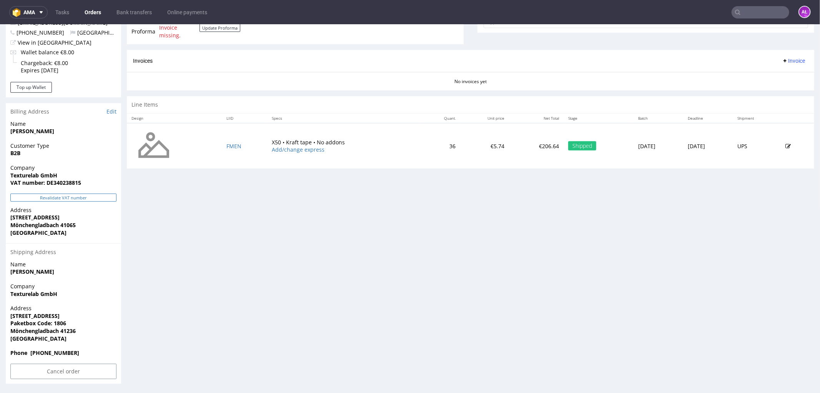
click at [90, 193] on button "Revalidate VAT number" at bounding box center [63, 197] width 106 height 8
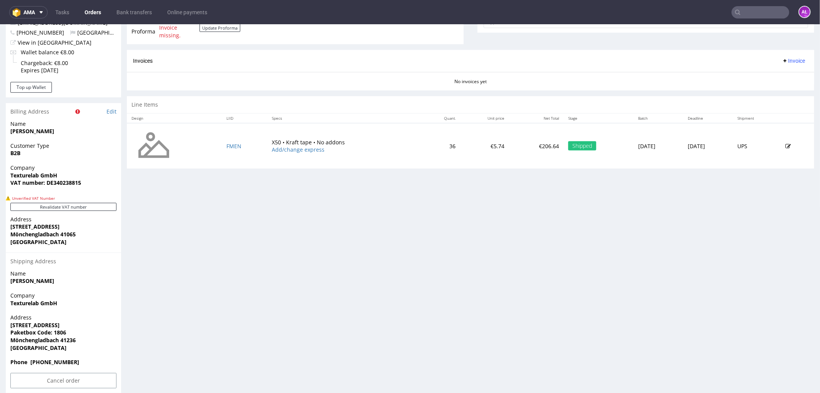
scroll to position [316, 0]
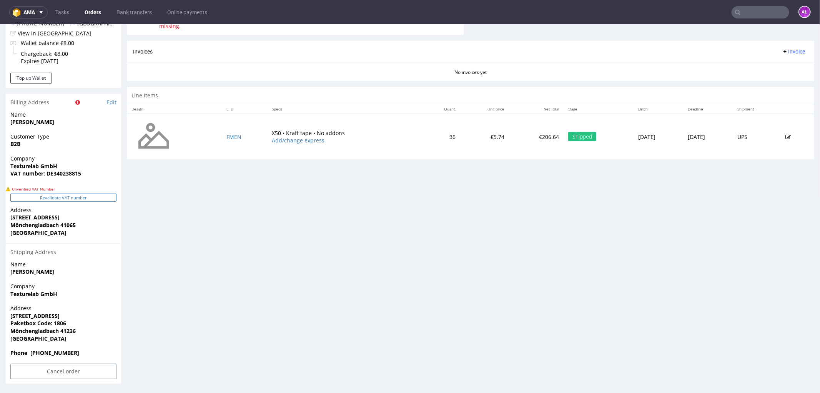
click at [95, 198] on button "Revalidate VAT number" at bounding box center [63, 197] width 106 height 8
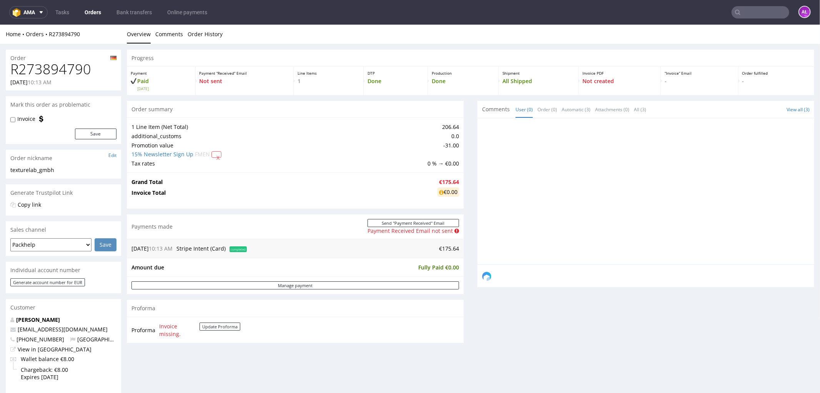
scroll to position [297, 0]
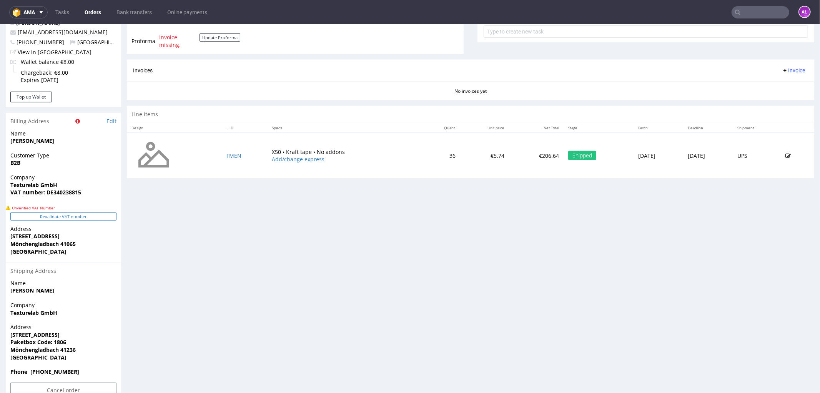
click at [98, 216] on button "Revalidate VAT number" at bounding box center [63, 216] width 106 height 8
click at [98, 212] on button "Revalidate VAT number" at bounding box center [63, 216] width 106 height 8
click at [93, 213] on button "Revalidate VAT number" at bounding box center [63, 216] width 106 height 8
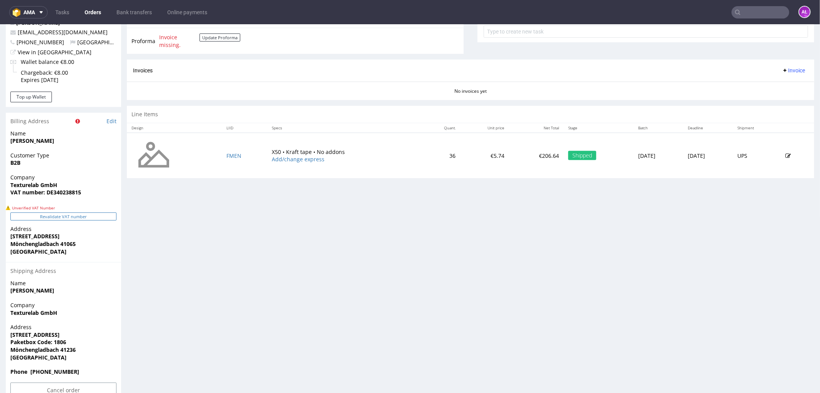
click at [88, 216] on button "Revalidate VAT number" at bounding box center [63, 216] width 106 height 8
click at [86, 215] on button "Revalidate VAT number" at bounding box center [63, 216] width 106 height 8
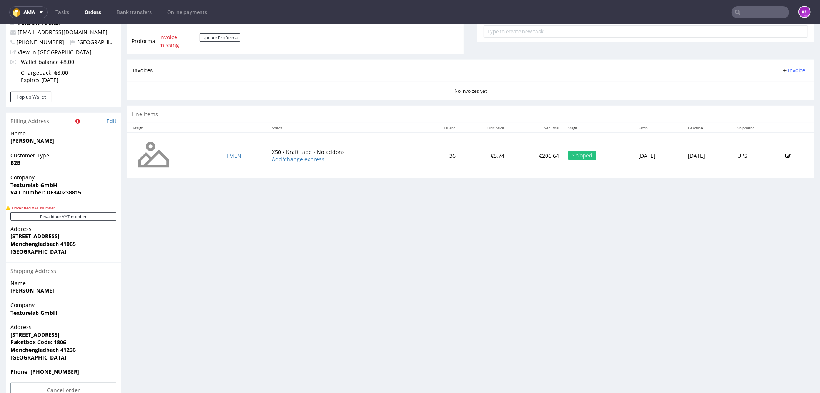
click at [86, 215] on button "Revalidate VAT number" at bounding box center [63, 216] width 106 height 8
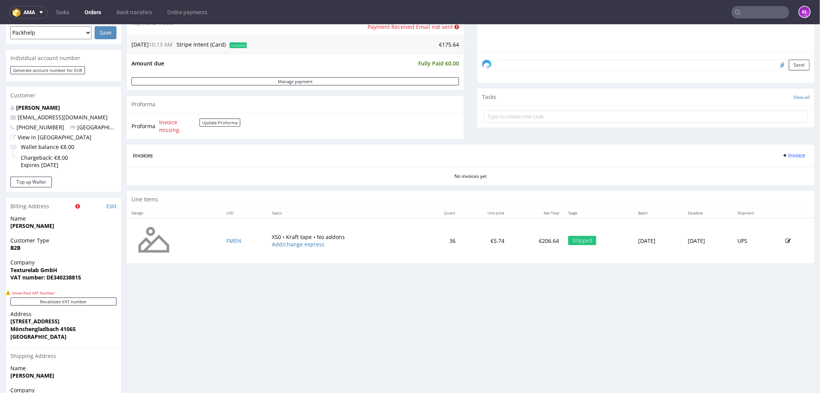
scroll to position [211, 0]
click at [204, 119] on button "Update Proforma" at bounding box center [220, 122] width 41 height 8
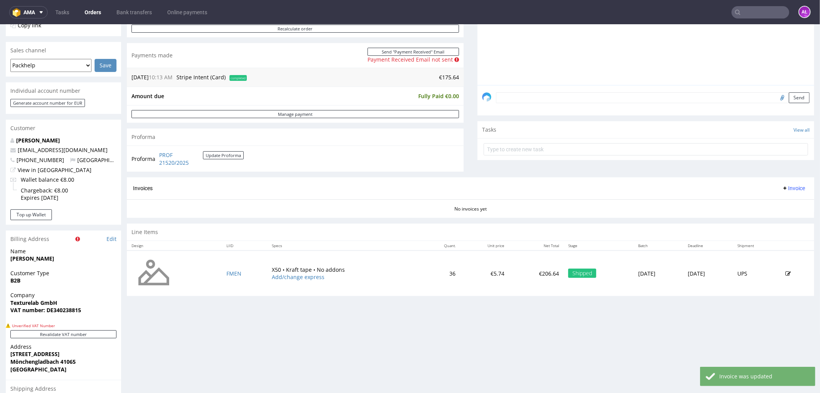
scroll to position [213, 0]
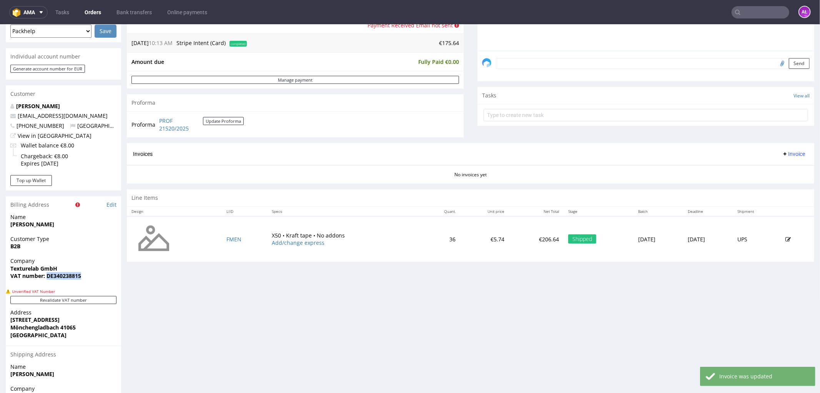
drag, startPoint x: 100, startPoint y: 271, endPoint x: 47, endPoint y: 274, distance: 53.9
click at [47, 274] on span "VAT number: DE340238815" at bounding box center [63, 275] width 106 height 8
copy strong "DE340238815"
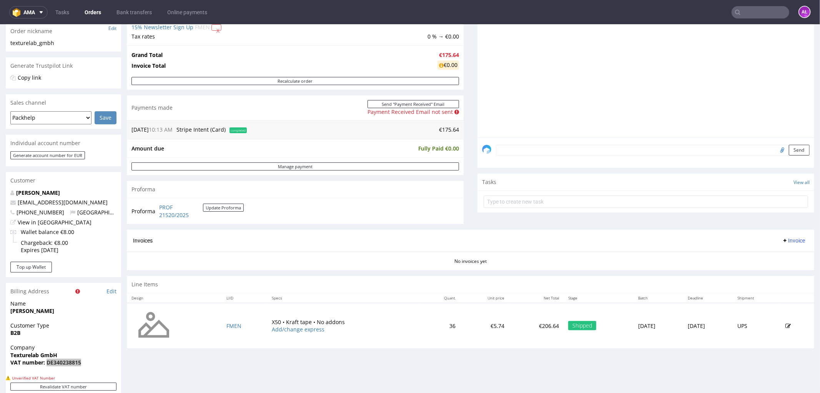
scroll to position [43, 0]
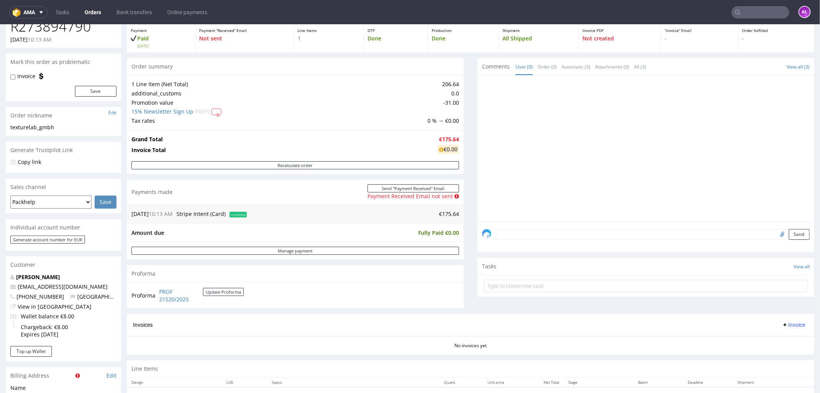
click at [776, 235] on input "file" at bounding box center [781, 233] width 11 height 10
type input "C:\fakepath\81.PNG"
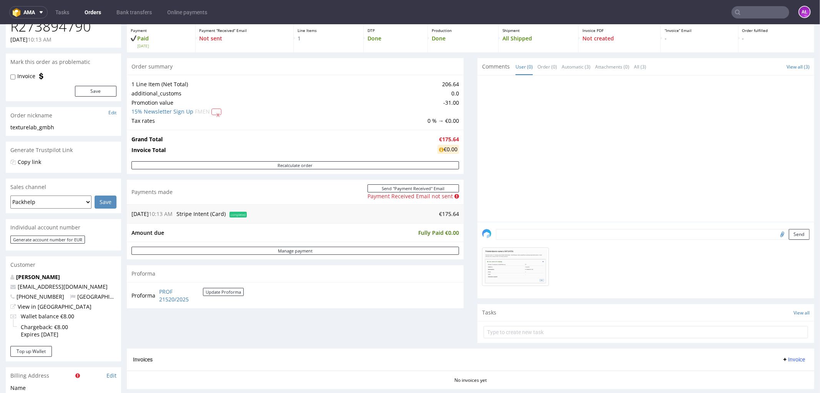
click at [534, 234] on textarea at bounding box center [653, 233] width 314 height 11
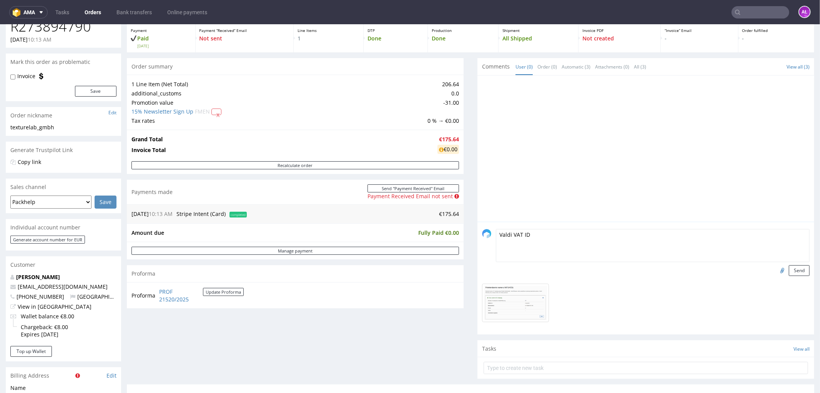
click at [505, 237] on textarea "Valdi VAT ID" at bounding box center [653, 244] width 314 height 33
type textarea "Valdid VAT ID"
click at [789, 267] on button "Send" at bounding box center [799, 269] width 21 height 11
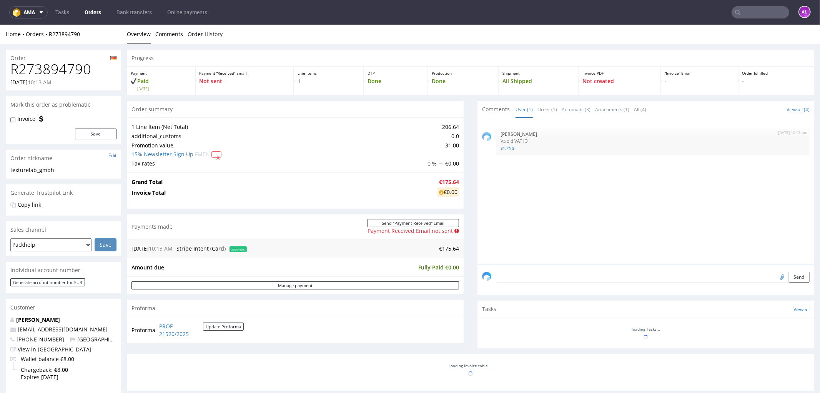
scroll to position [0, 0]
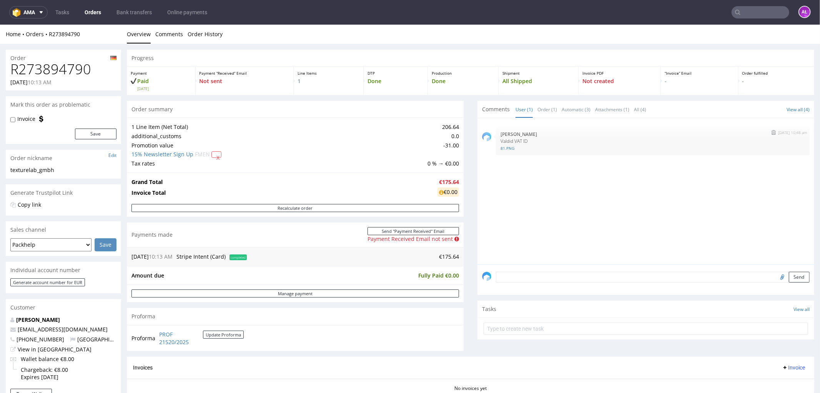
click at [772, 132] on img "submit" at bounding box center [774, 132] width 4 height 5
click at [776, 278] on input "file" at bounding box center [781, 276] width 11 height 10
type input "C:\fakepath\81.PNG"
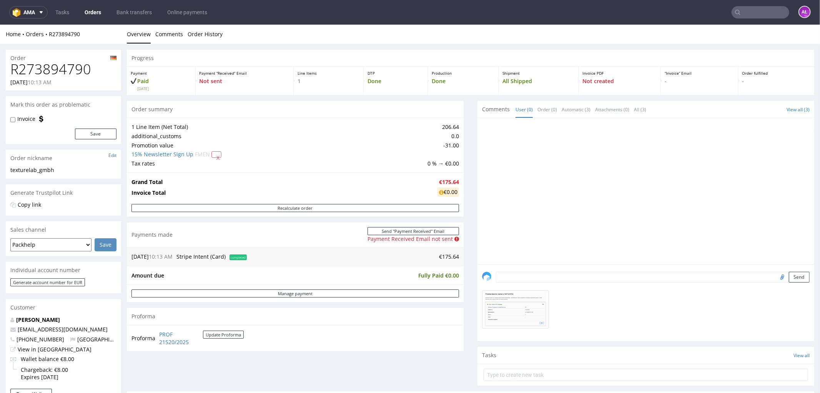
click at [512, 278] on textarea at bounding box center [653, 276] width 314 height 11
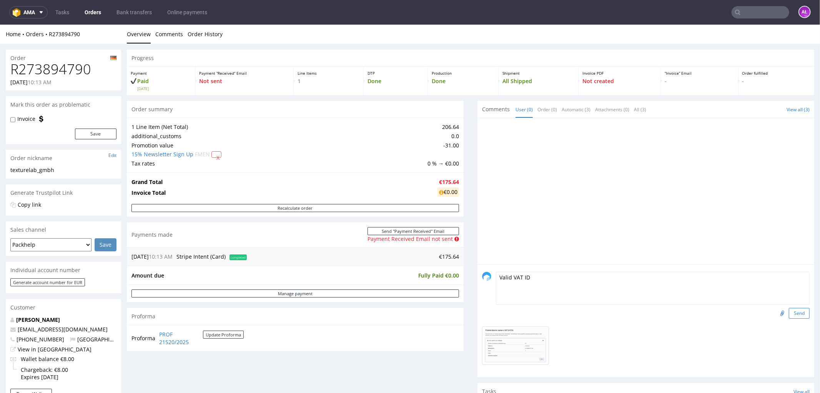
type textarea "Valid VAT ID"
click at [792, 311] on button "Send" at bounding box center [799, 312] width 21 height 11
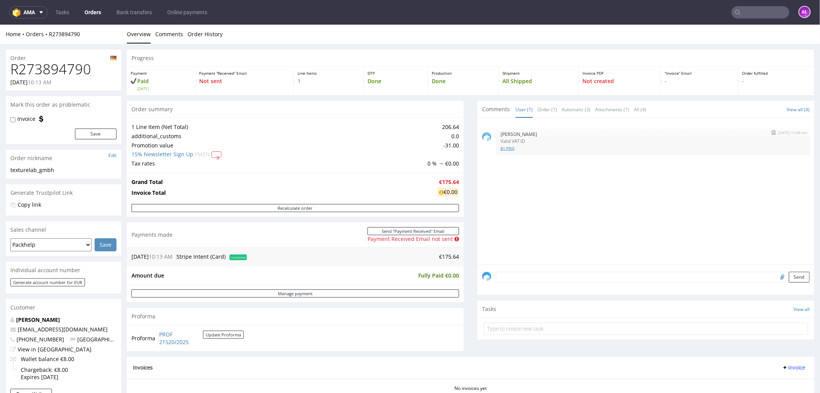
click at [502, 148] on link "81.PNG" at bounding box center [653, 148] width 304 height 6
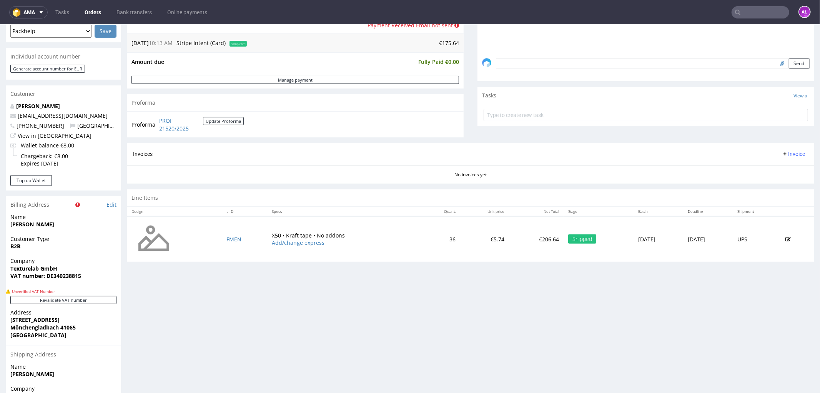
click at [783, 151] on span "Invoice" at bounding box center [793, 153] width 23 height 6
click at [786, 168] on span "Generate" at bounding box center [780, 170] width 37 height 8
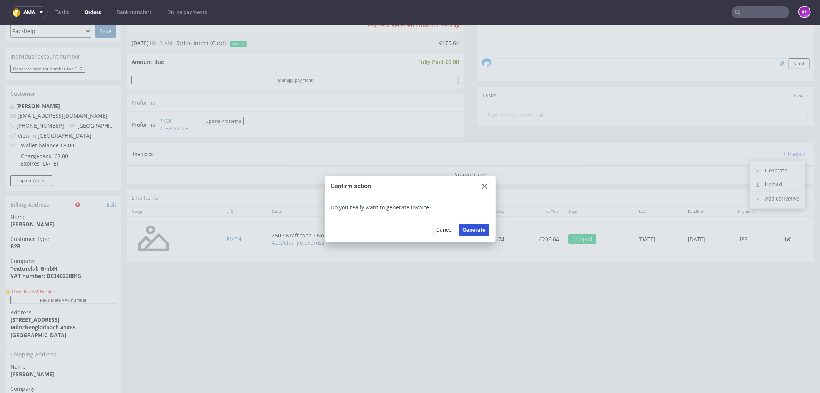
click at [463, 227] on span "Generate" at bounding box center [474, 228] width 23 height 5
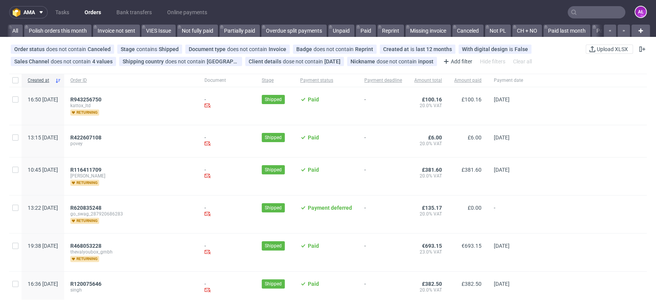
scroll to position [0, 1288]
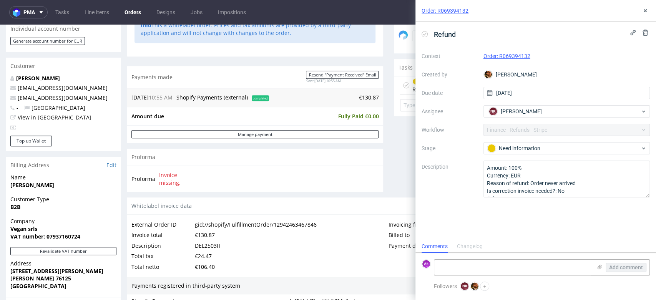
scroll to position [145, 0]
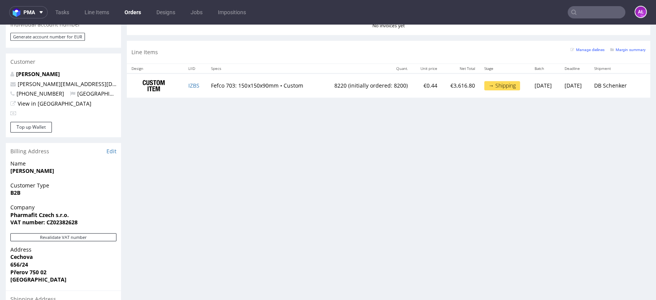
scroll to position [384, 0]
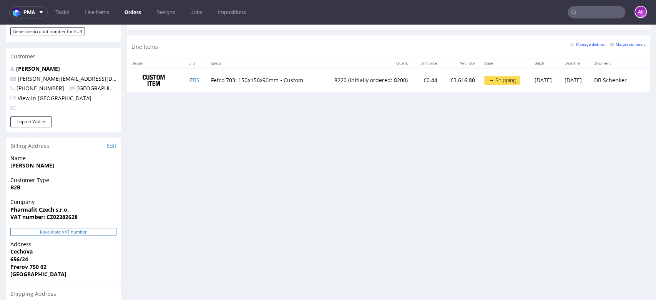
click at [107, 228] on button "Revalidate VAT number" at bounding box center [63, 232] width 106 height 8
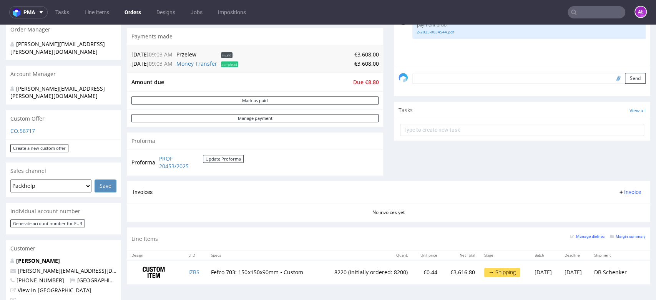
scroll to position [213, 0]
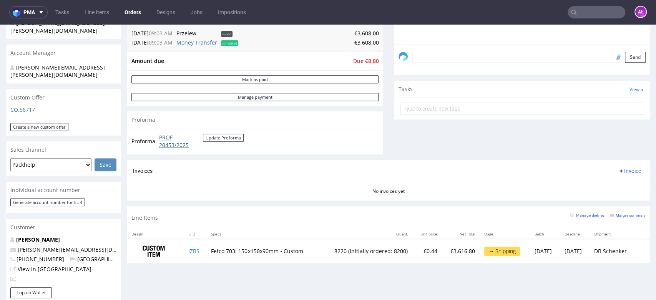
click at [165, 140] on link "PROF 20453/2025" at bounding box center [181, 141] width 44 height 15
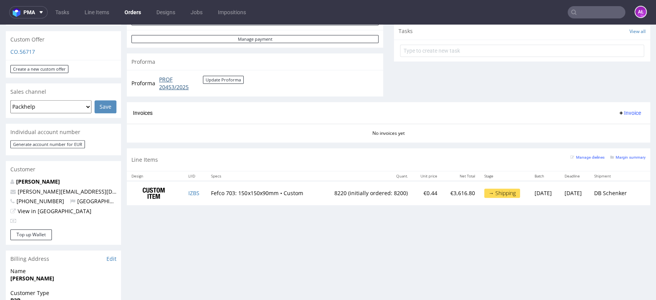
scroll to position [299, 0]
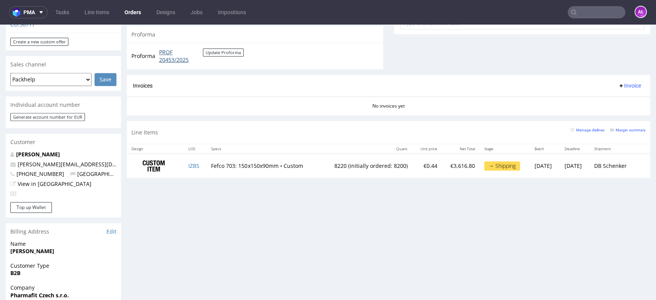
click at [177, 59] on link "PROF 20453/2025" at bounding box center [181, 55] width 44 height 15
click at [215, 52] on button "Update Proforma" at bounding box center [223, 52] width 41 height 8
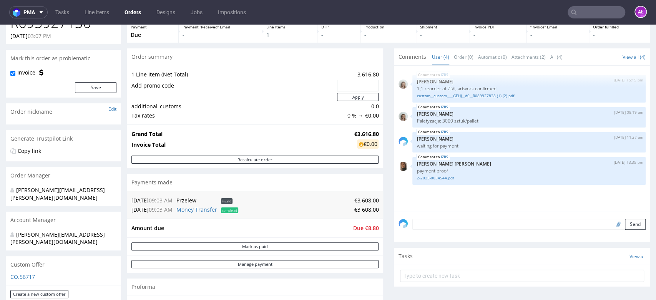
scroll to position [0, 0]
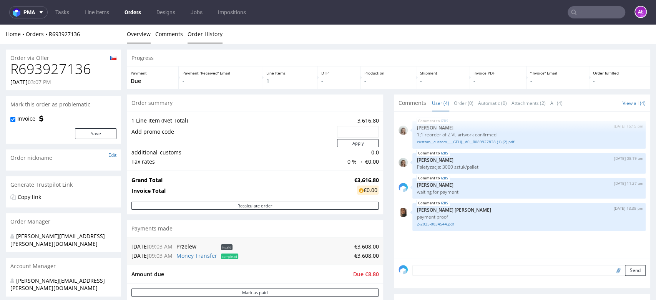
click at [209, 36] on link "Order History" at bounding box center [205, 34] width 35 height 19
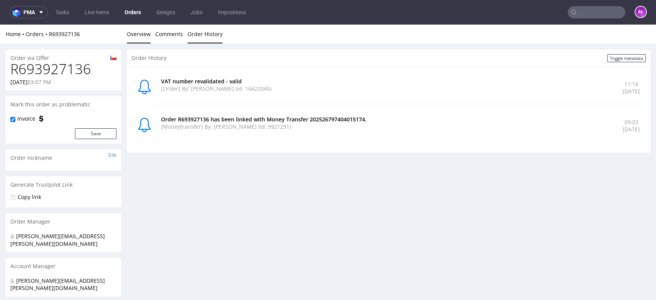
click at [138, 33] on link "Overview" at bounding box center [139, 34] width 24 height 19
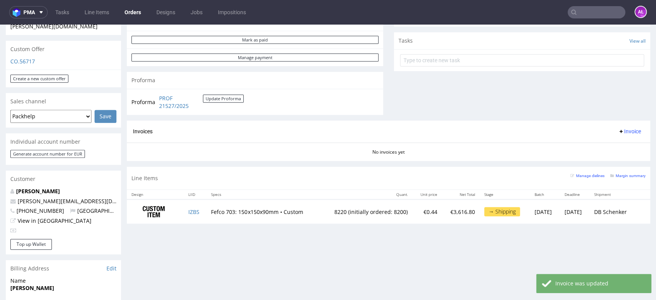
scroll to position [341, 0]
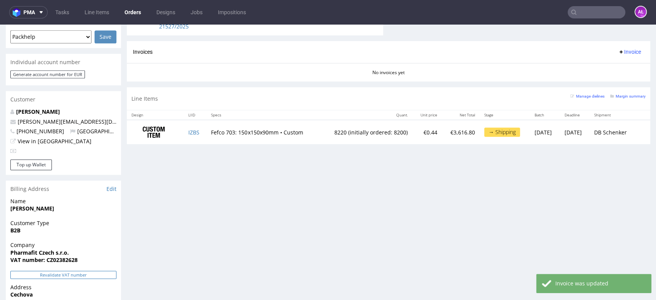
click at [103, 271] on button "Revalidate VAT number" at bounding box center [63, 275] width 106 height 8
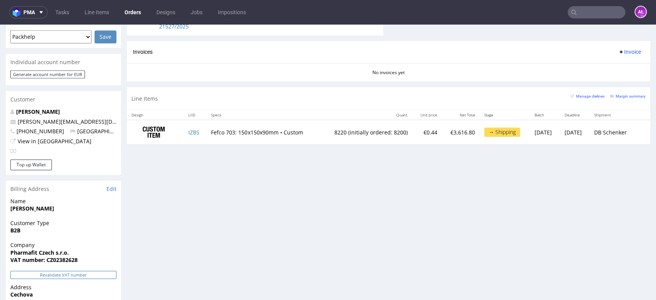
click at [105, 271] on button "Revalidate VAT number" at bounding box center [63, 275] width 106 height 8
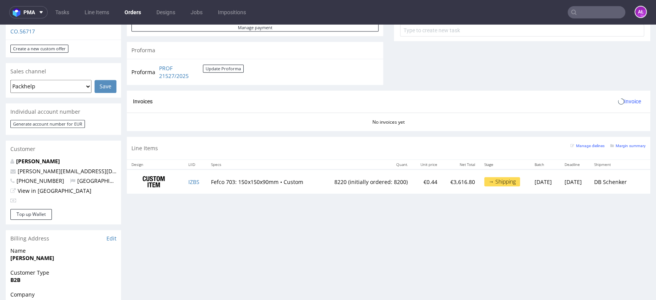
scroll to position [213, 0]
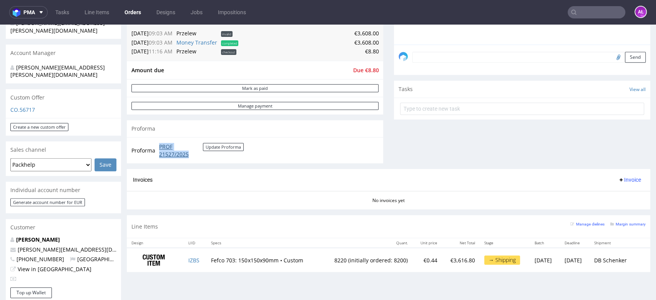
drag, startPoint x: 155, startPoint y: 146, endPoint x: 195, endPoint y: 153, distance: 40.0
click at [195, 153] on tr "Proforma PROF 21527/2025 Update Proforma" at bounding box center [187, 150] width 113 height 17
copy tr "PROF 21527/2025"
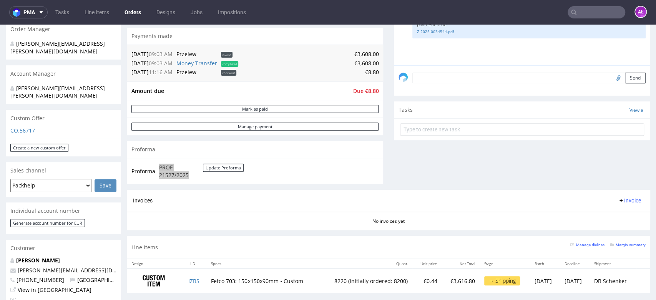
scroll to position [256, 0]
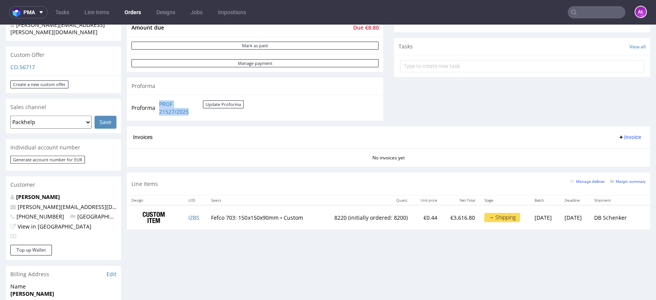
click at [618, 137] on span "Invoice" at bounding box center [629, 137] width 23 height 6
click at [617, 168] on span "Upload" at bounding box center [616, 168] width 37 height 8
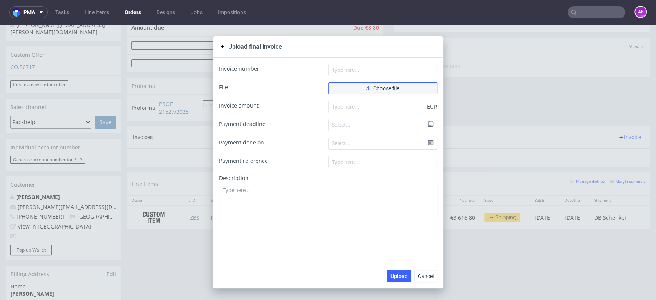
click at [369, 86] on span "Choose file" at bounding box center [382, 88] width 33 height 5
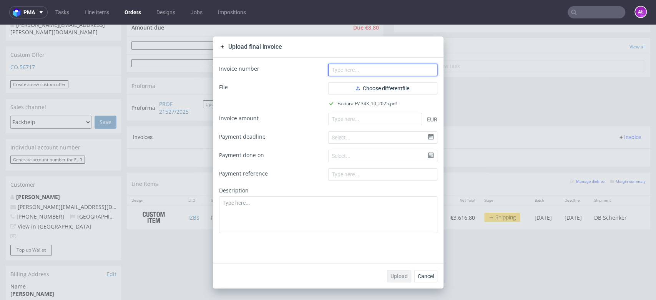
click at [382, 65] on input "text" at bounding box center [382, 70] width 109 height 12
paste input "FV 343/10/2025"
type input "FV 343/10/2025"
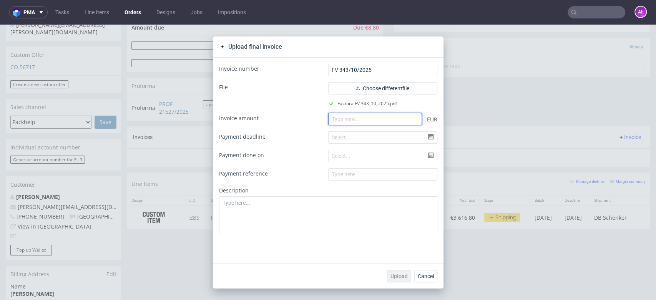
click at [341, 115] on input "number" at bounding box center [375, 119] width 94 height 12
paste input "3608.00"
type input "3608.00"
click at [392, 274] on span "Upload" at bounding box center [399, 276] width 17 height 5
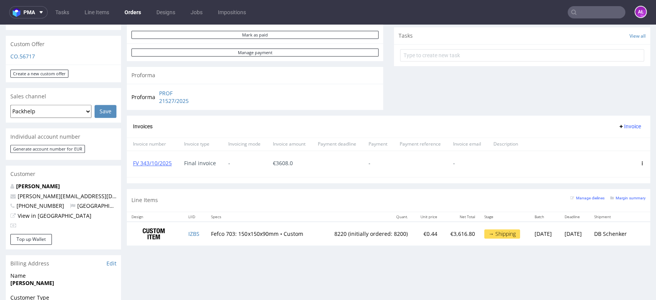
scroll to position [299, 0]
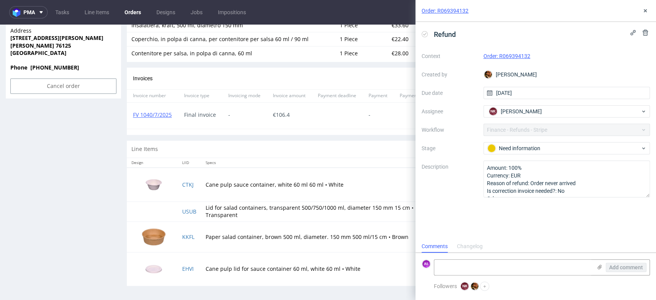
scroll to position [487, 0]
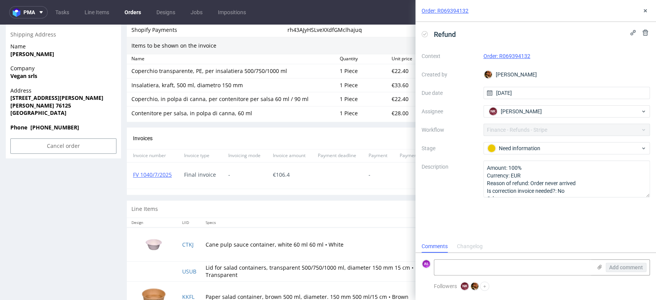
scroll to position [470, 0]
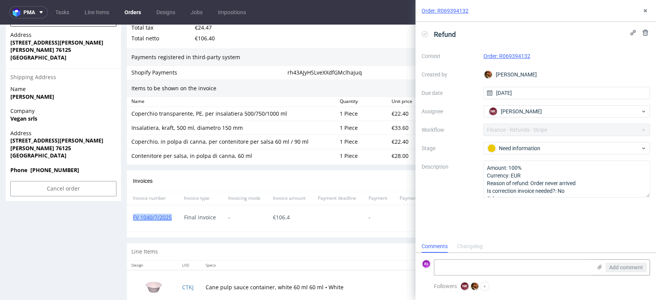
drag, startPoint x: 175, startPoint y: 224, endPoint x: 127, endPoint y: 225, distance: 48.1
click at [127, 225] on div "FV 1040/7/2025" at bounding box center [152, 218] width 51 height 26
copy link "FV 1040/7/2025"
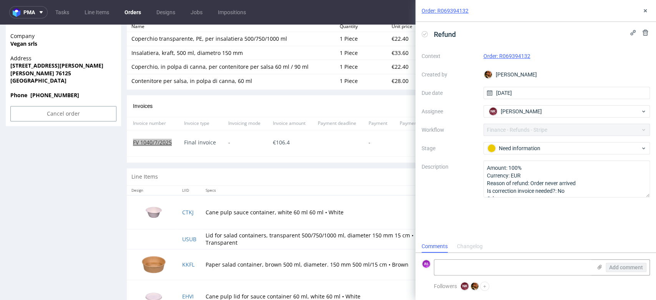
scroll to position [572, 0]
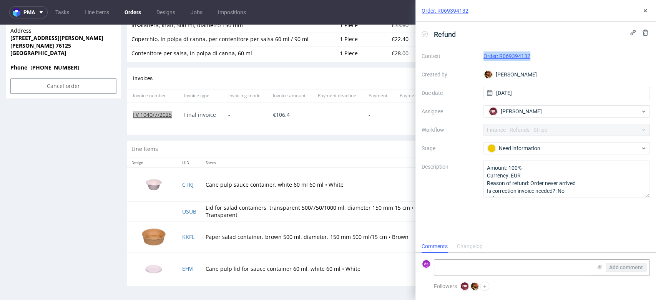
drag, startPoint x: 524, startPoint y: 58, endPoint x: 471, endPoint y: 63, distance: 54.0
click at [471, 63] on div "Context Order: R069394132 Created by Matteo Corsico Due date 03/10/2025 Assigne…" at bounding box center [536, 124] width 228 height 148
copy div "Order: R069394132"
drag, startPoint x: 374, startPoint y: 10, endPoint x: 415, endPoint y: 20, distance: 41.4
click at [393, 15] on nav "pma Tasks Line Items Orders Designs Jobs Impositions AŁ" at bounding box center [328, 12] width 656 height 25
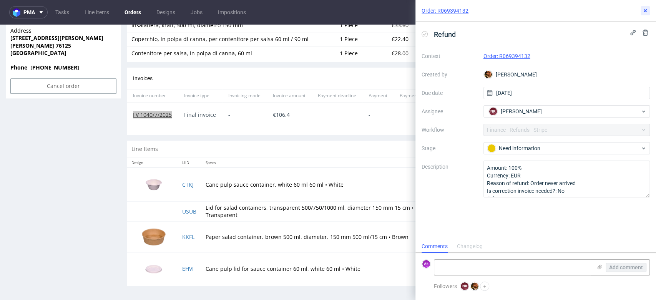
drag, startPoint x: 643, startPoint y: 11, endPoint x: 638, endPoint y: 18, distance: 8.5
click at [643, 11] on icon at bounding box center [645, 11] width 6 height 6
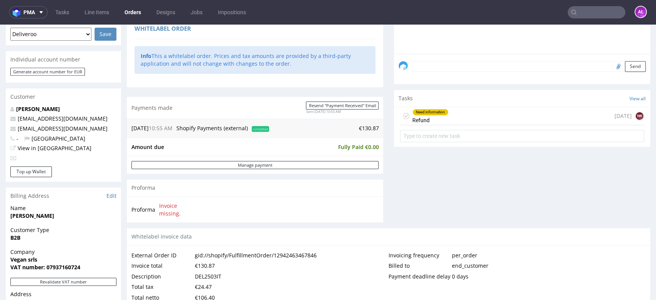
scroll to position [188, 0]
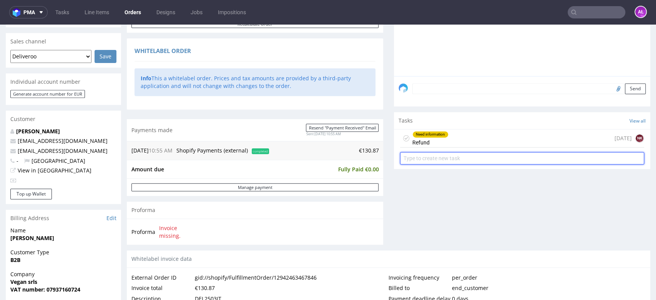
click at [424, 158] on input "text" at bounding box center [522, 158] width 244 height 12
type input "corection"
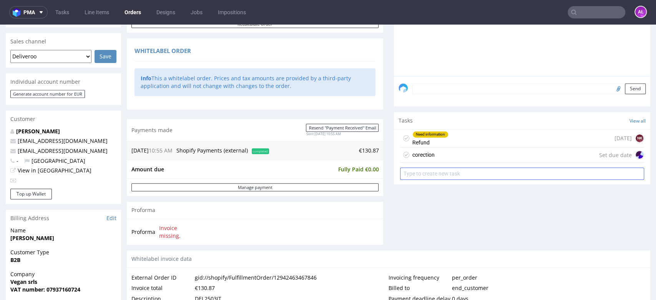
click at [424, 158] on div "corection" at bounding box center [424, 154] width 22 height 9
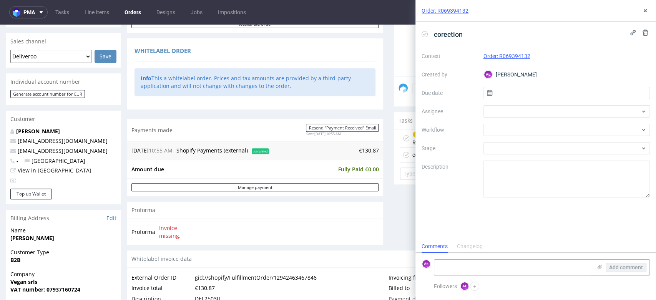
scroll to position [6, 0]
click at [505, 128] on div at bounding box center [567, 130] width 167 height 12
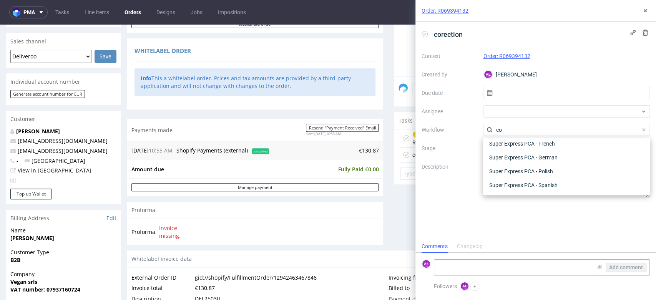
scroll to position [0, 0]
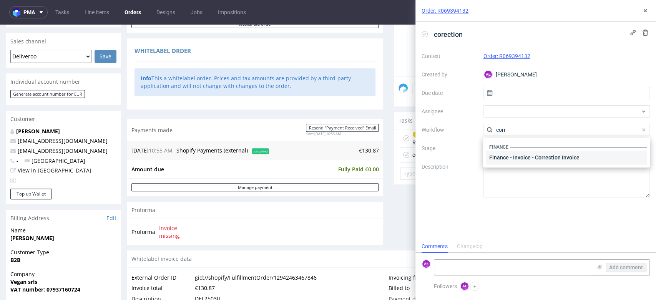
type input "corr"
click at [552, 160] on div "Finance - Invoice - Correction Invoice" at bounding box center [566, 158] width 161 height 14
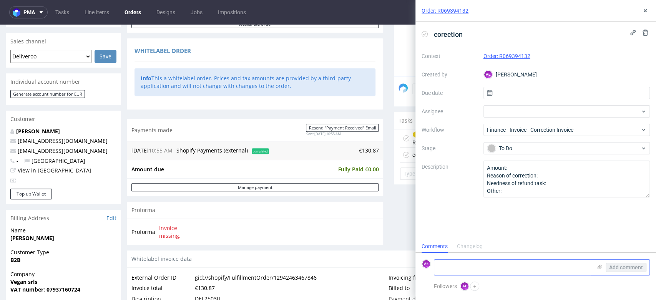
click at [512, 267] on textarea at bounding box center [513, 267] width 158 height 15
type textarea "T"
drag, startPoint x: 464, startPoint y: 269, endPoint x: 457, endPoint y: 265, distance: 7.3
click at [457, 265] on textarea "Order returdned to the sender" at bounding box center [513, 267] width 158 height 15
click at [466, 270] on textarea "Order returdned to the sender" at bounding box center [513, 267] width 158 height 15
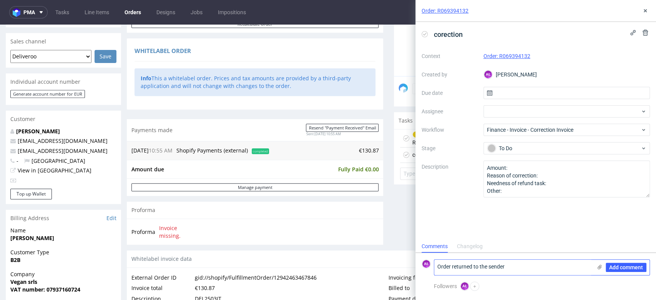
click at [529, 270] on textarea "Order returned to the sender" at bounding box center [513, 267] width 158 height 15
click at [521, 274] on textarea "Order returned to the sender" at bounding box center [513, 267] width 158 height 15
click at [463, 268] on textarea "Order returned to the sender" at bounding box center [513, 267] width 158 height 15
click at [516, 268] on textarea "Order returned to the sender" at bounding box center [513, 267] width 158 height 15
click at [517, 268] on textarea "Order returned to the sender" at bounding box center [513, 267] width 158 height 15
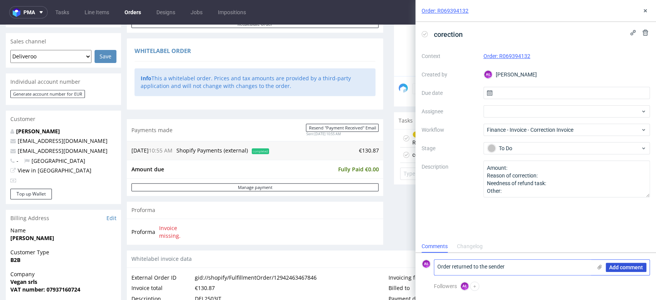
type textarea "Order returned to the sender"
drag, startPoint x: 625, startPoint y: 269, endPoint x: 532, endPoint y: 138, distance: 159.9
click at [625, 267] on span "Add comment" at bounding box center [626, 267] width 34 height 5
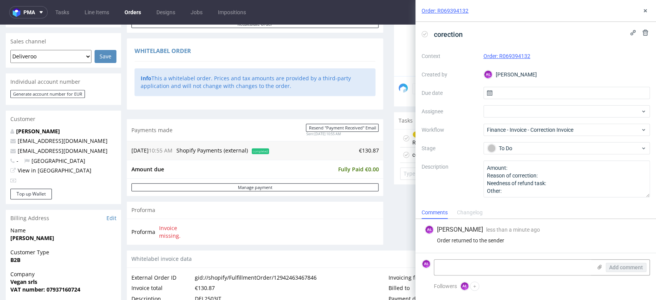
click at [423, 33] on icon at bounding box center [425, 34] width 6 height 6
click at [644, 11] on icon at bounding box center [645, 11] width 6 height 6
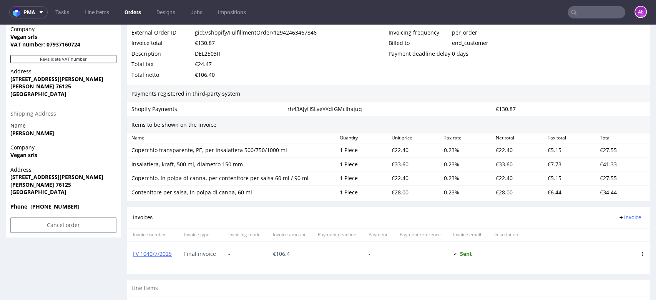
scroll to position [572, 0]
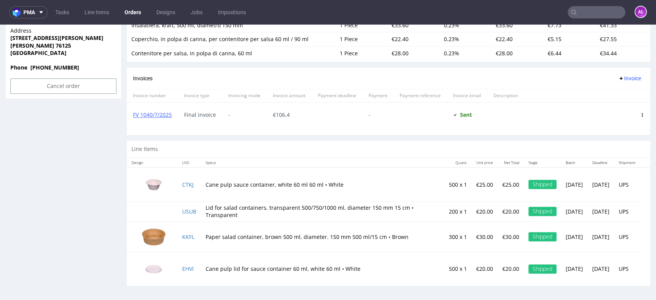
drag, startPoint x: 617, startPoint y: 78, endPoint x: 618, endPoint y: 82, distance: 4.4
click at [618, 78] on span "Invoice" at bounding box center [629, 78] width 23 height 6
click at [622, 109] on span "Add corrective" at bounding box center [617, 109] width 38 height 8
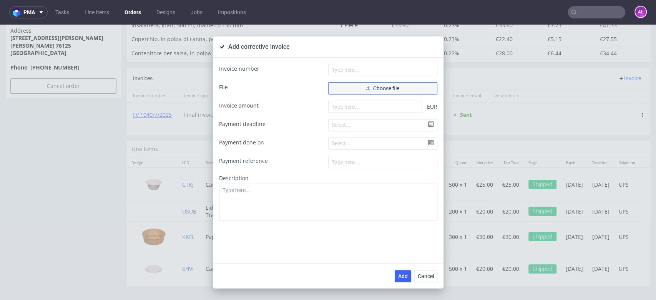
click at [402, 91] on button "Choose file" at bounding box center [382, 88] width 109 height 12
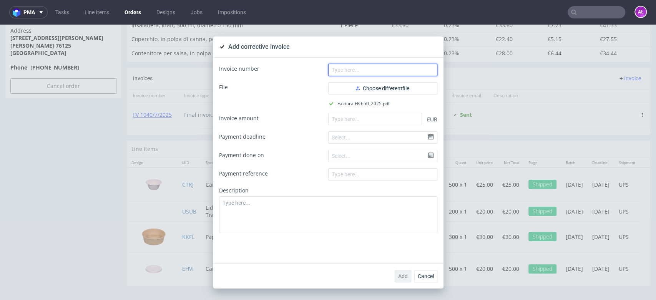
click at [368, 72] on input "text" at bounding box center [382, 70] width 109 height 12
paste input "FK 650/2025"
type input "FK 650/2025"
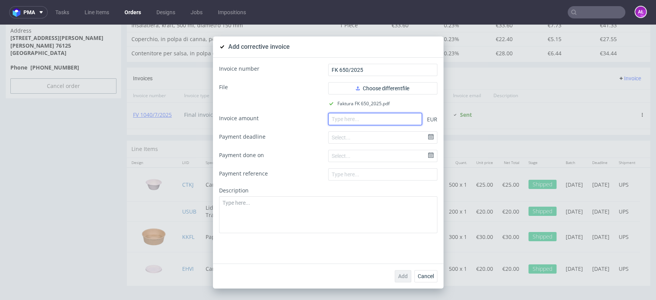
click at [368, 120] on input "number" at bounding box center [375, 119] width 94 height 12
paste input "-106.40"
type input "-106.40"
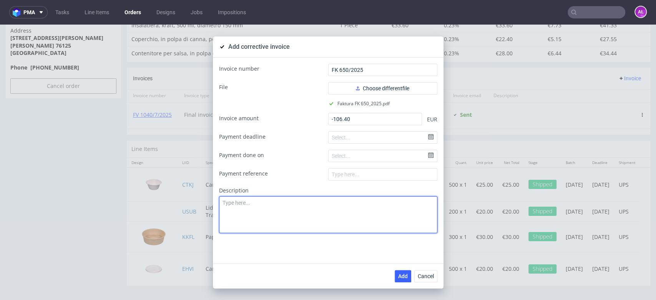
click at [384, 215] on textarea at bounding box center [328, 214] width 218 height 37
paste textarea "Order returned to the sender"
type textarea "Order returned to the sender"
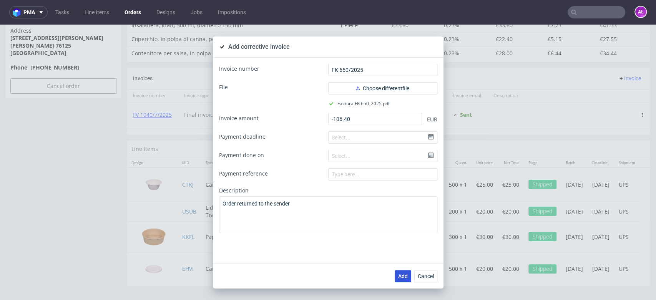
drag, startPoint x: 397, startPoint y: 274, endPoint x: 253, endPoint y: 175, distance: 175.4
click at [398, 274] on span "Add" at bounding box center [403, 276] width 10 height 5
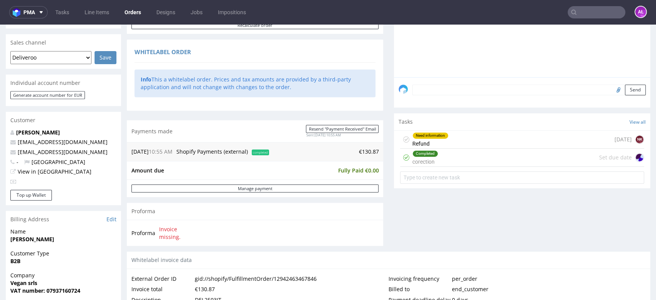
scroll to position [171, 0]
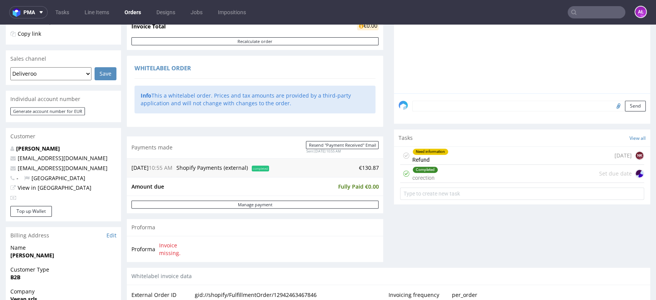
click at [428, 158] on div "Need information Refund" at bounding box center [431, 156] width 36 height 18
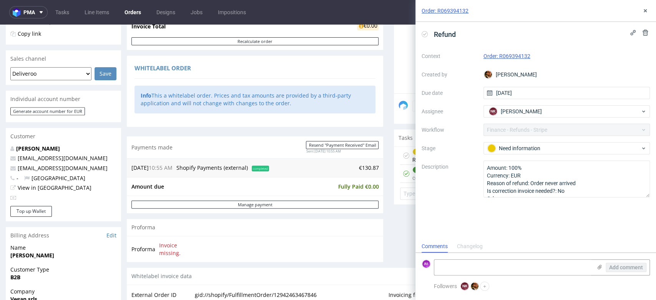
scroll to position [6, 0]
click at [517, 152] on div "Need information" at bounding box center [563, 148] width 153 height 8
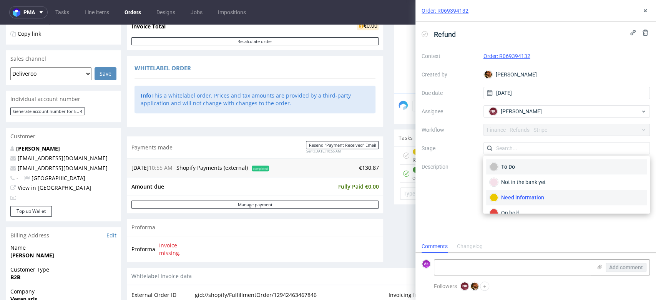
click at [526, 169] on div "To Do" at bounding box center [567, 167] width 154 height 8
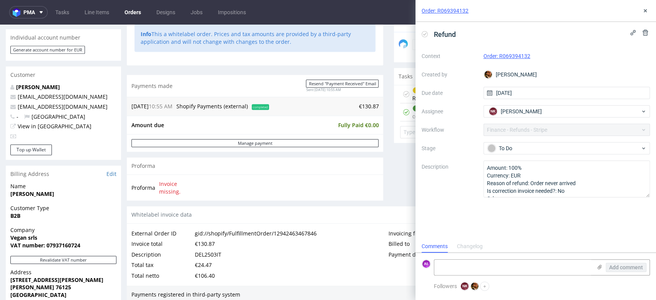
scroll to position [171, 0]
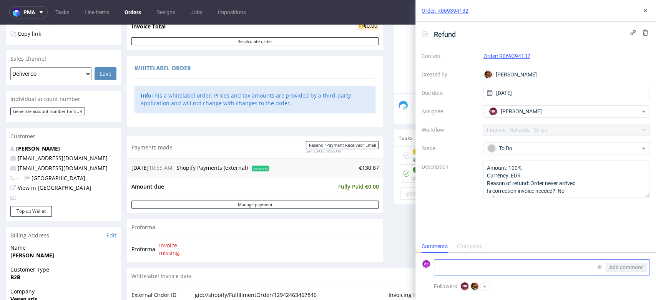
click at [456, 269] on textarea at bounding box center [513, 267] width 158 height 15
click at [645, 12] on icon at bounding box center [645, 11] width 6 height 6
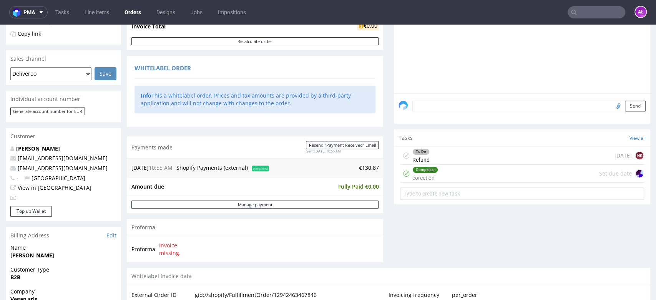
click at [458, 175] on div "Completed corection Set due date" at bounding box center [522, 174] width 244 height 18
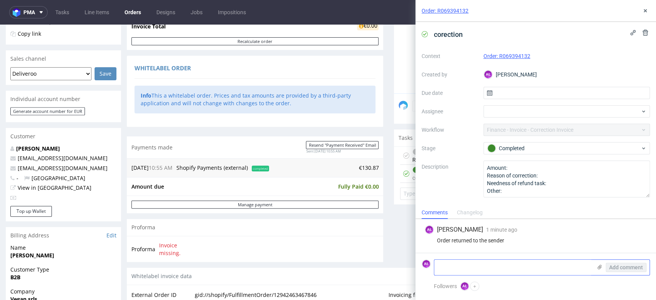
click at [491, 269] on textarea at bounding box center [513, 267] width 158 height 15
type textarea "Confirmed with logistic team"
click at [627, 265] on span "Add comment" at bounding box center [626, 267] width 34 height 5
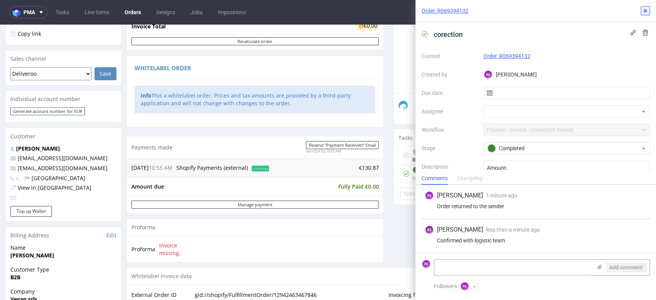
click at [645, 11] on use at bounding box center [645, 10] width 3 height 3
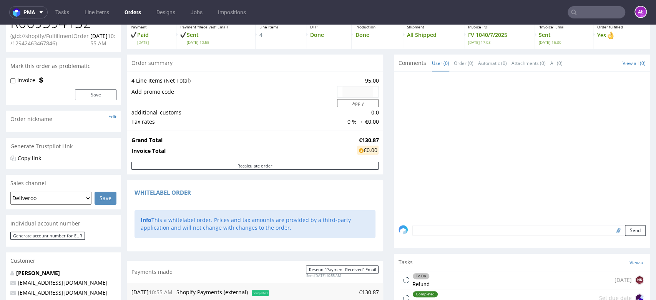
scroll to position [128, 0]
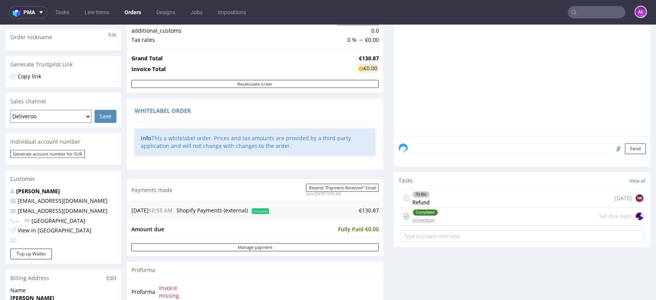
click at [435, 200] on div "To Do Refund [DATE] NK" at bounding box center [522, 199] width 244 height 18
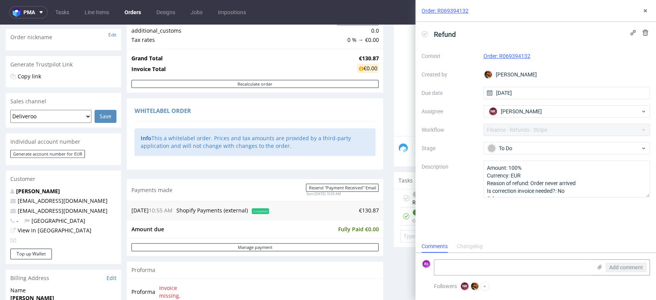
scroll to position [6, 0]
click at [647, 15] on div "Order: R069394132" at bounding box center [536, 11] width 241 height 22
click at [646, 12] on icon at bounding box center [645, 11] width 6 height 6
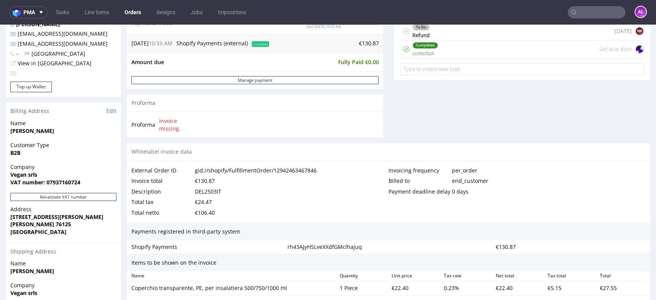
scroll to position [129, 0]
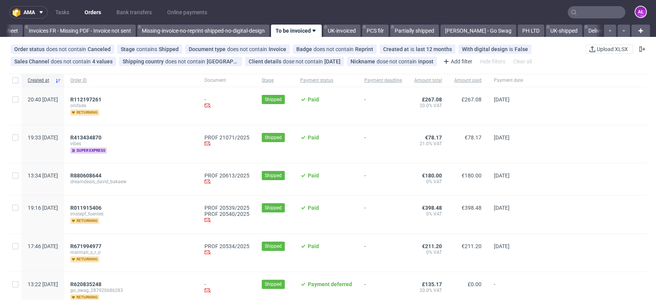
scroll to position [0, 1288]
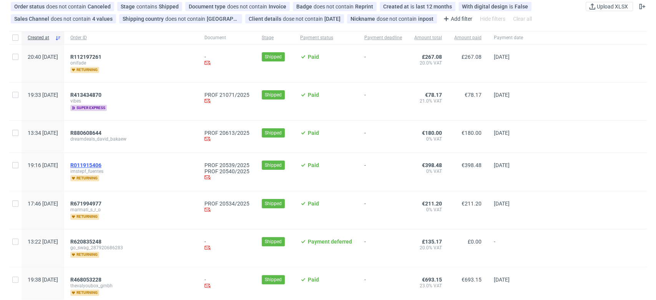
click at [101, 165] on span "R011915406" at bounding box center [85, 165] width 31 height 6
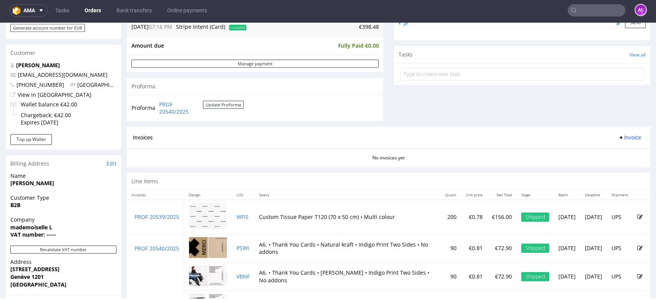
scroll to position [341, 0]
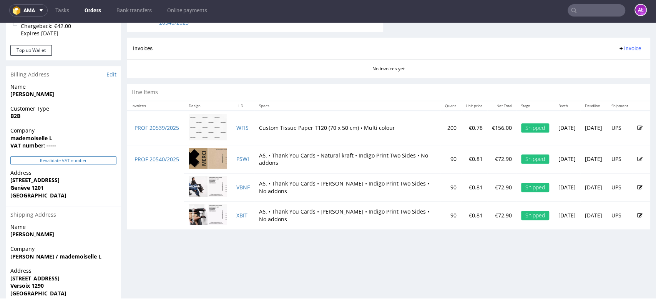
click at [90, 156] on button "Revalidate VAT number" at bounding box center [63, 160] width 106 height 8
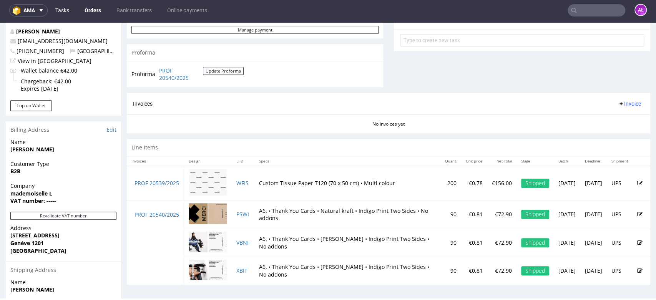
scroll to position [178, 0]
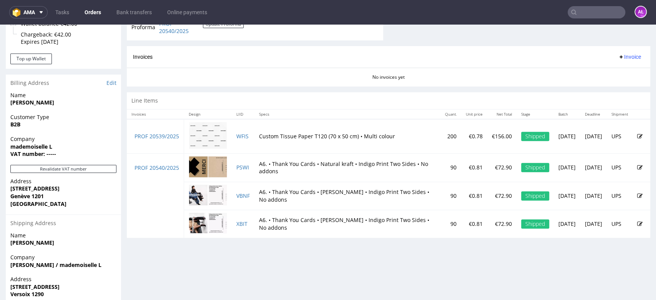
scroll to position [391, 0]
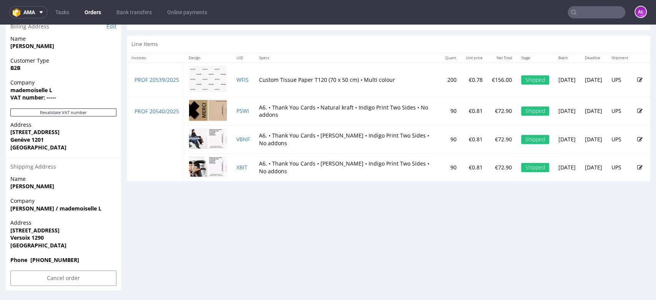
drag, startPoint x: 92, startPoint y: 114, endPoint x: 87, endPoint y: 122, distance: 10.0
click at [91, 114] on button "Revalidate VAT number" at bounding box center [63, 112] width 106 height 8
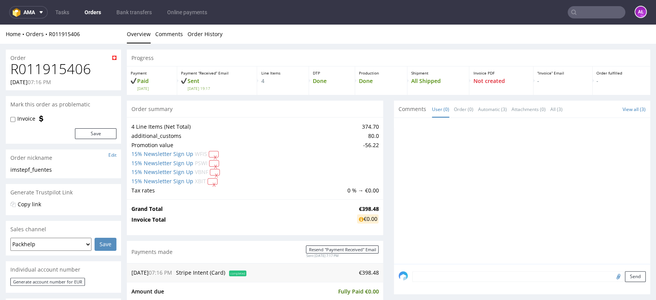
scroll to position [384, 0]
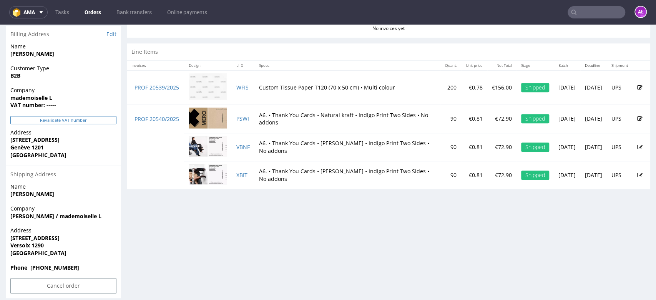
click at [106, 120] on button "Revalidate VAT number" at bounding box center [63, 120] width 106 height 8
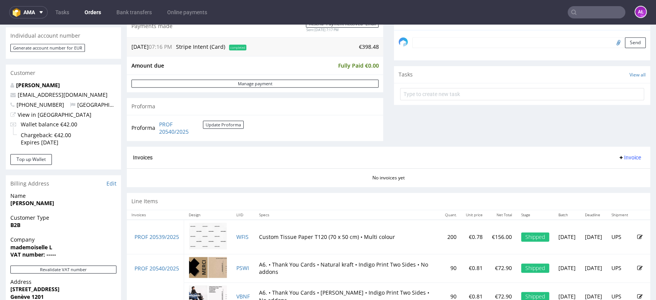
scroll to position [299, 0]
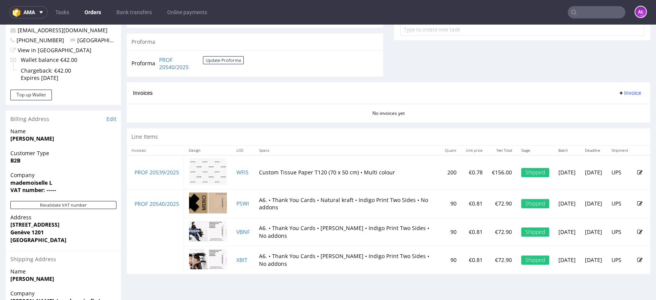
click at [618, 88] on button "Invoice" at bounding box center [629, 92] width 29 height 9
click at [619, 109] on span "Generate" at bounding box center [616, 109] width 37 height 8
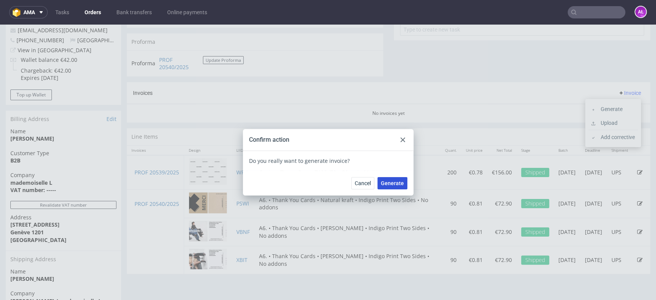
click at [389, 183] on span "Generate" at bounding box center [392, 183] width 23 height 5
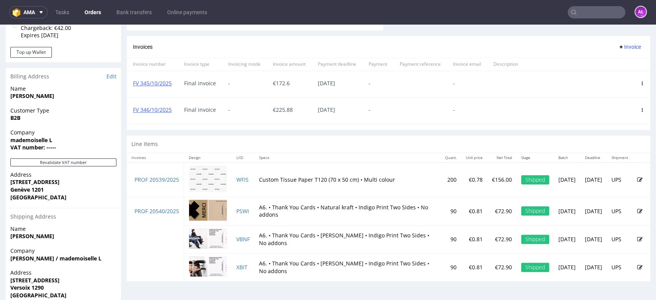
scroll to position [341, 0]
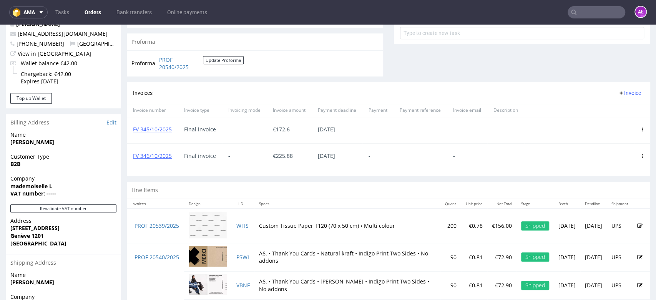
scroll to position [299, 0]
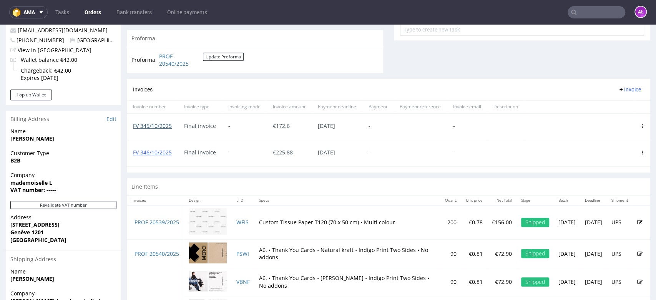
click at [164, 124] on link "FV 345/10/2025" at bounding box center [152, 125] width 39 height 7
click at [159, 152] on link "FV 346/10/2025" at bounding box center [152, 152] width 39 height 7
click at [143, 151] on link "FV 346/10/2025" at bounding box center [152, 152] width 39 height 7
click at [150, 153] on link "FV 346/10/2025" at bounding box center [152, 152] width 39 height 7
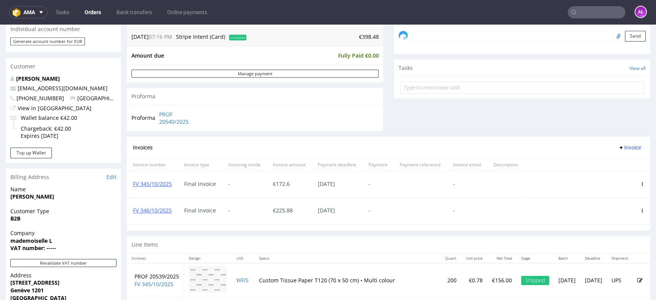
scroll to position [256, 0]
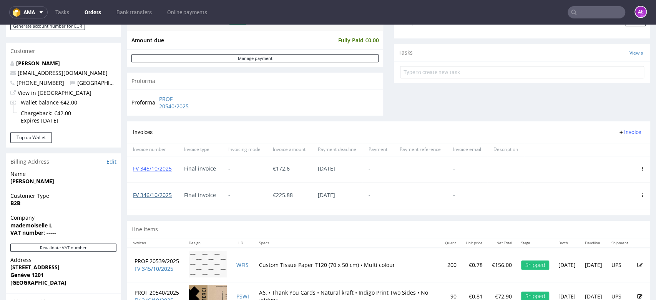
click at [155, 196] on link "FV 346/10/2025" at bounding box center [152, 194] width 39 height 7
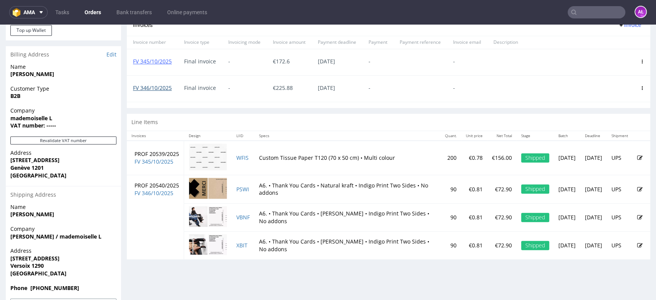
scroll to position [349, 0]
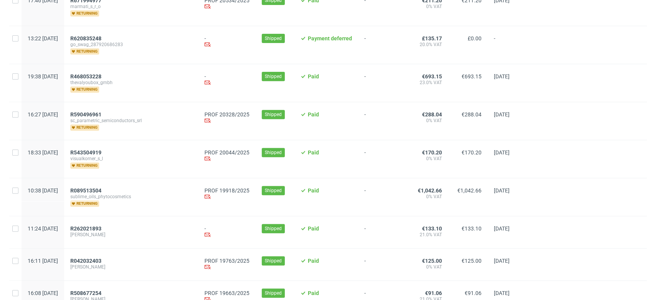
scroll to position [213, 0]
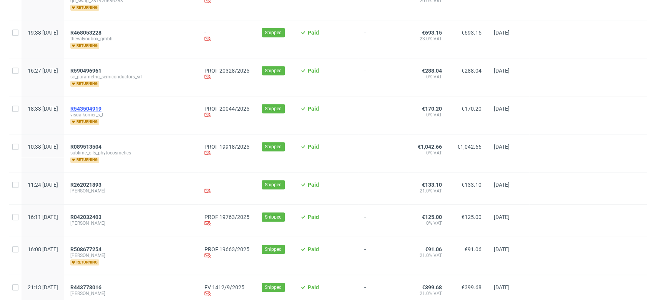
click at [101, 109] on span "R543504919" at bounding box center [85, 109] width 31 height 6
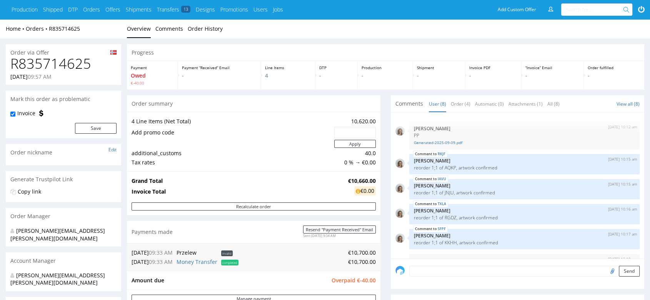
scroll to position [76, 0]
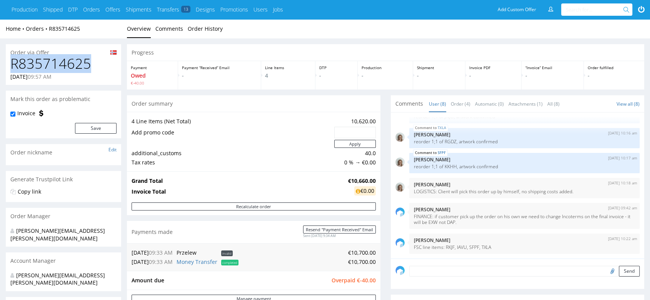
drag, startPoint x: 95, startPoint y: 63, endPoint x: 0, endPoint y: 63, distance: 95.0
copy h1 "R835714625"
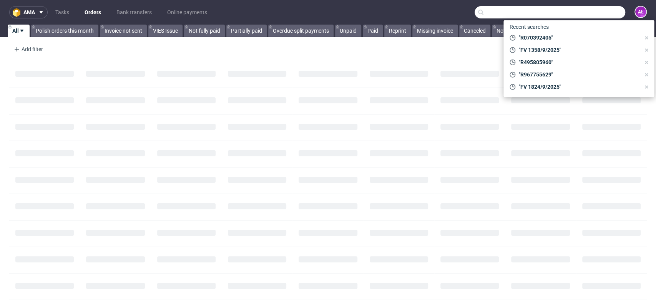
click at [581, 13] on input "text" at bounding box center [550, 12] width 151 height 12
paste input "R835714625"
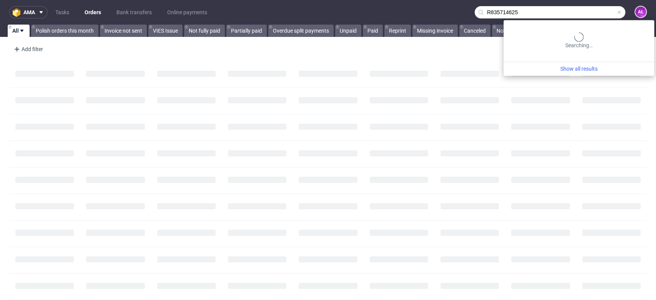
type input "R835714625"
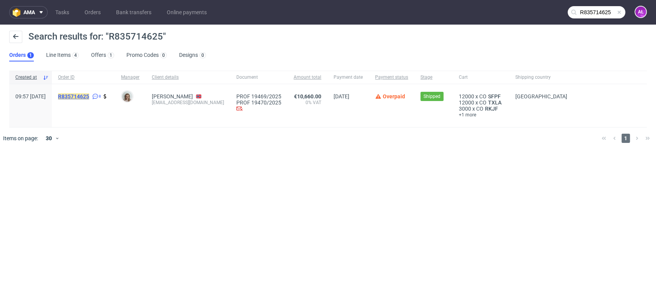
click at [89, 97] on mark "R835714625" at bounding box center [73, 96] width 31 height 6
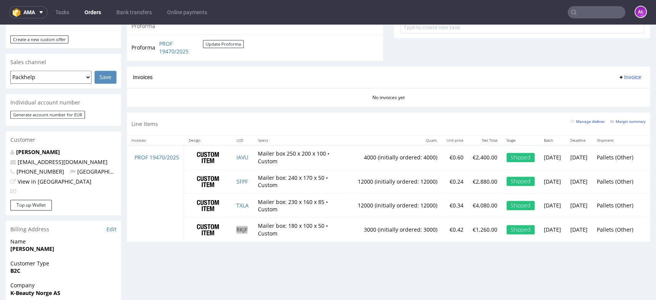
scroll to position [341, 0]
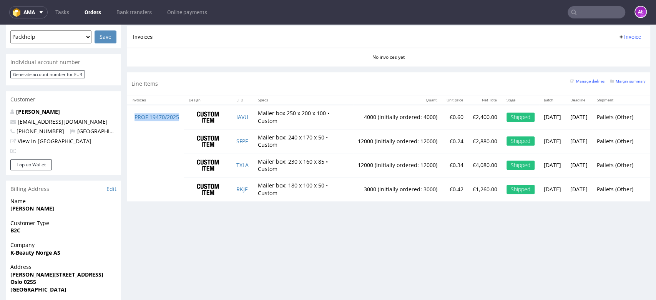
drag, startPoint x: 180, startPoint y: 122, endPoint x: 135, endPoint y: 122, distance: 44.6
click at [135, 122] on td "PROF 19470/2025" at bounding box center [155, 117] width 57 height 24
copy link "PROF 19470/2025"
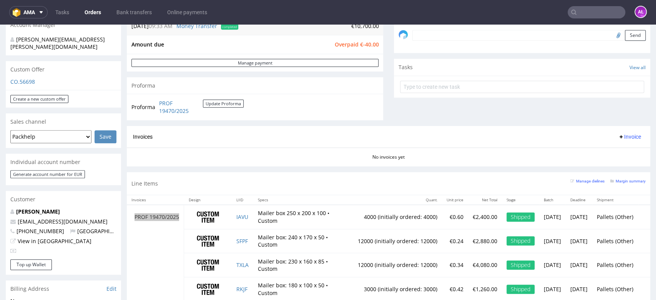
scroll to position [256, 0]
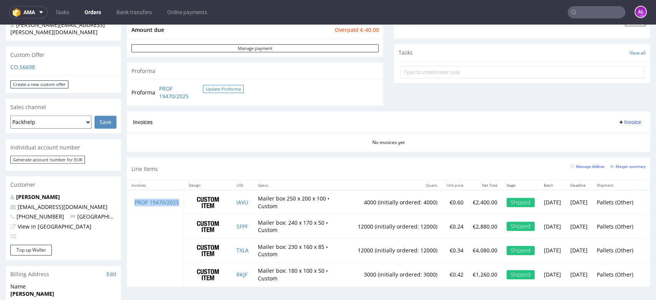
click at [238, 90] on button "Update Proforma" at bounding box center [223, 89] width 41 height 8
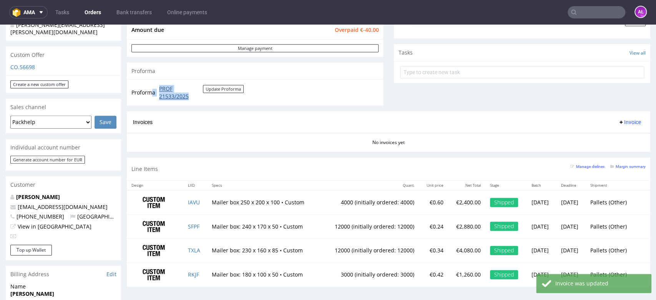
drag, startPoint x: 153, startPoint y: 86, endPoint x: 191, endPoint y: 96, distance: 38.6
click at [191, 96] on tr "Proforma PROF 21533/2025 Update Proforma" at bounding box center [187, 92] width 113 height 17
copy tr "a PROF 21533/2025"
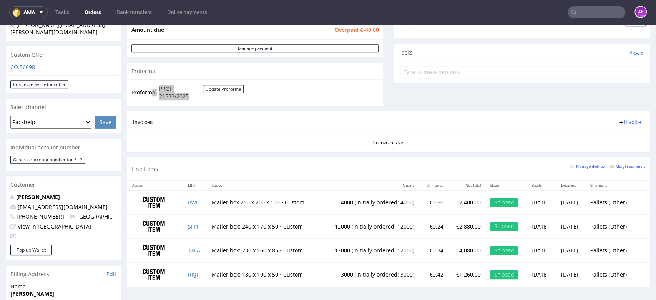
scroll to position [213, 0]
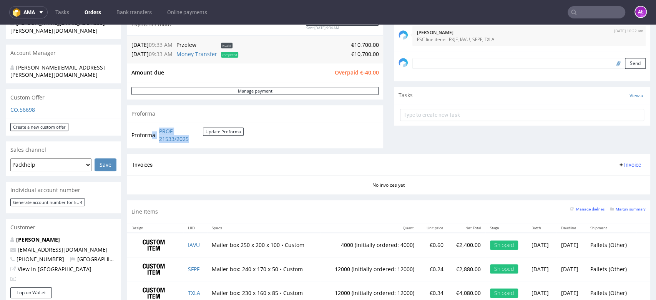
click at [618, 165] on span "Invoice" at bounding box center [629, 165] width 23 height 6
click at [615, 195] on span "Upload" at bounding box center [616, 195] width 37 height 8
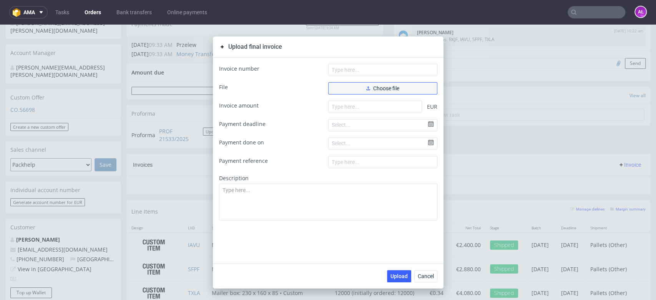
click at [406, 89] on button "Choose file" at bounding box center [382, 88] width 109 height 12
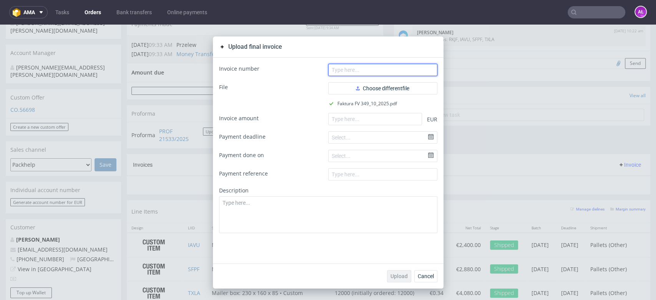
drag, startPoint x: 401, startPoint y: 72, endPoint x: 417, endPoint y: 76, distance: 16.3
click at [401, 71] on input "text" at bounding box center [382, 70] width 109 height 12
paste input "FV 349/10/2025"
type input "FV 349/10/2025"
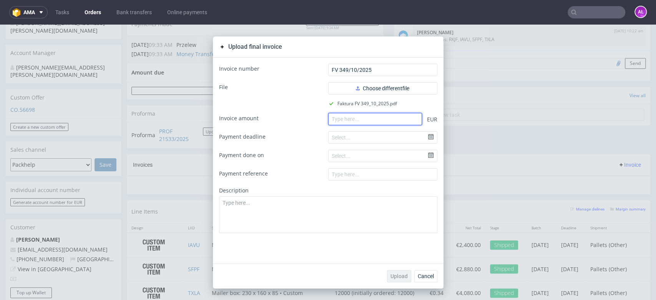
click at [386, 118] on input "number" at bounding box center [375, 119] width 94 height 12
paste input "10660.00"
type input "10660.00"
click at [395, 276] on span "Upload" at bounding box center [399, 276] width 17 height 5
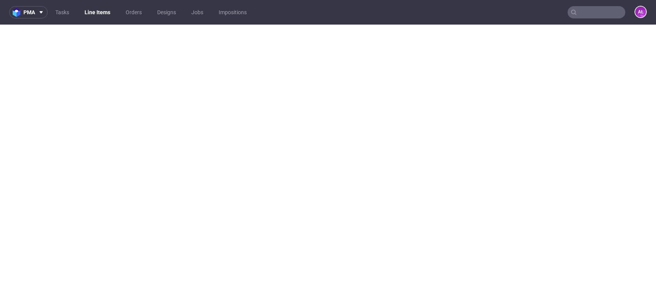
select select "in_progress"
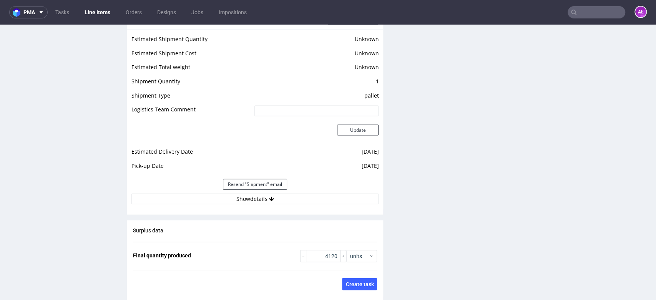
scroll to position [1239, 0]
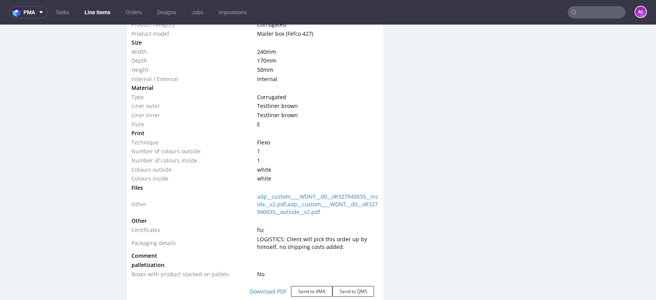
scroll to position [1068, 0]
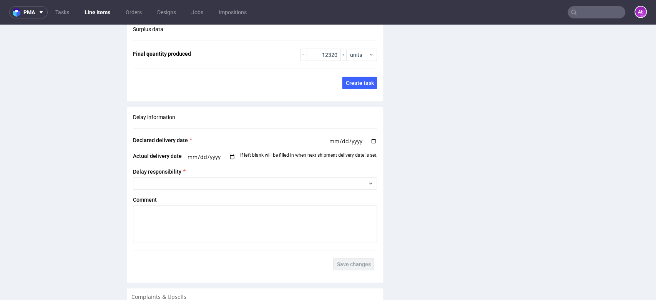
scroll to position [1110, 0]
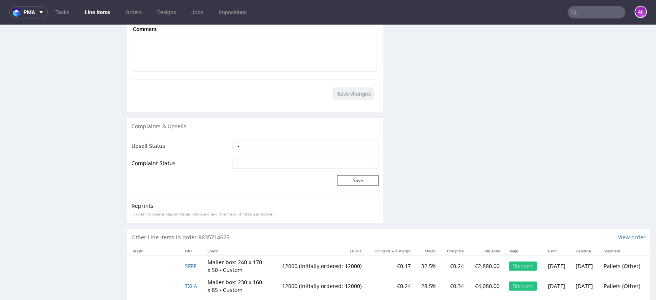
scroll to position [1153, 0]
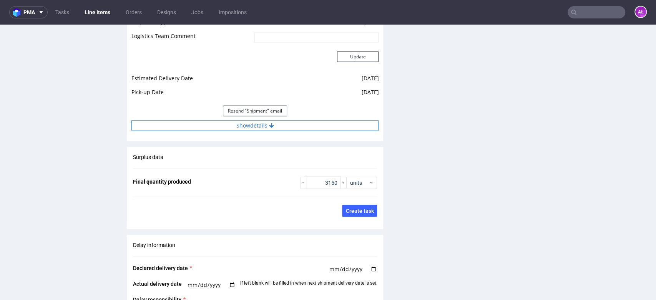
click at [286, 131] on button "Show details" at bounding box center [254, 125] width 247 height 11
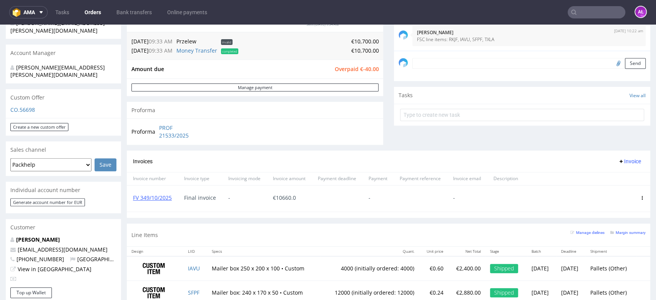
scroll to position [85, 0]
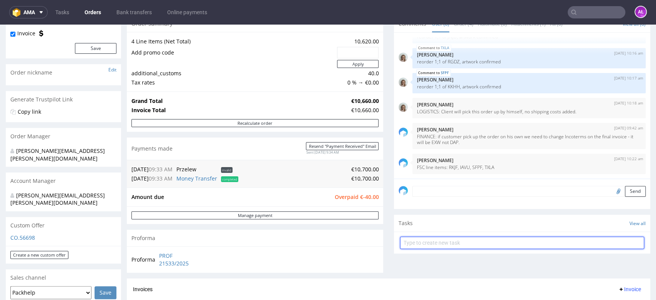
click at [427, 242] on input "text" at bounding box center [522, 243] width 244 height 12
type input "refund"
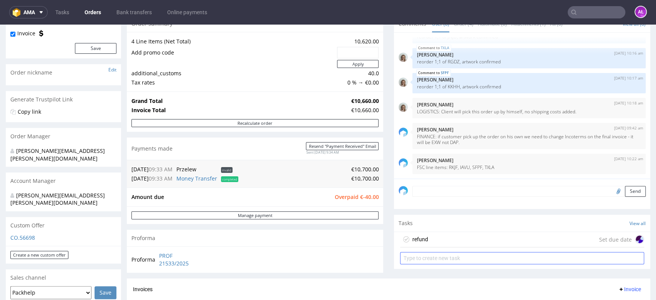
click at [426, 239] on div "refund Set due date" at bounding box center [522, 239] width 244 height 15
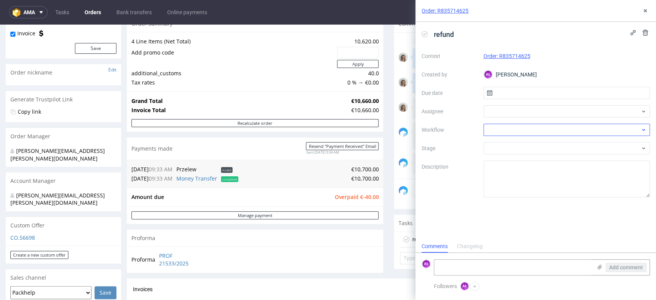
scroll to position [6, 0]
click at [514, 129] on div at bounding box center [567, 130] width 167 height 12
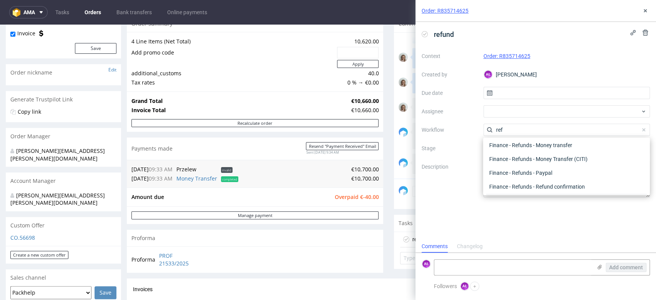
scroll to position [0, 0]
type input "ref"
click at [541, 157] on div "Finance - Refunds - Money transfer" at bounding box center [566, 158] width 161 height 14
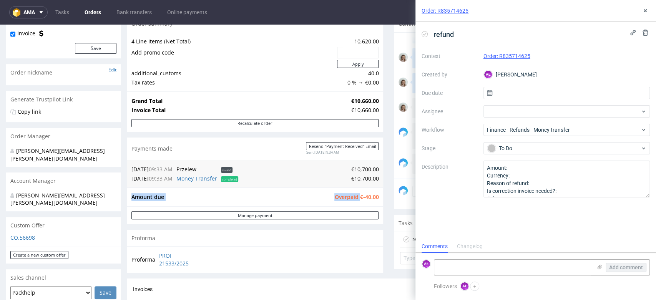
drag, startPoint x: 354, startPoint y: 196, endPoint x: 374, endPoint y: 198, distance: 19.3
click at [374, 198] on div "Amount due Overpaid €-40.00" at bounding box center [255, 197] width 256 height 19
copy tbody "Amount due Overpaid"
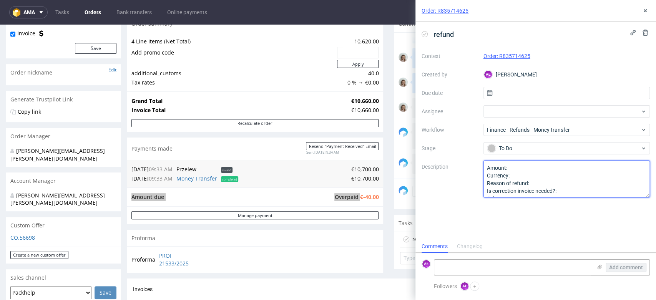
click at [516, 163] on textarea "Amount: Currency: Reason of refund: Is correction invoice needed?: Other:" at bounding box center [567, 179] width 167 height 37
paste textarea "€-40.00"
click at [542, 187] on textarea "Amount: Currency: Reason of refund: Is correction invoice needed?: Other:" at bounding box center [567, 179] width 167 height 37
type textarea "Amount: €-40.00 Currency: Reason of refund: overpayment Is correction invoice n…"
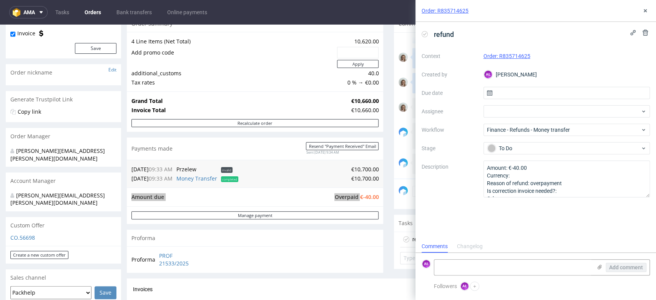
click at [596, 215] on div "refund Context Order: R835714625 Created by AŁ Aleksandra Łętowska Due date Ass…" at bounding box center [536, 131] width 241 height 218
click at [640, 12] on div "Order: R835714625" at bounding box center [536, 11] width 241 height 22
click at [642, 10] on icon at bounding box center [645, 11] width 6 height 6
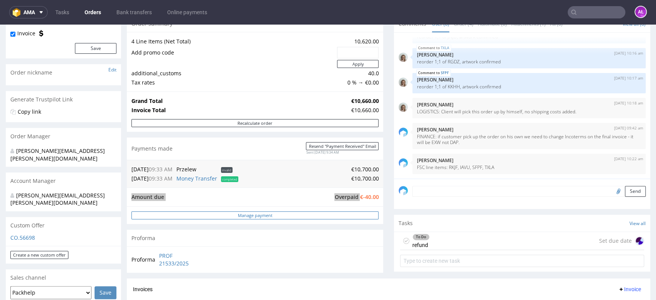
scroll to position [299, 0]
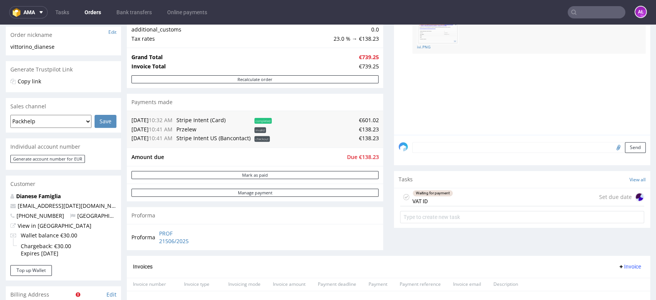
scroll to position [213, 0]
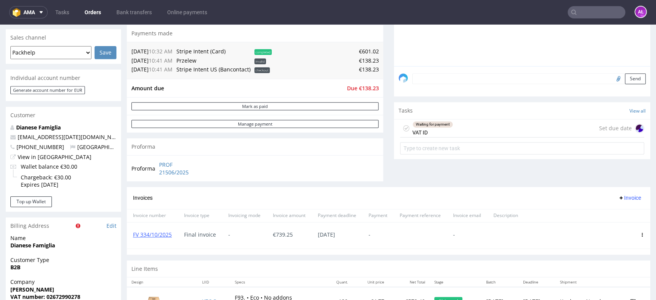
click at [483, 132] on div "Waiting for payment VAT ID Set due date" at bounding box center [522, 129] width 244 height 18
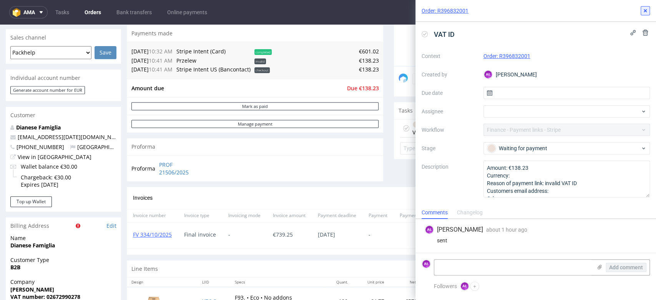
click at [646, 12] on use at bounding box center [645, 10] width 3 height 3
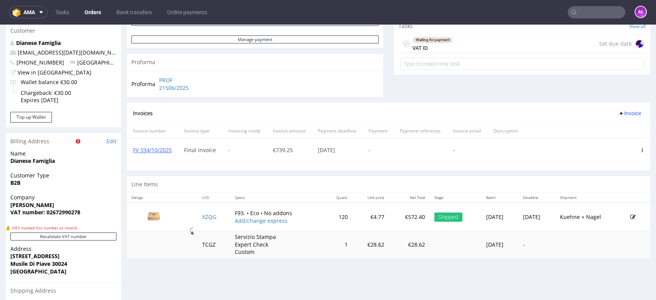
scroll to position [213, 0]
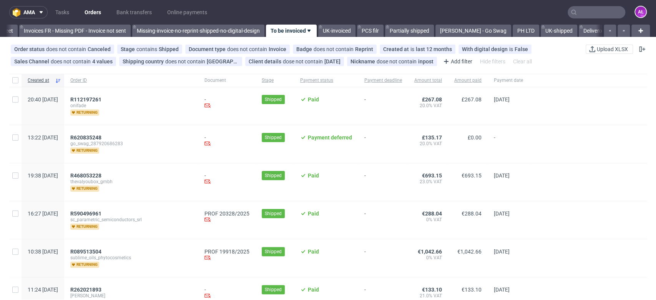
scroll to position [0, 1288]
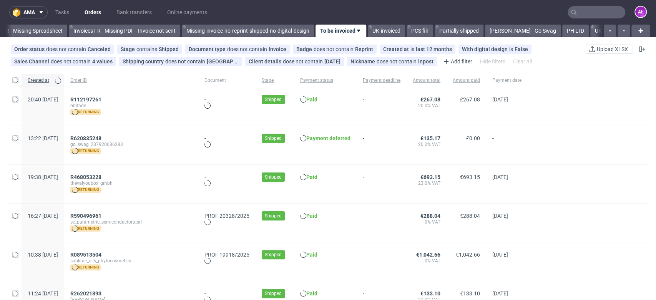
scroll to position [0, 1288]
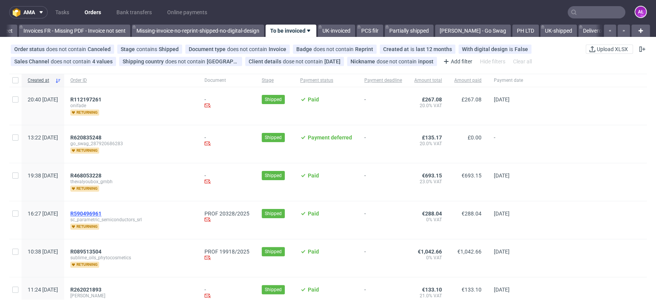
click at [101, 212] on span "R590496961" at bounding box center [85, 214] width 31 height 6
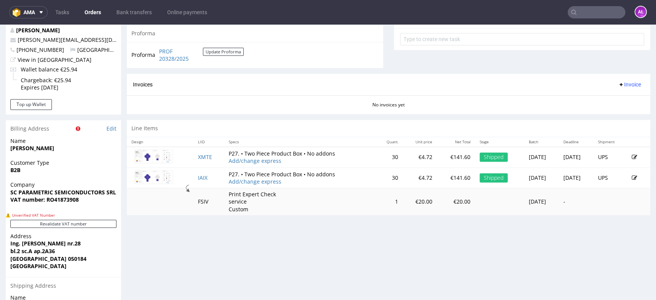
scroll to position [299, 0]
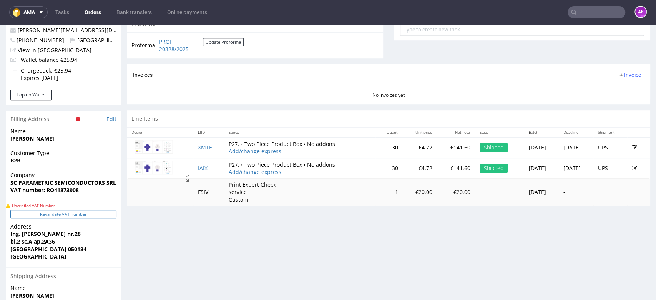
click at [105, 215] on button "Revalidate VAT number" at bounding box center [63, 214] width 106 height 8
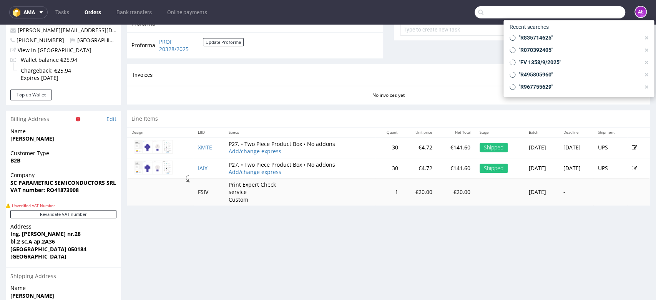
click at [585, 10] on input "text" at bounding box center [550, 12] width 151 height 12
paste input "R835714625"
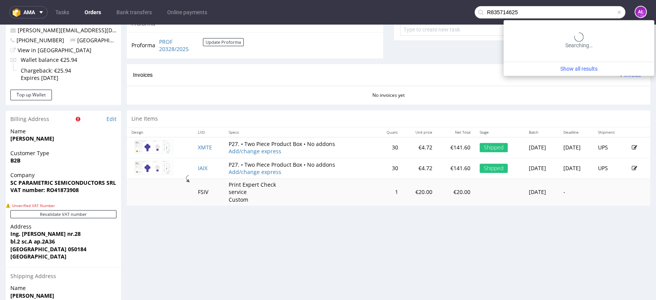
type input "R835714625"
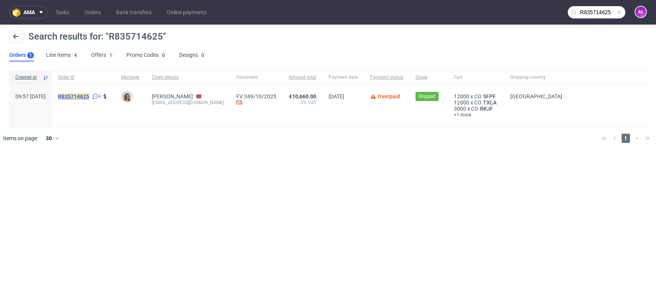
click at [89, 95] on mark "R835714625" at bounding box center [73, 96] width 31 height 6
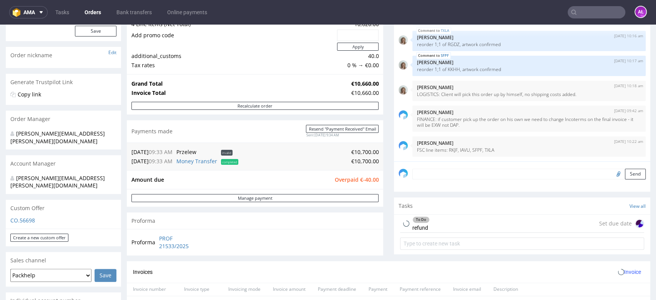
scroll to position [171, 0]
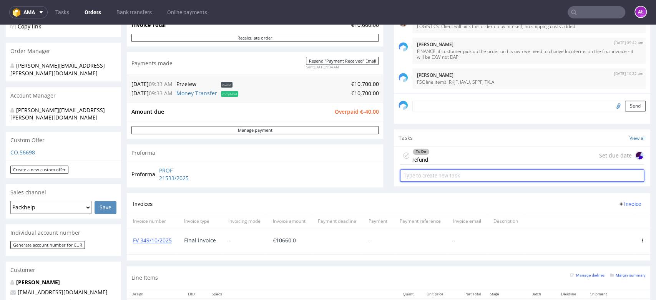
click at [458, 177] on input "text" at bounding box center [522, 176] width 244 height 12
type input "Invoice - potwierdzenie exportu!"
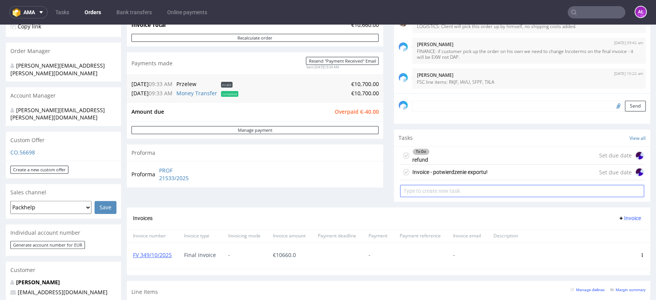
click at [458, 177] on div "Invoice - potwierdzenie exportu!" at bounding box center [444, 172] width 88 height 12
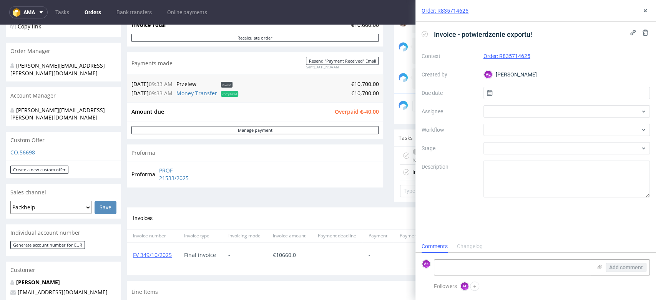
scroll to position [6, 0]
click at [501, 136] on div at bounding box center [567, 130] width 167 height 12
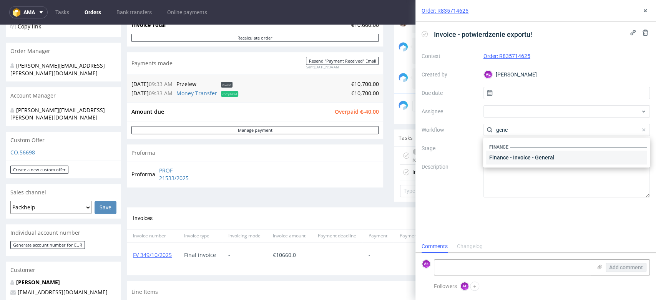
type input "gene"
click at [519, 161] on div "Finance - Invoice - General" at bounding box center [566, 158] width 161 height 14
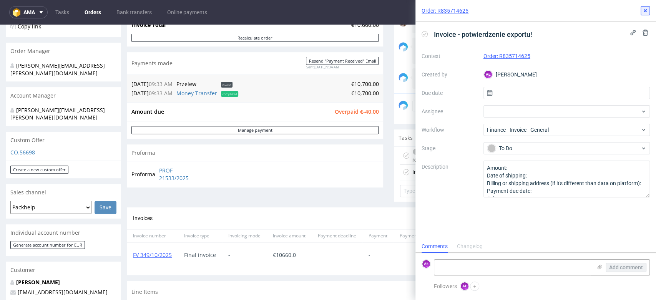
click at [643, 12] on icon at bounding box center [645, 11] width 6 height 6
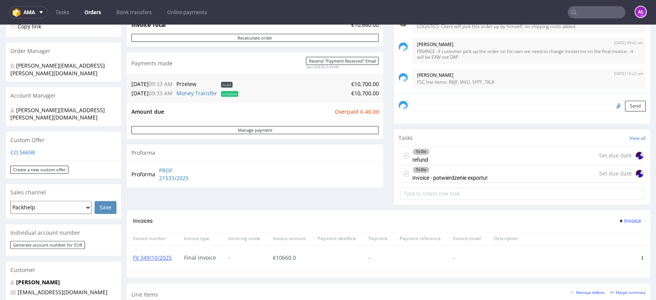
click at [483, 178] on div "To Do Invoice - potwierdzenie exportu! Set due date" at bounding box center [522, 174] width 244 height 18
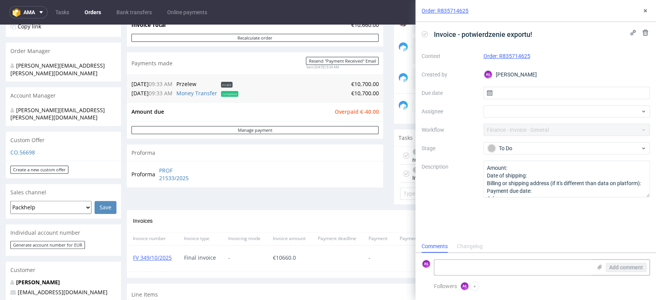
scroll to position [6, 0]
click at [526, 164] on textarea "Amount: Date of shipping: Billing or shipping address (if it's different than d…" at bounding box center [567, 179] width 167 height 37
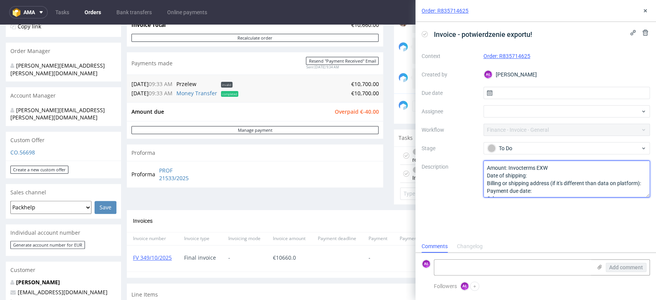
click at [518, 170] on textarea "Amount: Date of shipping: Billing or shipping address (if it's different than d…" at bounding box center [567, 179] width 167 height 37
type textarea "Amount: Invcoterms EXW Date of shipping: Billing or shipping address (if it's d…"
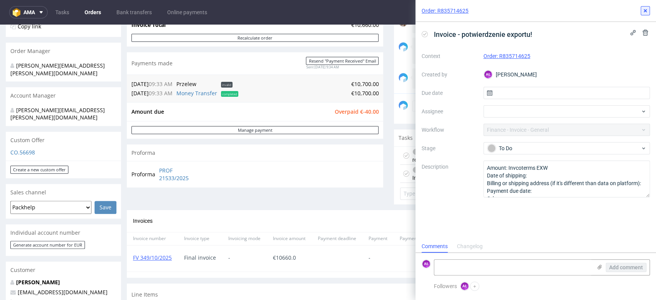
click at [644, 10] on icon at bounding box center [645, 11] width 6 height 6
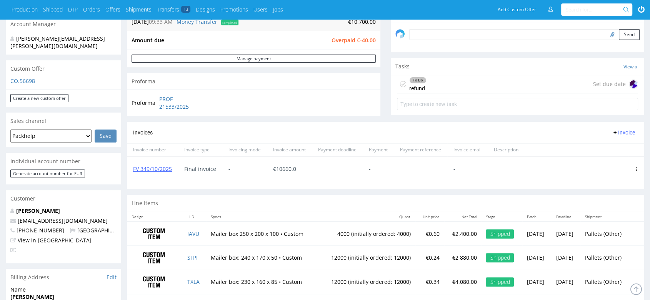
scroll to position [96, 0]
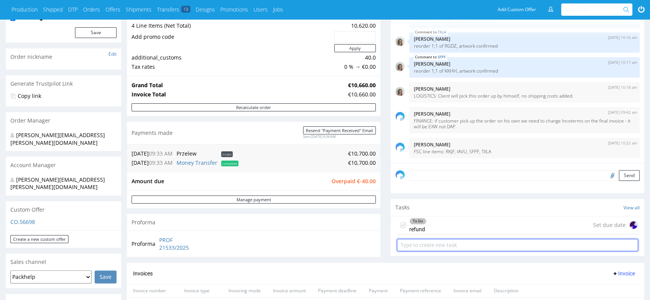
click at [446, 245] on input "text" at bounding box center [517, 245] width 241 height 12
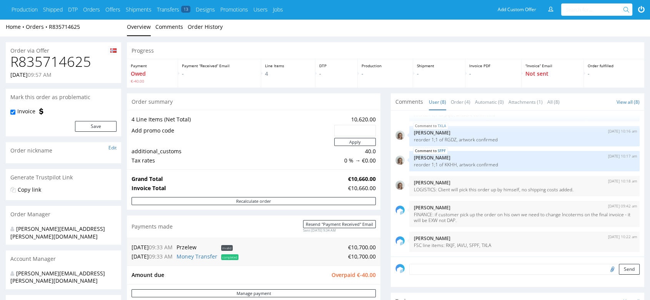
scroll to position [0, 0]
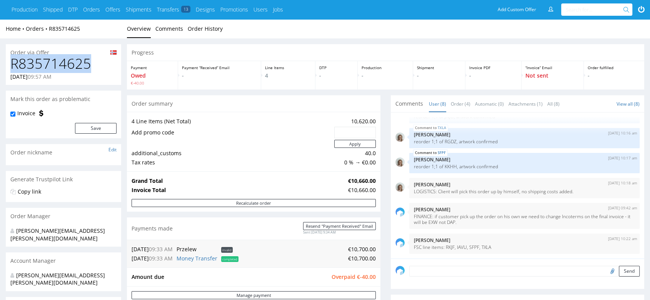
drag, startPoint x: 83, startPoint y: 65, endPoint x: 0, endPoint y: 63, distance: 83.1
copy h1 "R835714625"
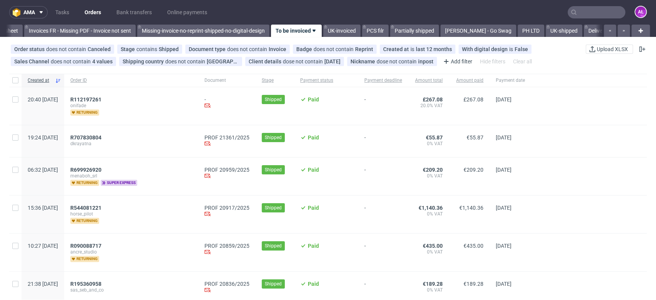
scroll to position [0, 1288]
click at [101, 168] on span "R699926920" at bounding box center [85, 170] width 31 height 6
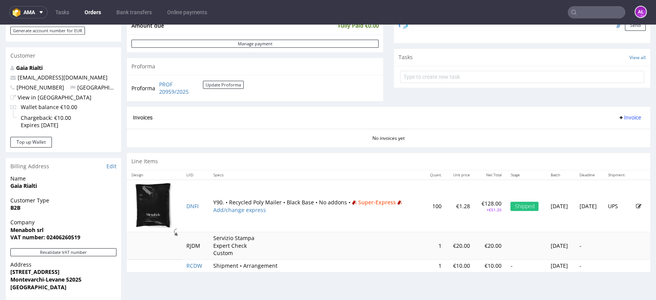
scroll to position [256, 0]
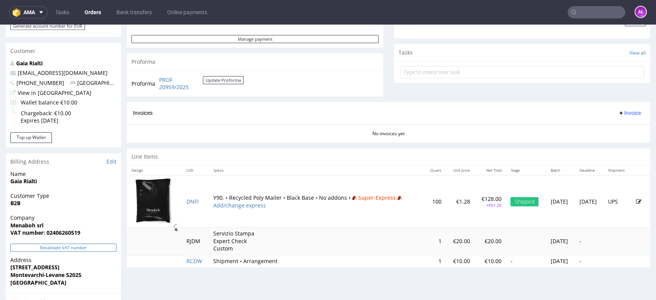
click at [105, 250] on button "Revalidate VAT number" at bounding box center [63, 248] width 106 height 8
click at [618, 113] on span "Invoice" at bounding box center [629, 113] width 23 height 6
click at [619, 123] on li "Generate" at bounding box center [614, 129] width 50 height 14
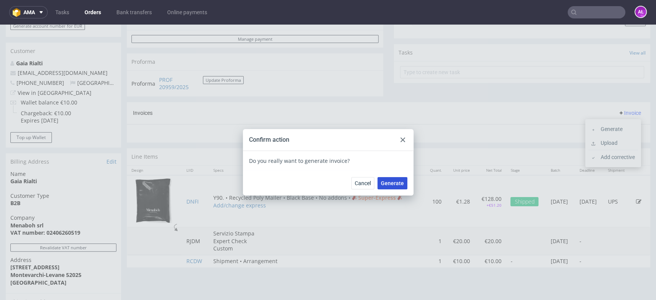
click at [398, 179] on button "Generate" at bounding box center [393, 183] width 30 height 12
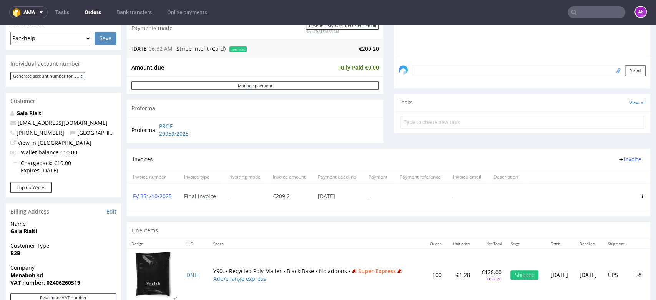
scroll to position [299, 0]
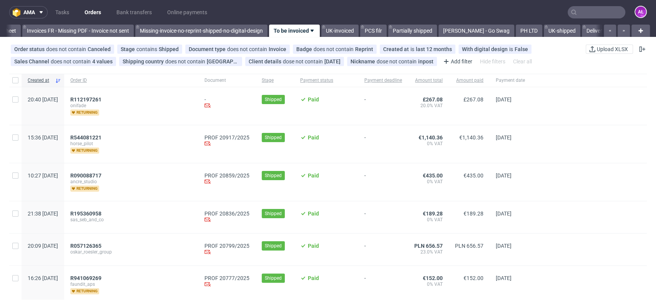
scroll to position [0, 1288]
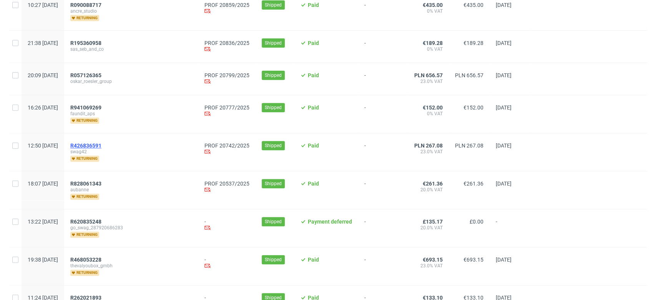
click at [101, 145] on span "R426836591" at bounding box center [85, 146] width 31 height 6
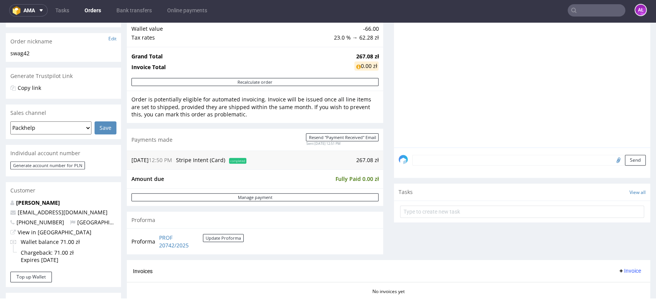
scroll to position [256, 0]
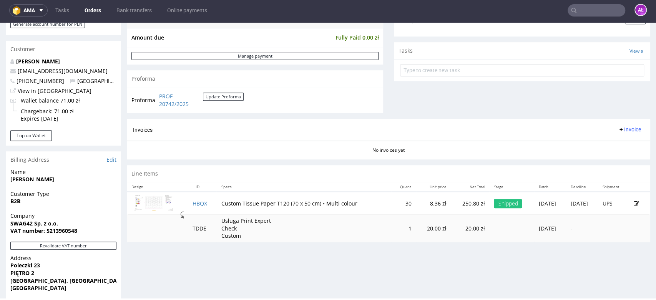
click at [619, 127] on span "Invoice" at bounding box center [629, 129] width 23 height 6
click at [622, 148] on span "Generate" at bounding box center [616, 146] width 37 height 8
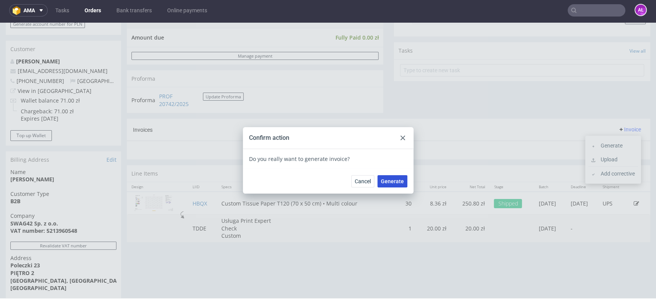
drag, startPoint x: 393, startPoint y: 180, endPoint x: 384, endPoint y: 117, distance: 64.1
click at [393, 180] on span "Generate" at bounding box center [392, 181] width 23 height 5
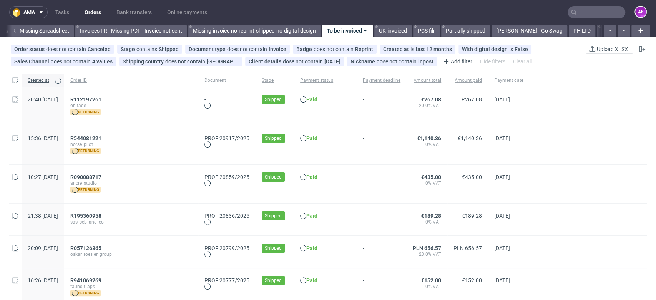
scroll to position [0, 1288]
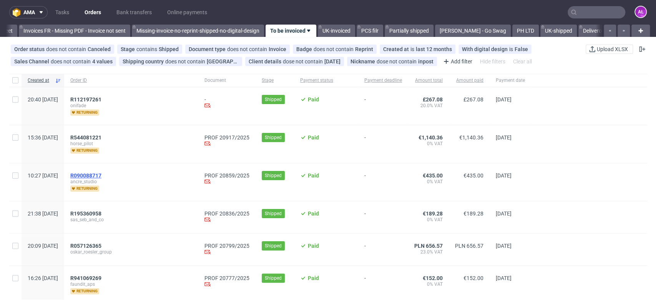
click at [101, 176] on span "R090088717" at bounding box center [85, 176] width 31 height 6
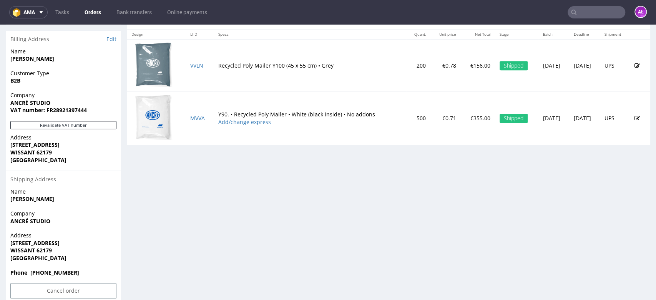
scroll to position [384, 0]
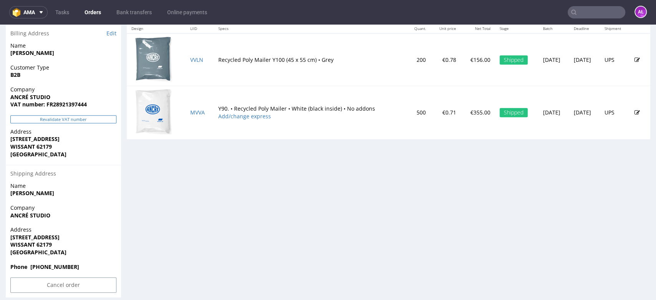
click at [106, 120] on button "Revalidate VAT number" at bounding box center [63, 119] width 106 height 8
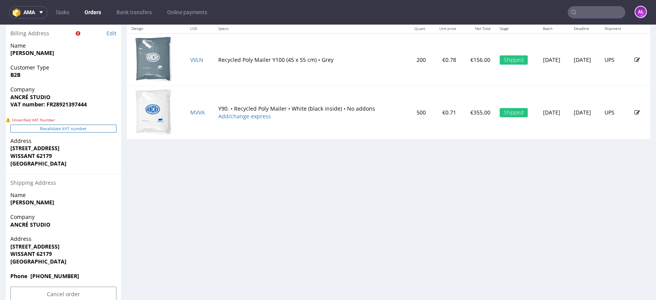
click at [100, 130] on button "Revalidate VAT number" at bounding box center [63, 129] width 106 height 8
click at [101, 128] on button "Revalidate VAT number" at bounding box center [63, 129] width 106 height 8
click at [594, 9] on input "text" at bounding box center [597, 12] width 58 height 12
paste input "R722553191"
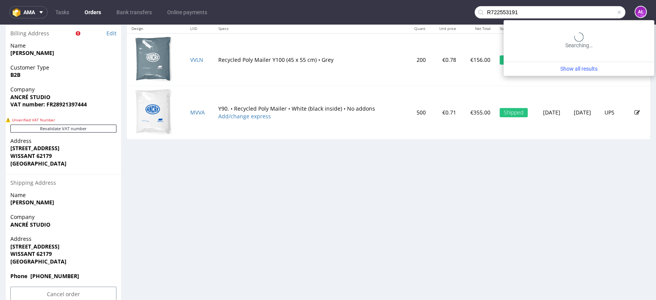
type input "R722553191"
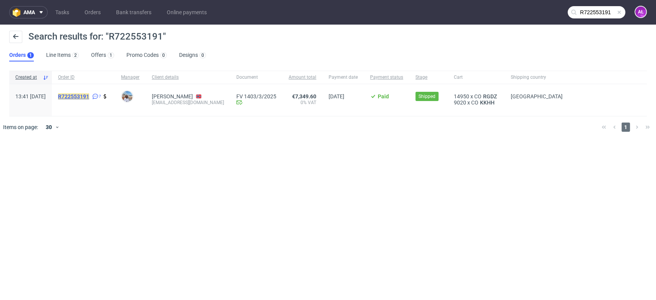
click at [88, 94] on mark "R722553191" at bounding box center [73, 96] width 31 height 6
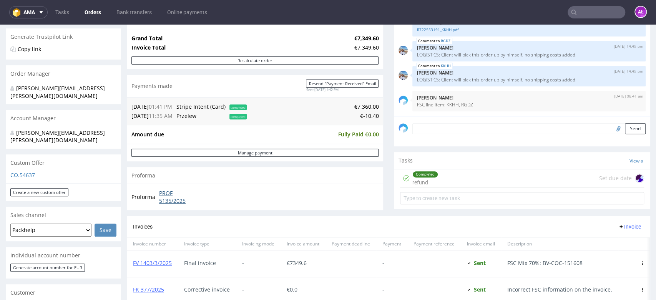
scroll to position [213, 0]
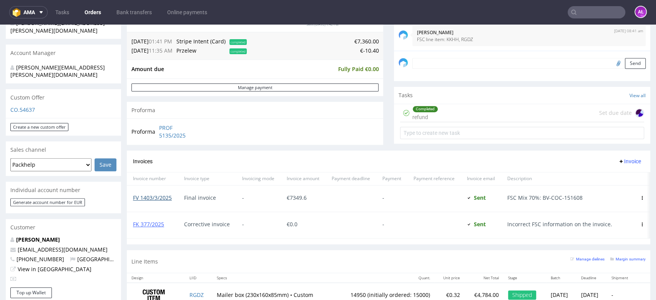
click at [161, 200] on link "FV 1403/3/2025" at bounding box center [152, 197] width 39 height 7
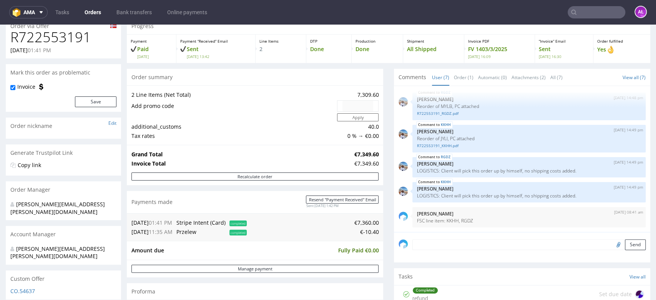
scroll to position [0, 0]
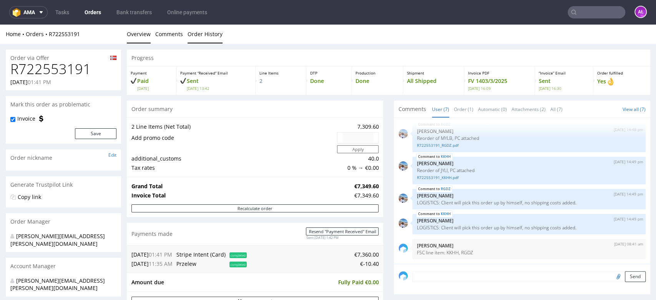
click at [204, 37] on link "Order History" at bounding box center [205, 34] width 35 height 19
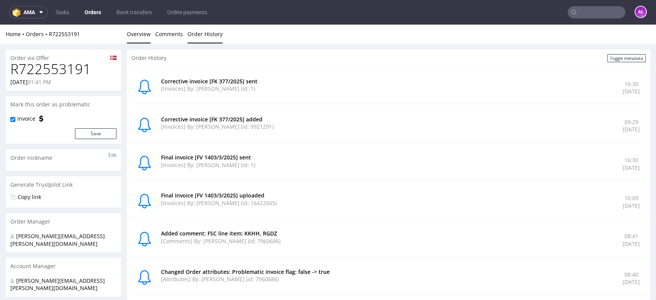
click at [147, 37] on link "Overview" at bounding box center [139, 34] width 24 height 19
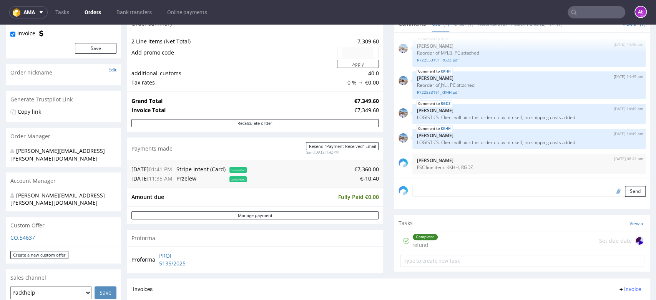
scroll to position [256, 0]
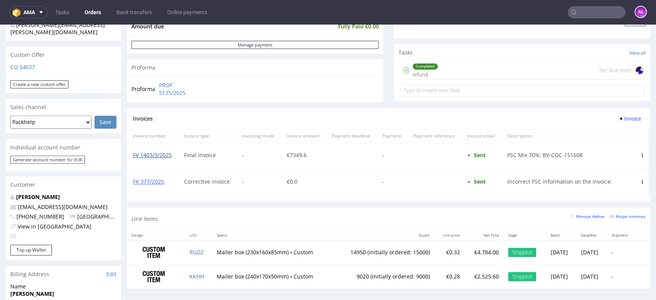
click at [163, 157] on link "FV 1403/3/2025" at bounding box center [152, 154] width 39 height 7
click at [150, 182] on link "FK 377/2025" at bounding box center [148, 181] width 31 height 7
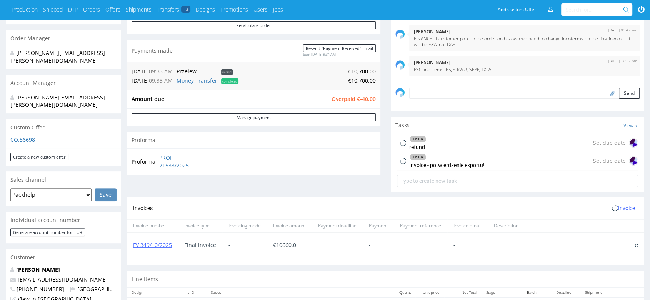
scroll to position [213, 0]
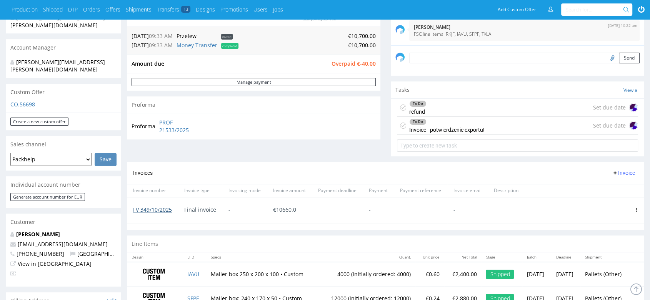
click at [167, 206] on link "FV 349/10/2025" at bounding box center [152, 209] width 39 height 7
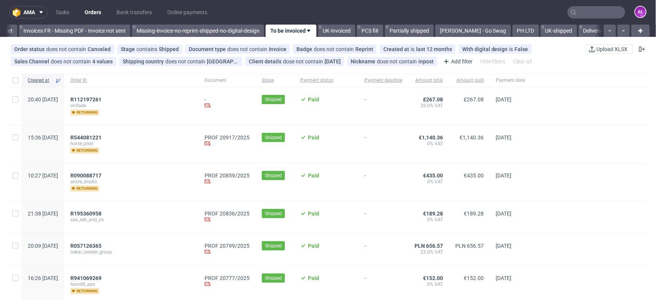
scroll to position [0, 1288]
